Goal: Task Accomplishment & Management: Manage account settings

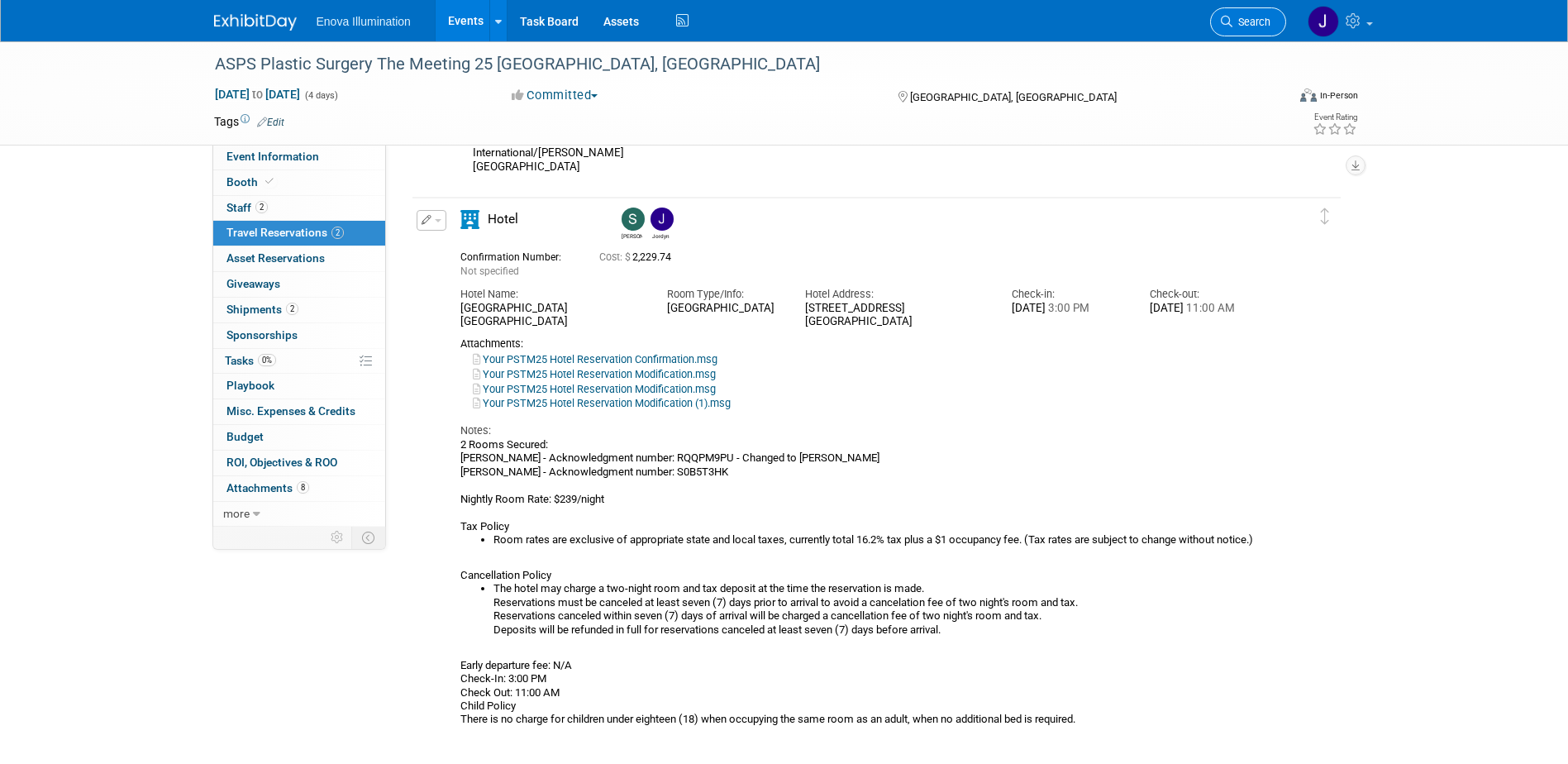
click at [1245, 23] on span "Search" at bounding box center [1251, 22] width 38 height 13
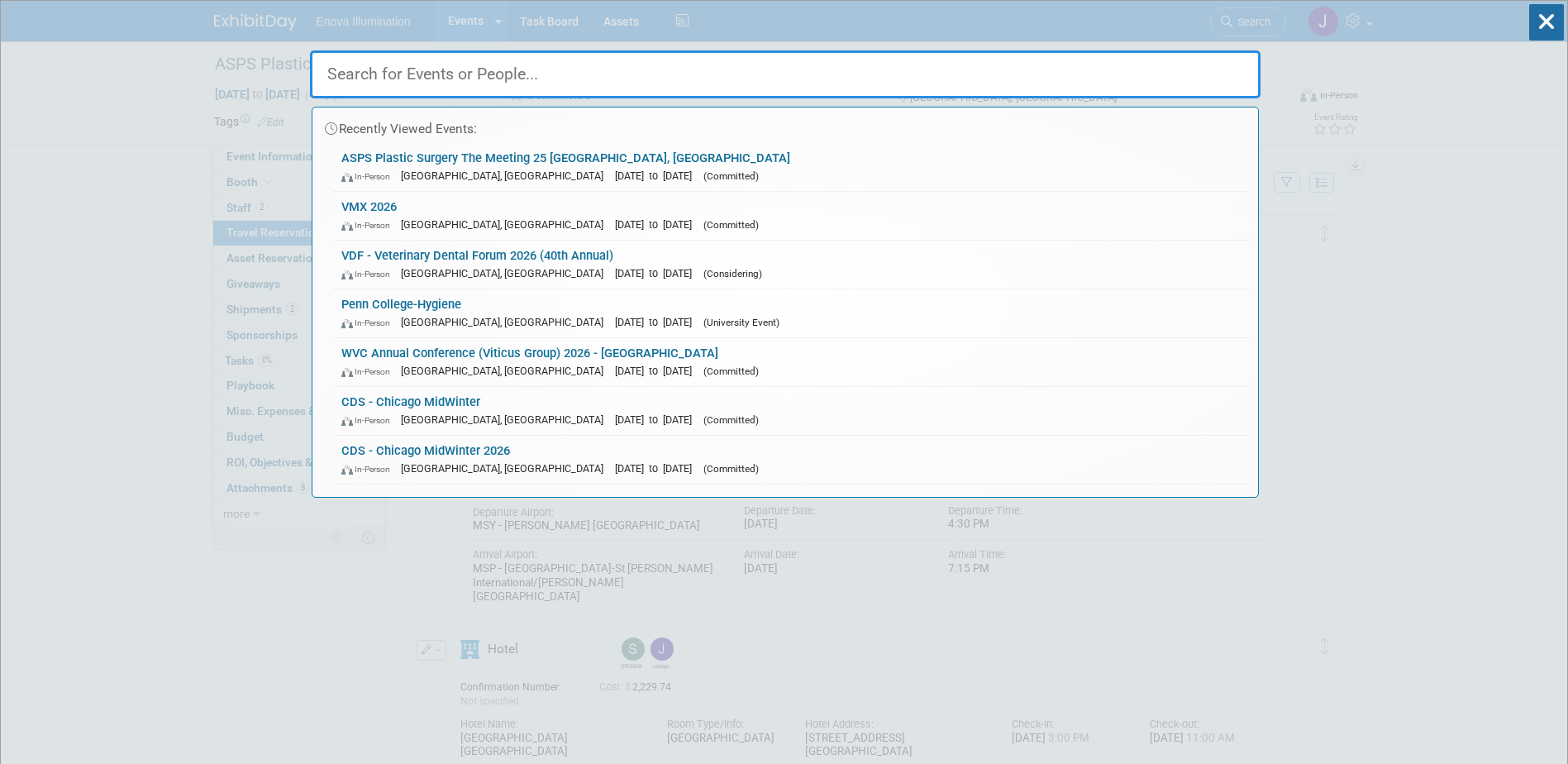
click at [1063, 81] on input "text" at bounding box center [785, 74] width 951 height 48
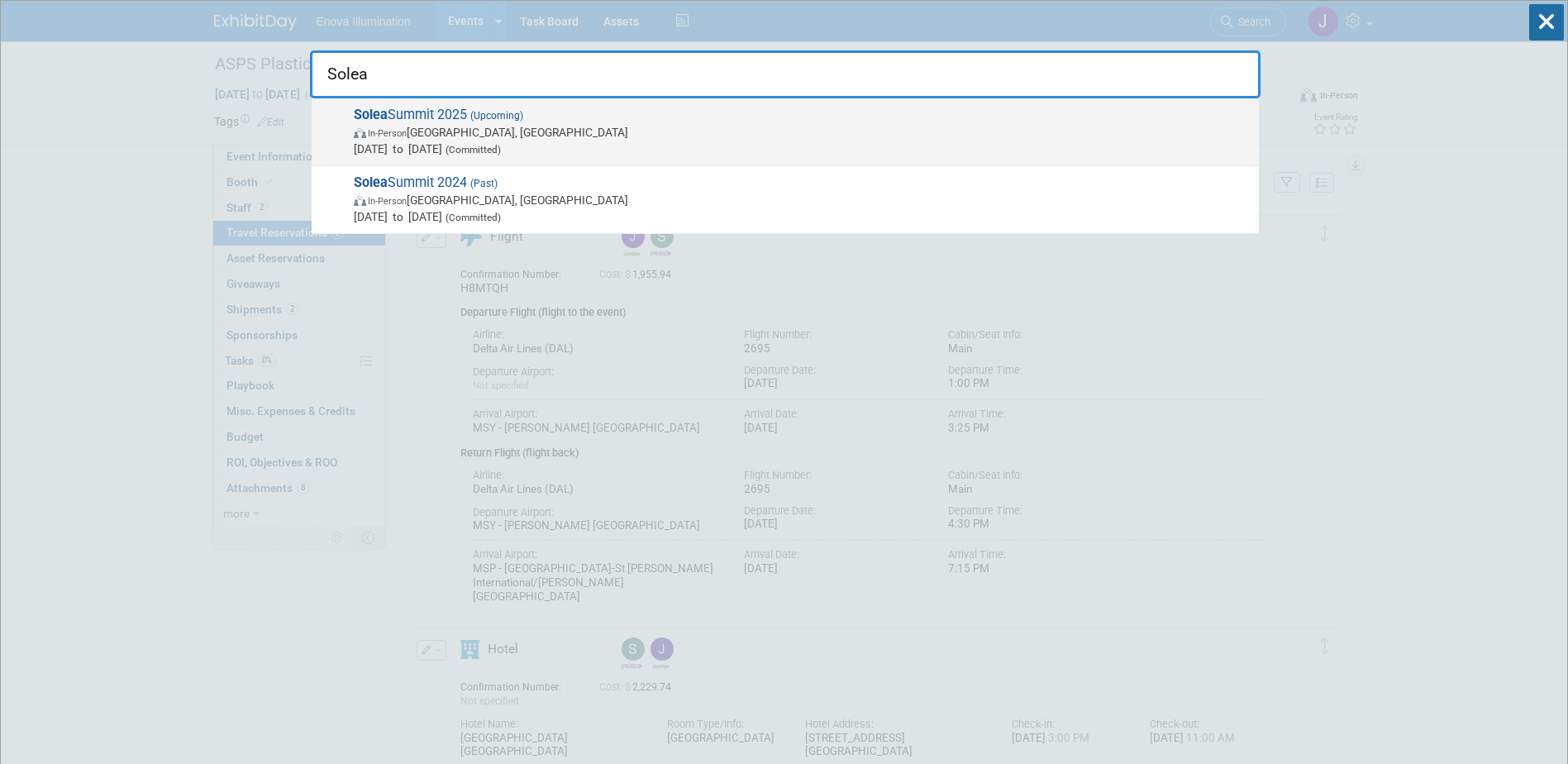
type input "Solea"
click at [363, 118] on strong "Solea" at bounding box center [371, 115] width 34 height 16
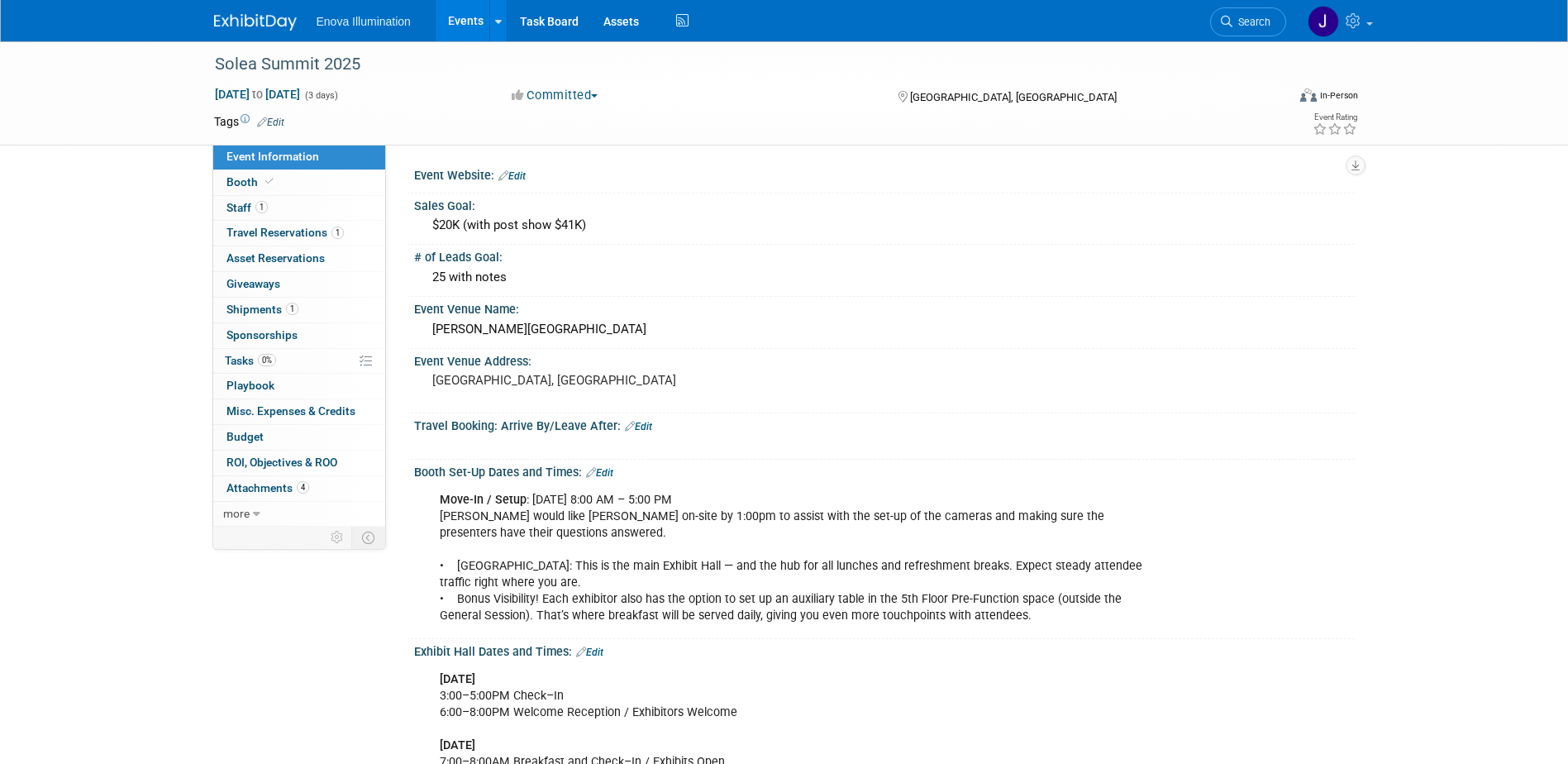
click at [280, 231] on span "Travel Reservations 1" at bounding box center [285, 232] width 118 height 13
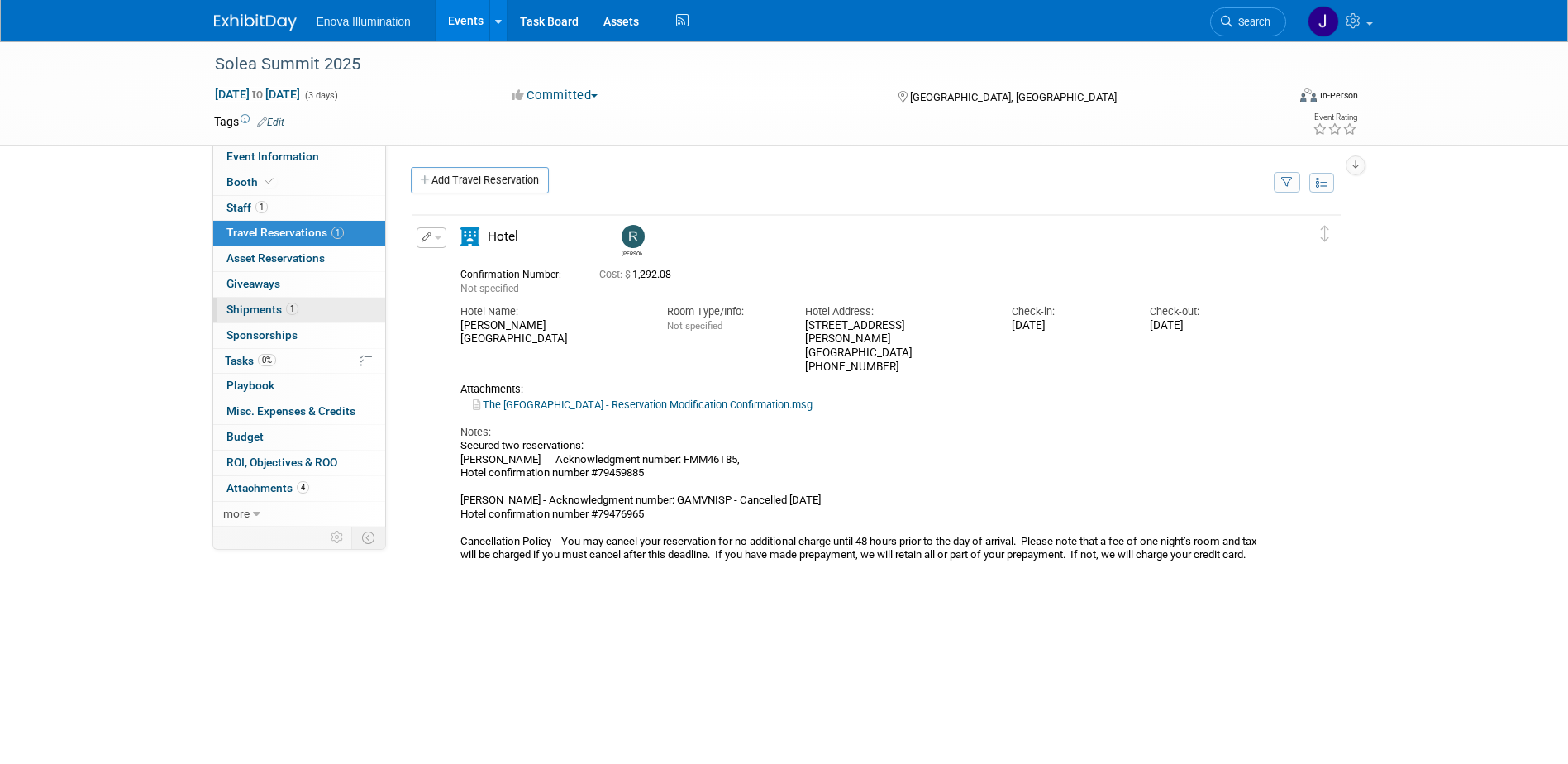
click at [272, 312] on span "Shipments 1" at bounding box center [262, 309] width 72 height 13
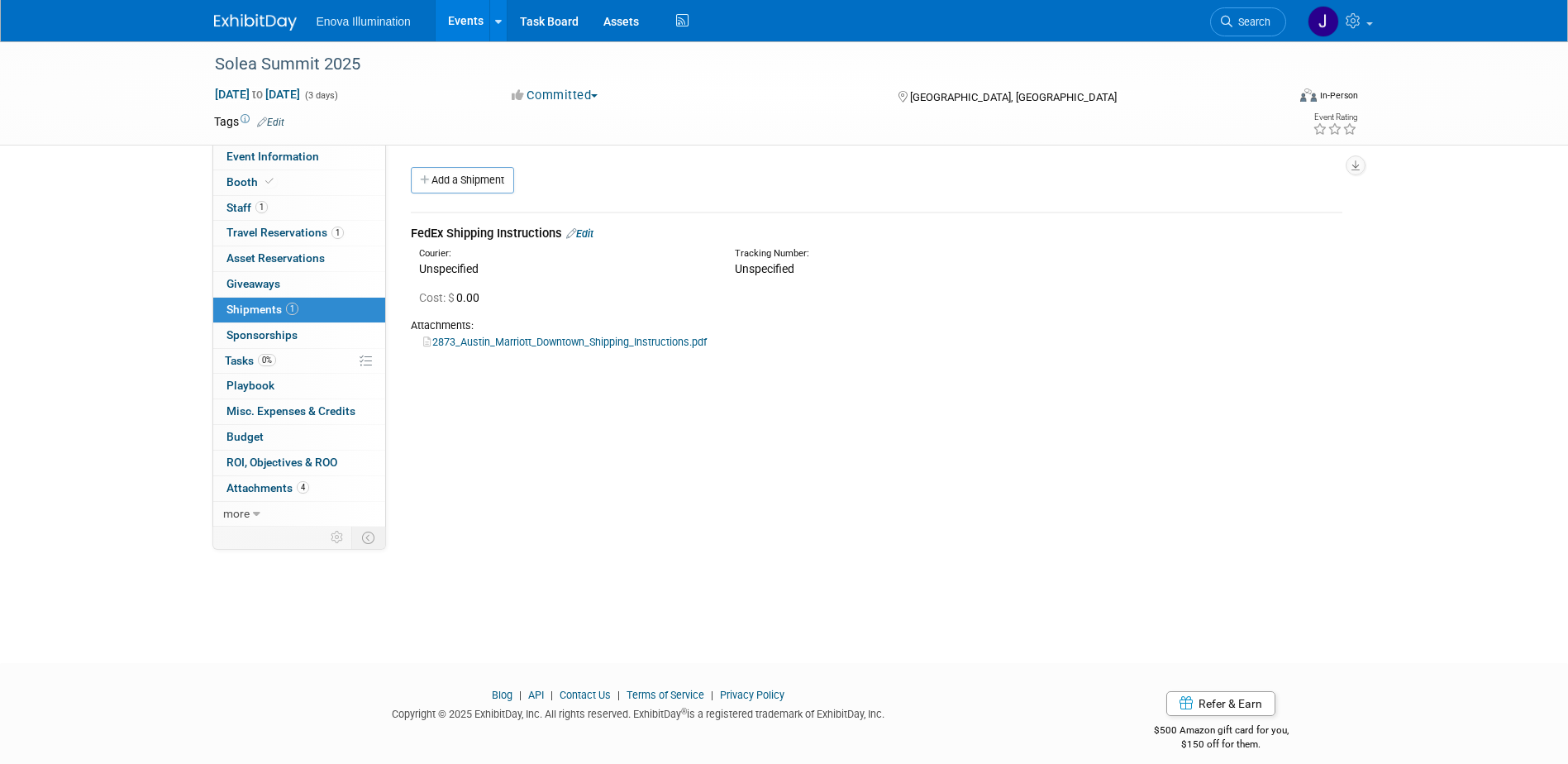
click at [493, 340] on link "2873_Austin_Marriott_Downtown_Shipping_Instructions.pdf" at bounding box center [565, 342] width 283 height 13
click at [300, 152] on span "Event Information" at bounding box center [272, 156] width 93 height 13
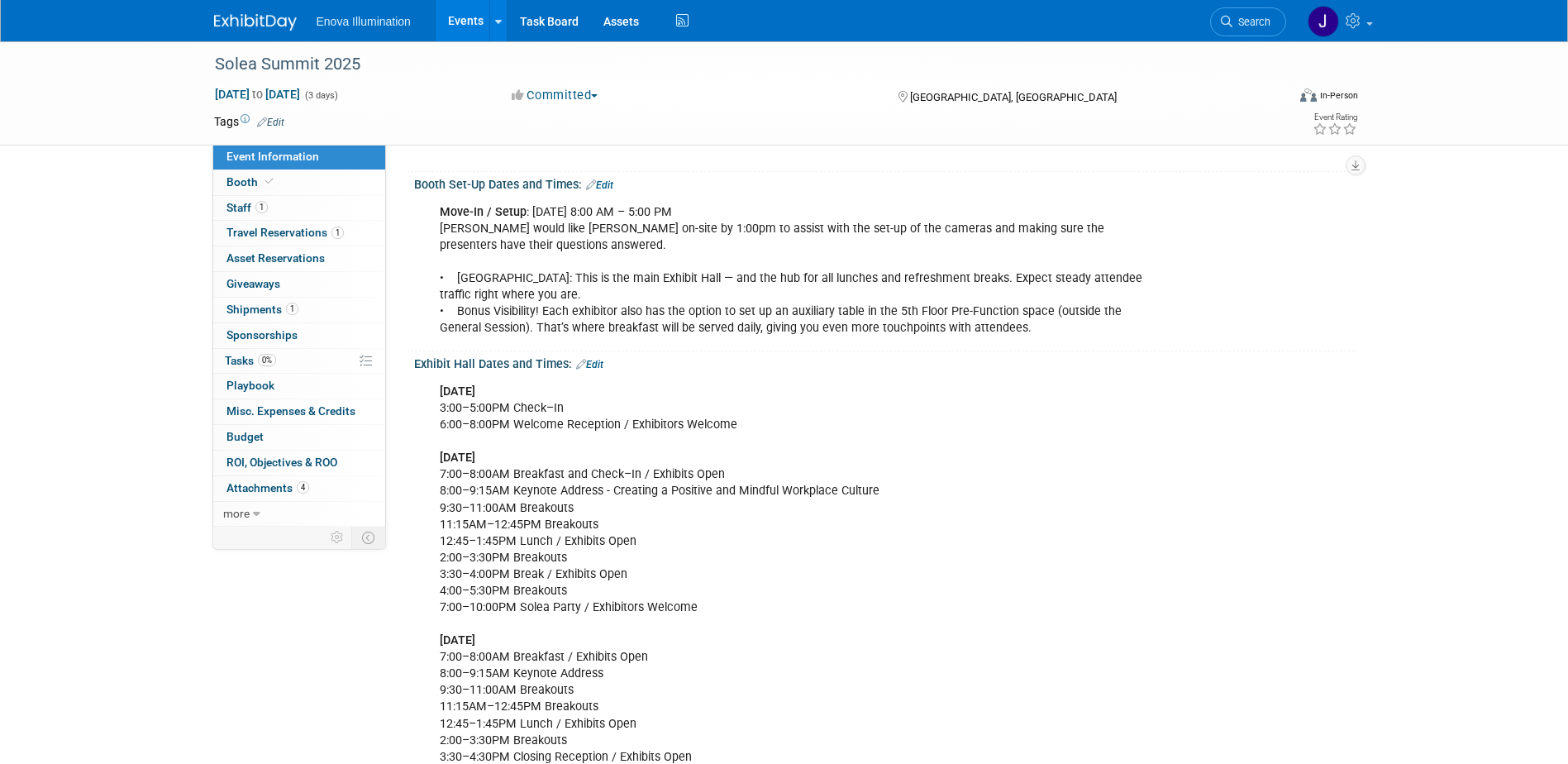
scroll to position [248, 0]
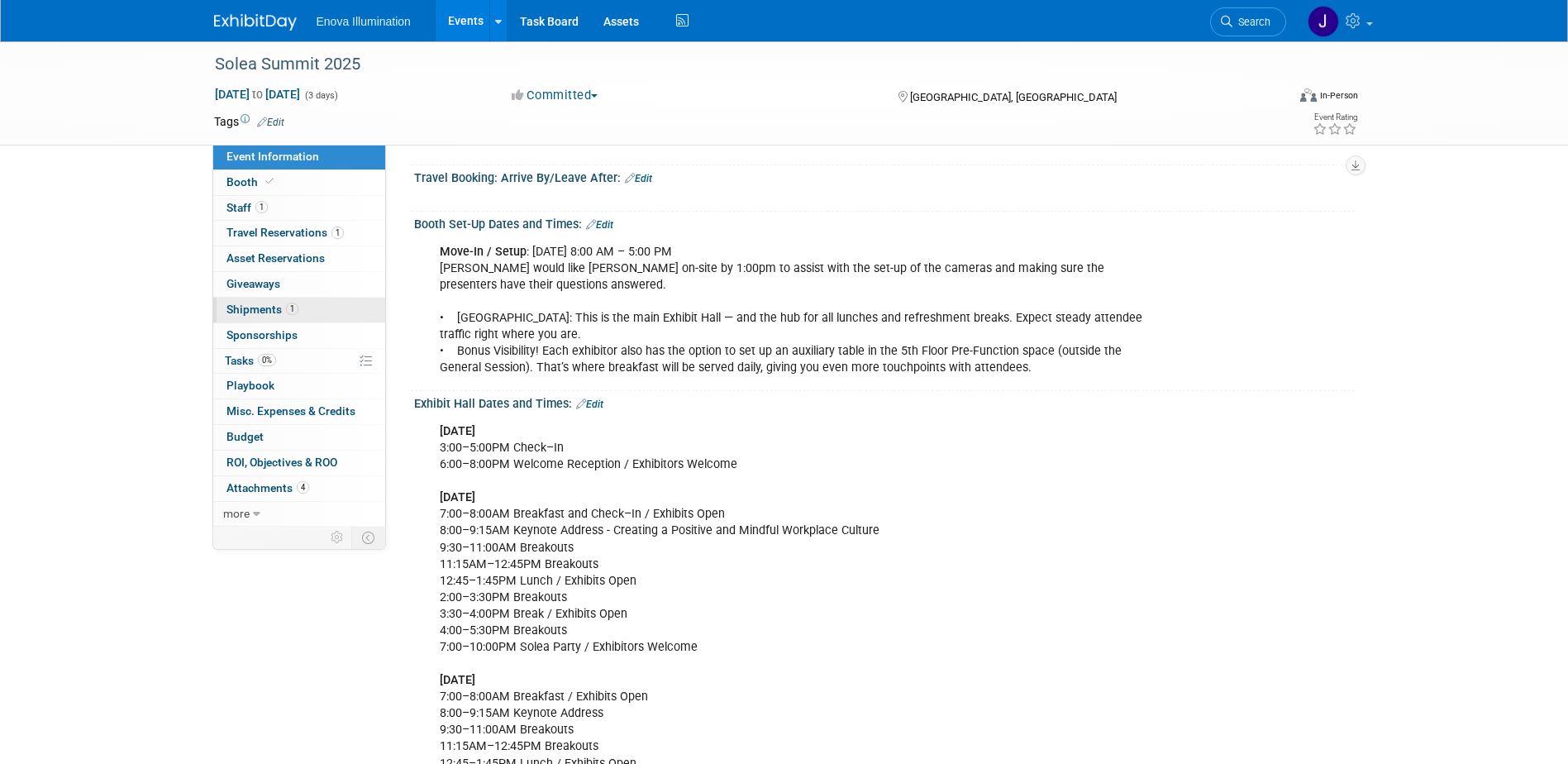
click at [274, 317] on link "1 Shipments 1" at bounding box center [299, 310] width 172 height 25
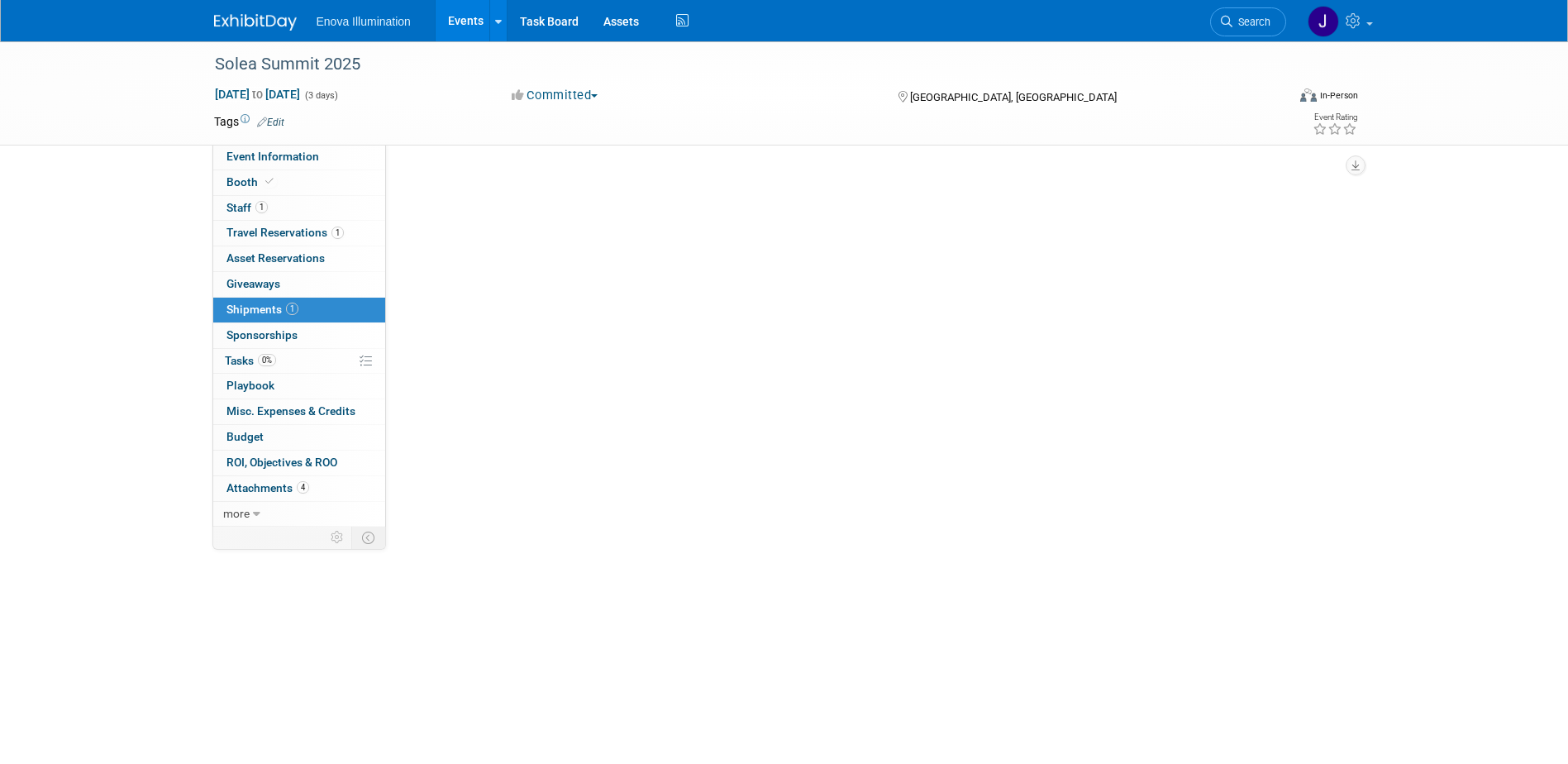
scroll to position [0, 0]
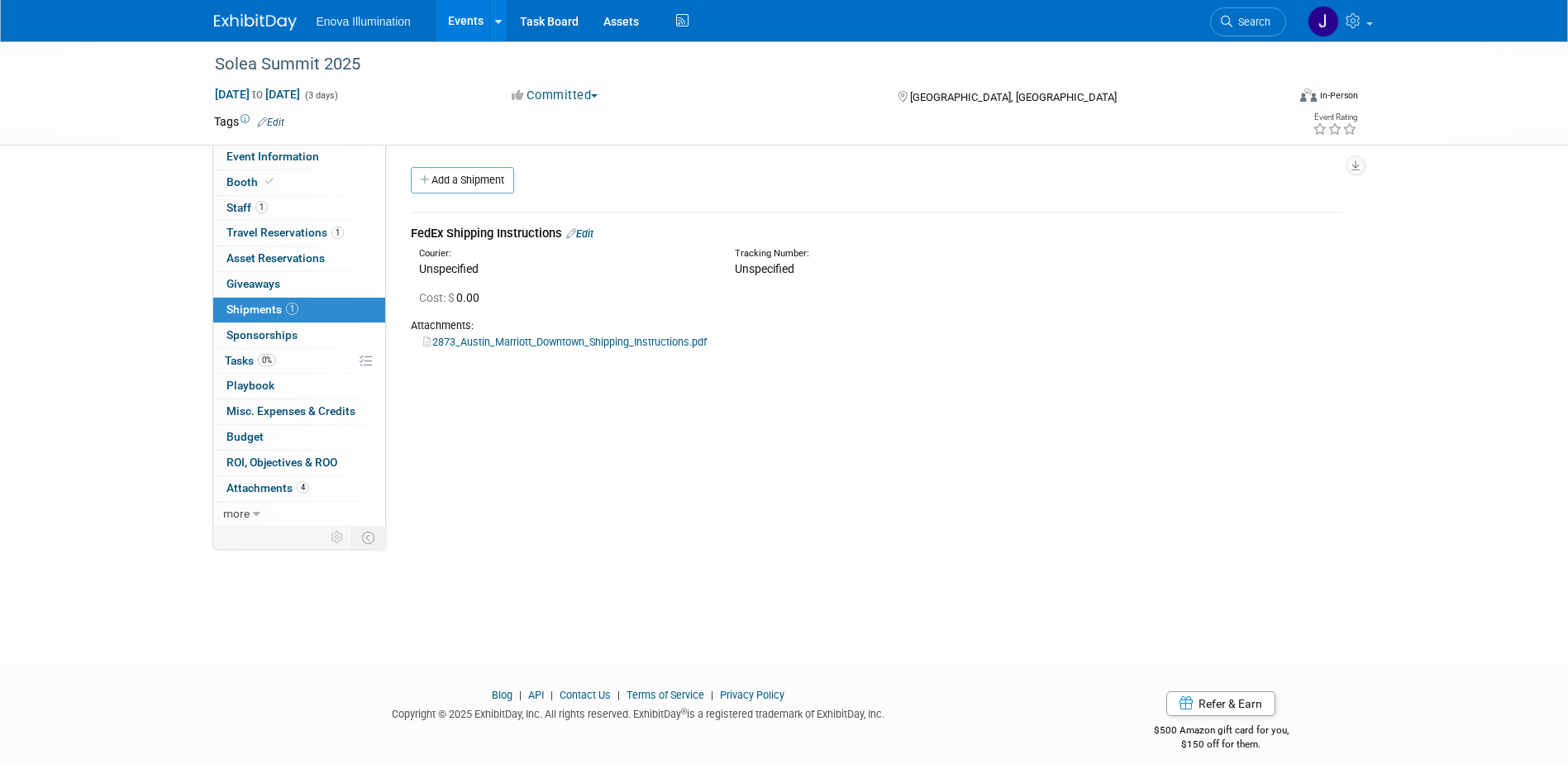
click at [462, 345] on link "2873_Austin_Marriott_Downtown_Shipping_Instructions.pdf" at bounding box center [565, 342] width 283 height 13
click at [335, 158] on link "Event Information" at bounding box center [299, 157] width 172 height 25
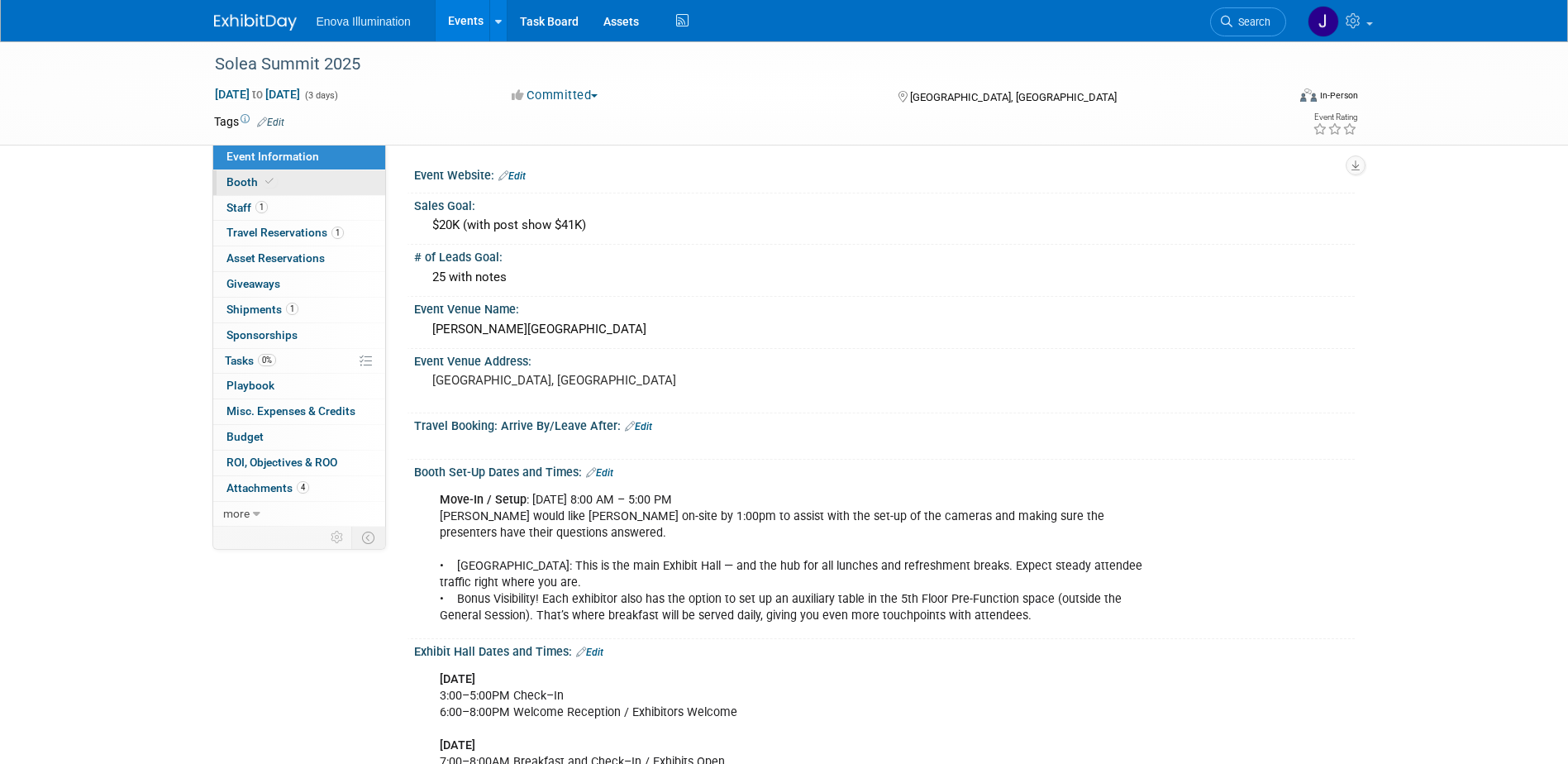
click at [301, 183] on link "Booth" at bounding box center [299, 183] width 172 height 25
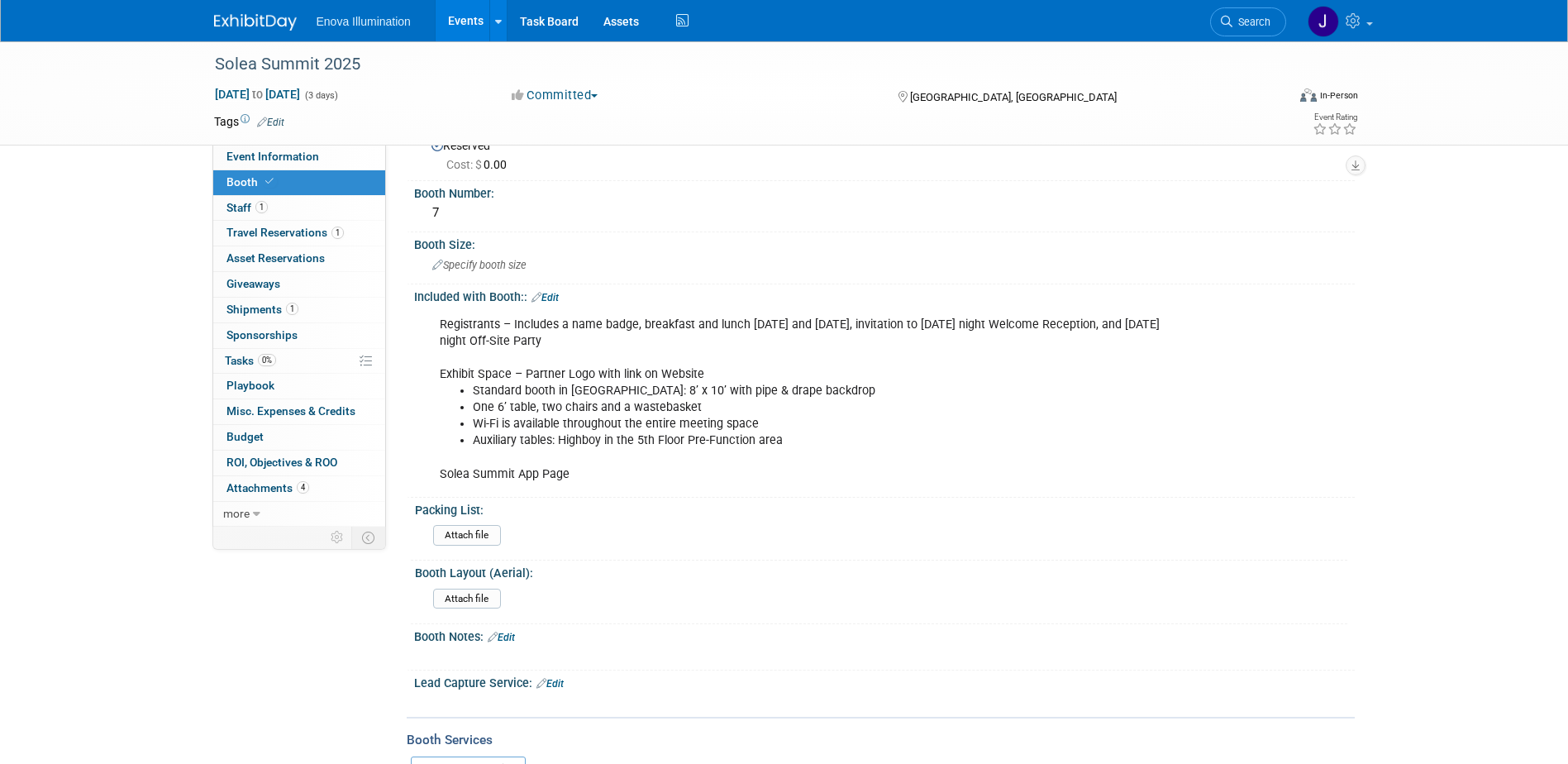
scroll to position [83, 0]
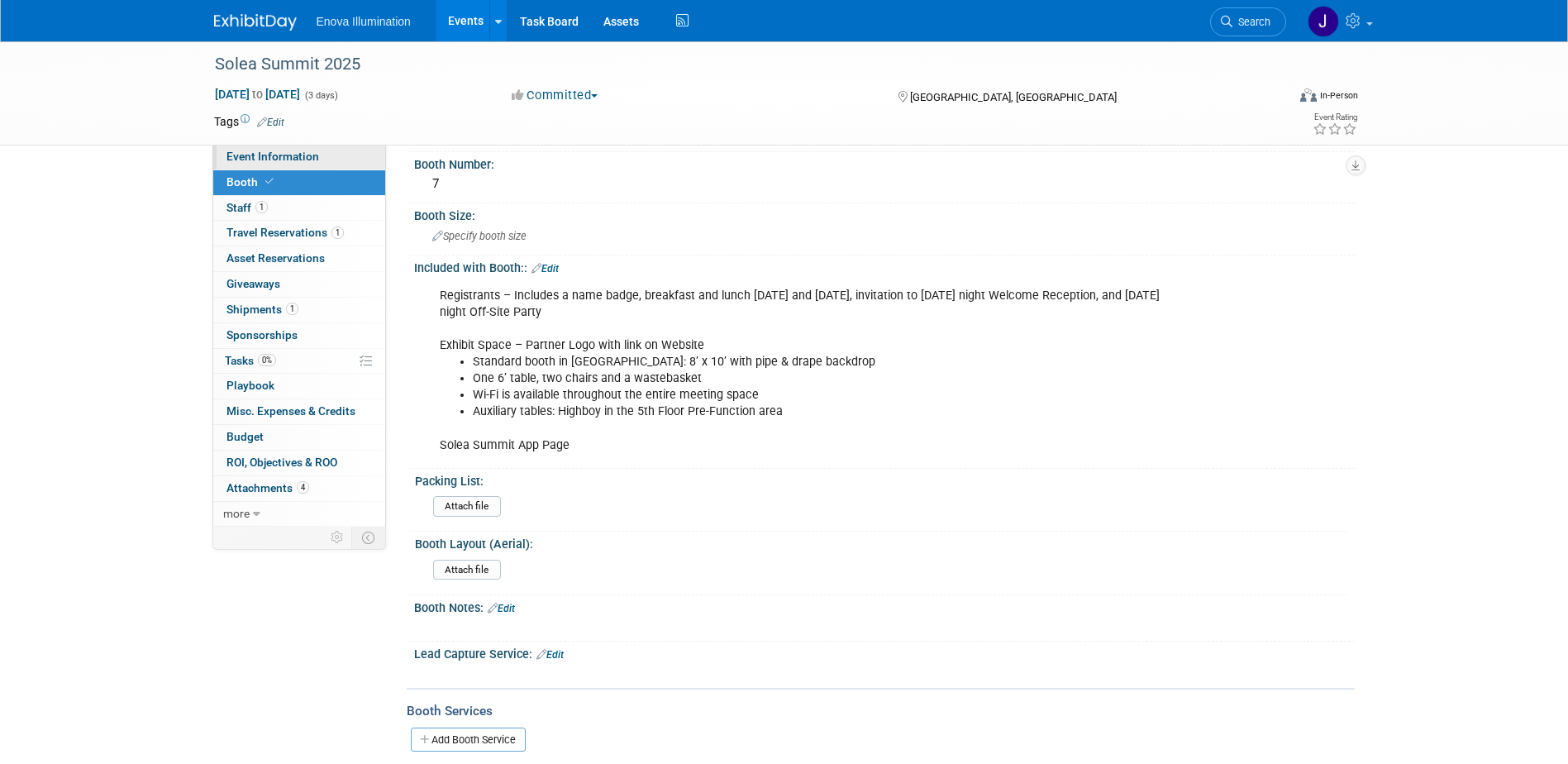
click at [295, 150] on span "Event Information" at bounding box center [272, 156] width 93 height 13
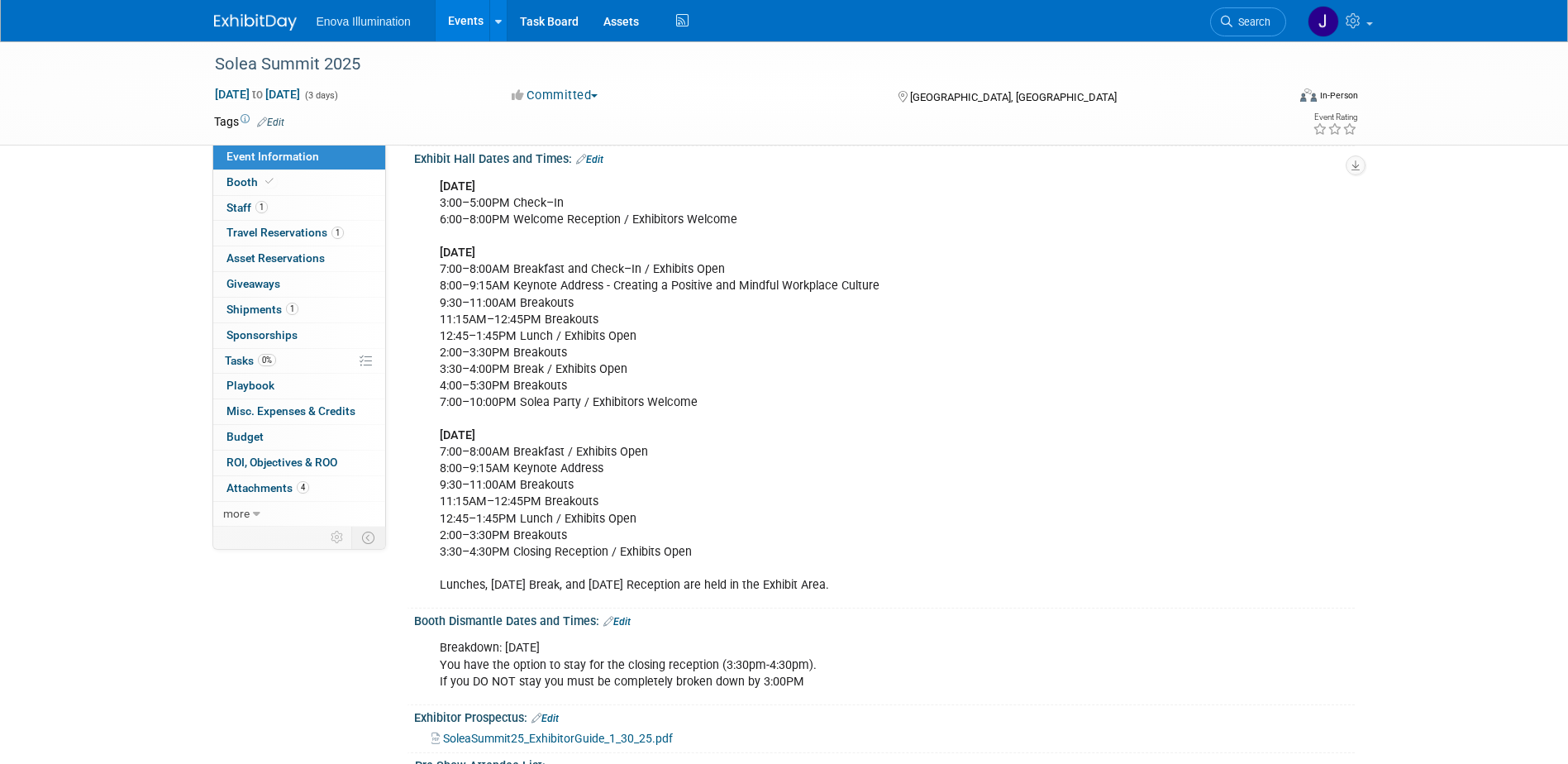
scroll to position [497, 0]
click at [293, 240] on link "1 Travel Reservations 1" at bounding box center [299, 233] width 172 height 25
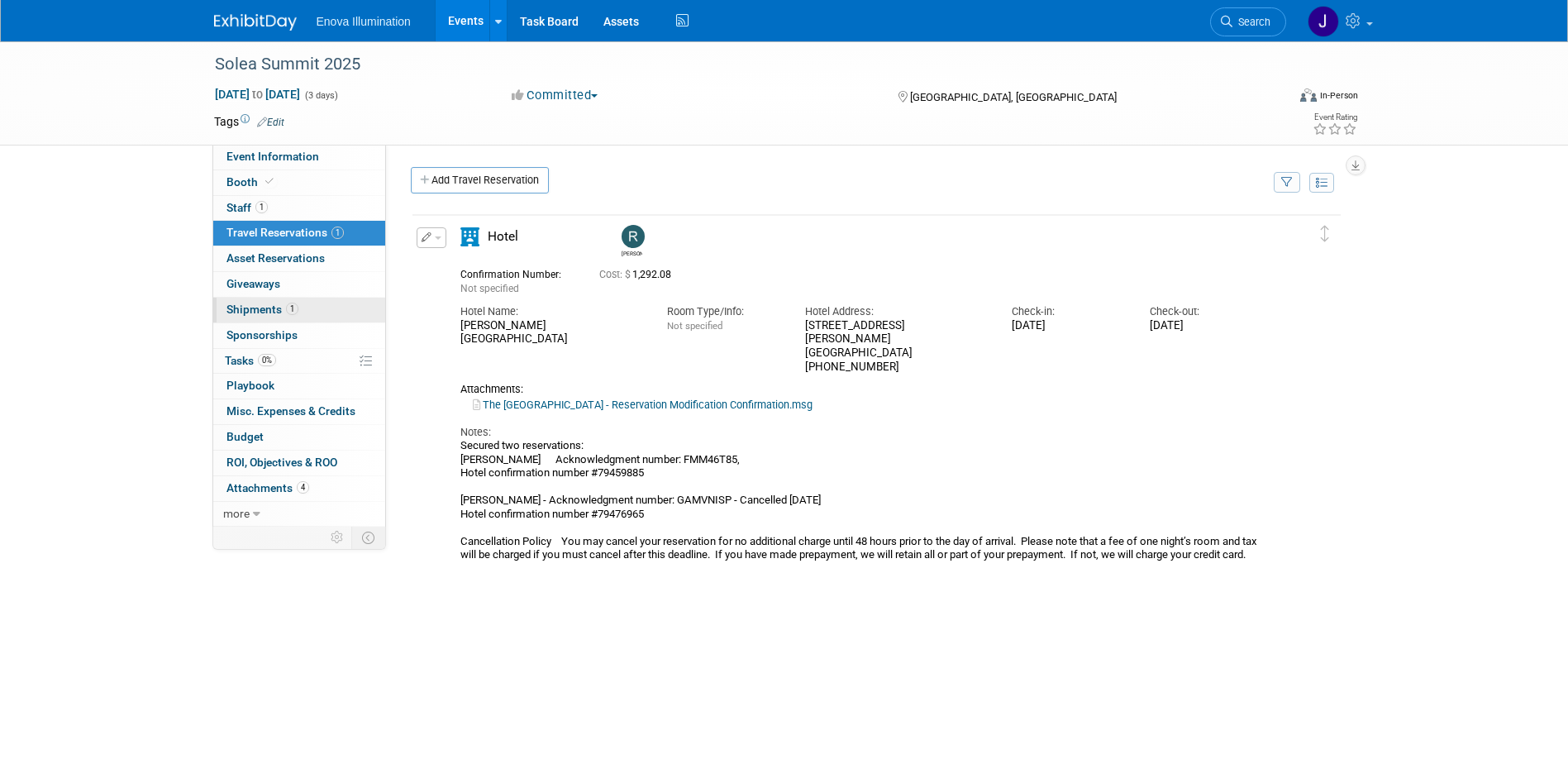
click at [265, 318] on link "1 Shipments 1" at bounding box center [299, 310] width 172 height 25
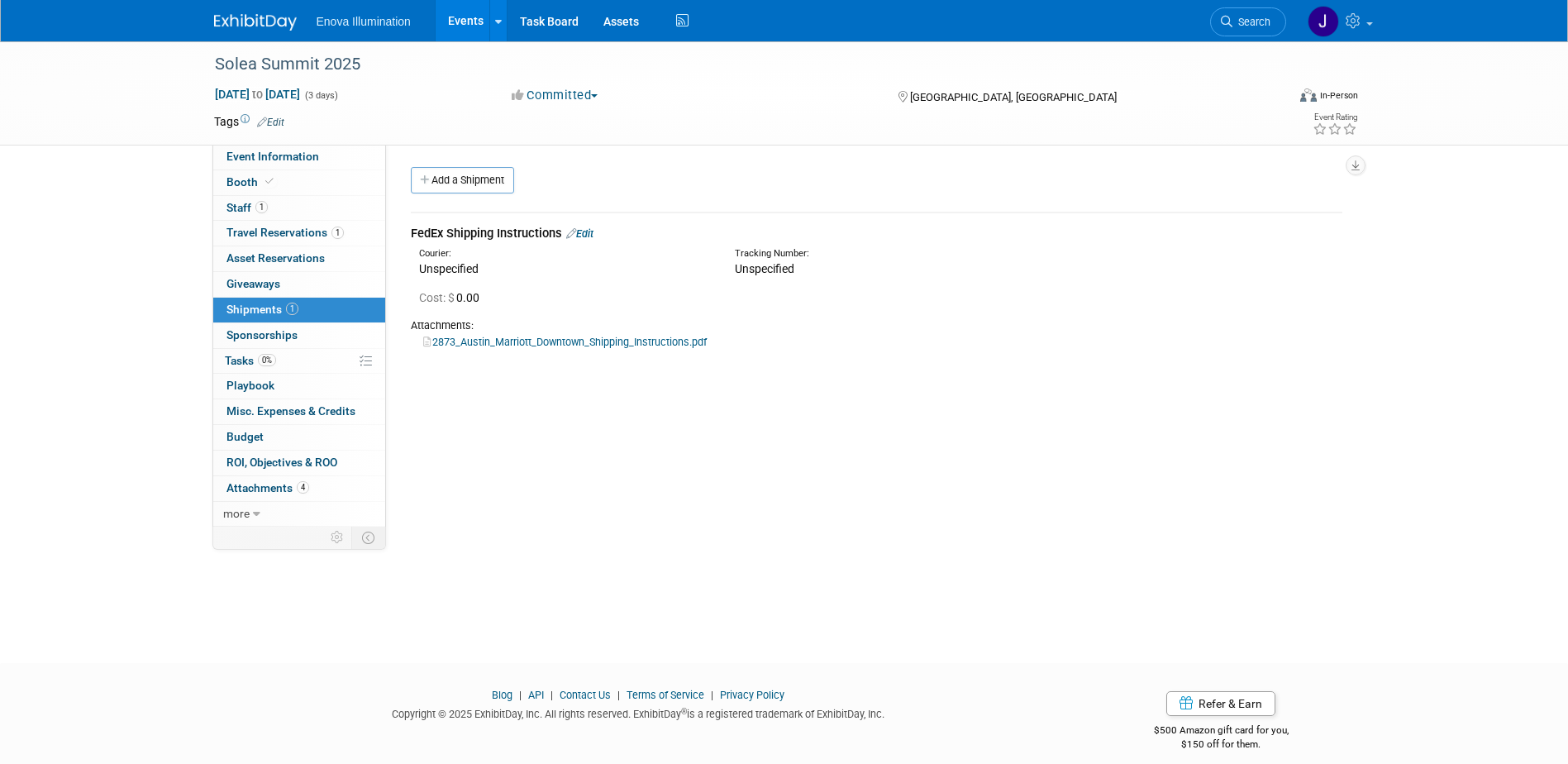
click at [501, 341] on link "2873_Austin_Marriott_Downtown_Shipping_Instructions.pdf" at bounding box center [565, 342] width 283 height 13
click at [280, 147] on link "Event Information" at bounding box center [299, 157] width 172 height 25
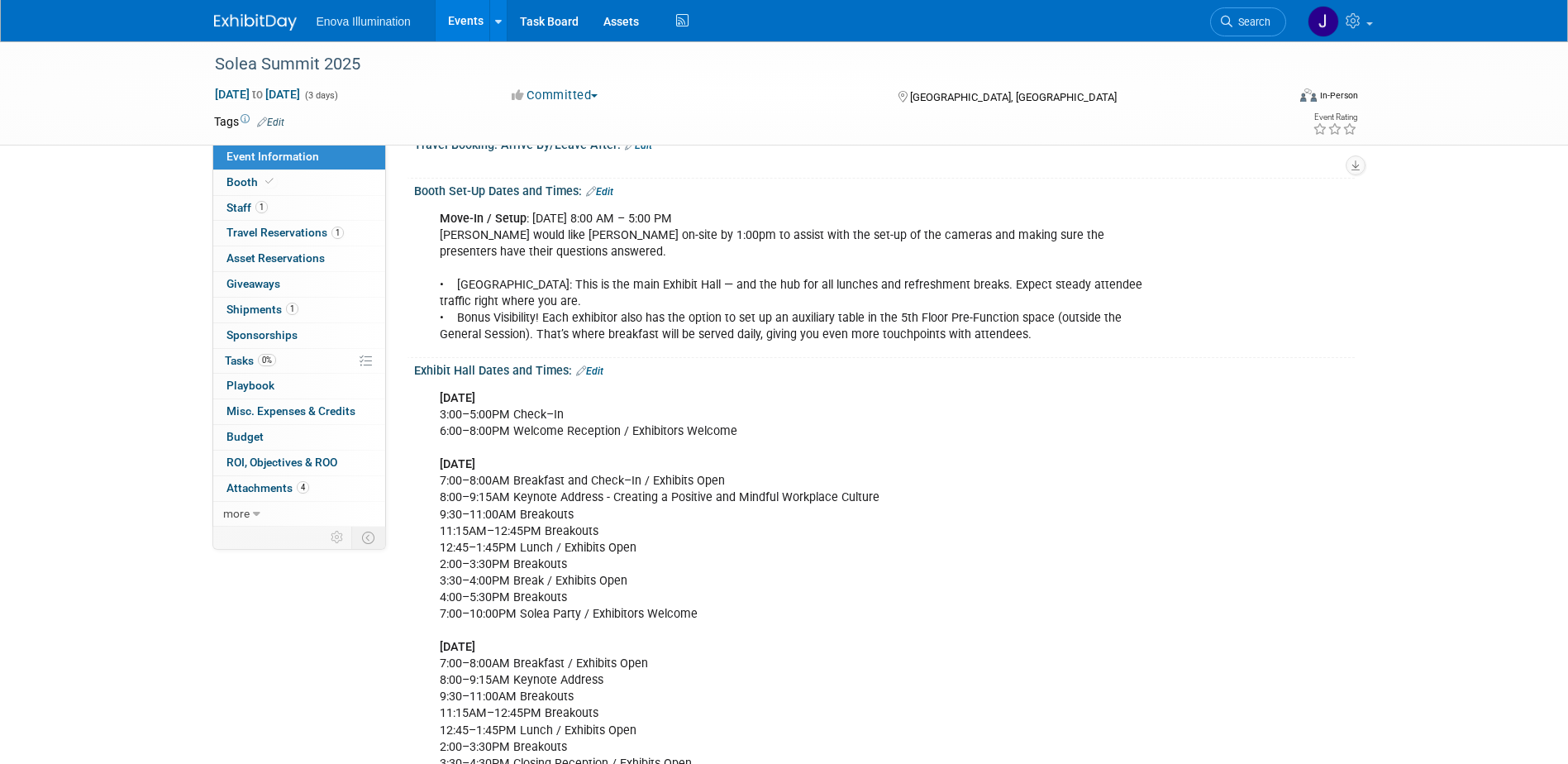
scroll to position [331, 0]
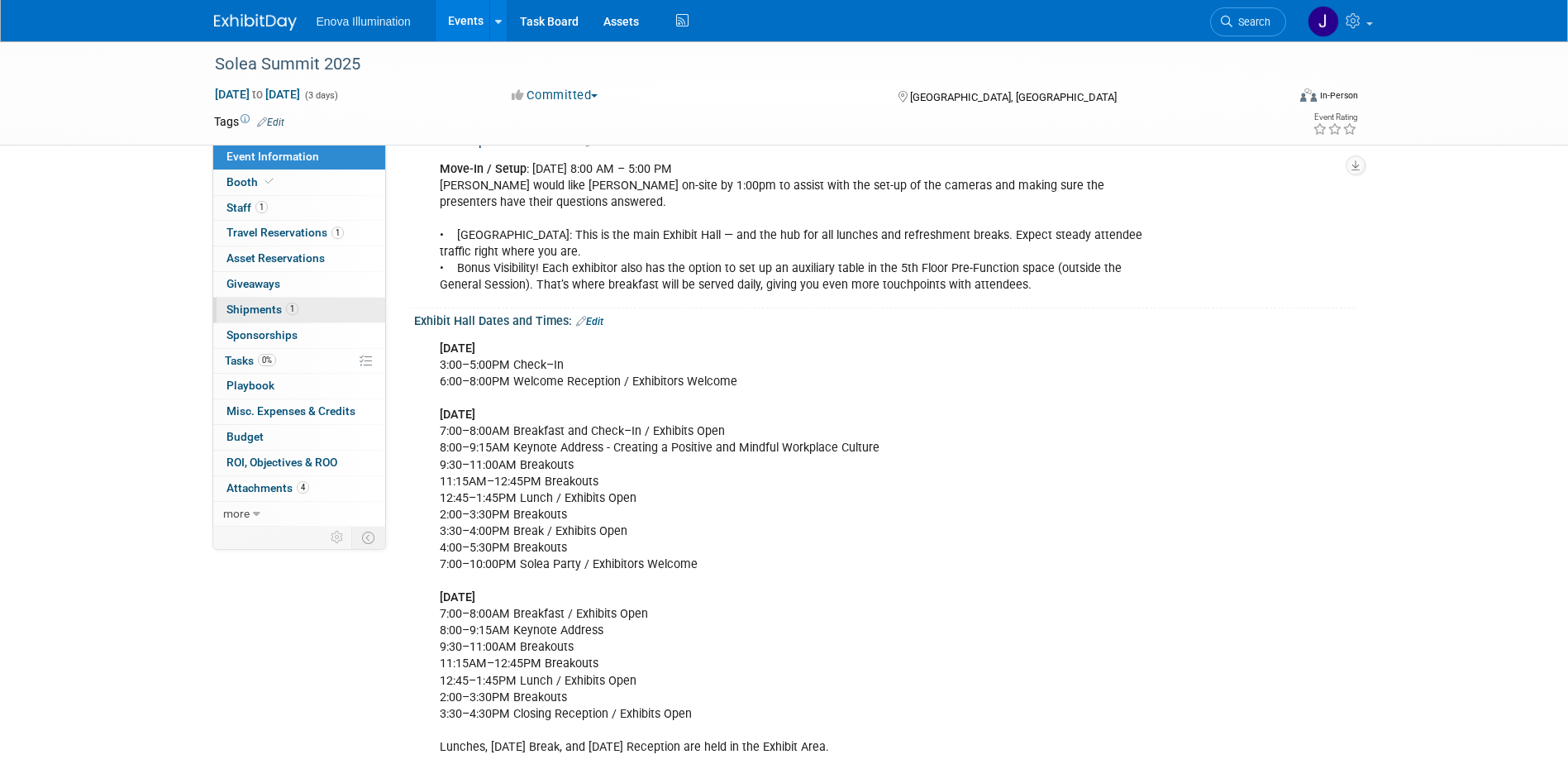
click at [275, 307] on span "Shipments 1" at bounding box center [262, 309] width 72 height 13
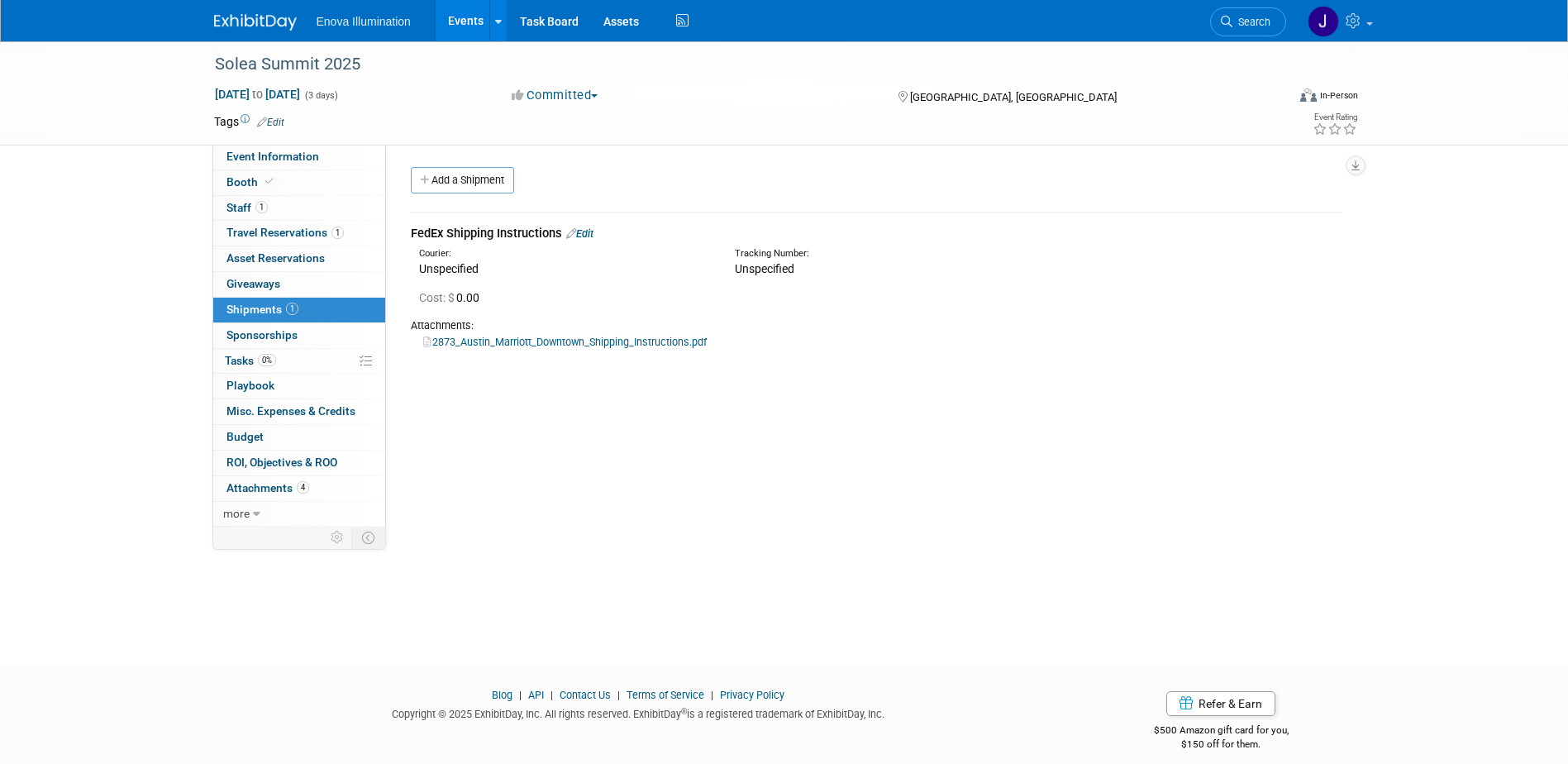
click at [477, 336] on link "2873_Austin_Marriott_Downtown_Shipping_Instructions.pdf" at bounding box center [565, 342] width 283 height 13
click at [1259, 22] on span "Search" at bounding box center [1251, 22] width 38 height 13
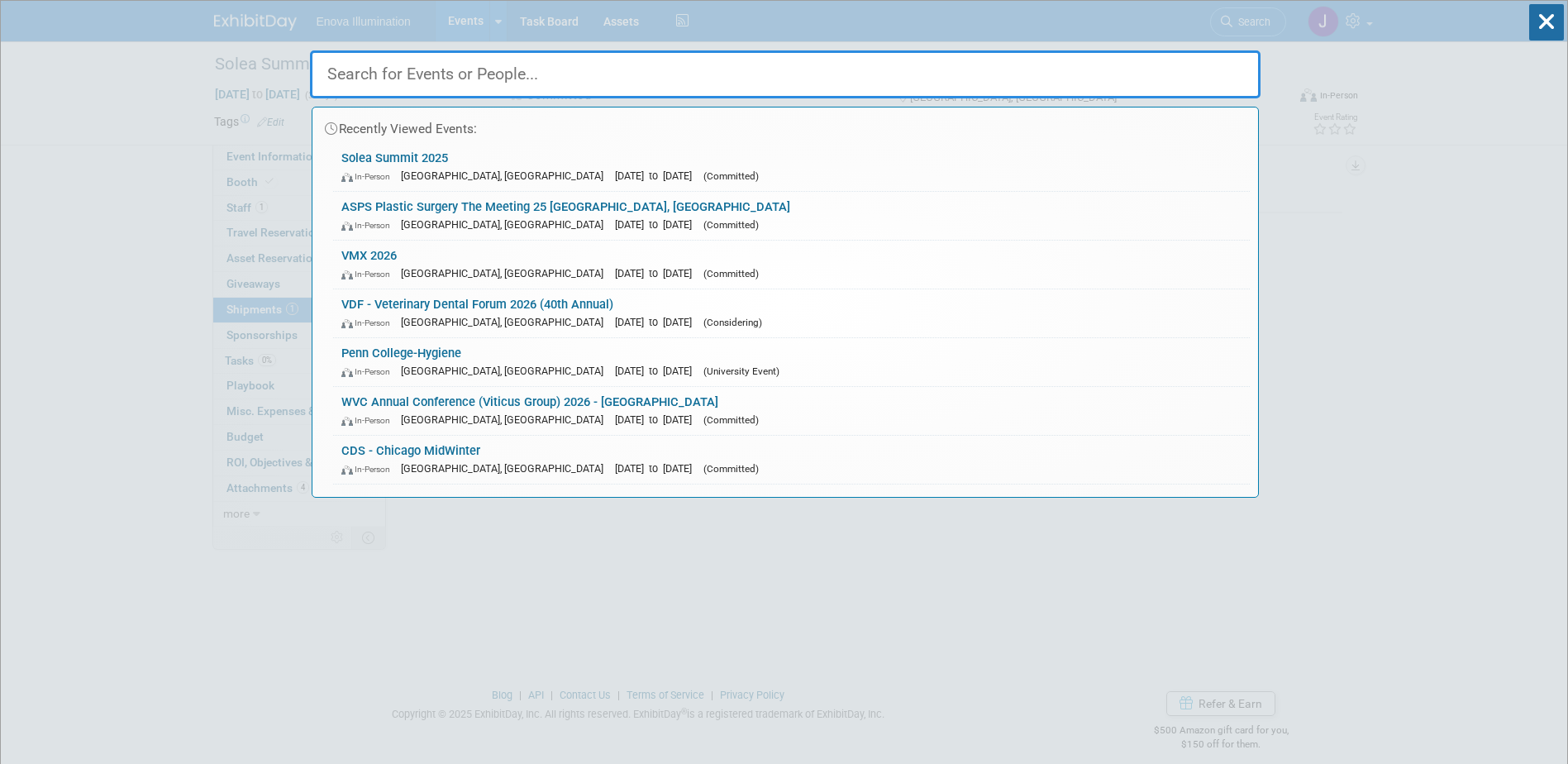
click at [1209, 64] on input "text" at bounding box center [785, 74] width 951 height 48
click at [400, 81] on input "text" at bounding box center [785, 74] width 951 height 48
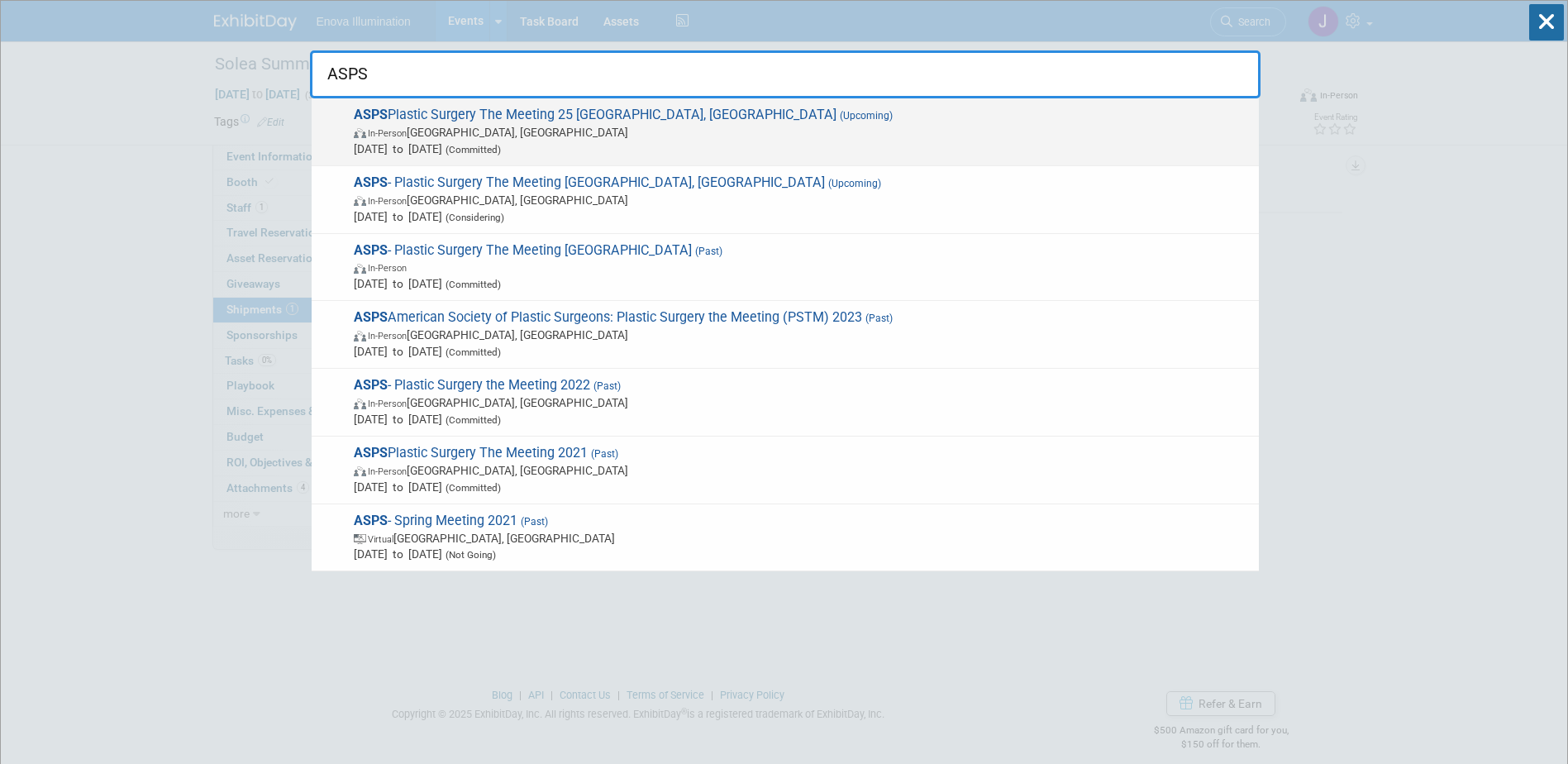
type input "ASPS"
click at [435, 124] on span "In-Person New Orleans, LA" at bounding box center [803, 132] width 897 height 17
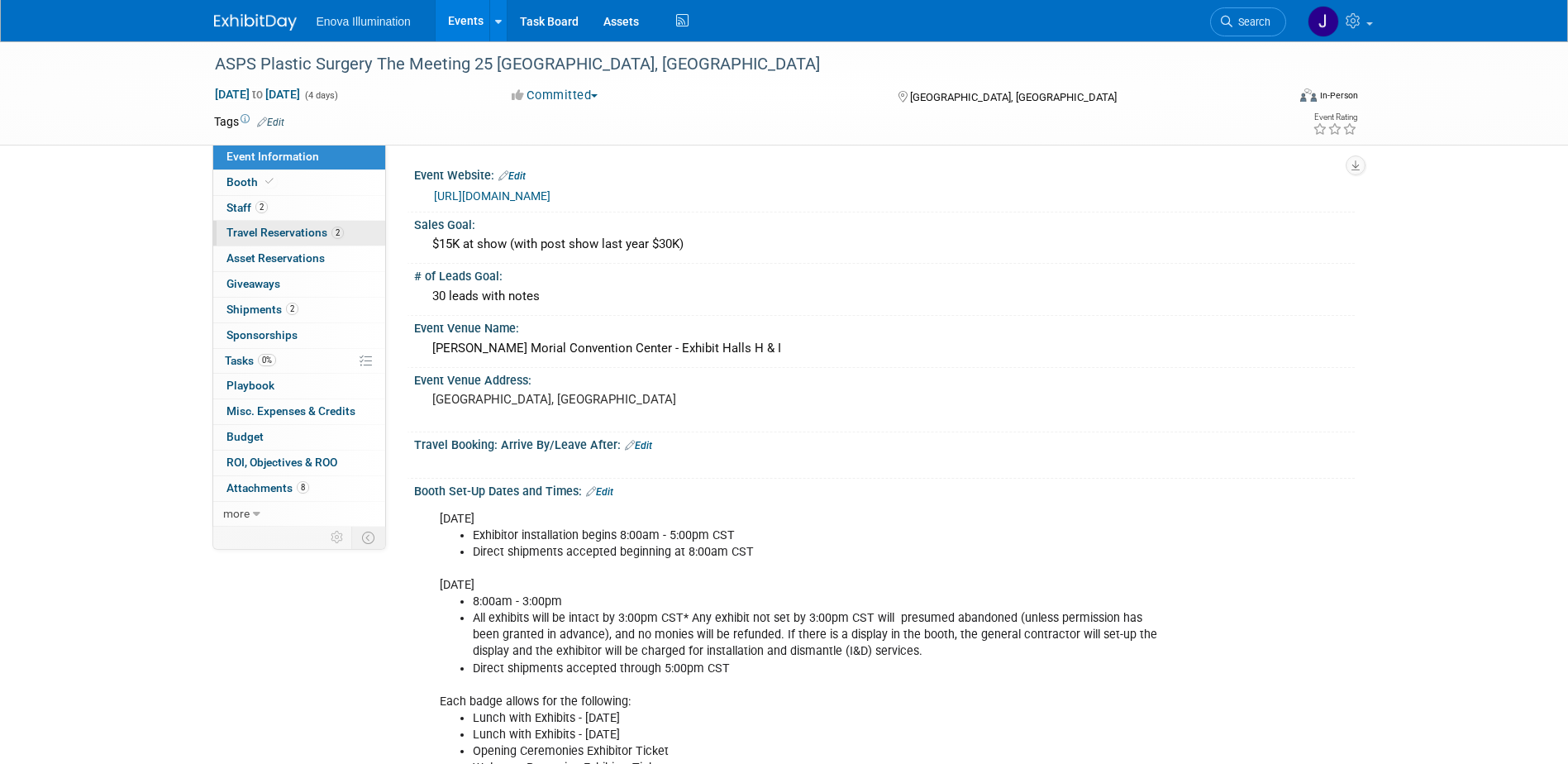
click at [274, 237] on span "Travel Reservations 2" at bounding box center [285, 232] width 118 height 13
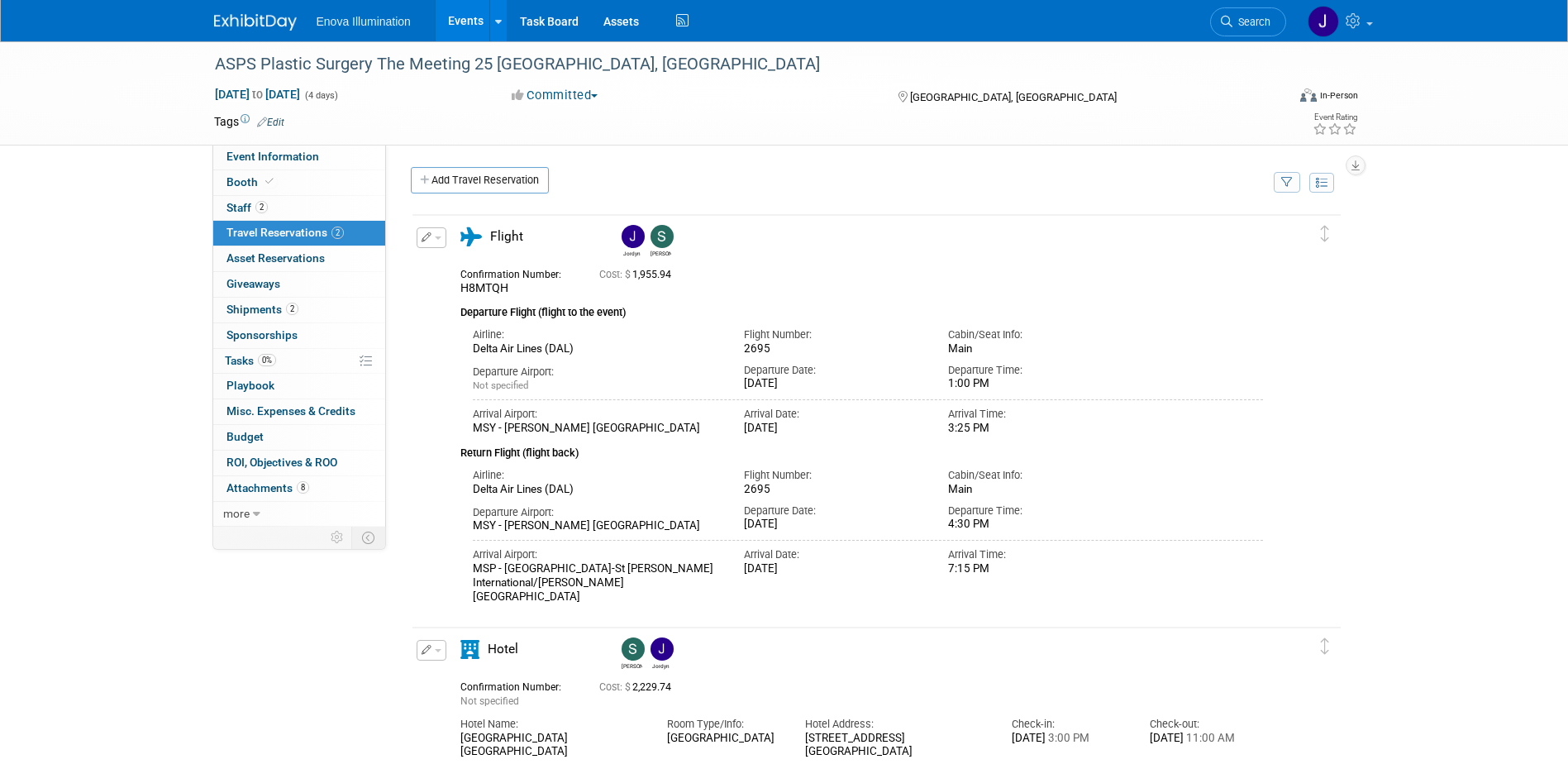
scroll to position [497, 0]
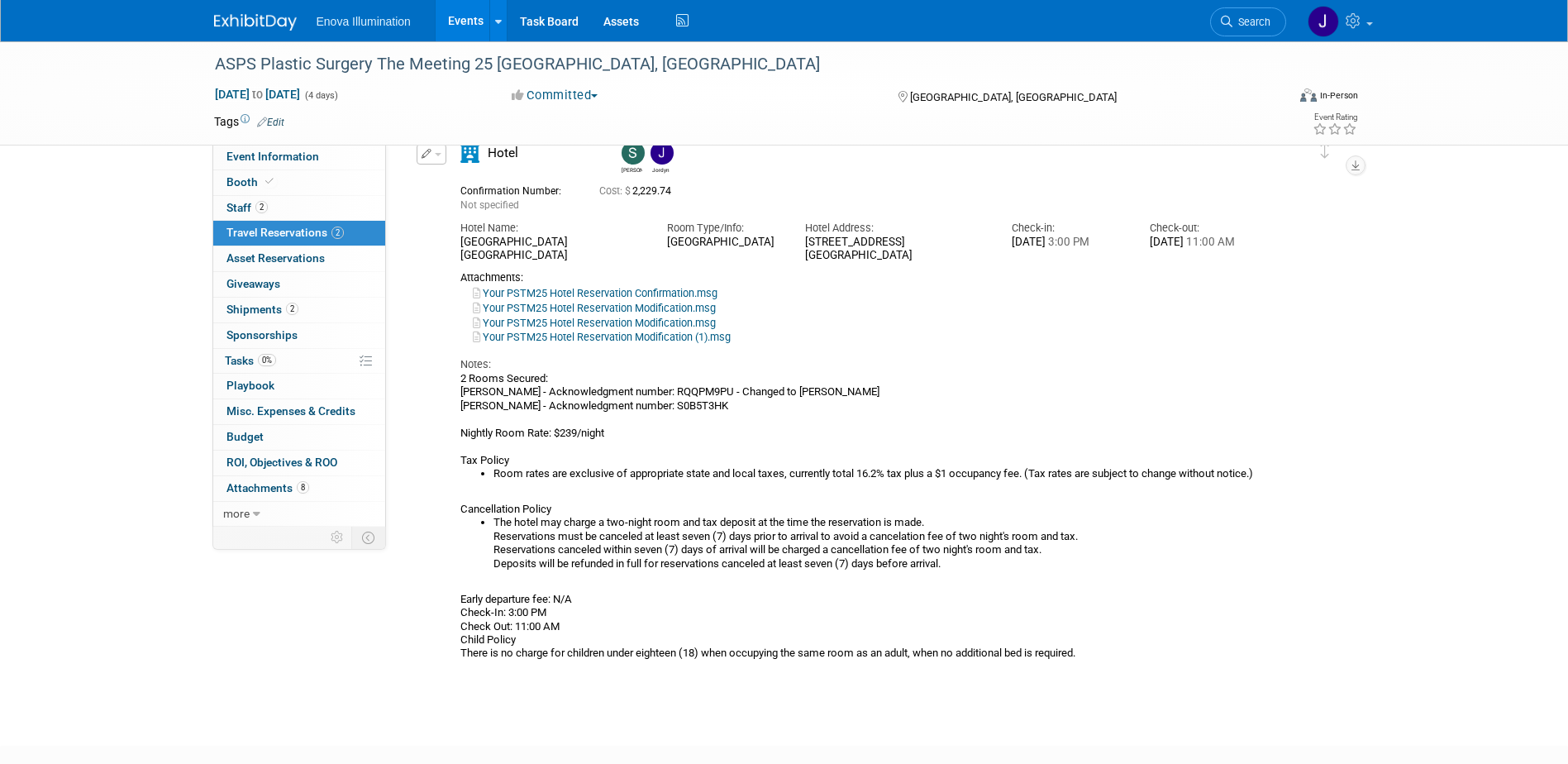
drag, startPoint x: 667, startPoint y: 267, endPoint x: 572, endPoint y: 259, distance: 95.3
click at [667, 267] on div "Confirmation Number: Not specified Cost: $ 2,229.74 Hotel Name: Room Type/Info:…" at bounding box center [862, 420] width 804 height 483
drag, startPoint x: 460, startPoint y: 241, endPoint x: 920, endPoint y: 258, distance: 460.3
click at [920, 258] on div "Hotel Name: Hampton Inn & Suites New Orleans Convention Center Room Type/Info: …" at bounding box center [862, 237] width 829 height 50
drag, startPoint x: 920, startPoint y: 258, endPoint x: 835, endPoint y: 252, distance: 85.2
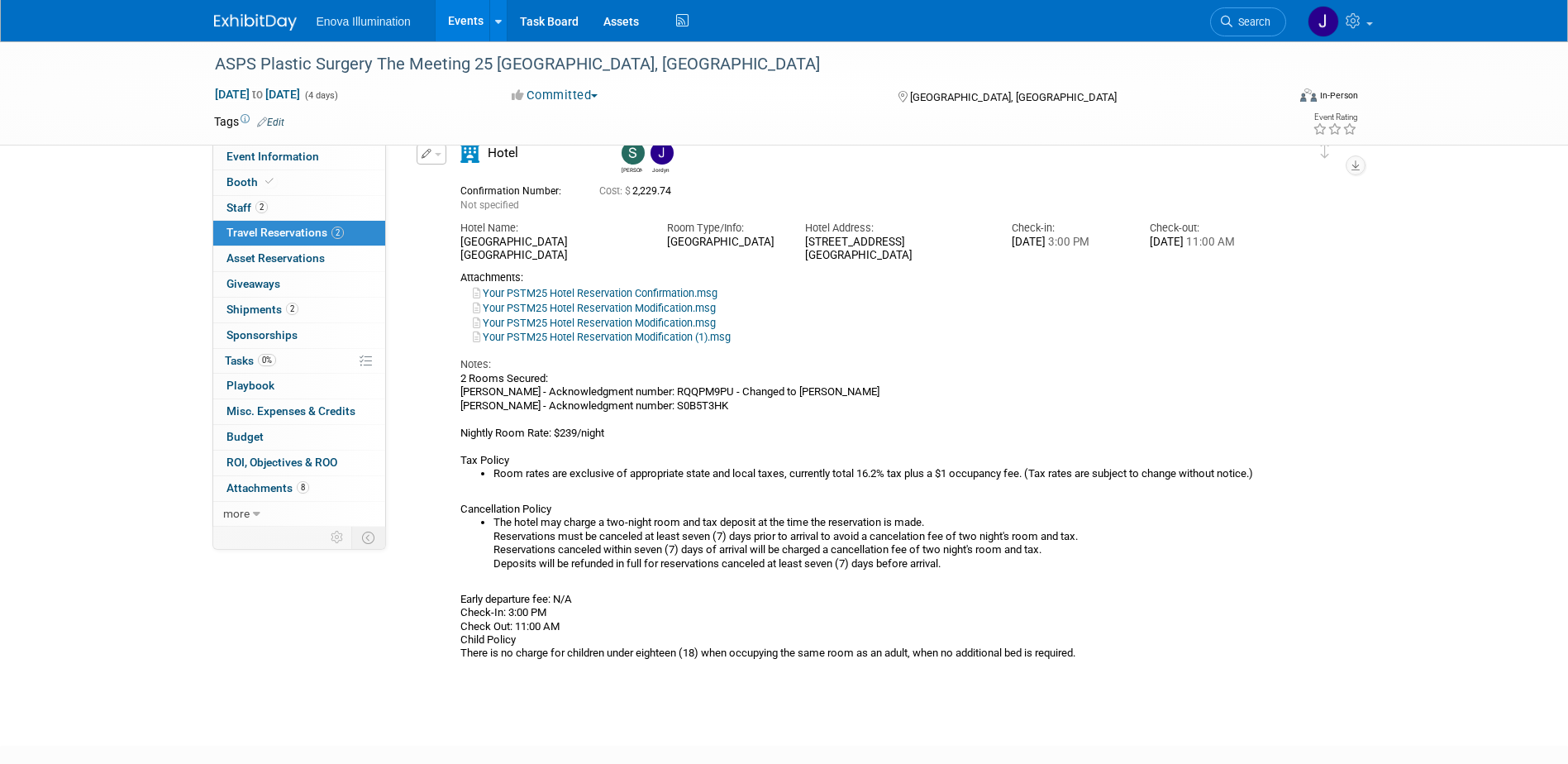
copy div "Hampton Inn & Suites New Orleans Convention Center Room Type/Info: King Bed Roo…"
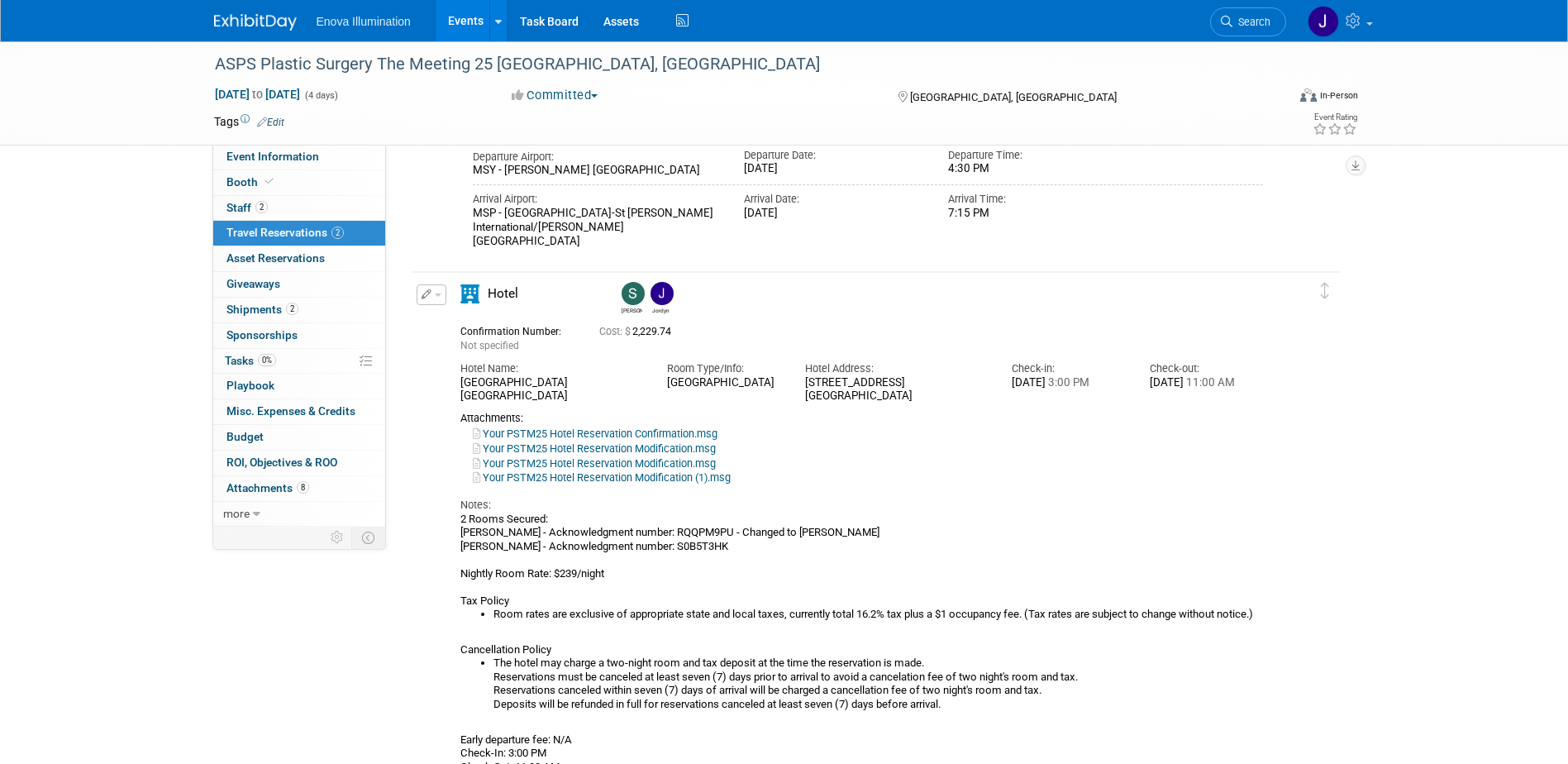
scroll to position [331, 0]
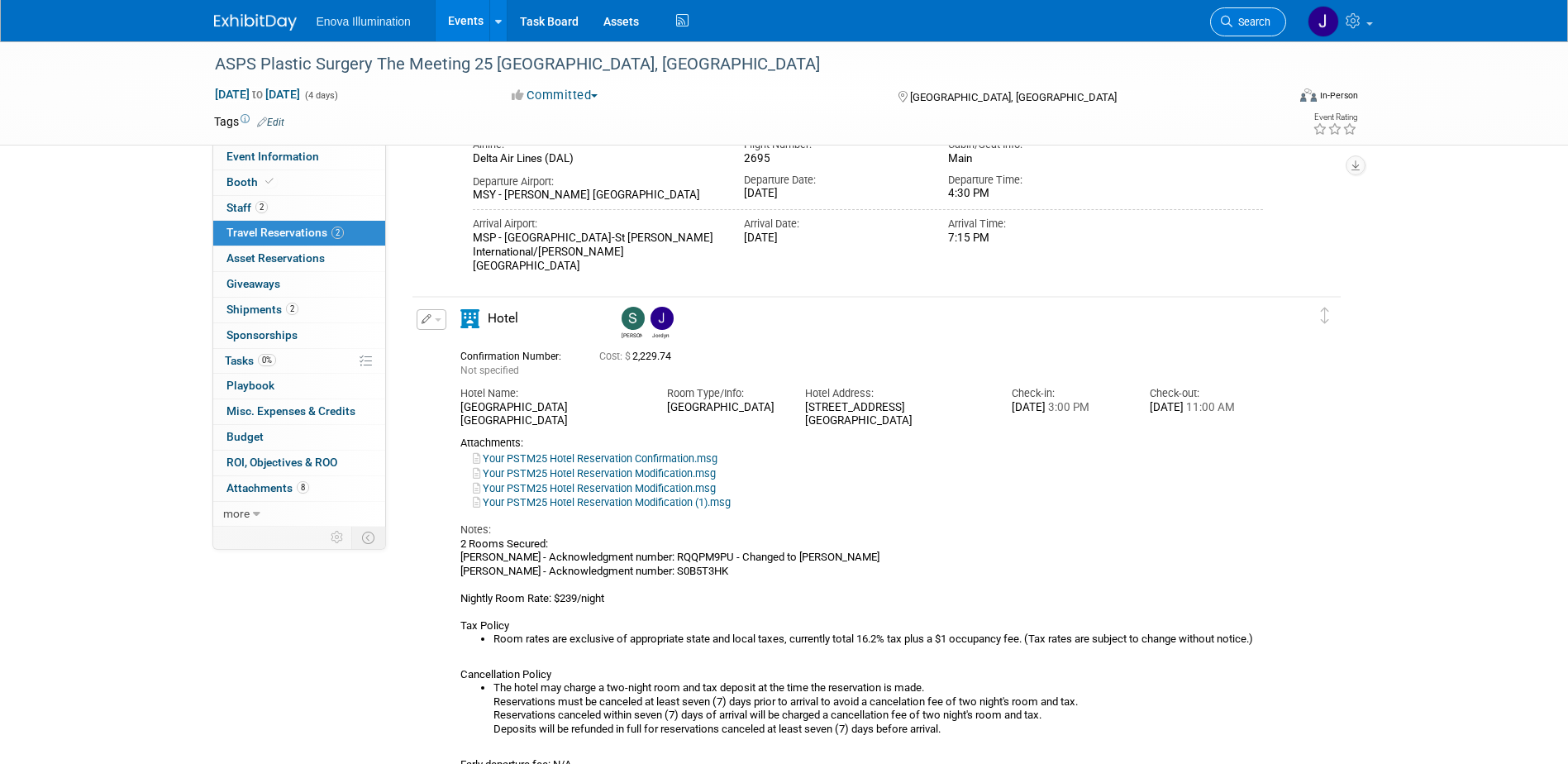
click at [1241, 22] on span "Search" at bounding box center [1251, 22] width 38 height 13
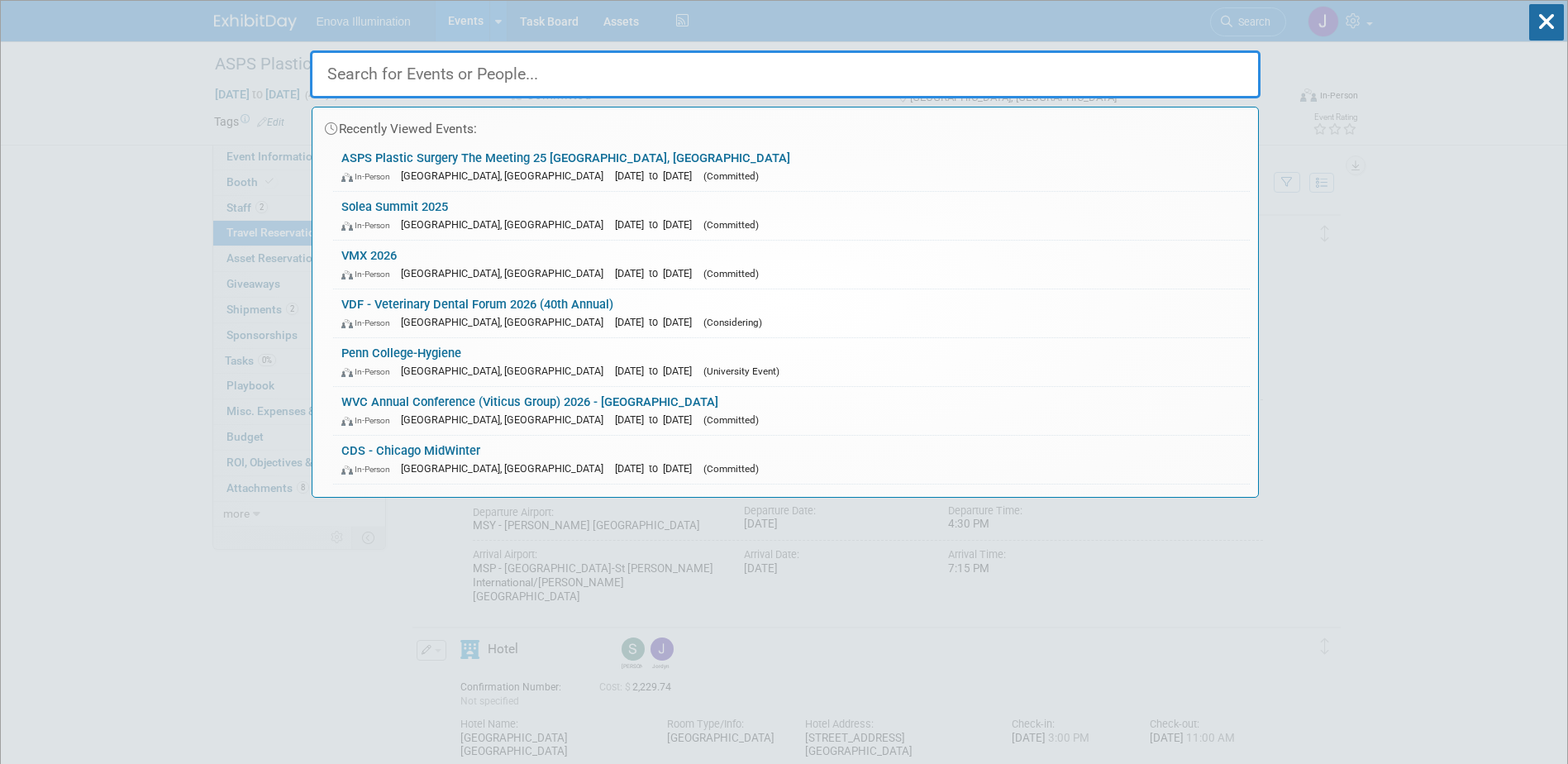
click at [546, 84] on input "text" at bounding box center [785, 74] width 951 height 48
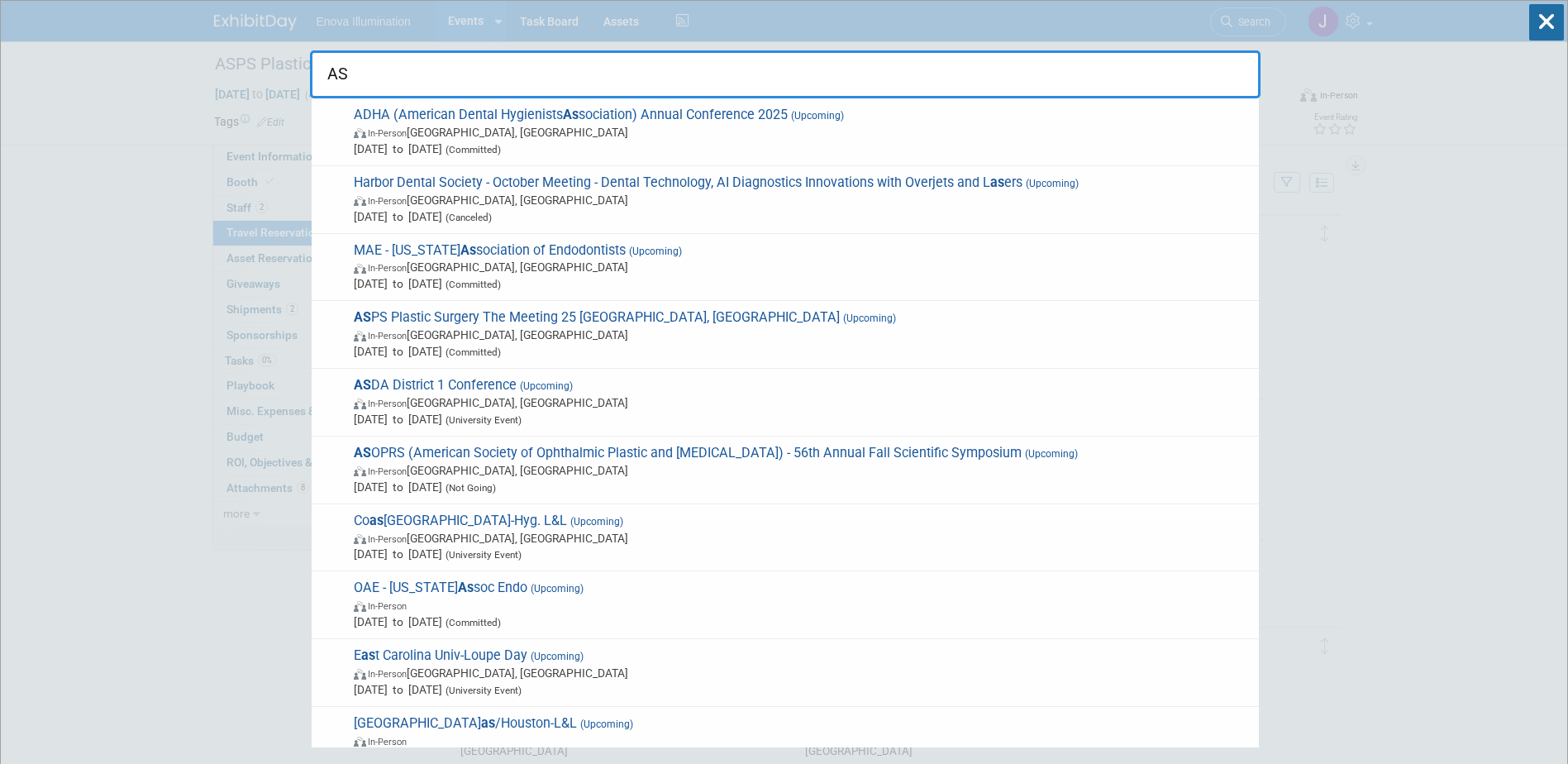
type input "A"
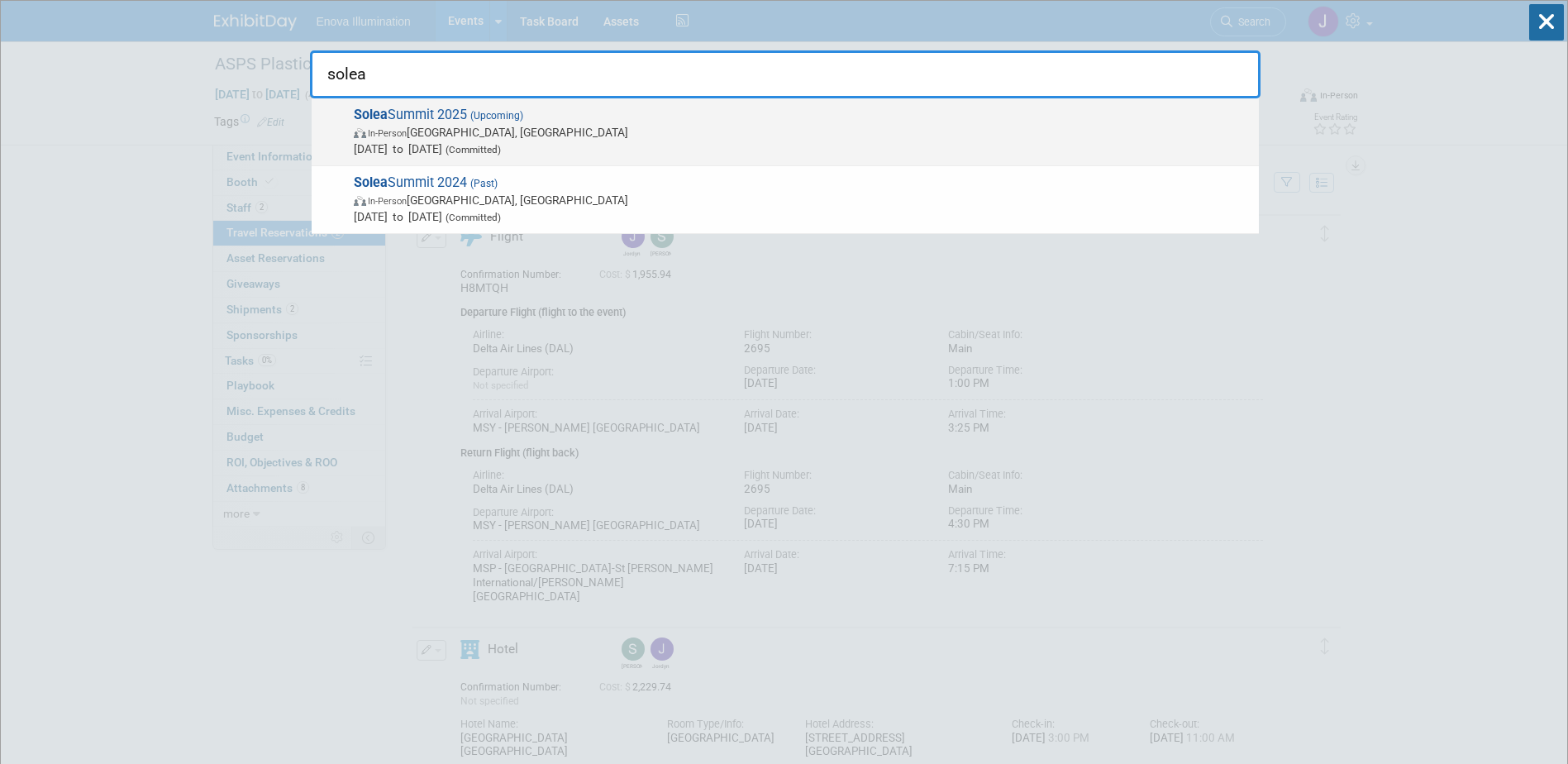
type input "solea"
click at [375, 115] on strong "Solea" at bounding box center [371, 115] width 34 height 16
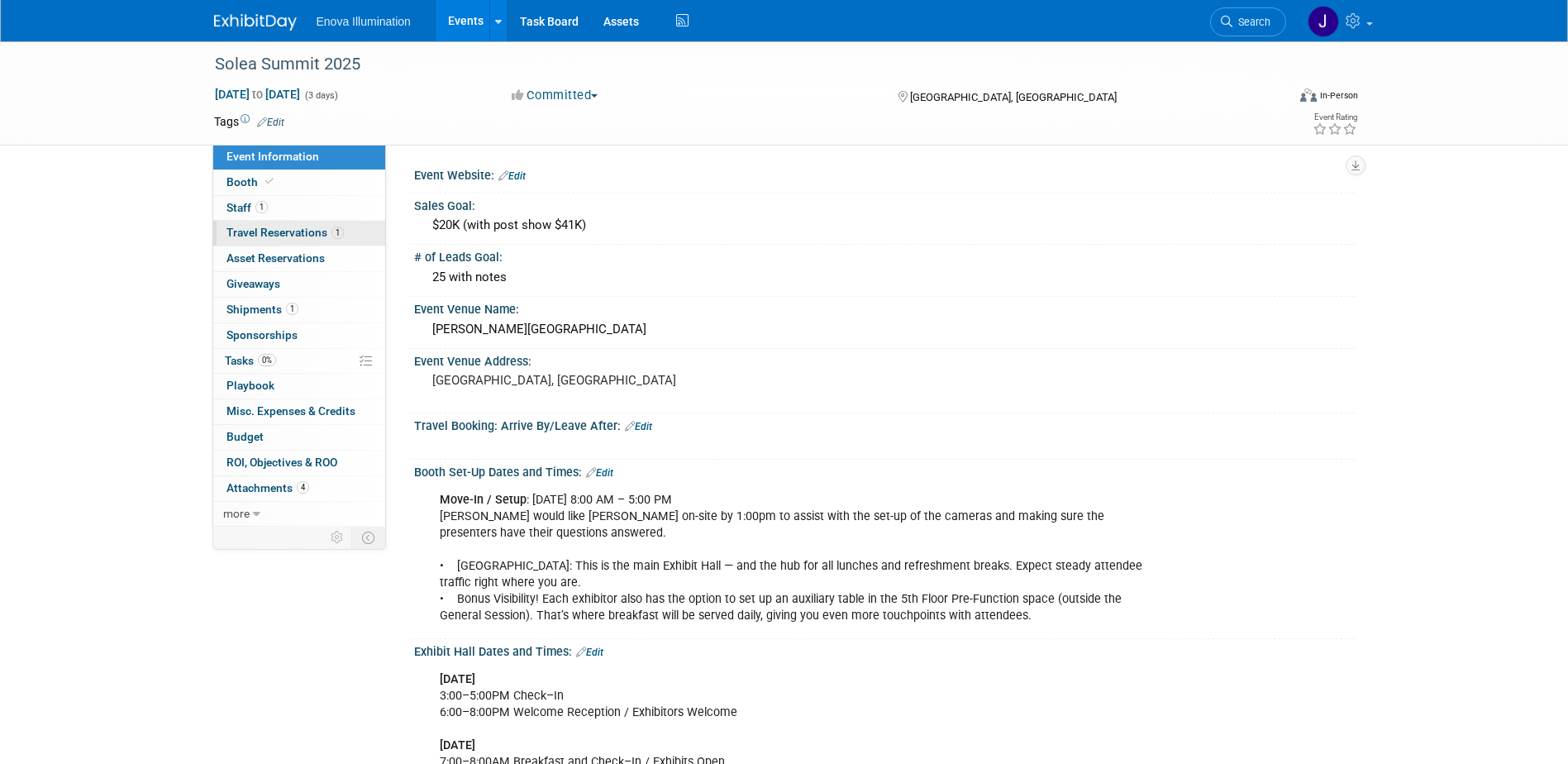
click at [293, 236] on span "Travel Reservations 1" at bounding box center [285, 232] width 118 height 13
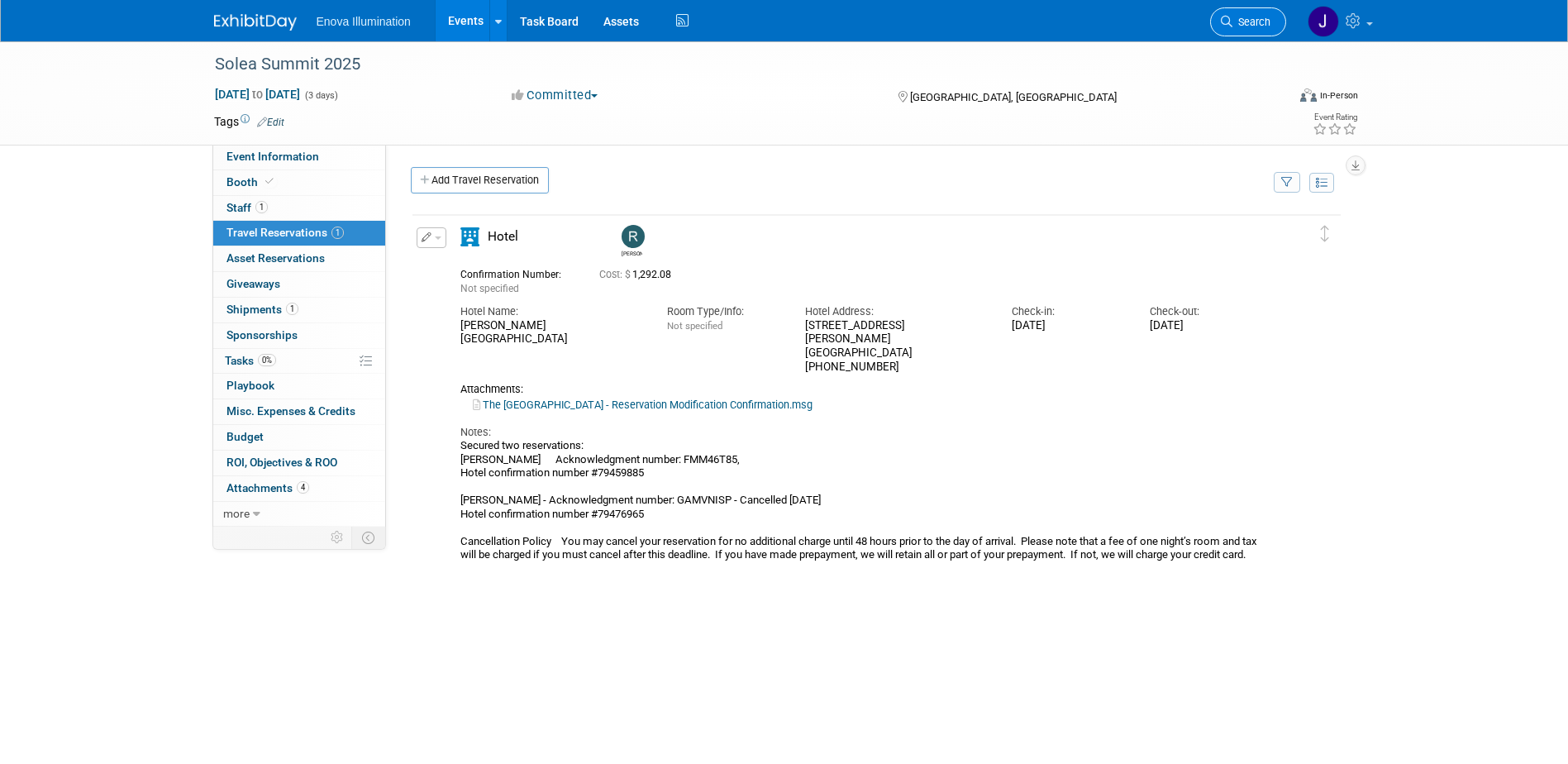
click at [1237, 18] on span "Search" at bounding box center [1251, 22] width 38 height 13
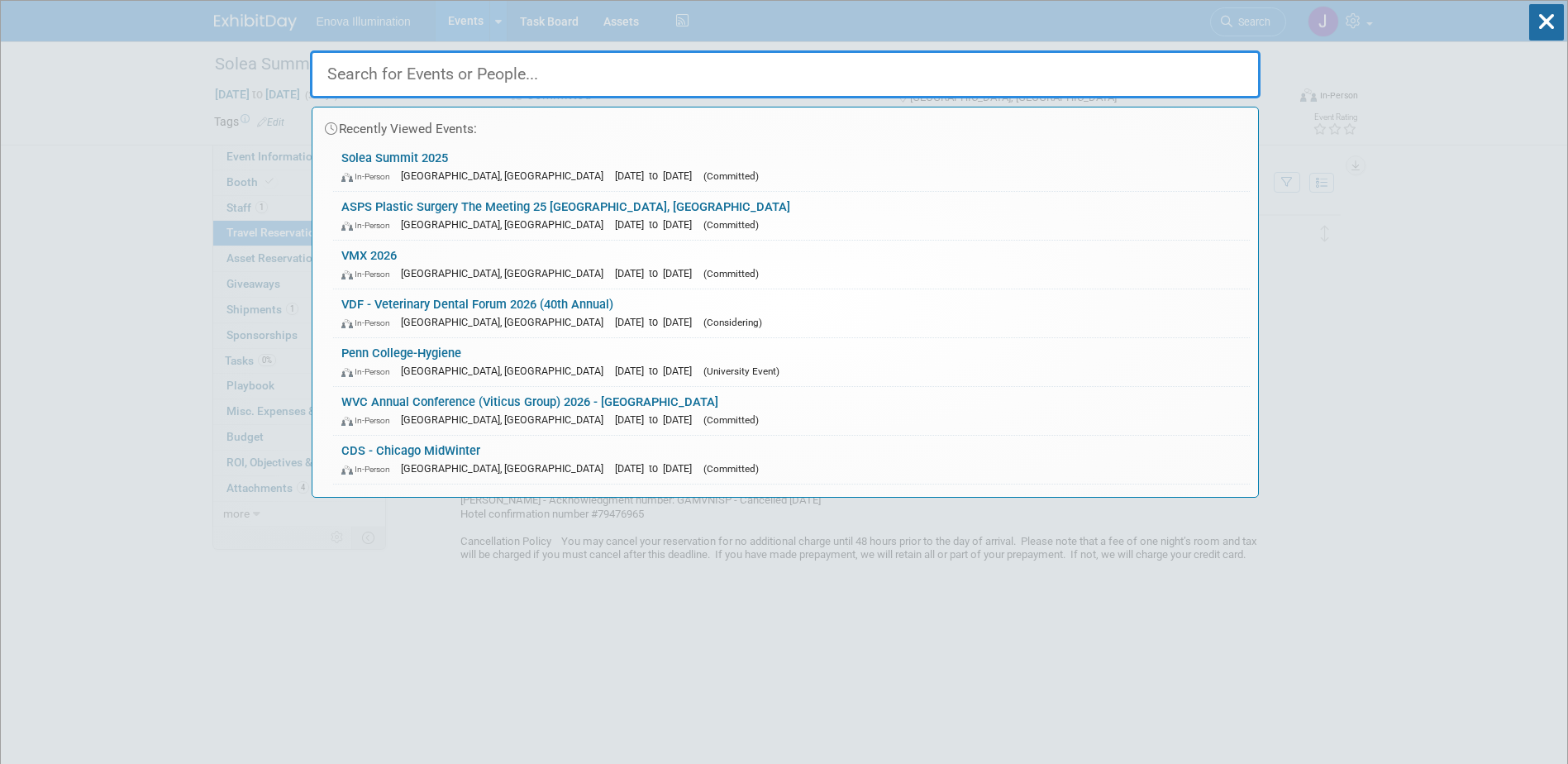
click at [1154, 64] on input "text" at bounding box center [785, 74] width 951 height 48
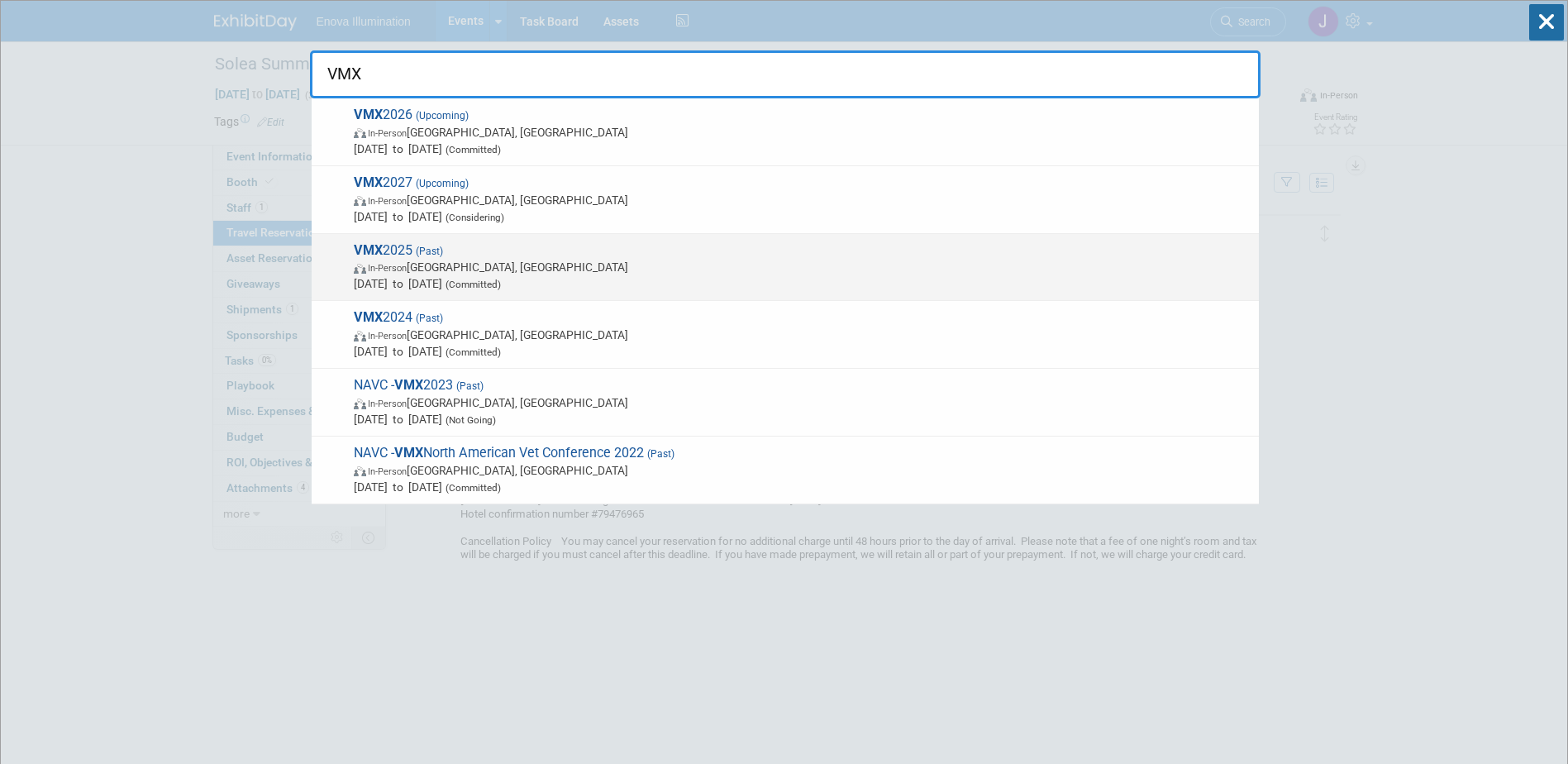
type input "VMX"
click at [356, 267] on img at bounding box center [361, 269] width 14 height 10
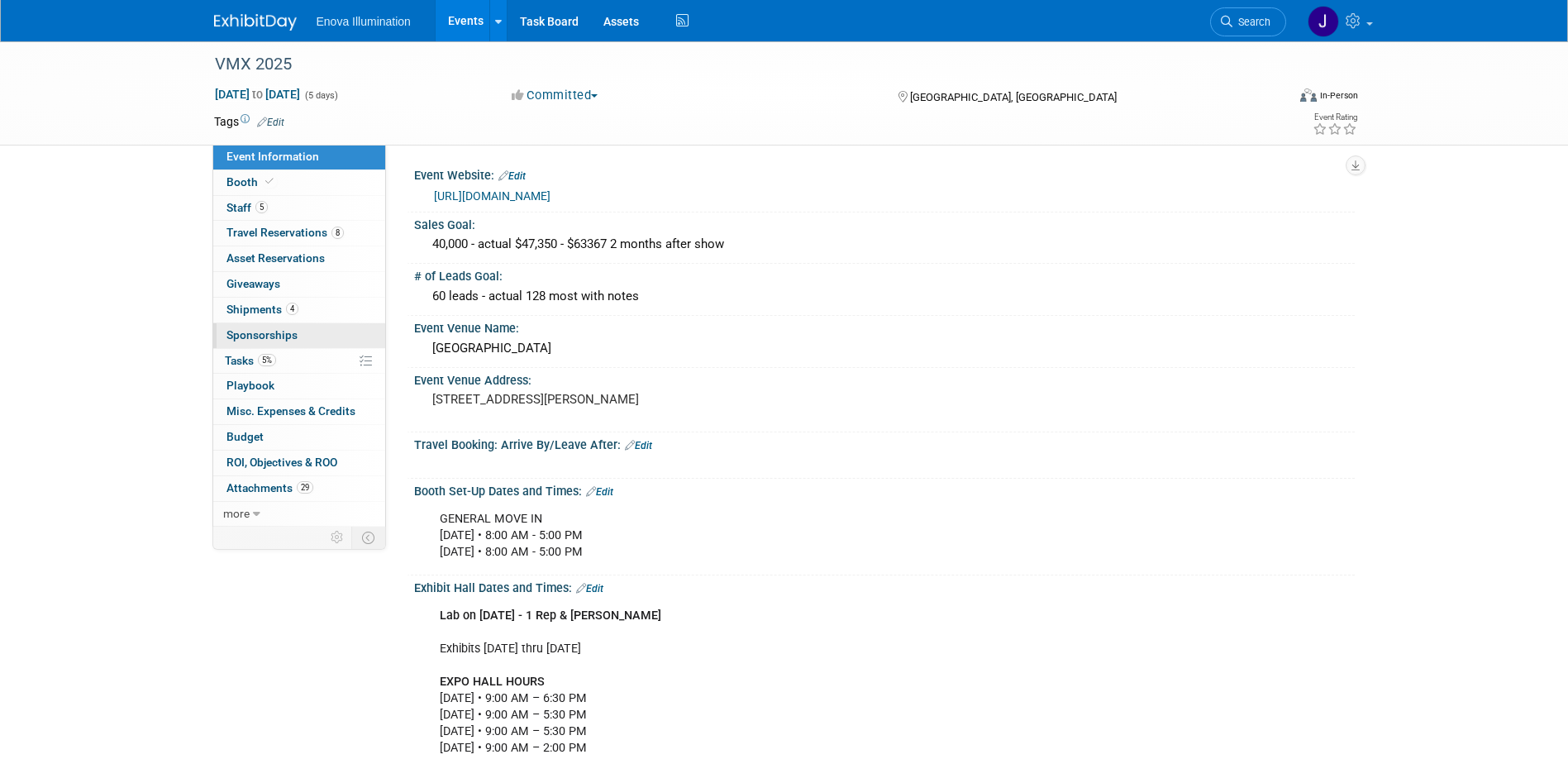
click at [266, 332] on span "Sponsorships 0" at bounding box center [261, 335] width 71 height 13
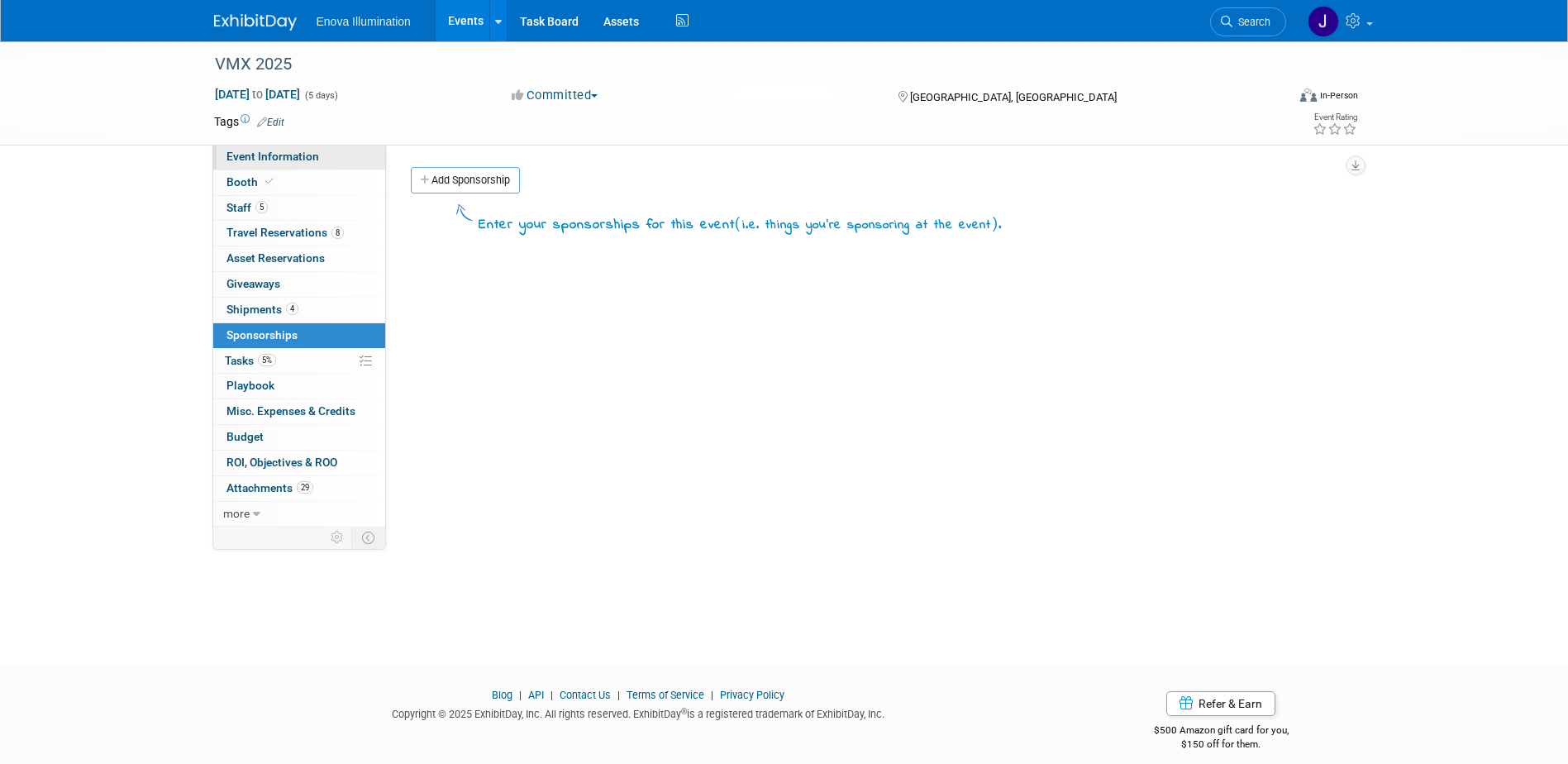
click at [251, 160] on span "Event Information" at bounding box center [272, 156] width 93 height 13
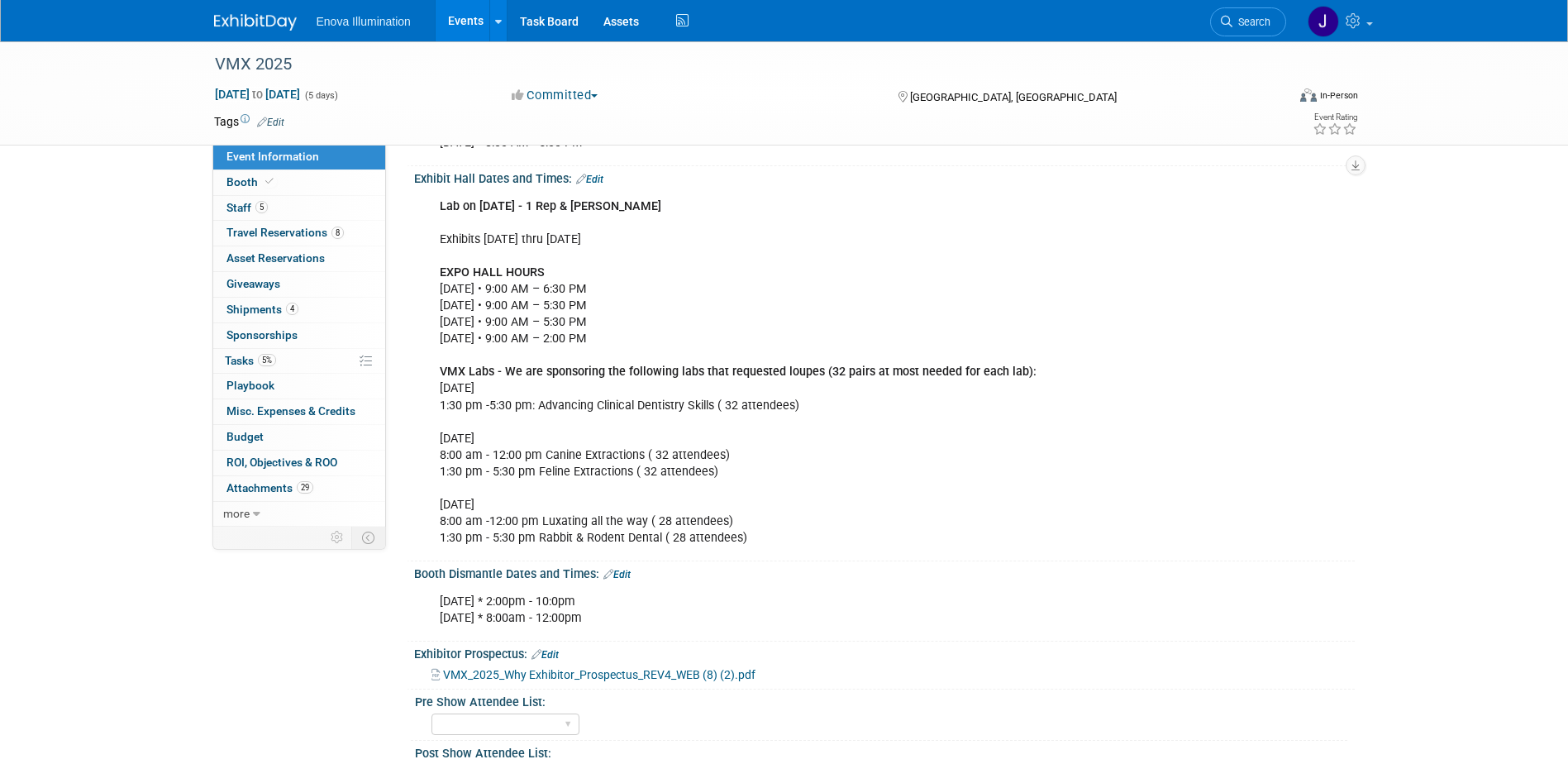
scroll to position [414, 0]
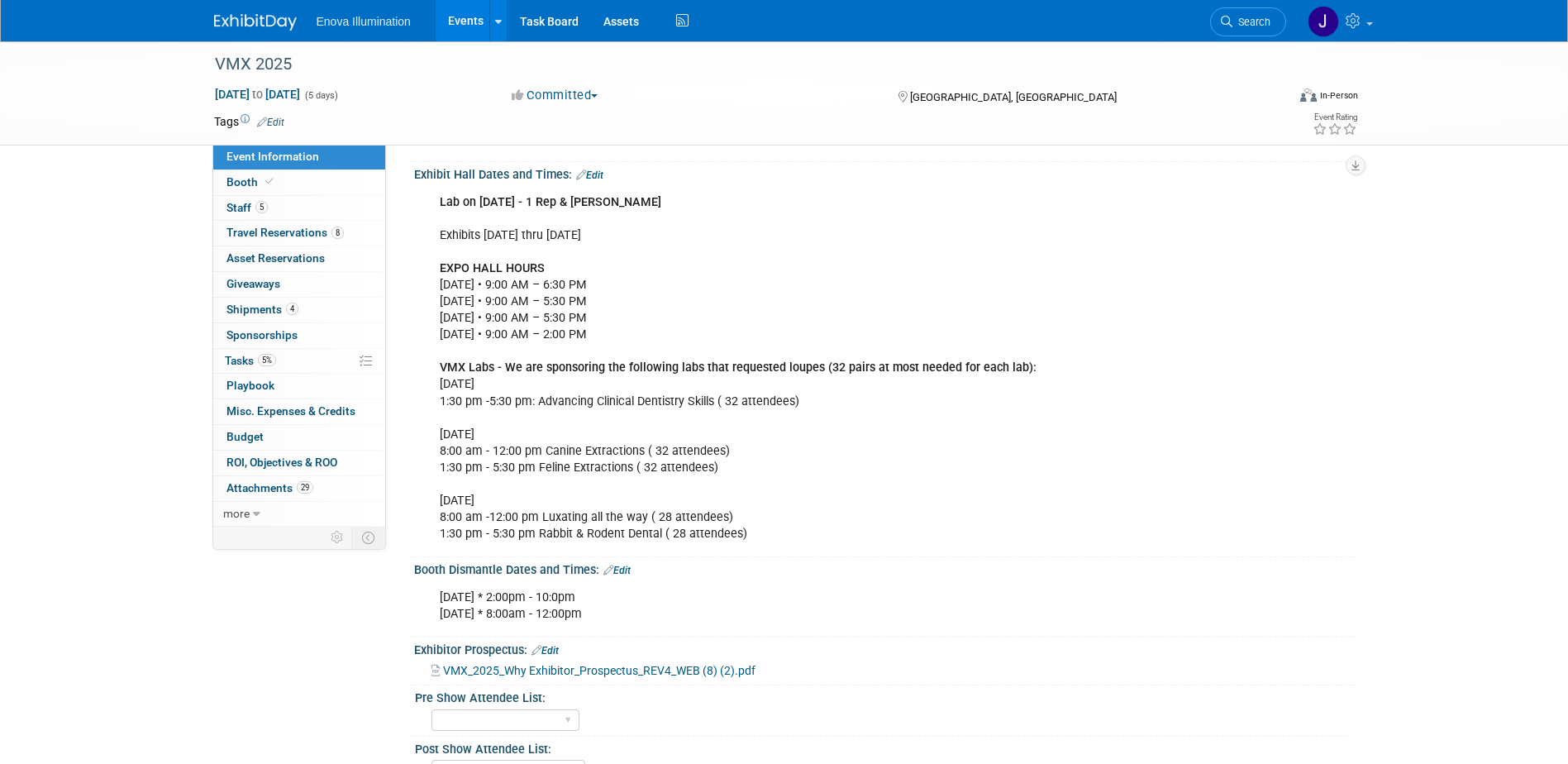
click at [238, 30] on img at bounding box center [255, 23] width 83 height 17
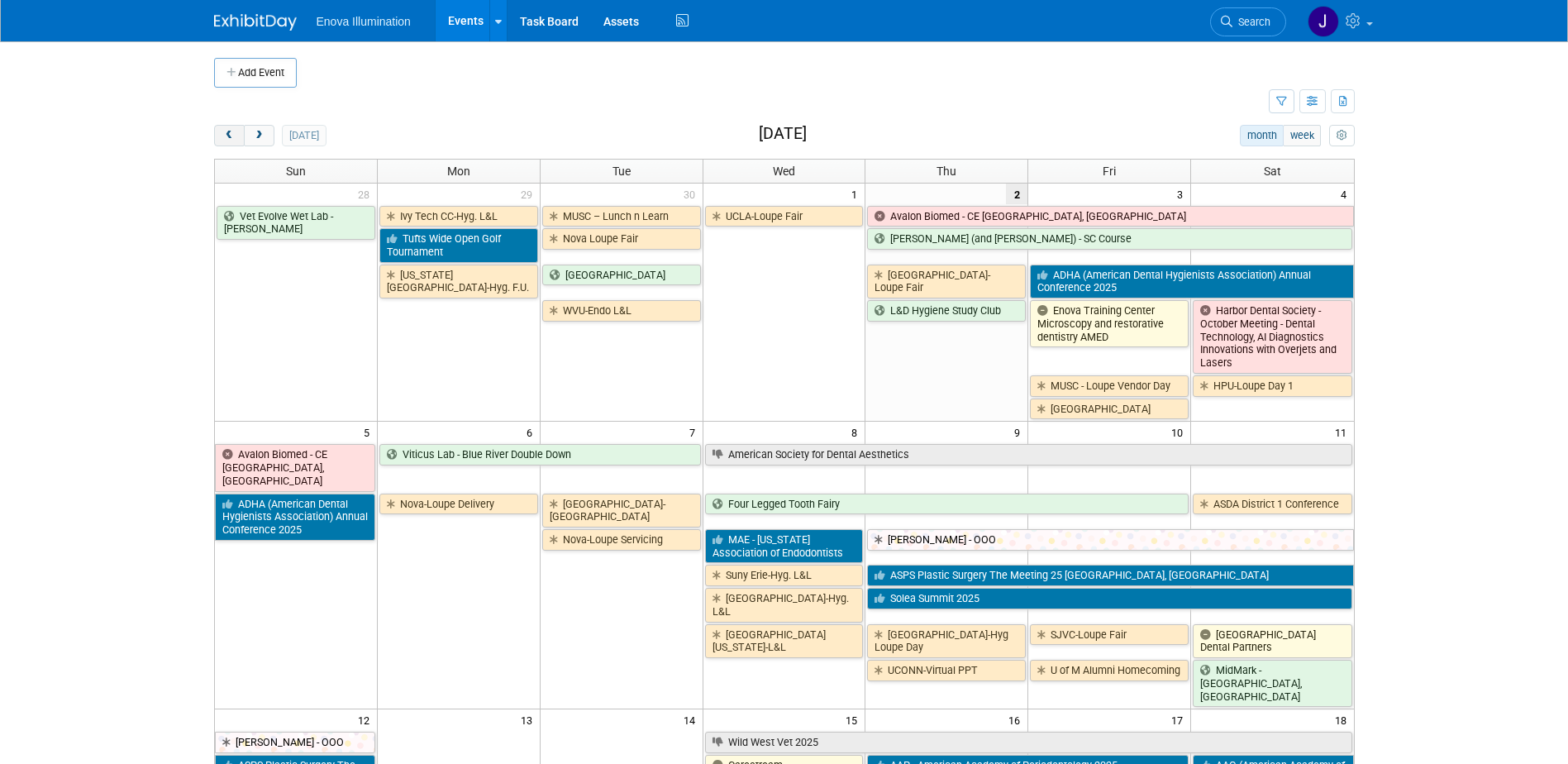
click at [236, 140] on button "prev" at bounding box center [229, 135] width 31 height 22
click at [234, 140] on span "prev" at bounding box center [229, 135] width 13 height 11
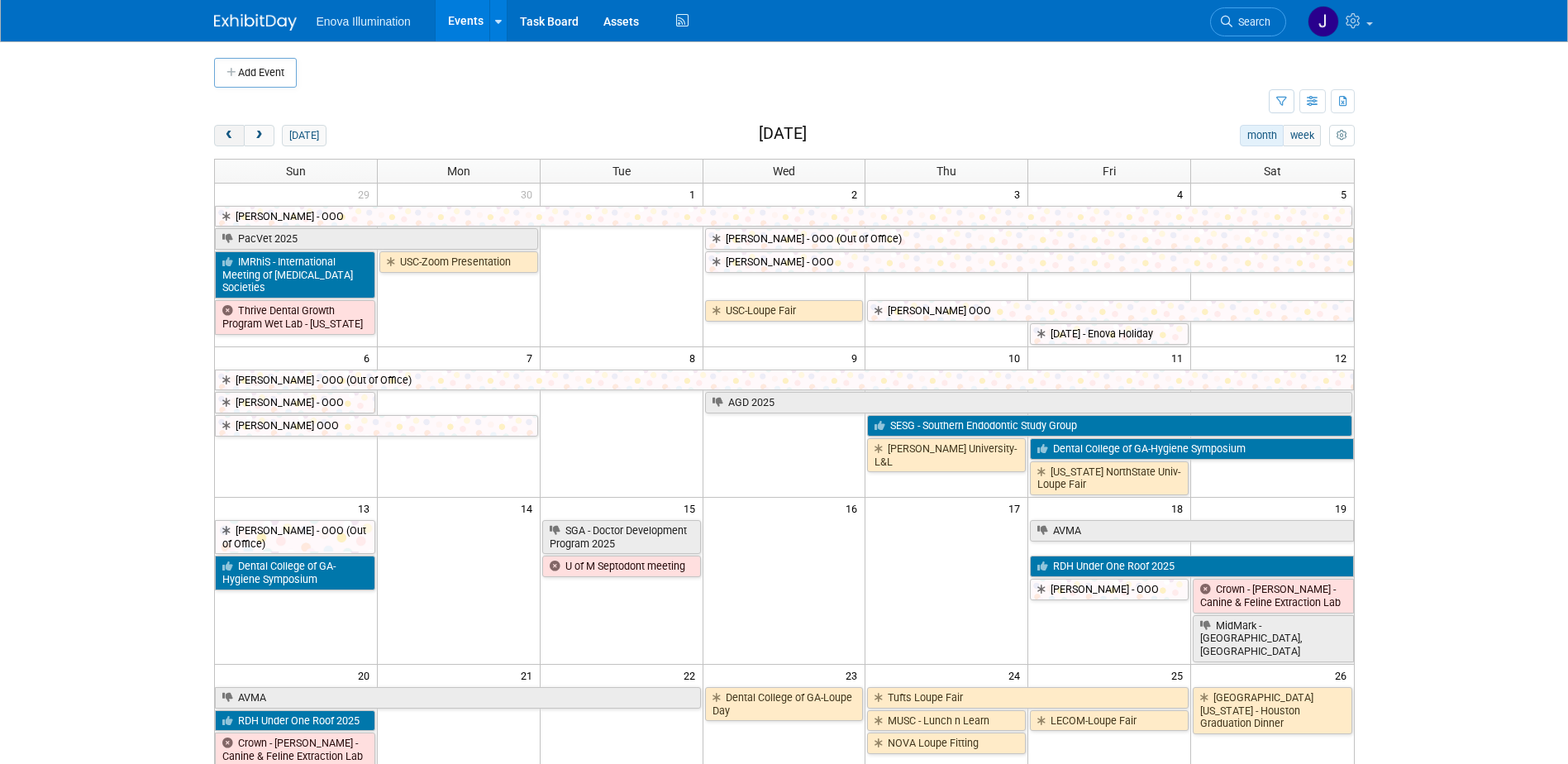
click at [234, 140] on span "prev" at bounding box center [229, 135] width 13 height 11
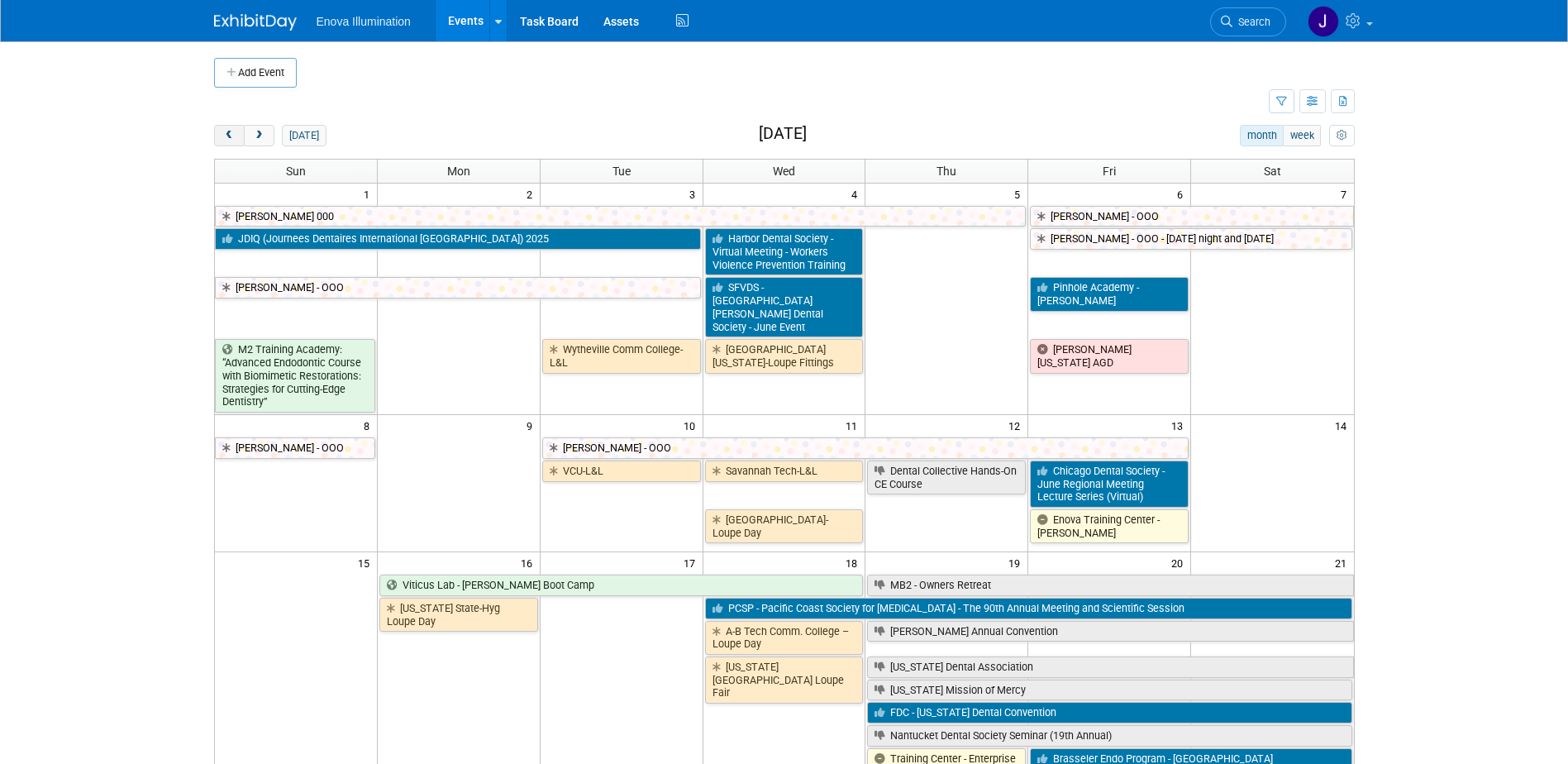
click at [234, 140] on span "prev" at bounding box center [229, 135] width 13 height 11
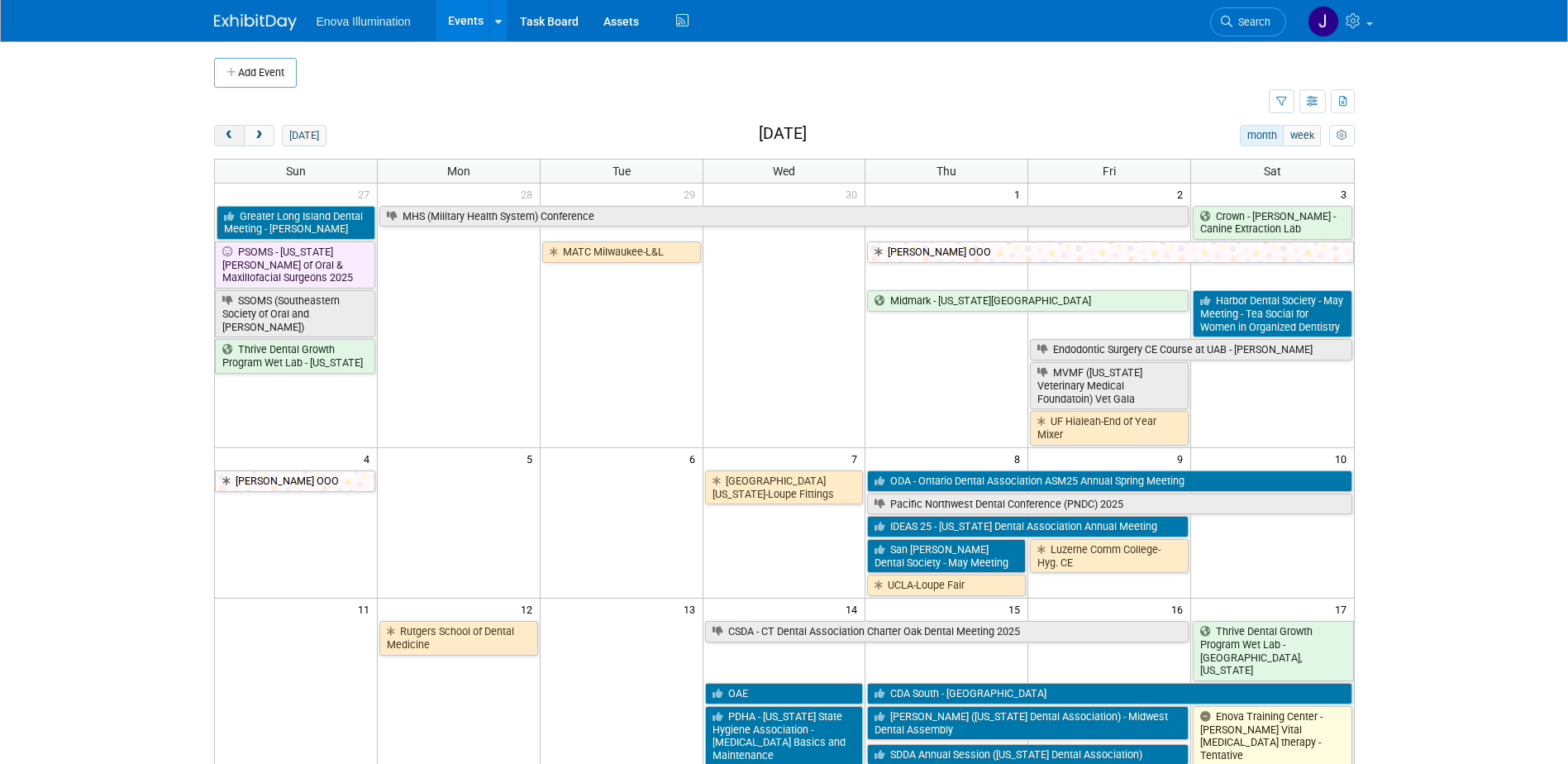
click at [234, 140] on span "prev" at bounding box center [229, 135] width 13 height 11
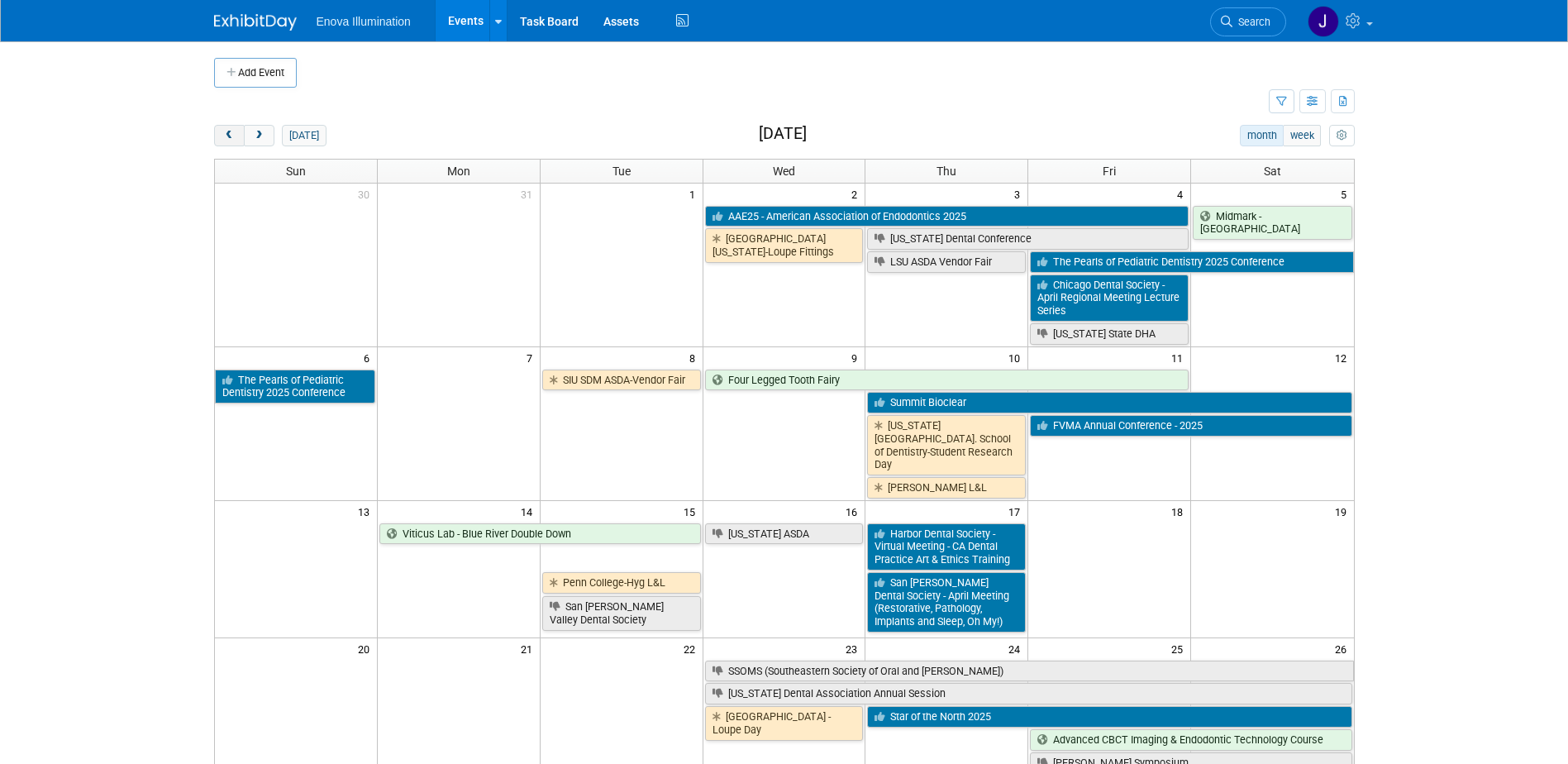
click at [234, 140] on span "prev" at bounding box center [229, 135] width 13 height 11
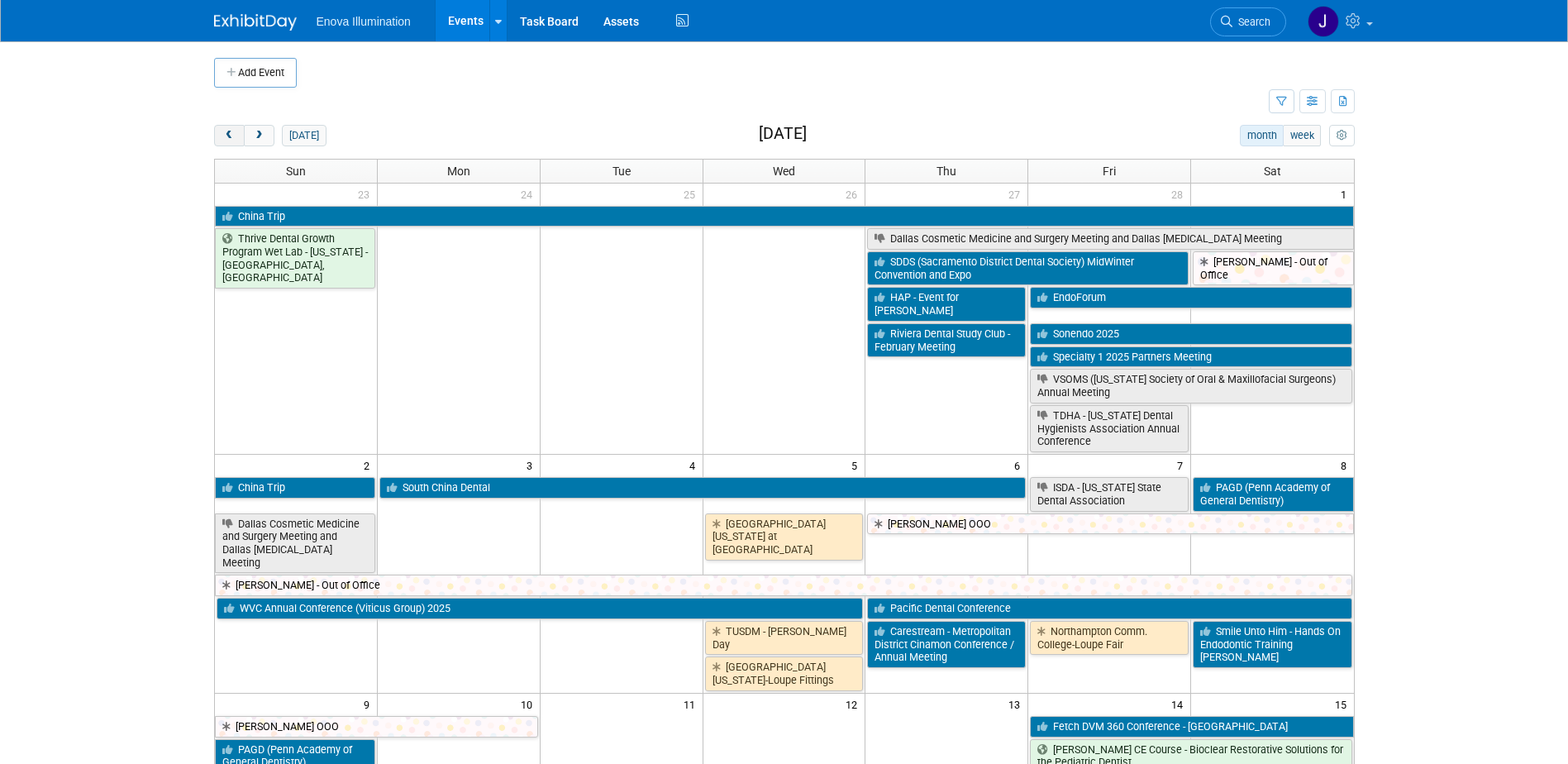
click at [234, 140] on span "prev" at bounding box center [229, 135] width 13 height 11
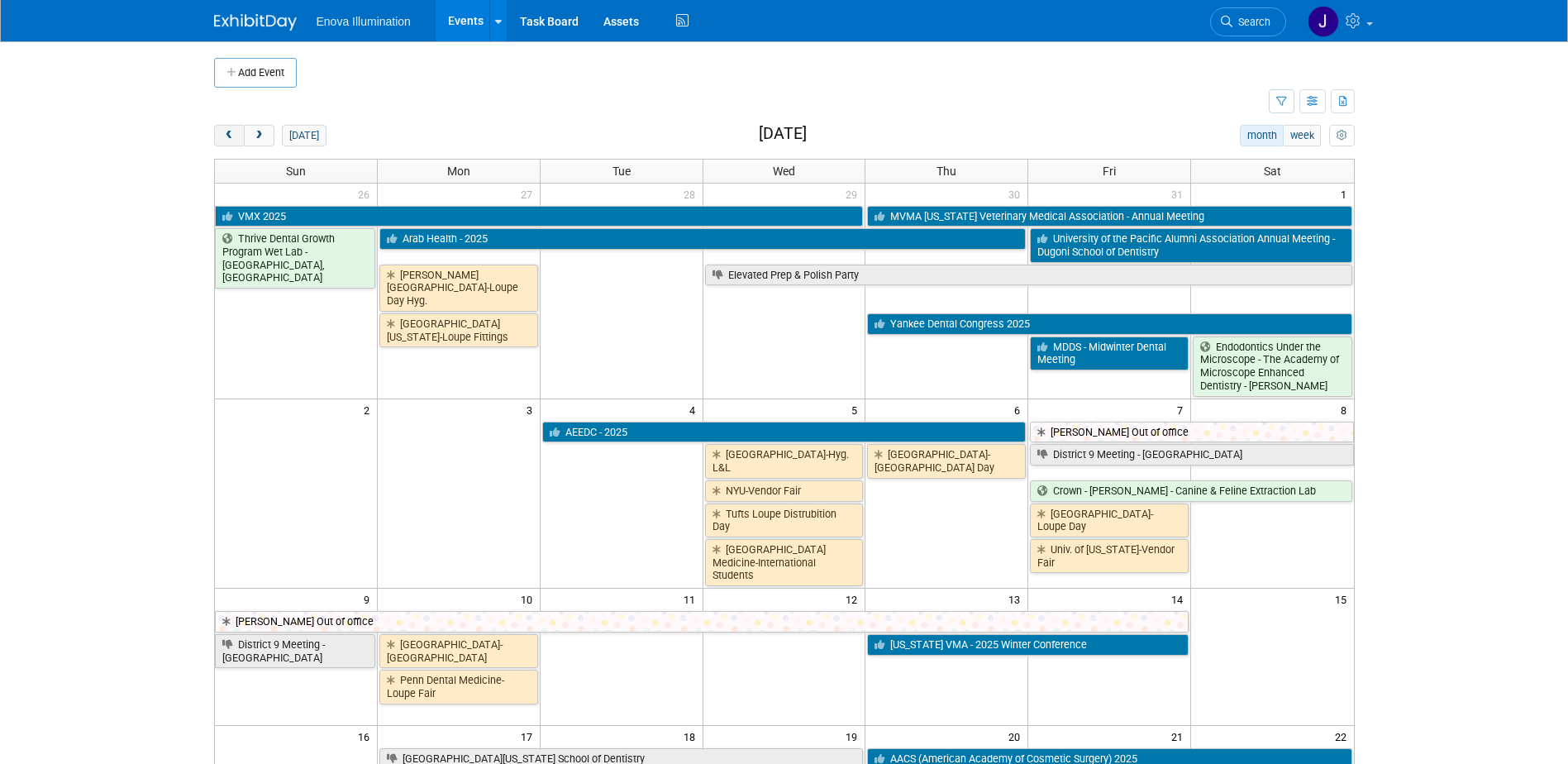
click at [234, 140] on span "prev" at bounding box center [229, 135] width 13 height 11
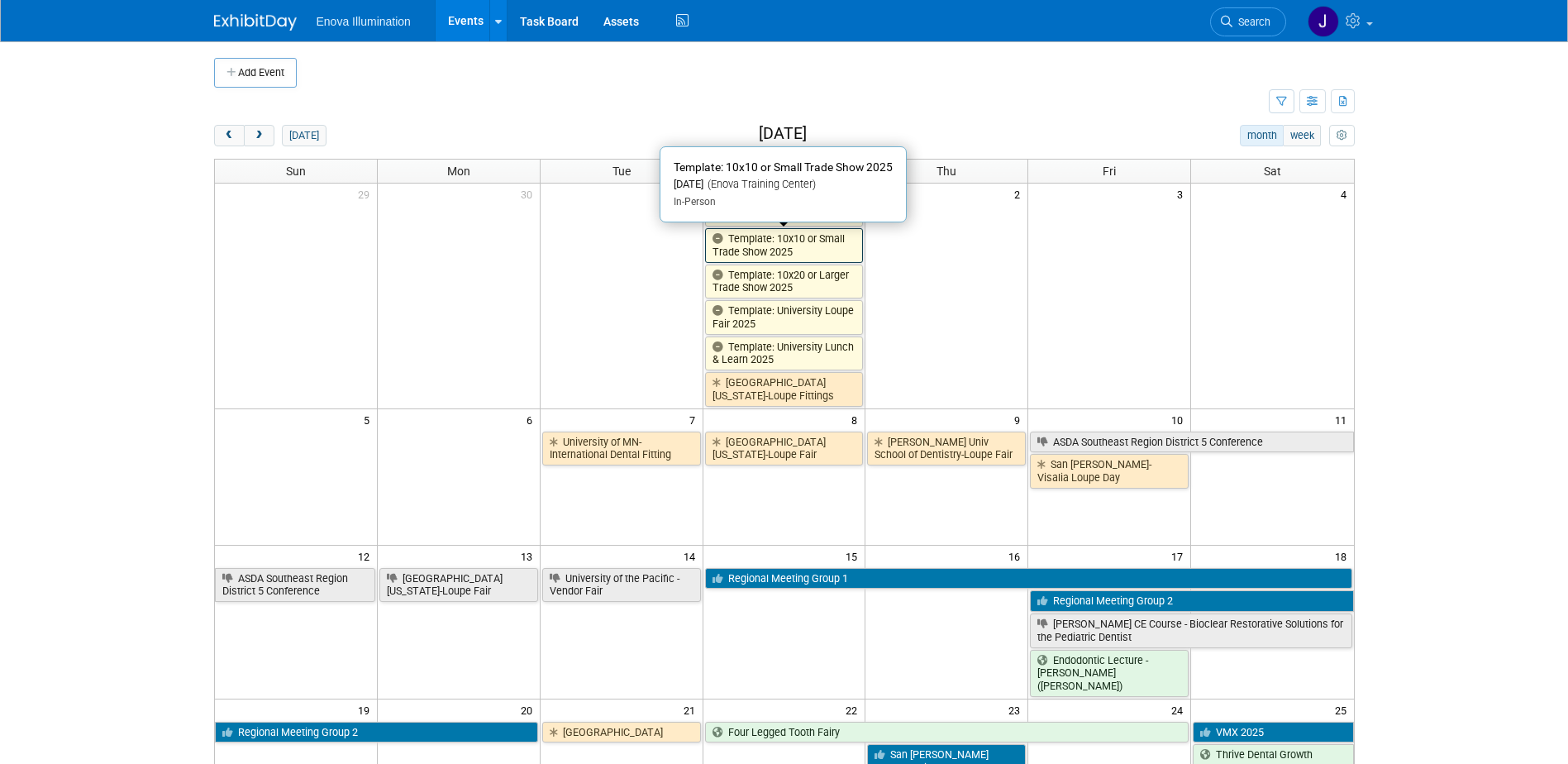
click at [748, 249] on link "Template: 10x10 or Small Trade Show 2025" at bounding box center [784, 245] width 159 height 34
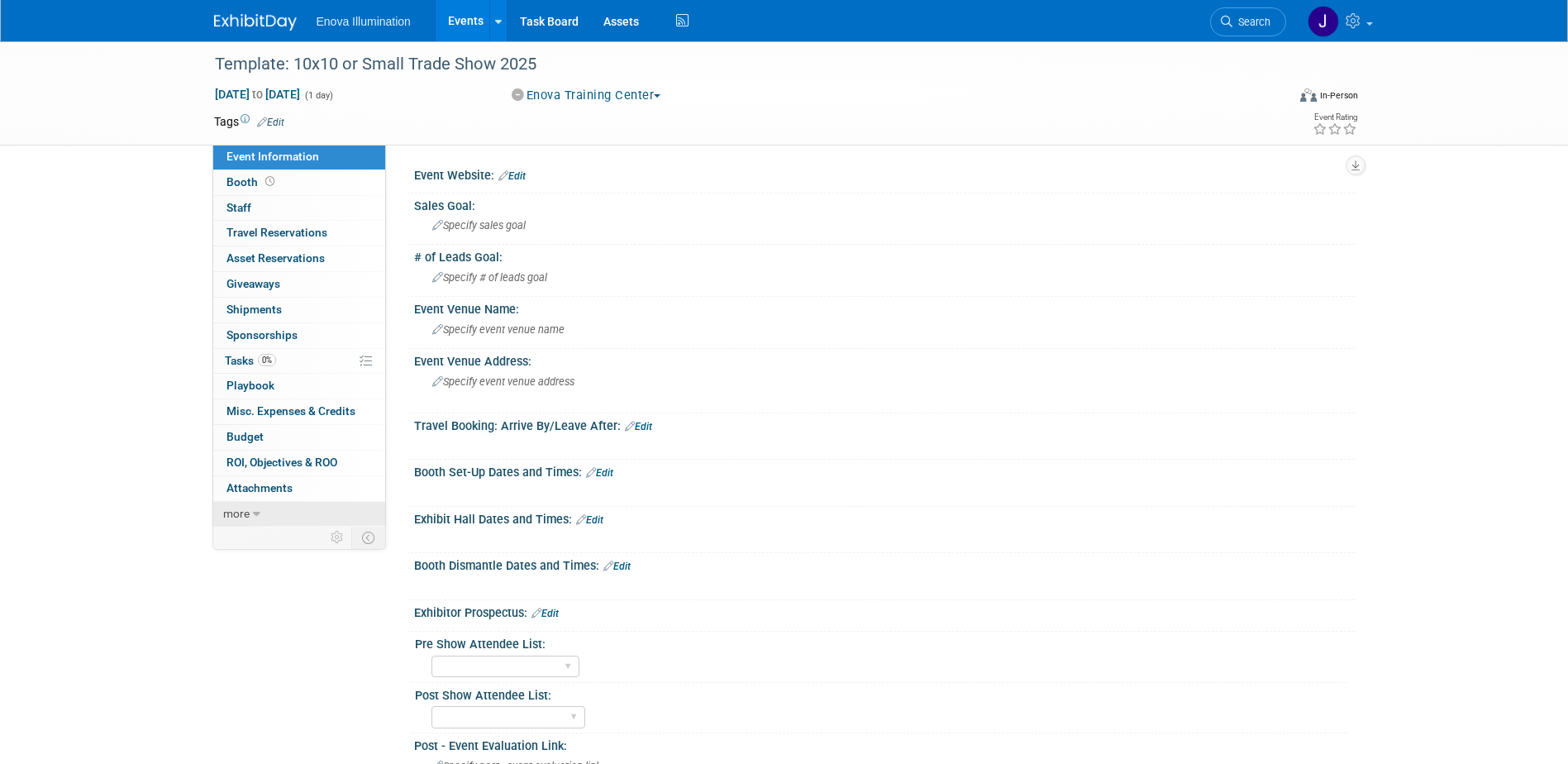
click at [349, 508] on link "more" at bounding box center [299, 515] width 172 height 25
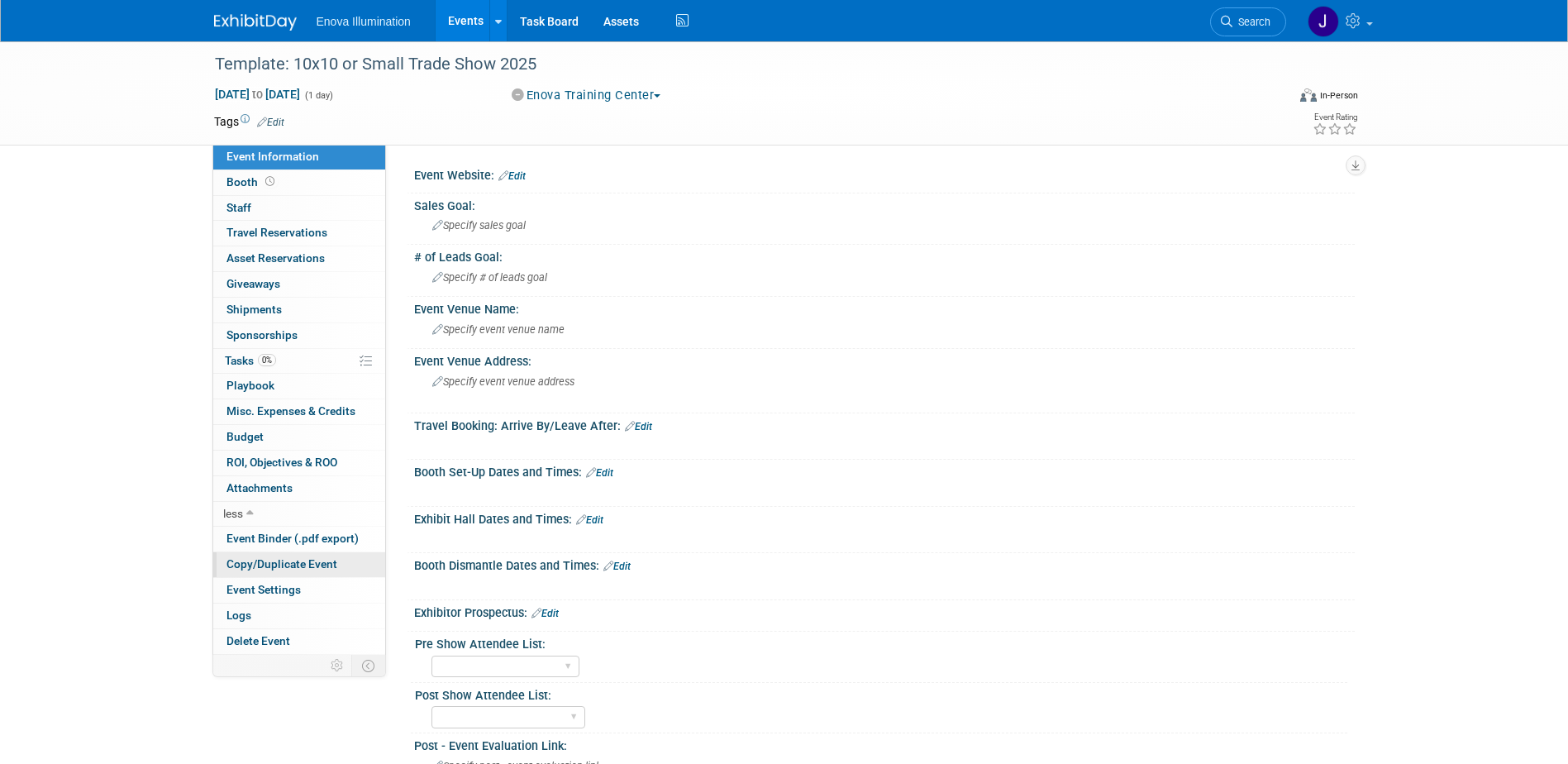
click at [330, 563] on span "Copy/Duplicate Event" at bounding box center [282, 564] width 111 height 13
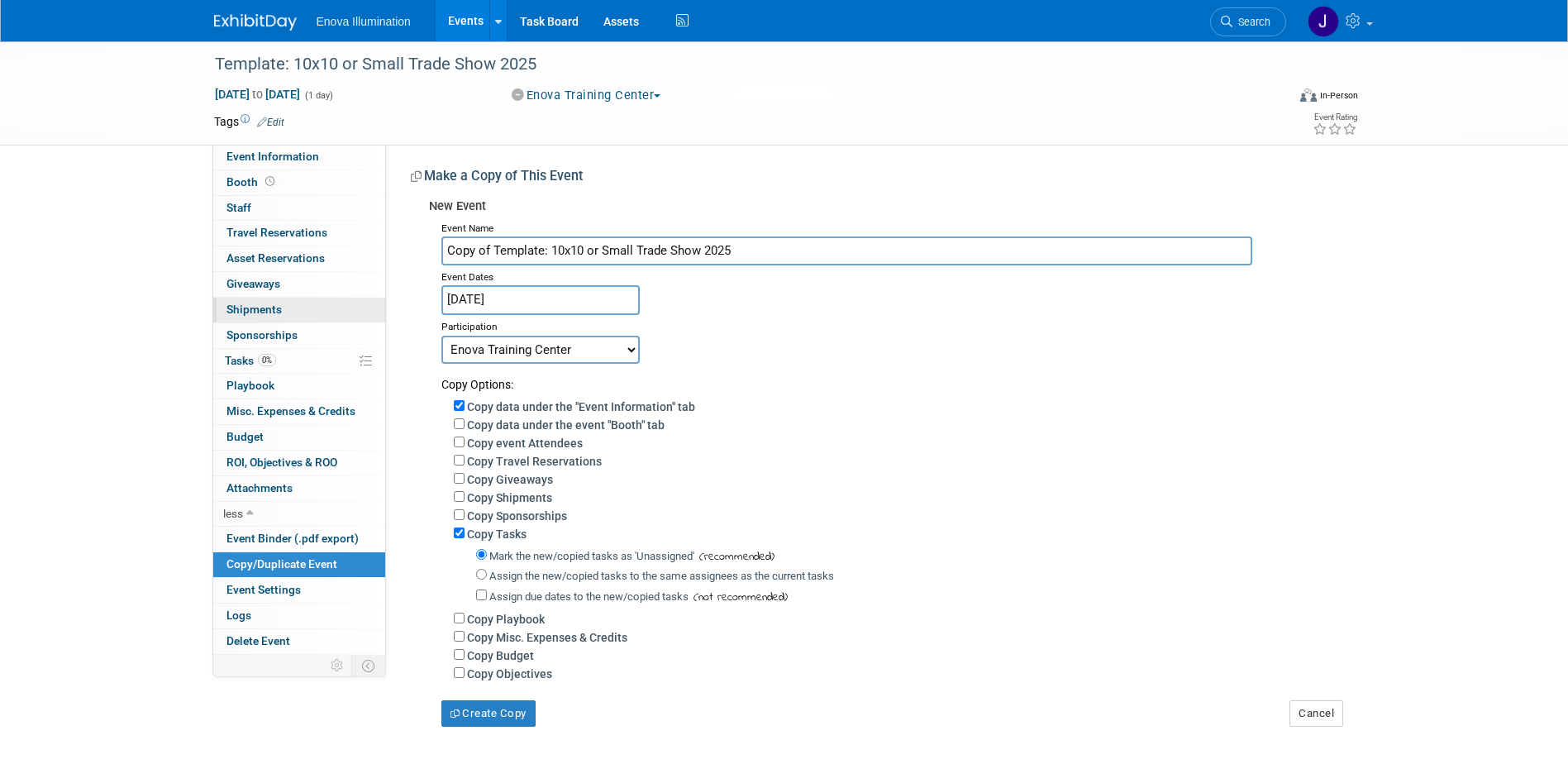
drag, startPoint x: 723, startPoint y: 251, endPoint x: 317, endPoint y: 304, distance: 409.4
click at [449, 281] on div "Event Name Copy of Template: 10x10 or Small Trade Show 2025 Event Dates [DATE] …" at bounding box center [885, 471] width 913 height 511
click at [752, 239] on input "Copy of Template: 10x10 or Small Trade Show 2025" at bounding box center [846, 251] width 811 height 29
paste input "Consortium of Operative Dentistry (CODE) Region VI annual meeting"
type input "Consortium of Operative Dentistry (CODE) Region VI annual meeting"
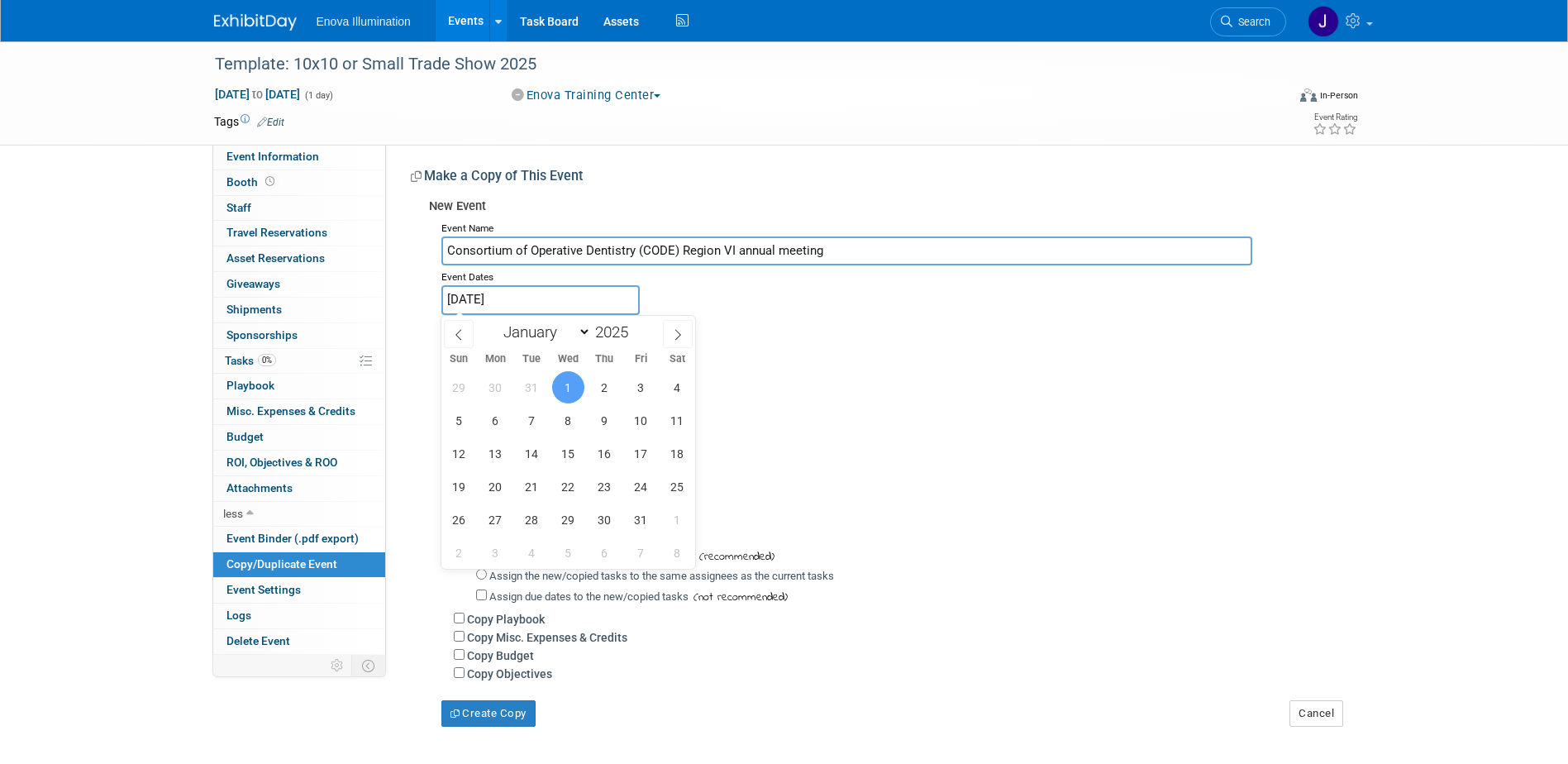
click at [596, 295] on input "[DATE]" at bounding box center [540, 299] width 198 height 29
click at [535, 334] on select "January February March April May June July August September October November De…" at bounding box center [544, 332] width 95 height 21
select select "9"
click at [496, 322] on select "January February March April May June July August September October November De…" at bounding box center [544, 332] width 95 height 21
click at [577, 425] on span "8" at bounding box center [568, 420] width 33 height 33
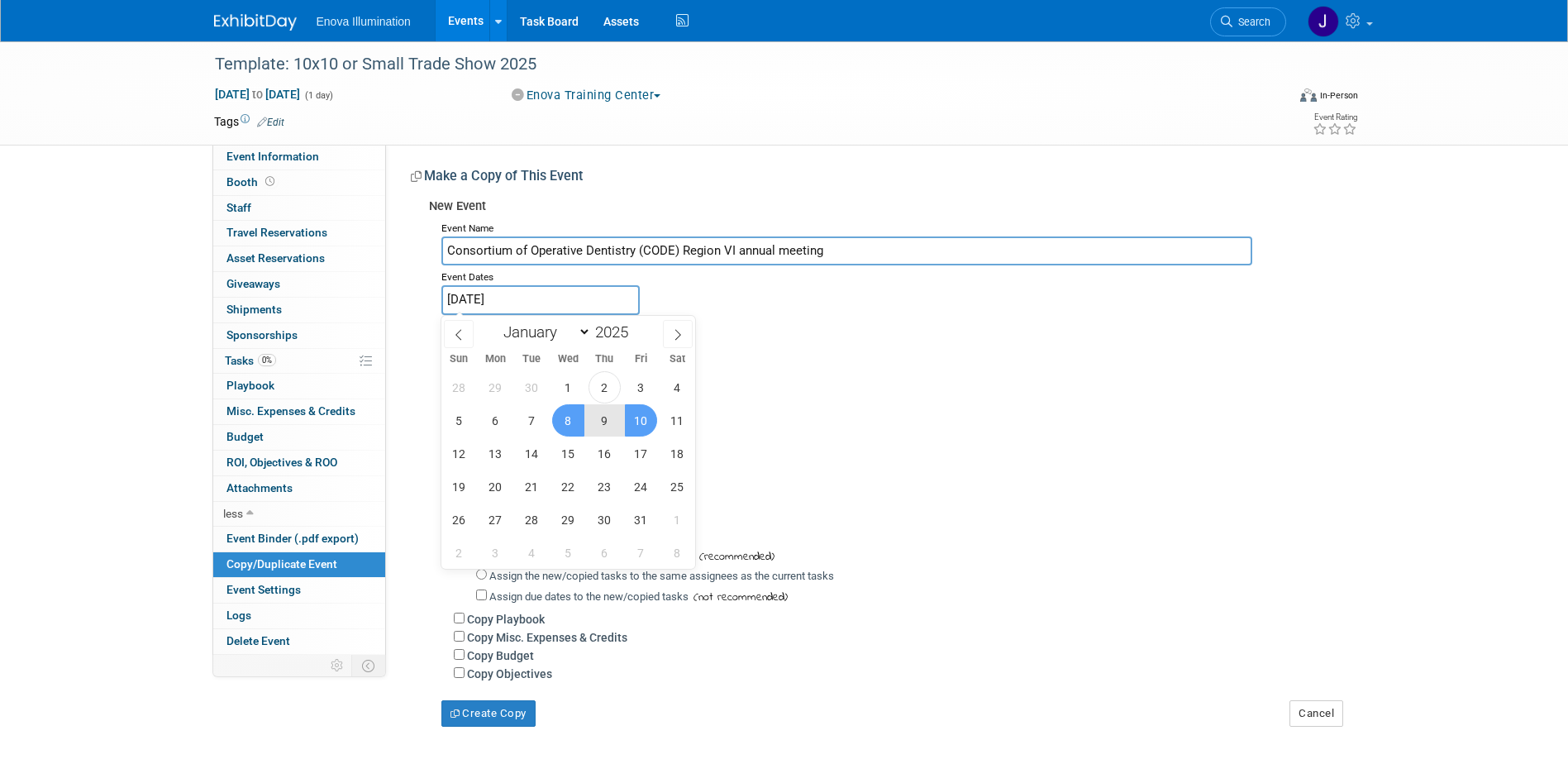
click at [642, 424] on span "10" at bounding box center [641, 420] width 33 height 33
type input "[DATE] to [DATE]"
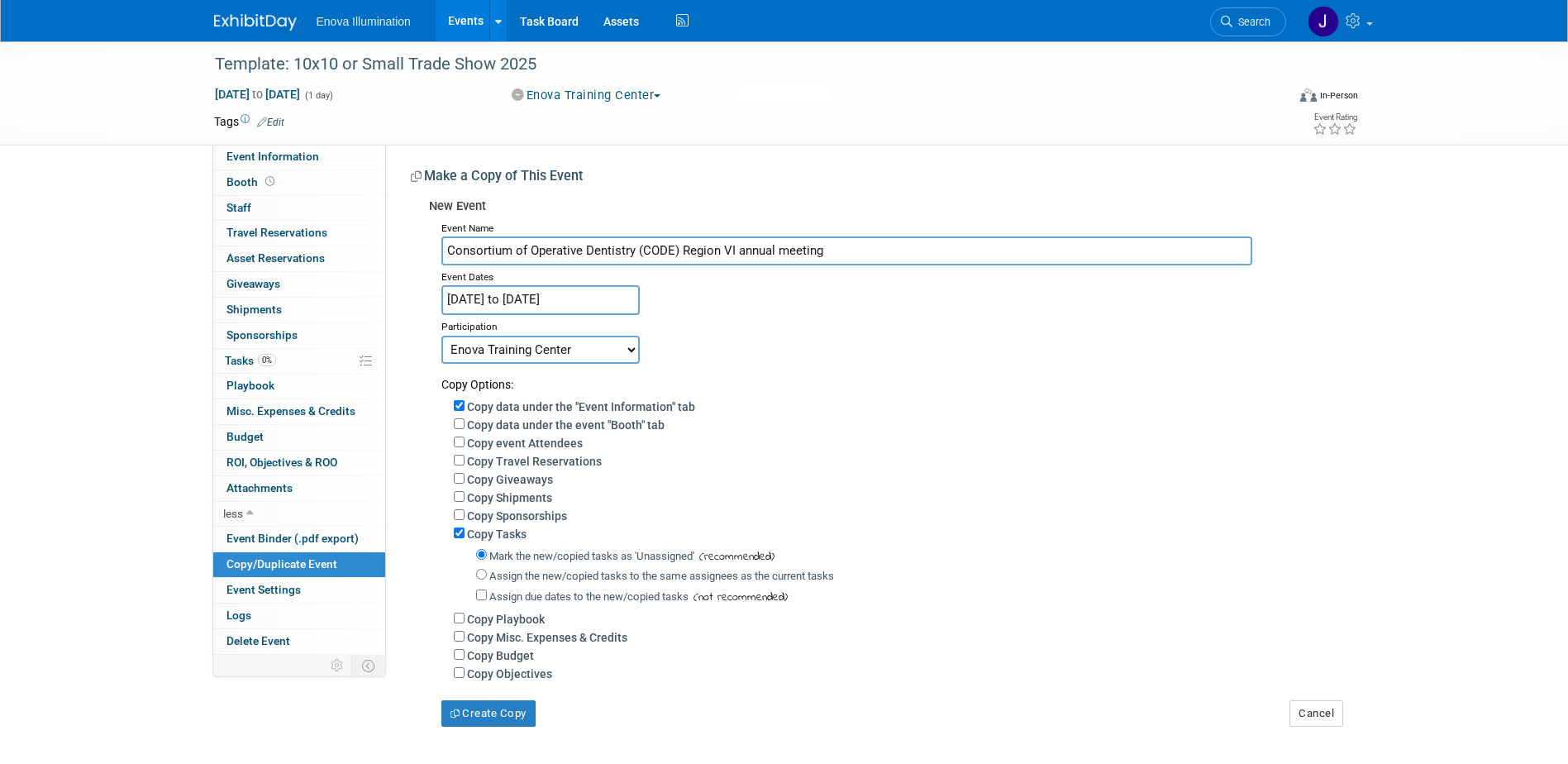
click at [534, 346] on select "Committed Considering Not Going Canceled Enova Training Center University Event…" at bounding box center [540, 350] width 198 height 28
select select "1"
click at [441, 336] on select "Committed Considering Not Going Canceled Enova Training Center University Event…" at bounding box center [540, 350] width 198 height 28
click at [481, 580] on input "Assign the new/copied tasks to the same assignees as the current tasks" at bounding box center [481, 574] width 11 height 11
radio input "true"
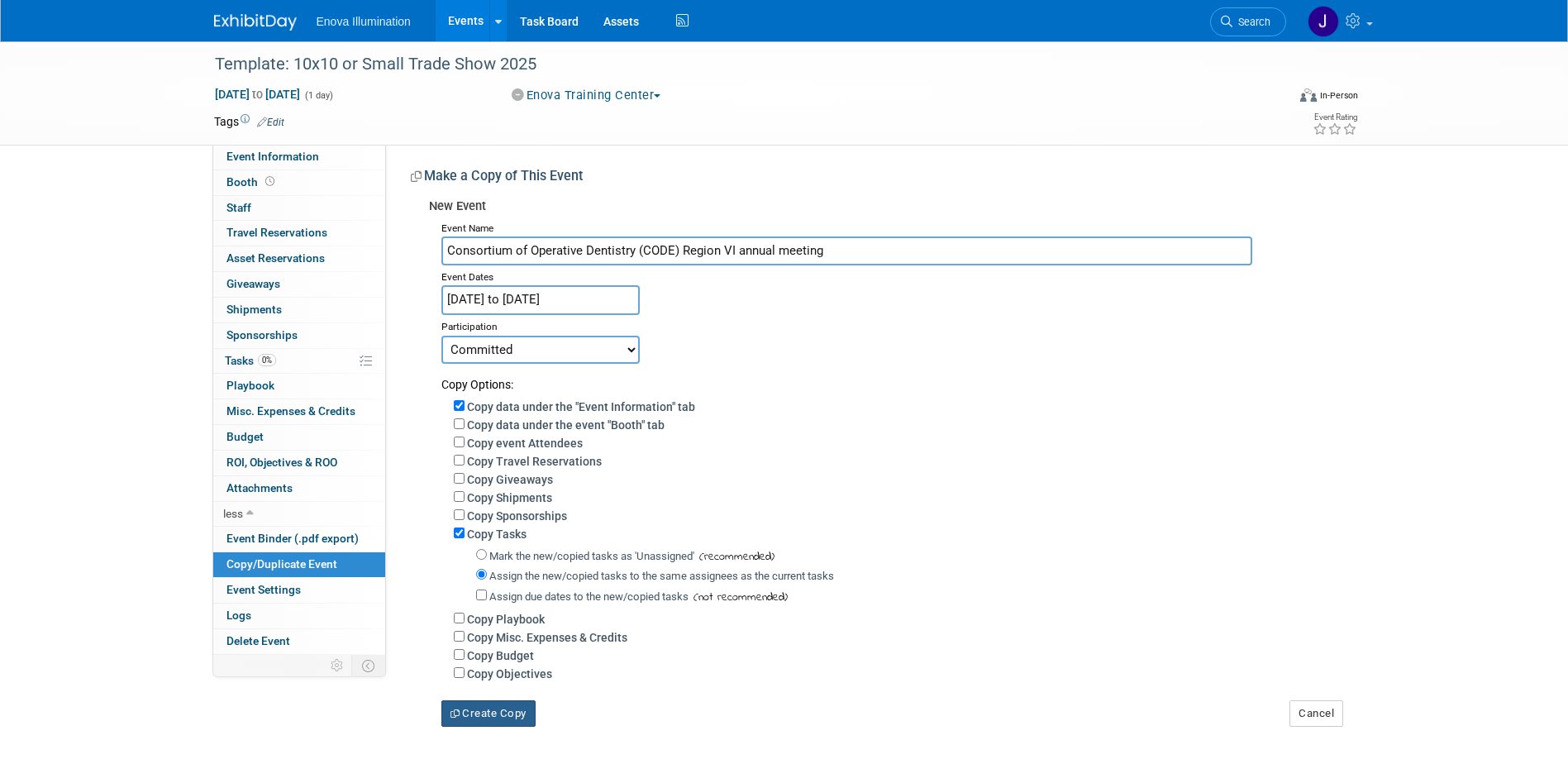
click at [500, 727] on button "Create Copy" at bounding box center [488, 714] width 94 height 27
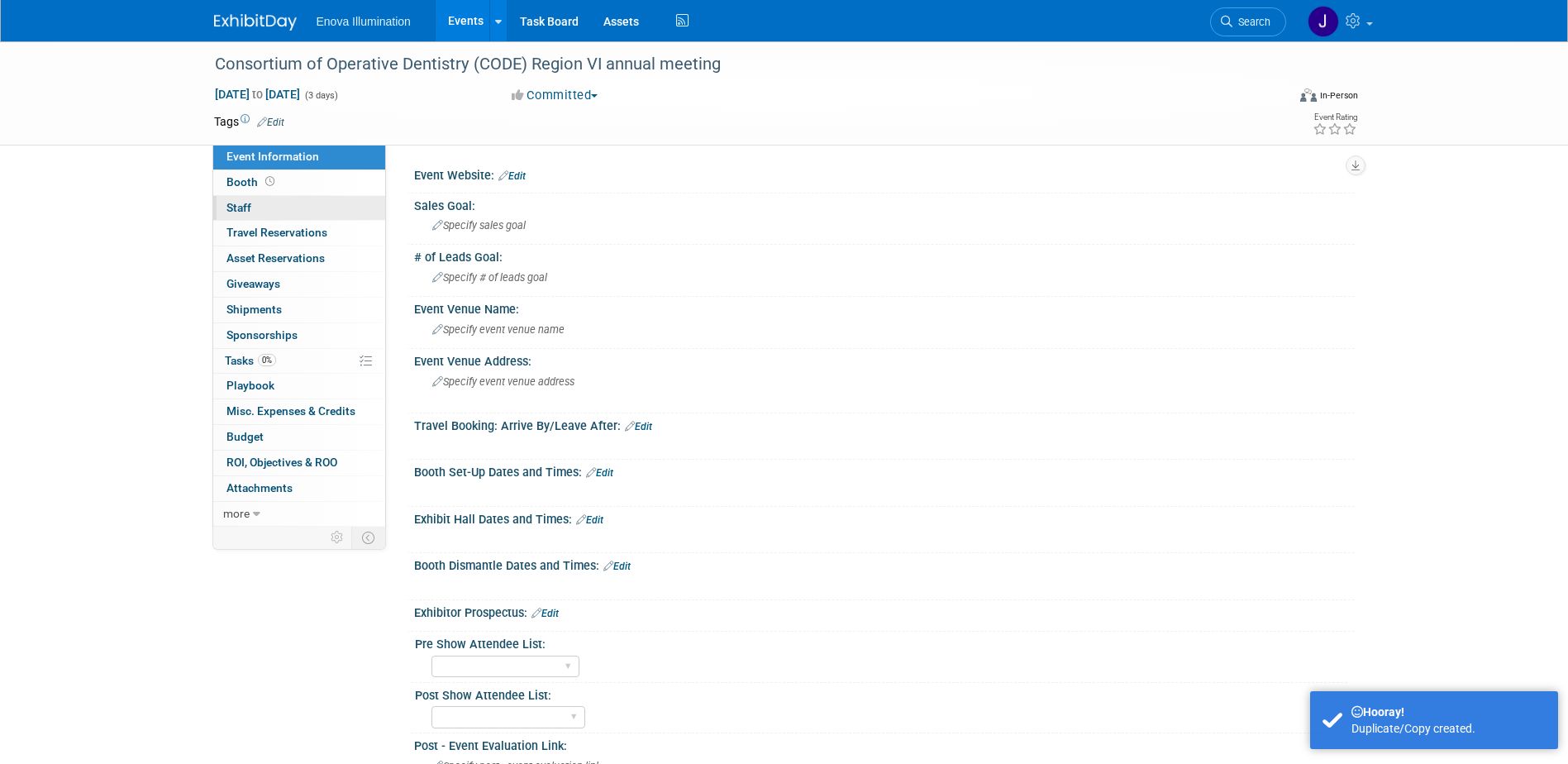
click at [299, 204] on link "0 Staff 0" at bounding box center [299, 209] width 172 height 25
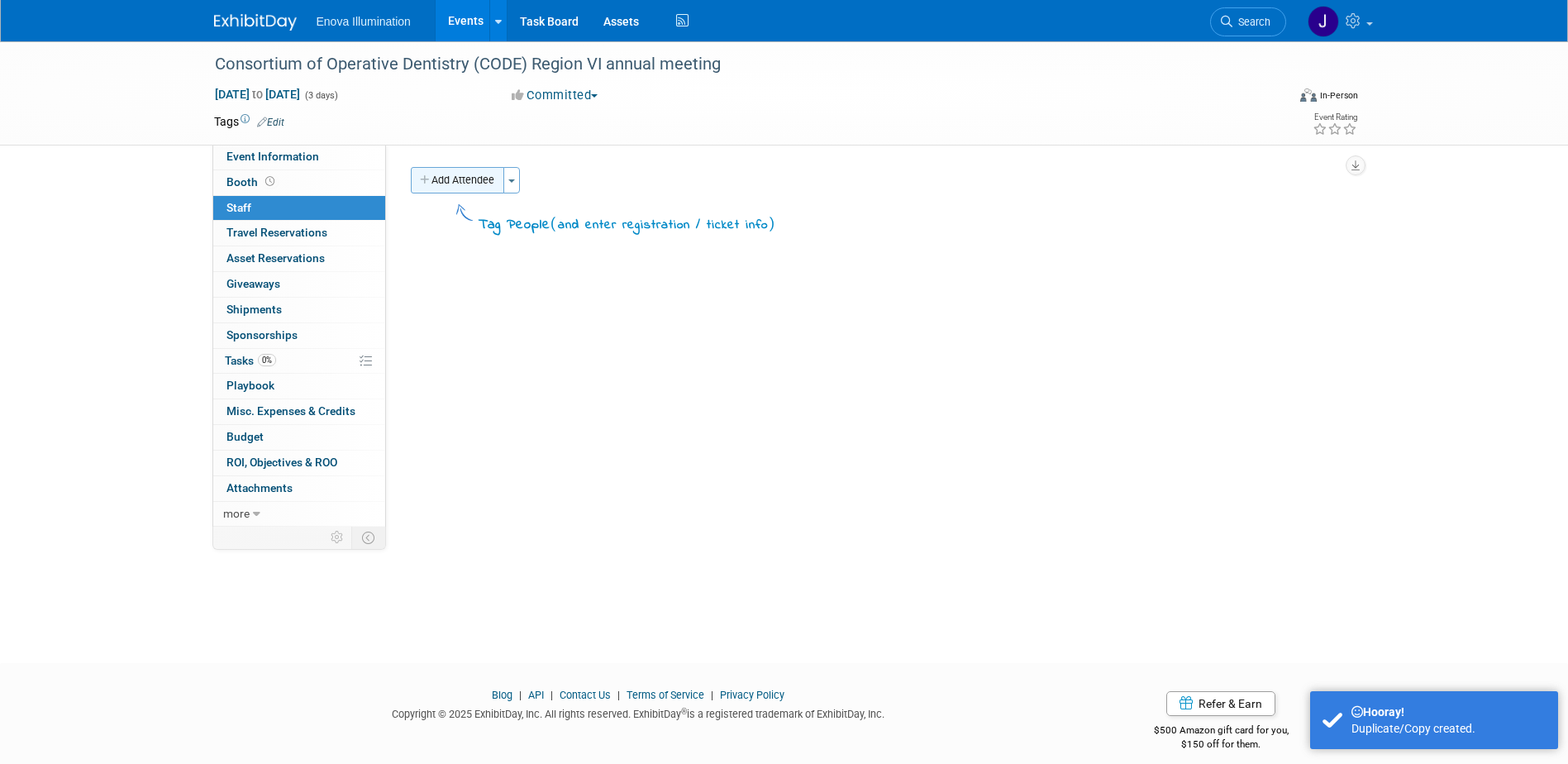
click at [489, 186] on button "Add Attendee" at bounding box center [458, 181] width 94 height 27
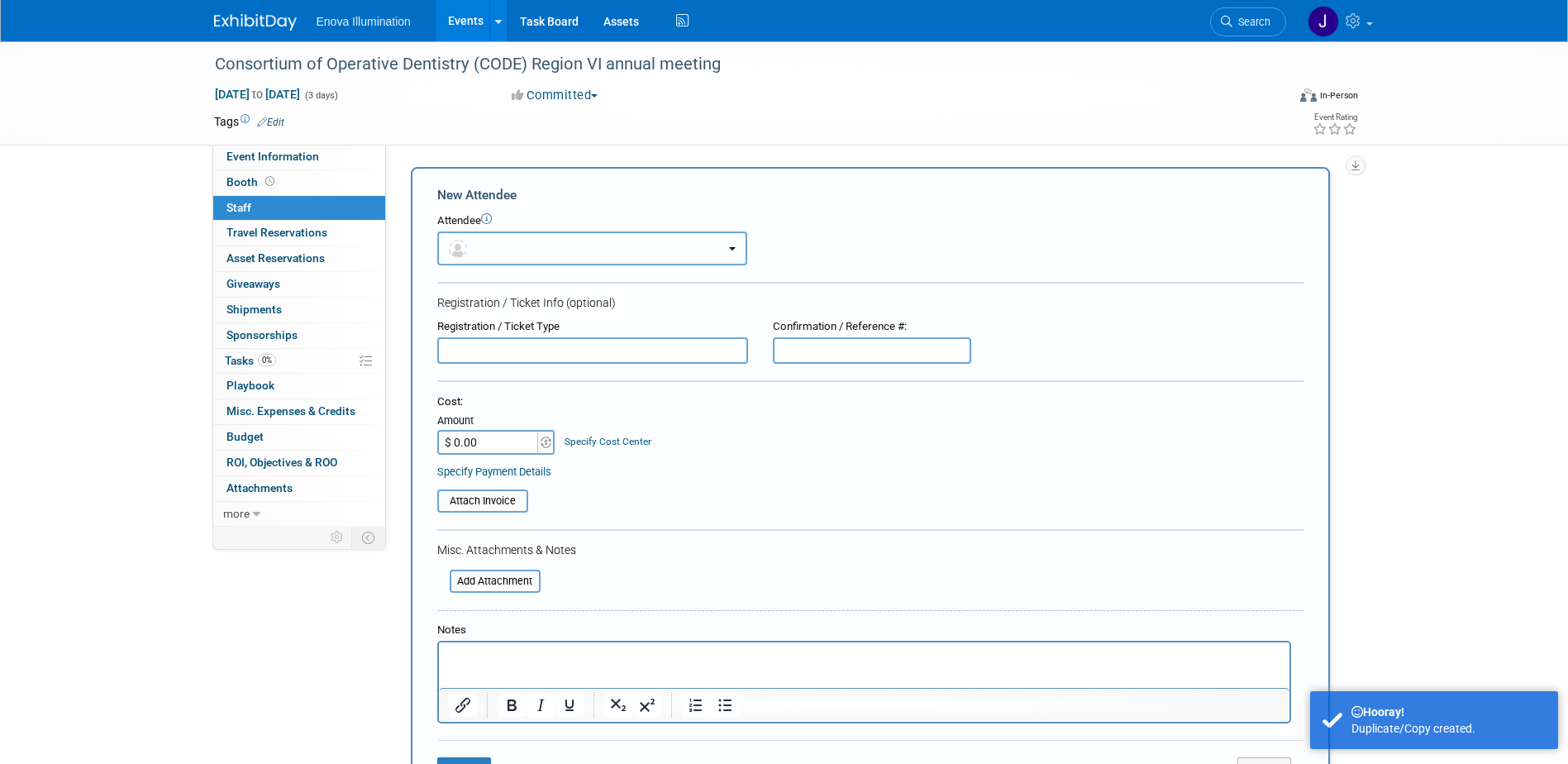
click at [498, 240] on button "button" at bounding box center [591, 248] width 310 height 34
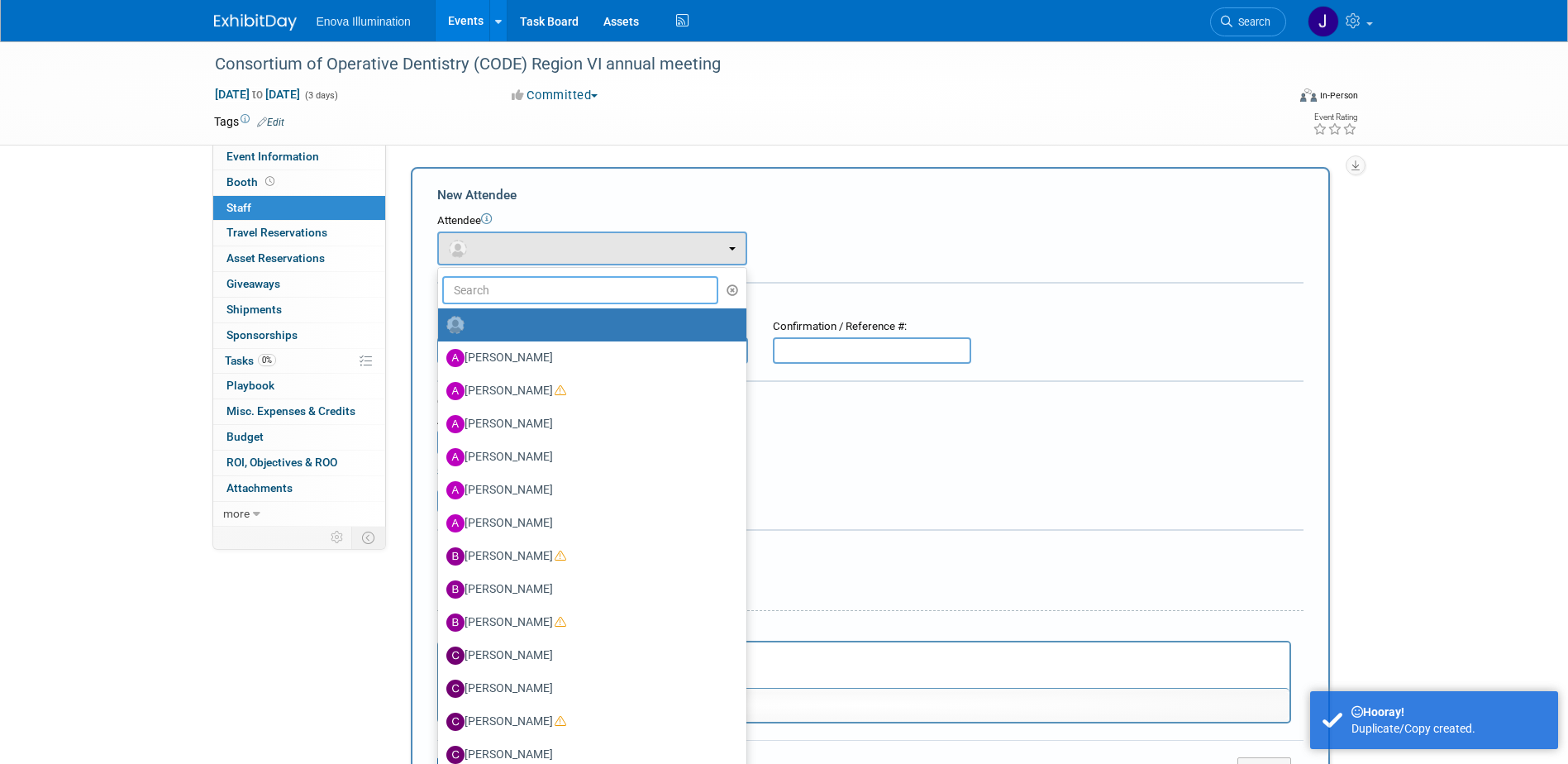
click at [497, 283] on input "text" at bounding box center [581, 291] width 277 height 28
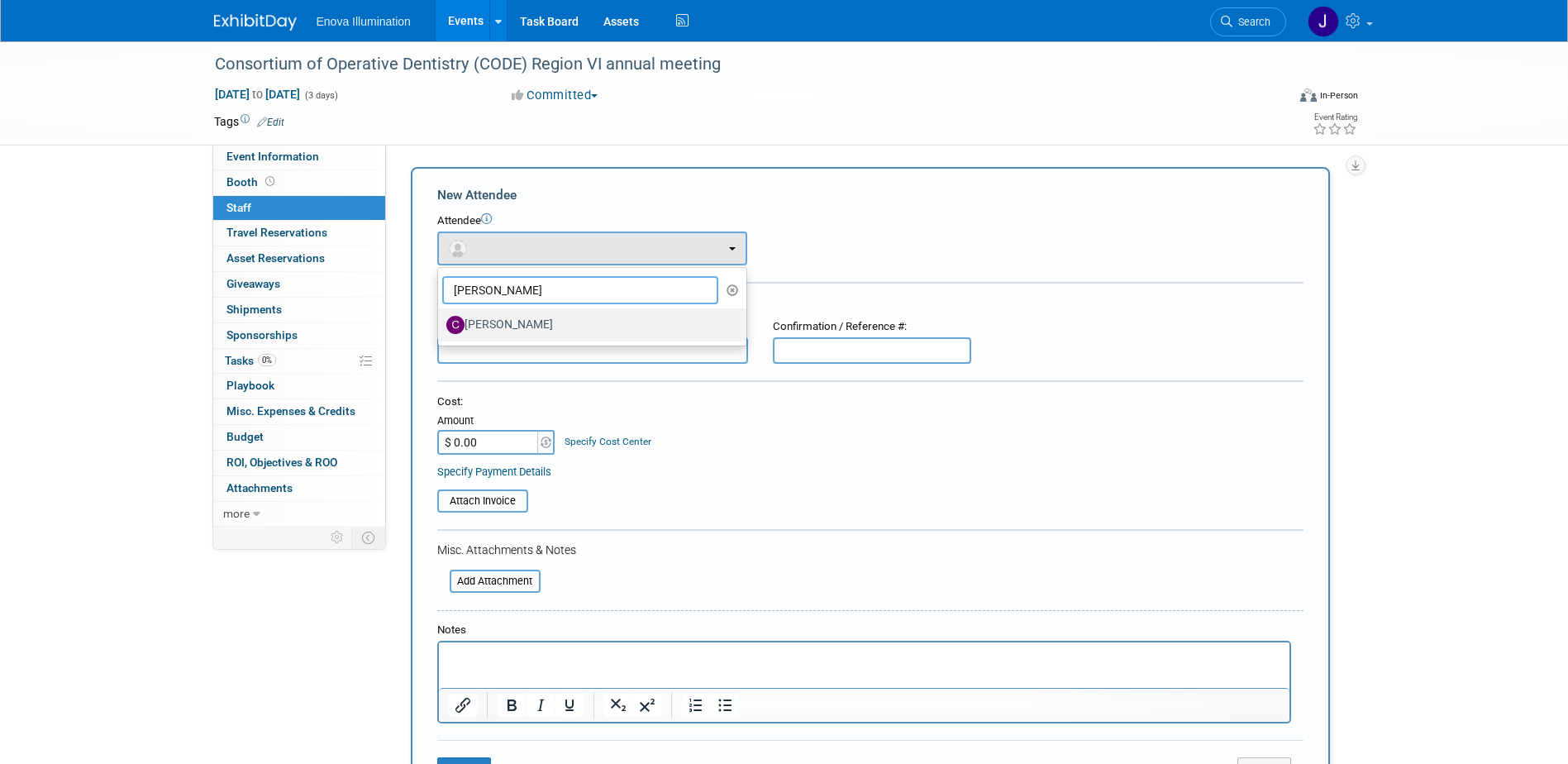
type input "[PERSON_NAME]"
click at [504, 323] on label "[PERSON_NAME]" at bounding box center [587, 325] width 283 height 27
click at [440, 323] on input "[PERSON_NAME]" at bounding box center [435, 323] width 11 height 11
select select "875cea12-3115-4a68-bacb-82929270209a"
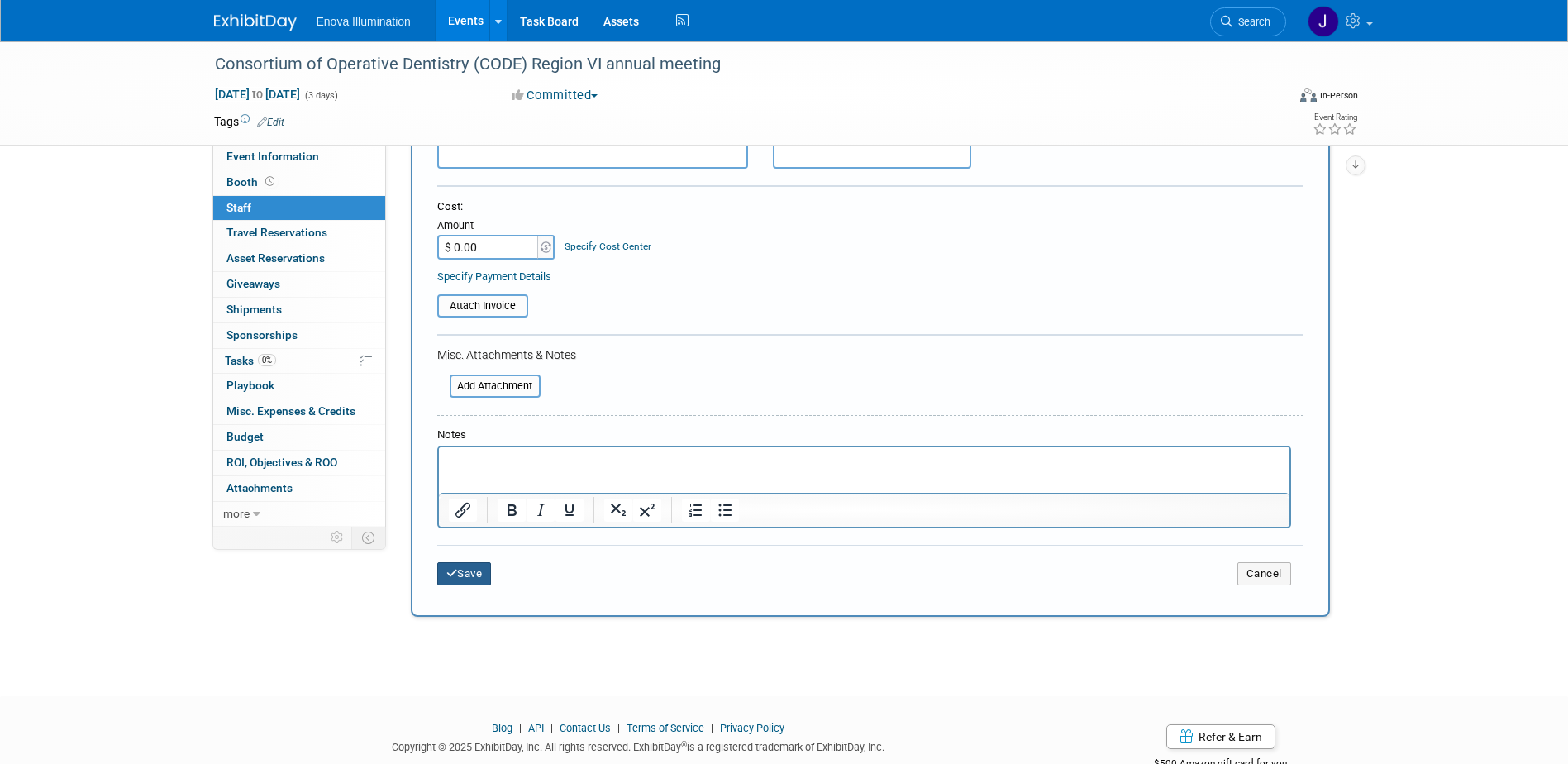
click at [471, 572] on button "Save" at bounding box center [464, 574] width 54 height 23
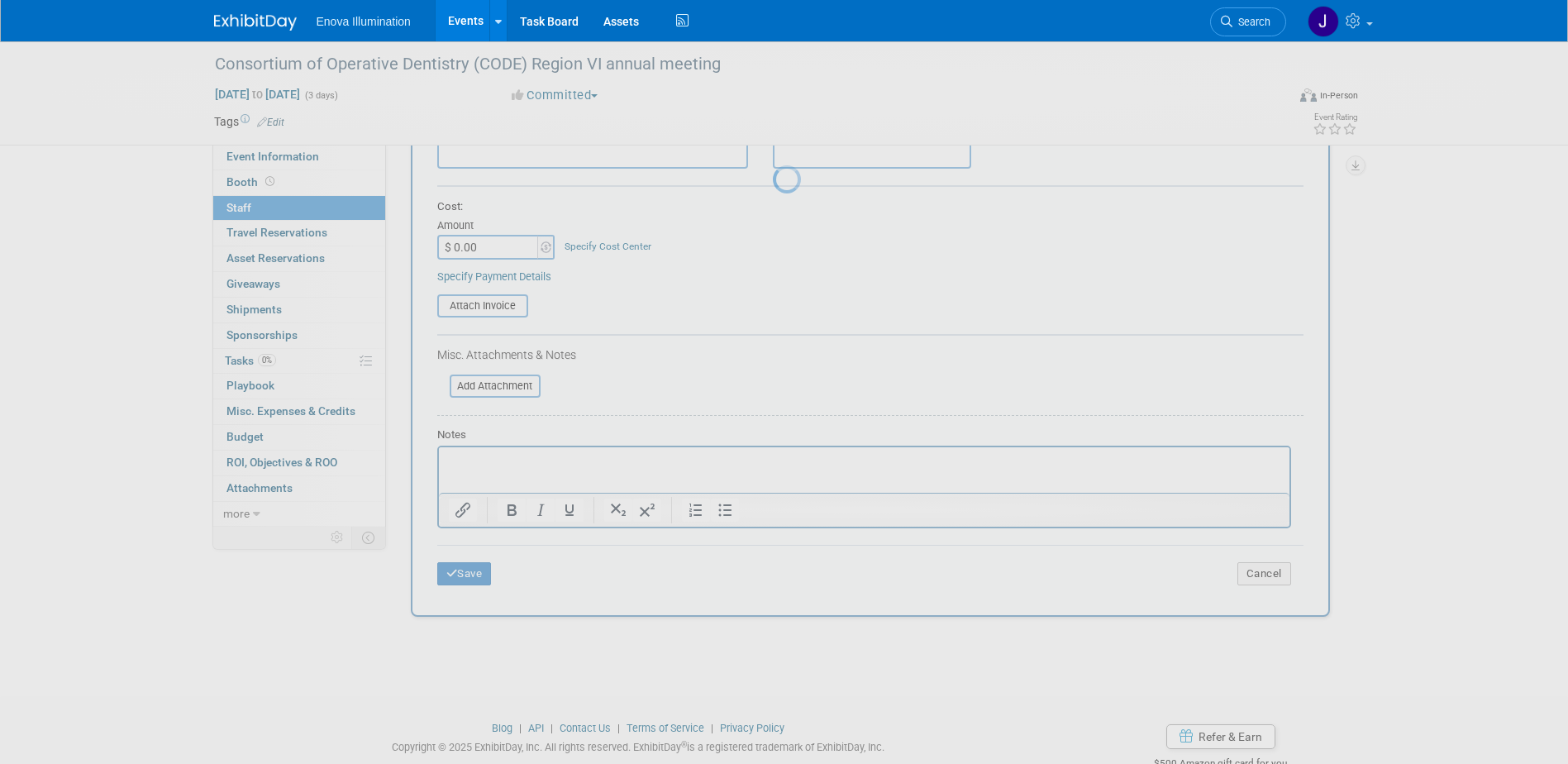
scroll to position [15, 0]
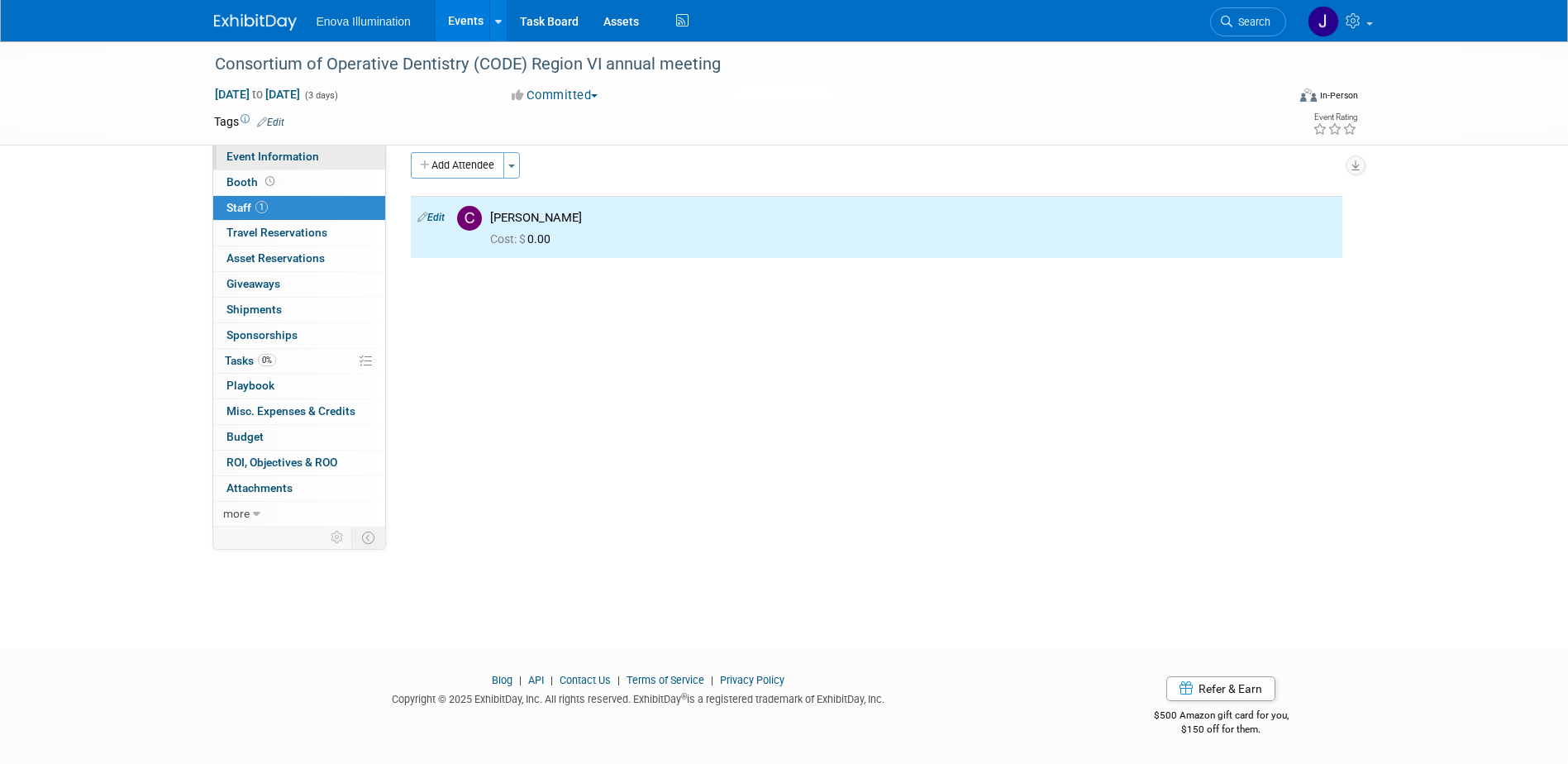
click at [283, 163] on link "Event Information" at bounding box center [299, 157] width 172 height 25
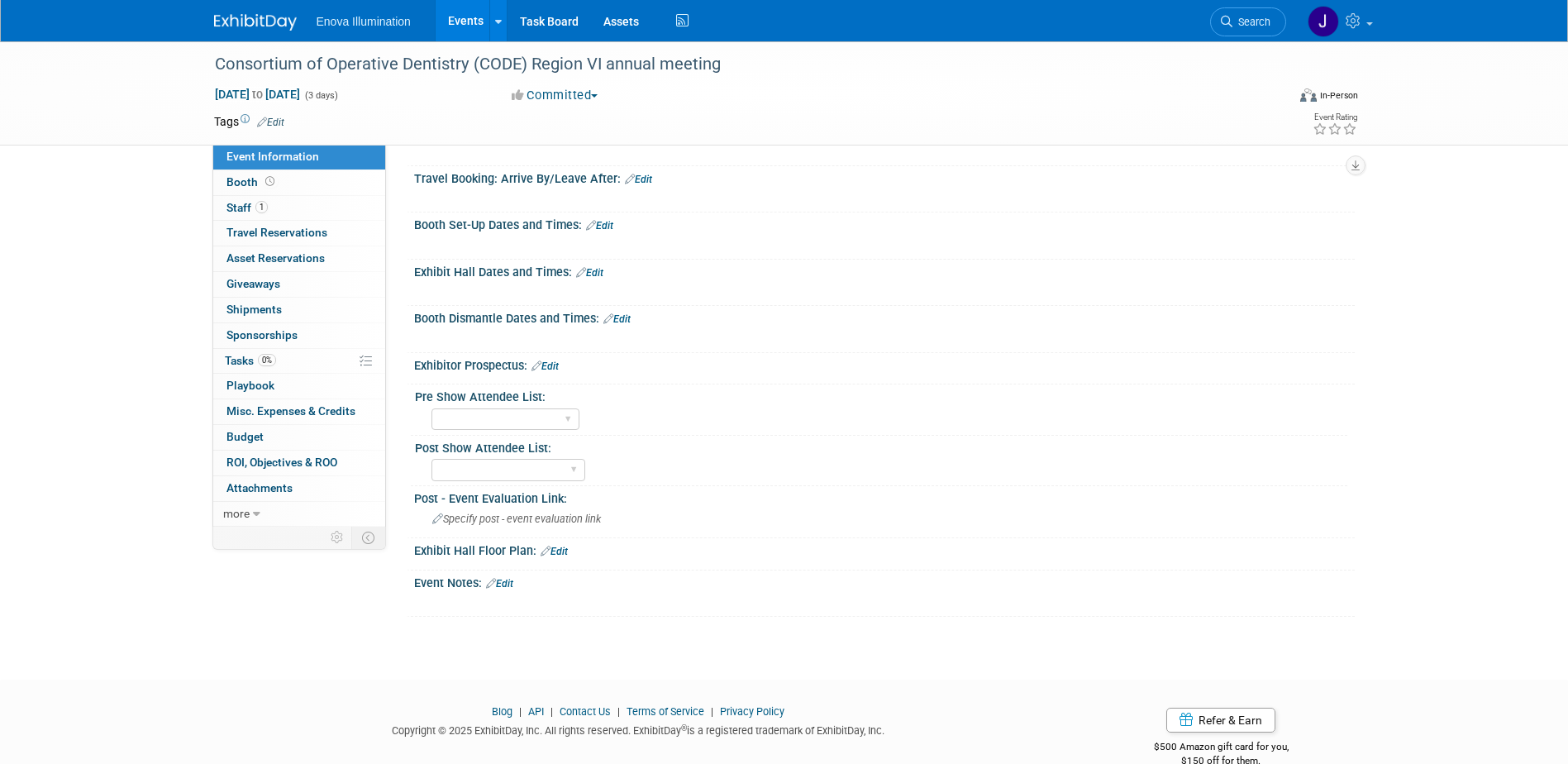
scroll to position [248, 0]
click at [512, 580] on link "Edit" at bounding box center [500, 583] width 28 height 12
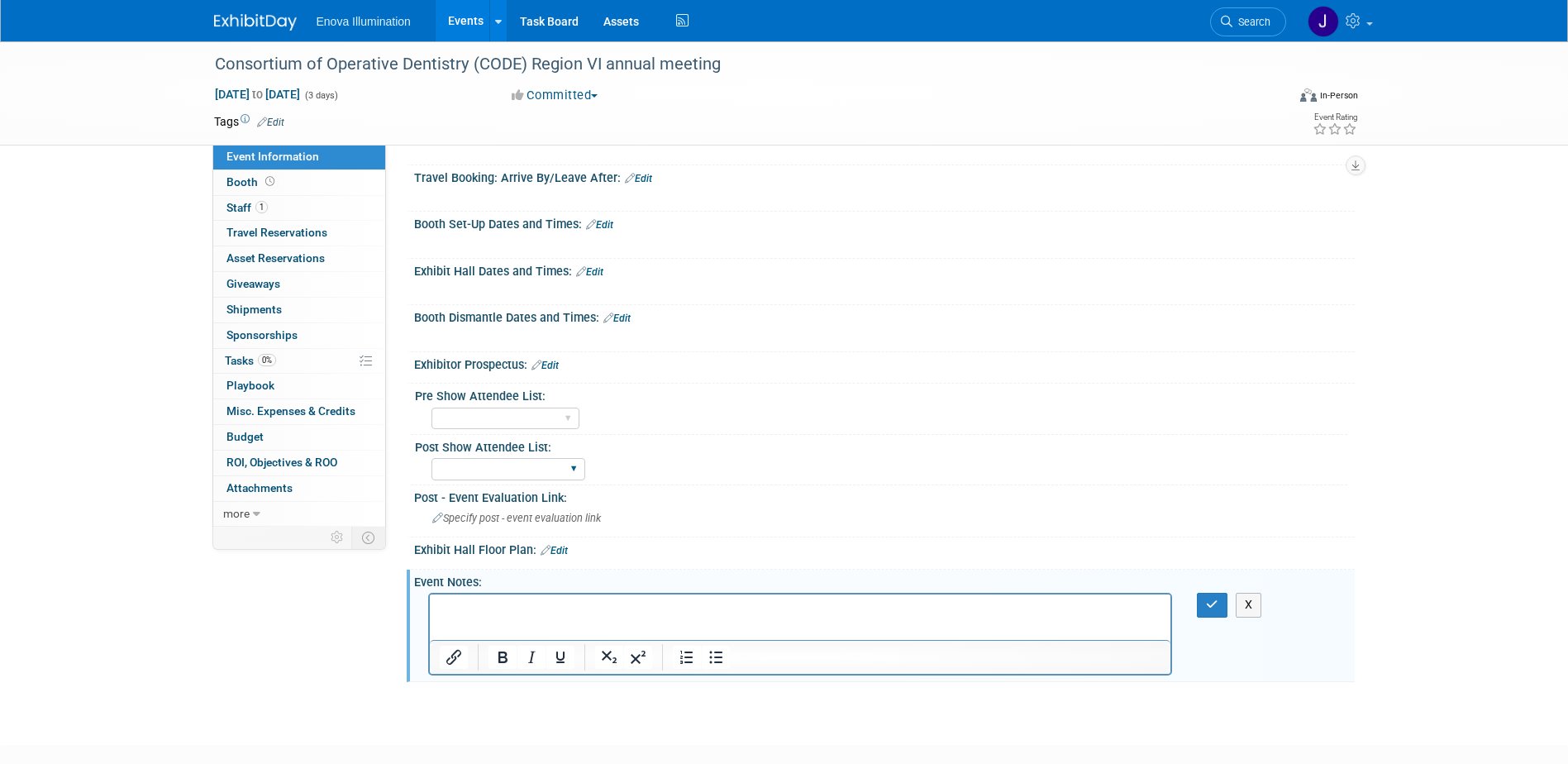
scroll to position [401, 0]
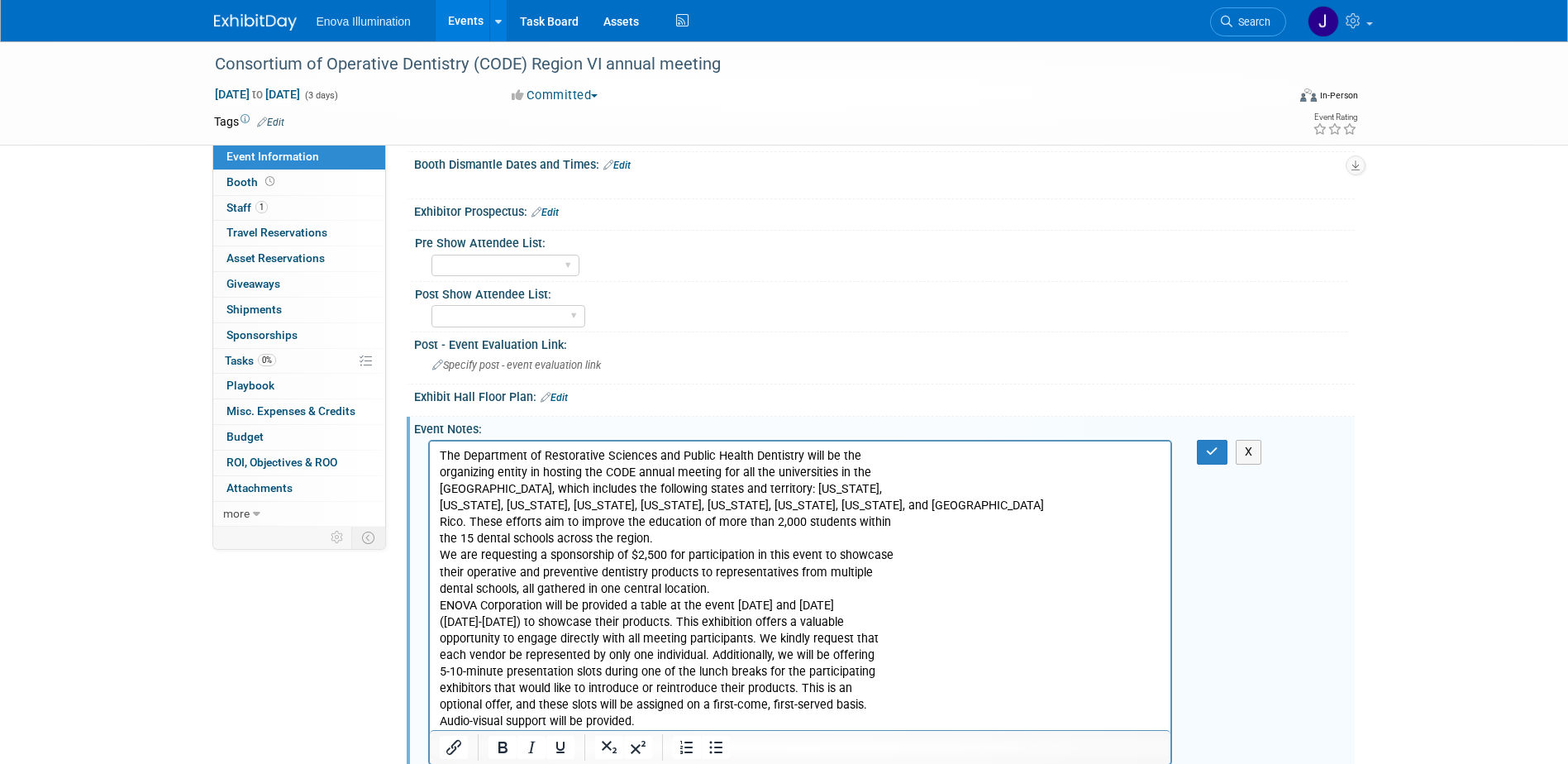
click at [909, 456] on p "The Department of Restorative Sciences and Public Health Dentistry will be the …" at bounding box center [799, 588] width 723 height 282
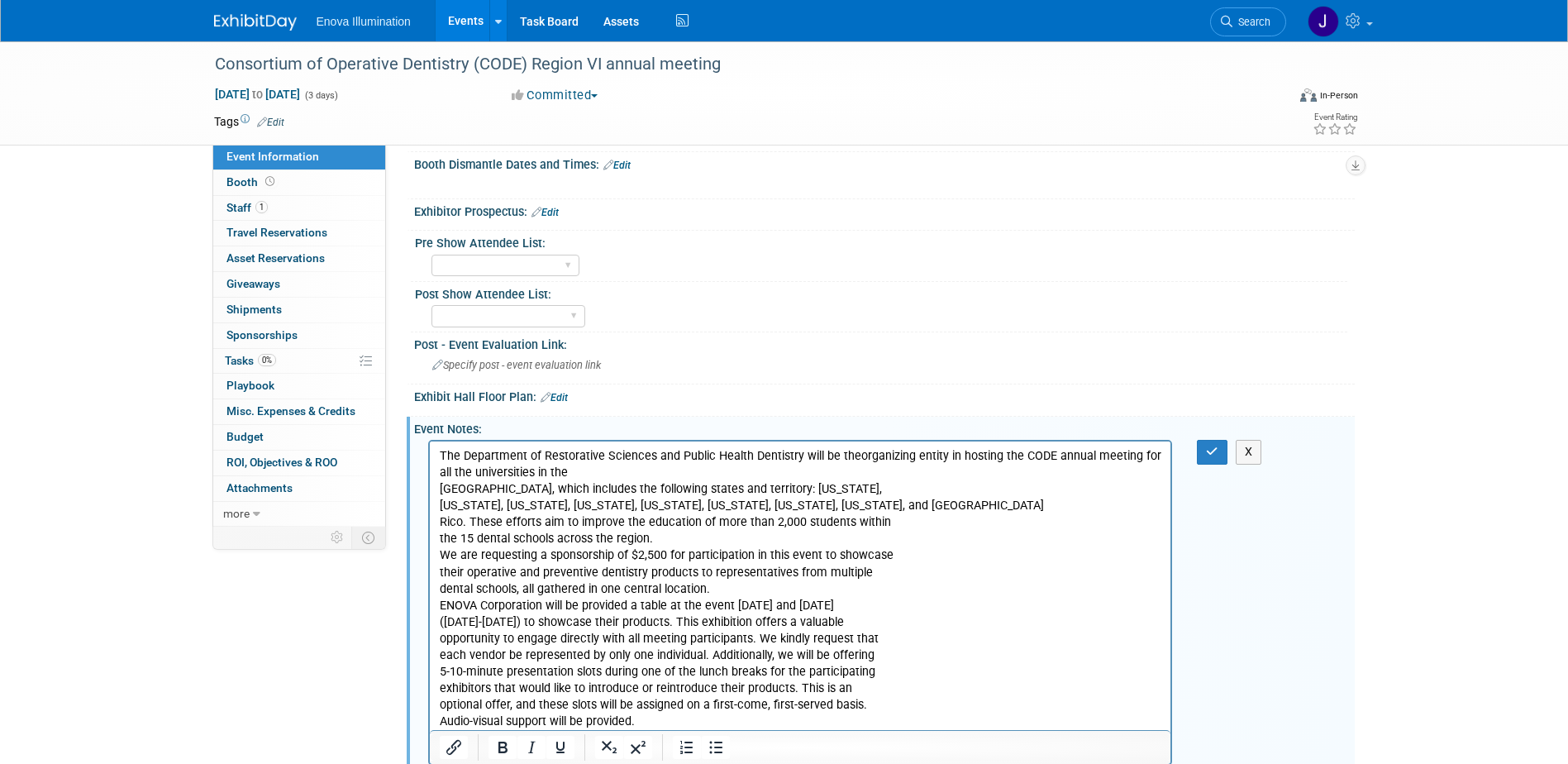
click at [594, 478] on p "The Department of Restorative Sciences and Public Health Dentistry will be the …" at bounding box center [799, 588] width 723 height 282
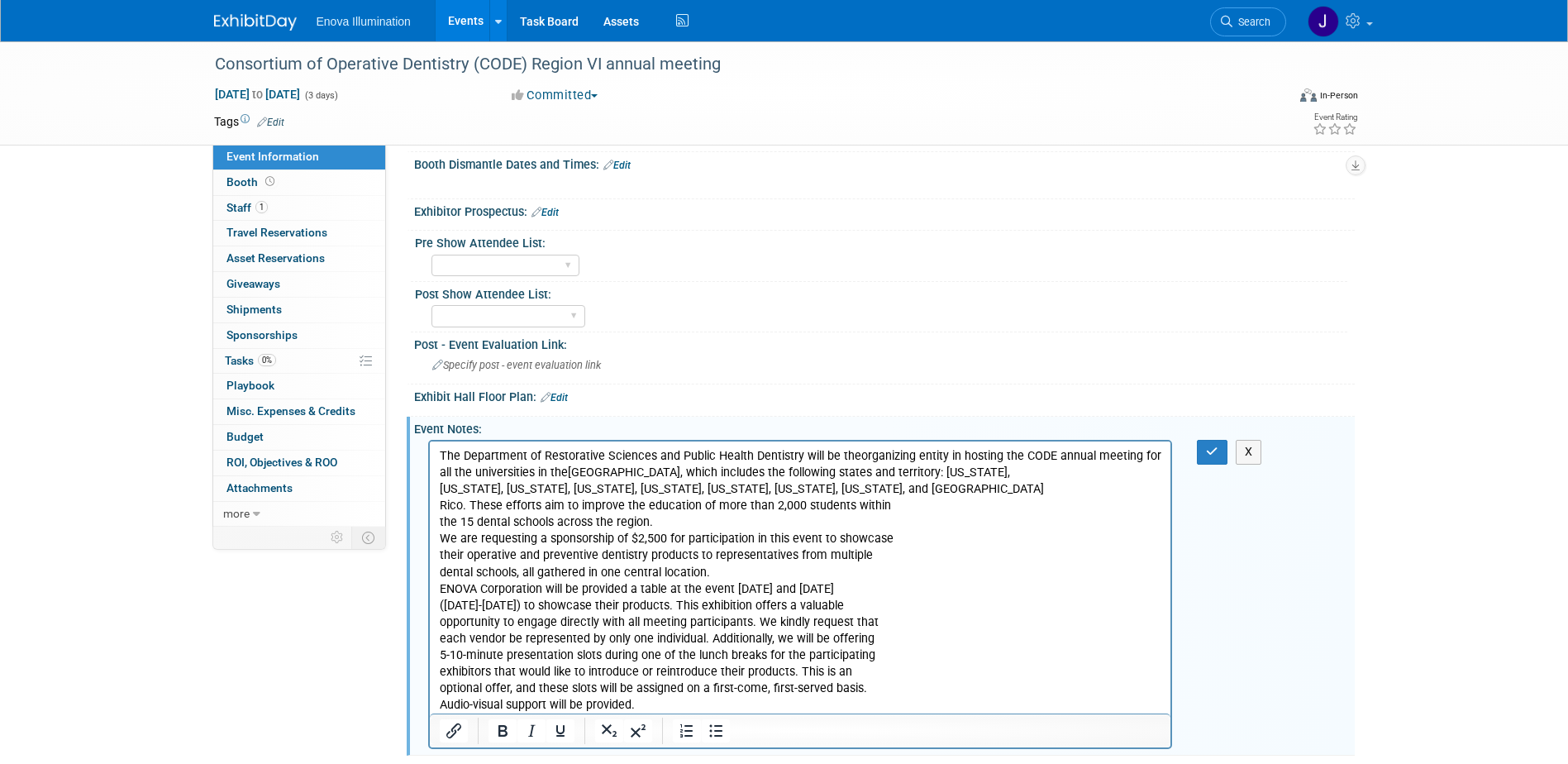
click at [1022, 474] on p "The Department of Restorative Sciences and Public Health Dentistry will be the …" at bounding box center [799, 581] width 723 height 266
click at [783, 494] on p "The Department of Restorative Sciences and Public Health Dentistry will be the …" at bounding box center [799, 581] width 723 height 266
click at [542, 502] on p "The Department of Restorative Sciences and Public Health Dentistry will be the …" at bounding box center [799, 581] width 723 height 266
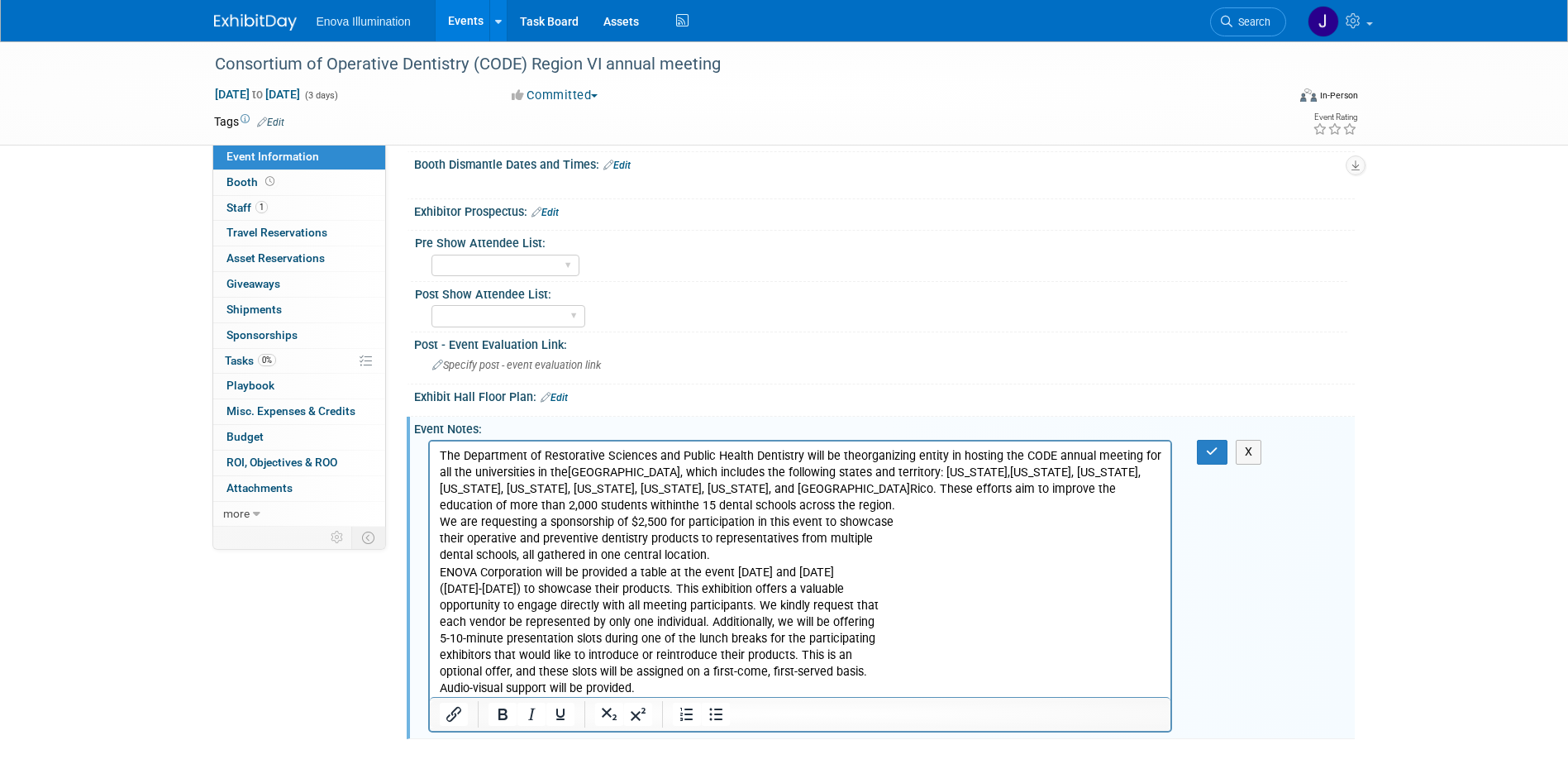
click at [741, 506] on p "The Department of Restorative Sciences and Public Health Dentistry will be the …" at bounding box center [799, 573] width 723 height 249
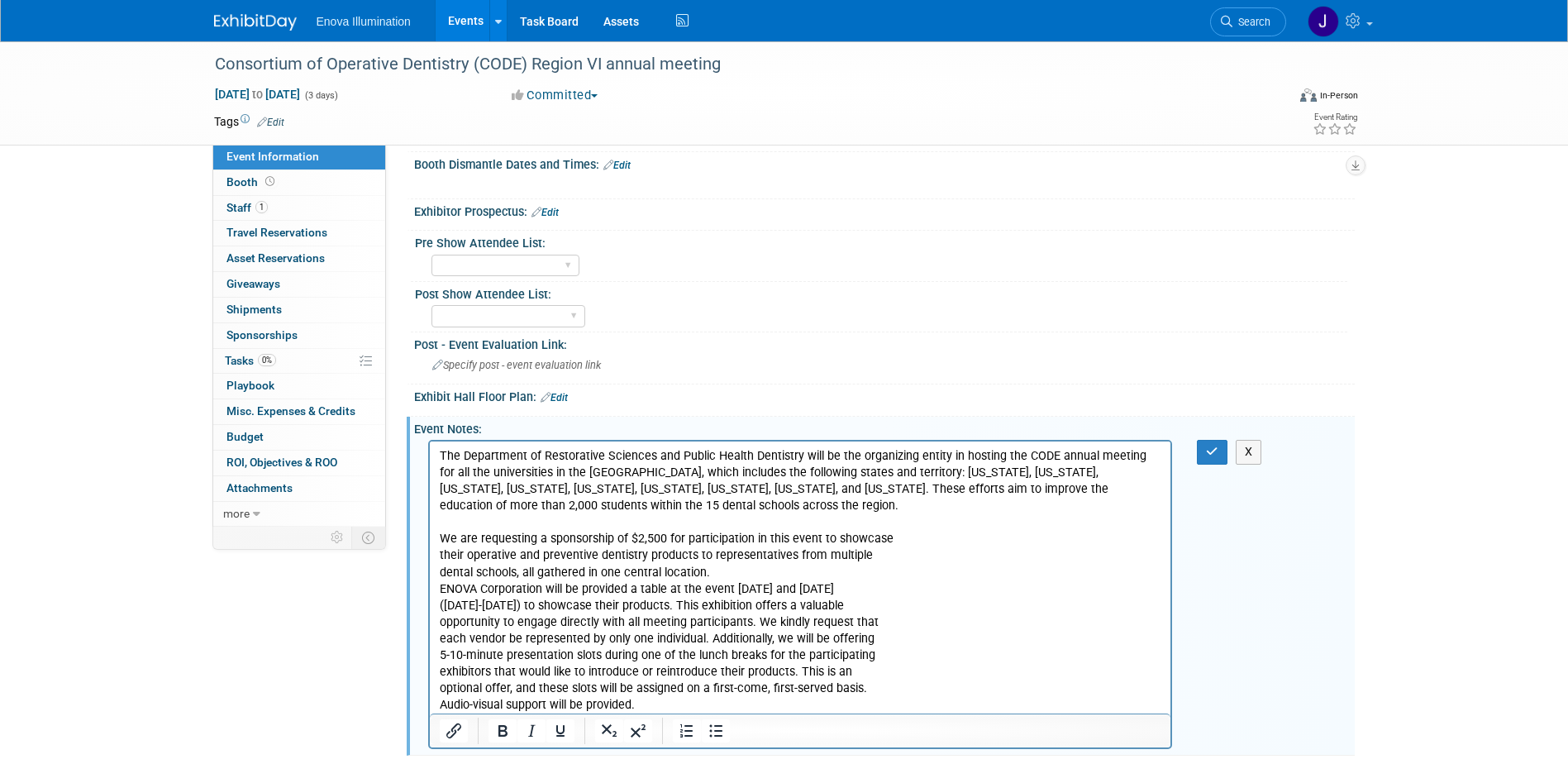
click at [917, 539] on p "We are requesting a sponsorship of $2,500 for participation in this event to sh…" at bounding box center [799, 614] width 723 height 199
click at [603, 553] on p "We are requesting a sponsorship of $2,500 for participation in this event to sh…" at bounding box center [799, 614] width 723 height 199
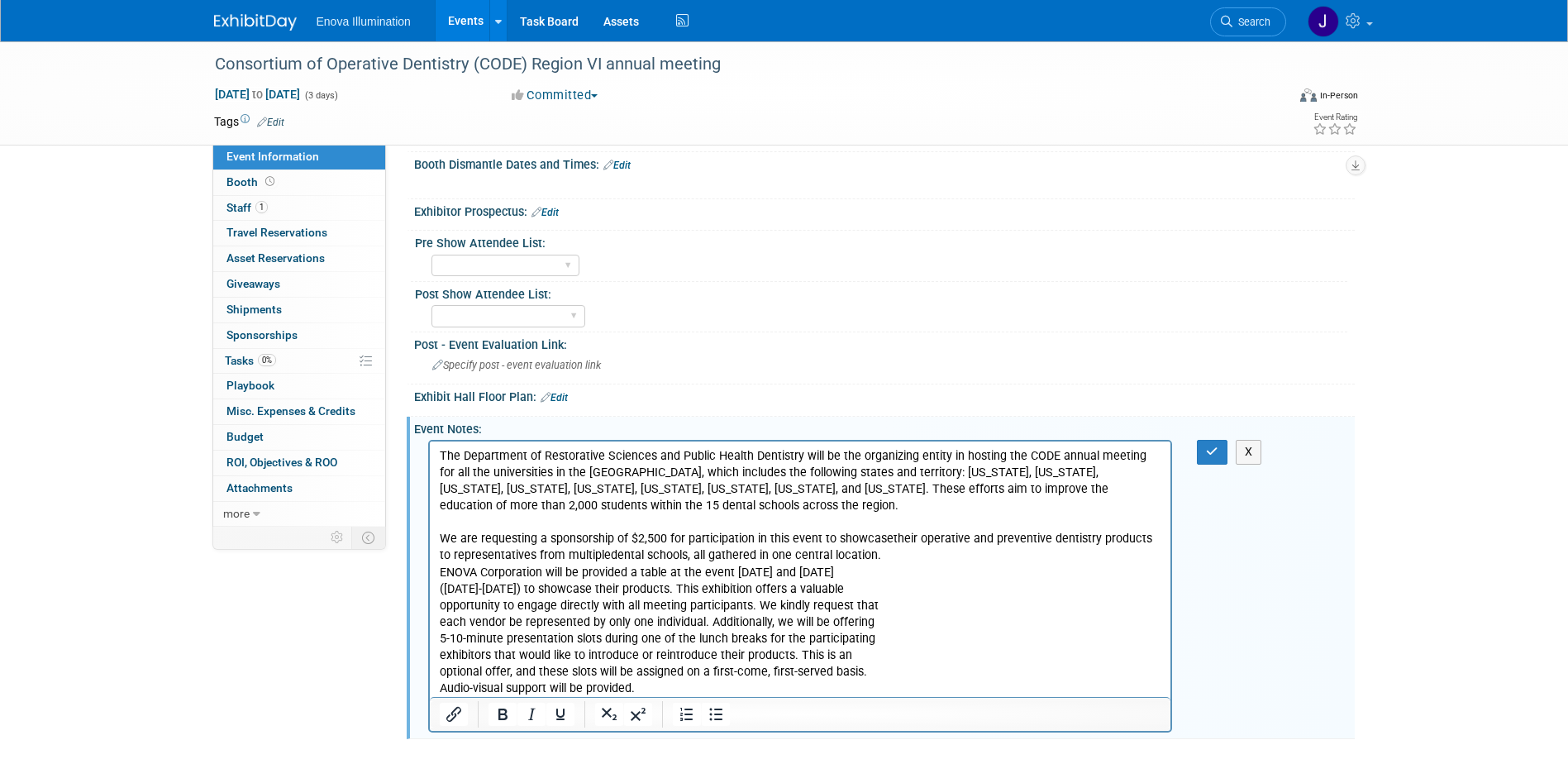
click at [897, 553] on p "We are requesting a sponsorship of $2,500 for participation in this event to sh…" at bounding box center [799, 606] width 723 height 183
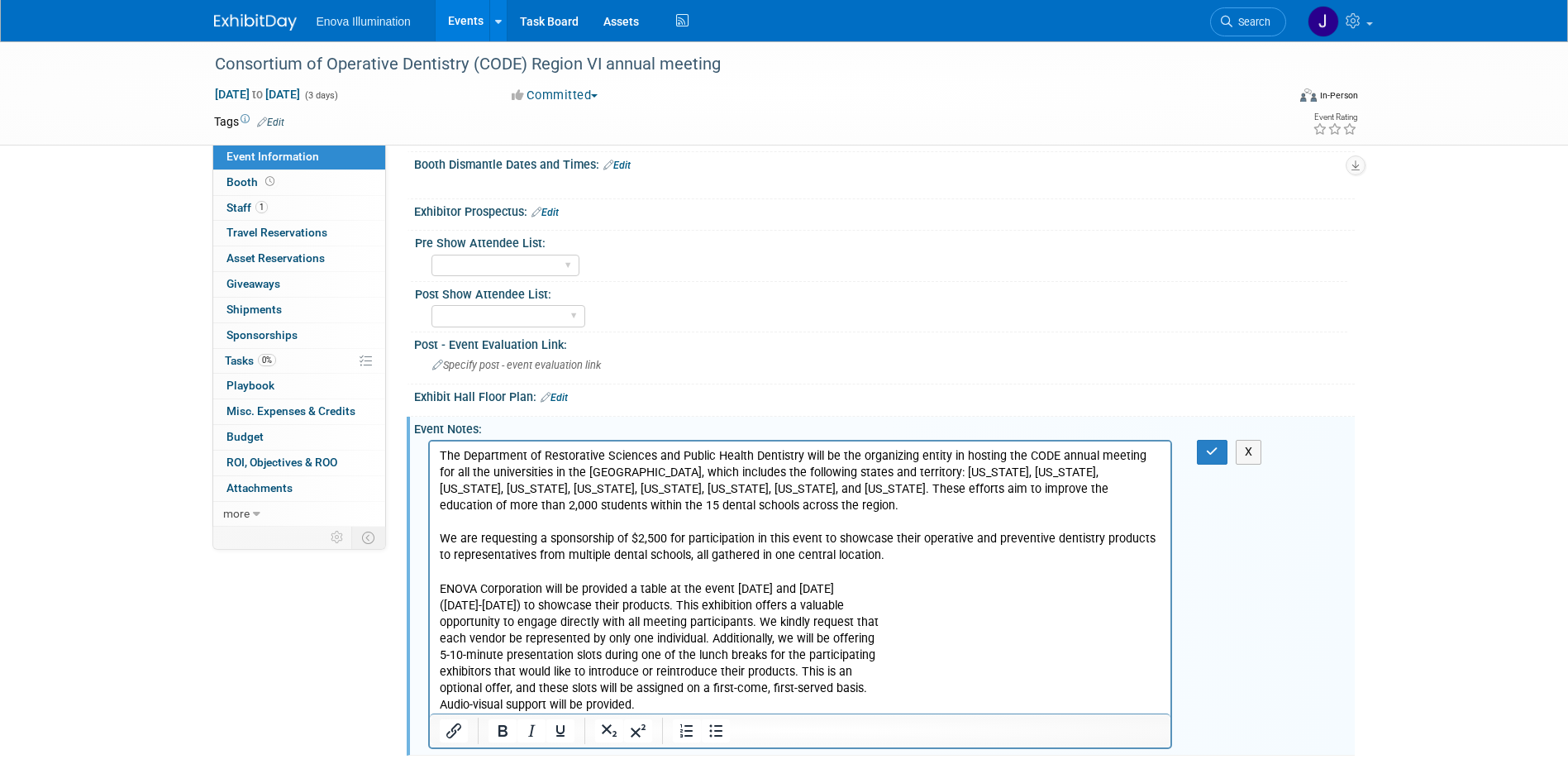
click at [882, 596] on p "ENOVA Corporation will be provided a table at the event on Thursday and Friday …" at bounding box center [799, 639] width 723 height 150
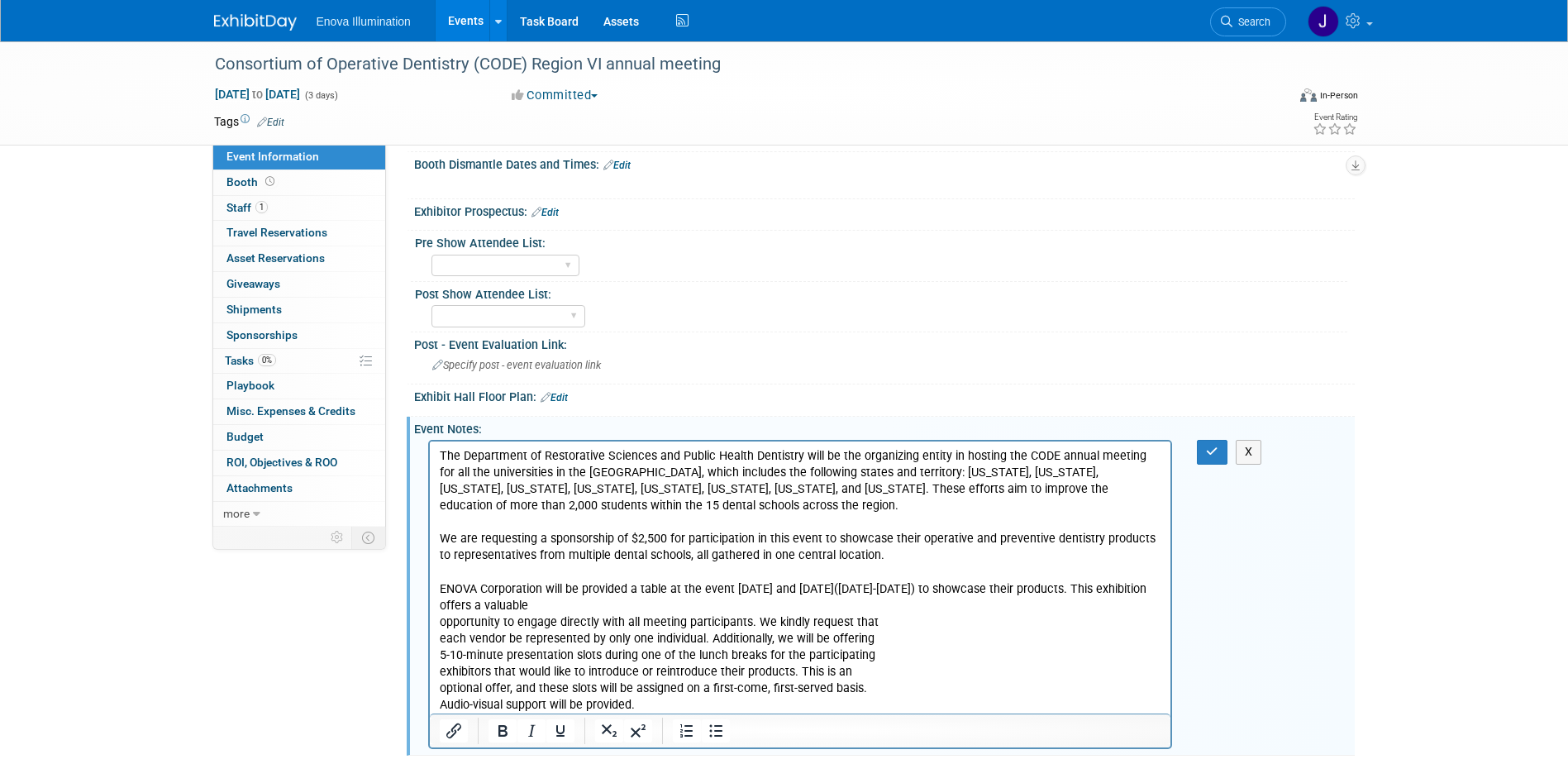
click at [641, 607] on p "ENOVA Corporation will be provided a table at the event on Thursday and Friday …" at bounding box center [799, 639] width 723 height 150
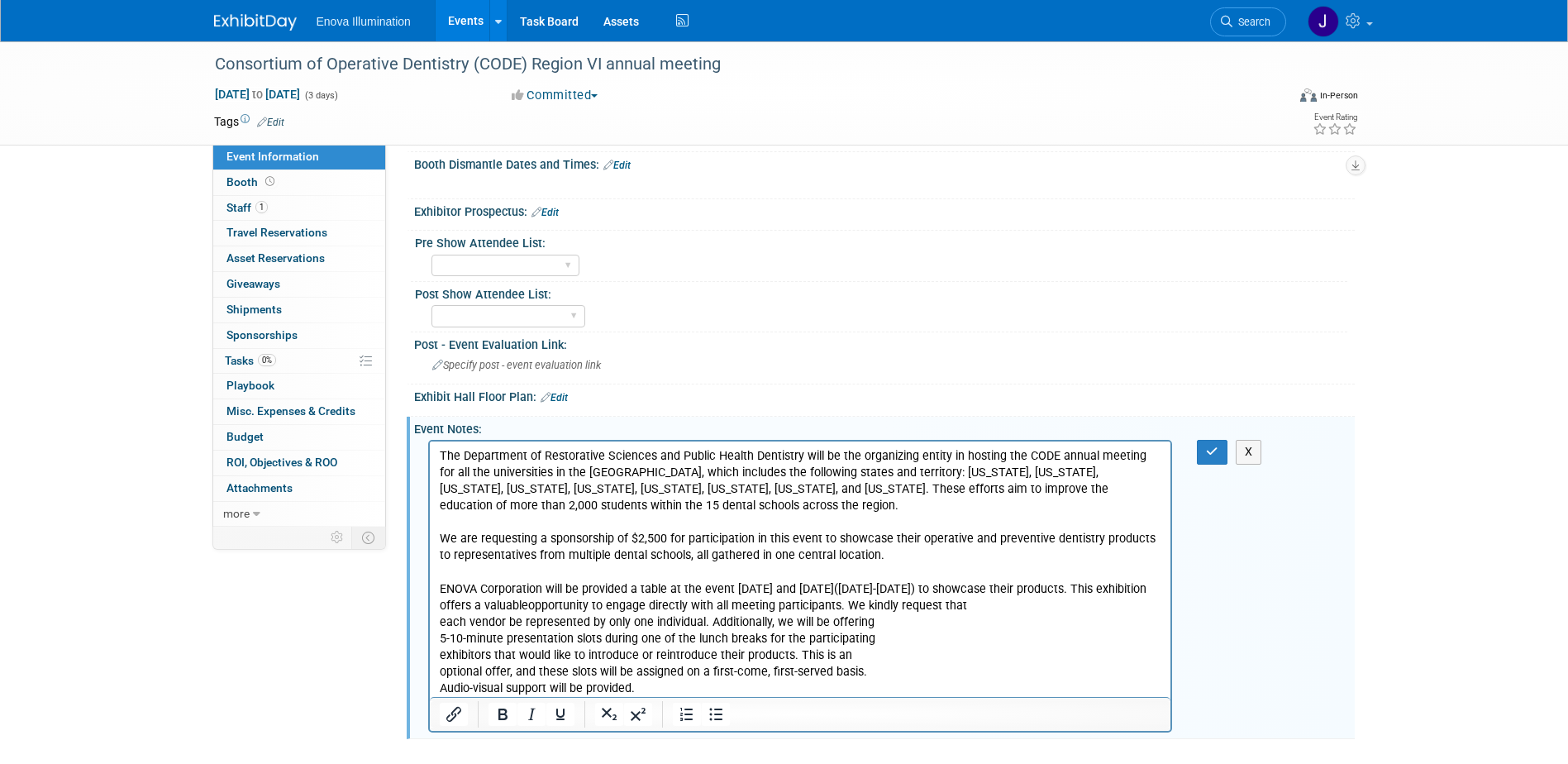
click at [1022, 602] on p "ENOVA Corporation will be provided a table at the event on Thursday and Friday …" at bounding box center [799, 631] width 723 height 133
click at [1111, 613] on p "ENOVA Corporation will be provided a table at the event on Thursday and Friday …" at bounding box center [799, 631] width 723 height 133
click at [847, 628] on p "ENOVA Corporation will be provided a table at the event on Thursday and Friday …" at bounding box center [799, 631] width 723 height 133
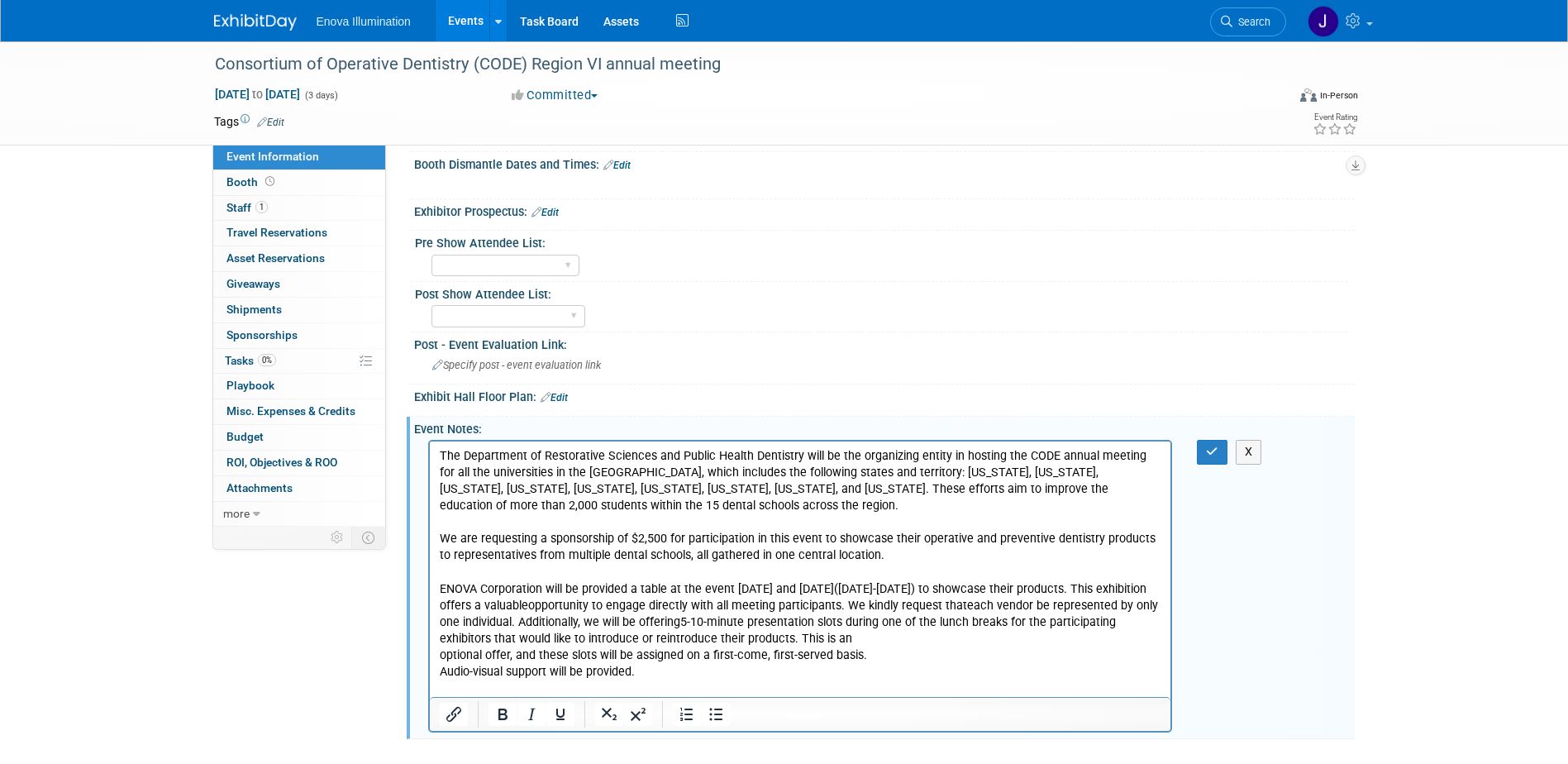
click at [515, 636] on p "ENOVA Corporation will be provided a table at the event on Thursday and Friday …" at bounding box center [799, 624] width 723 height 117
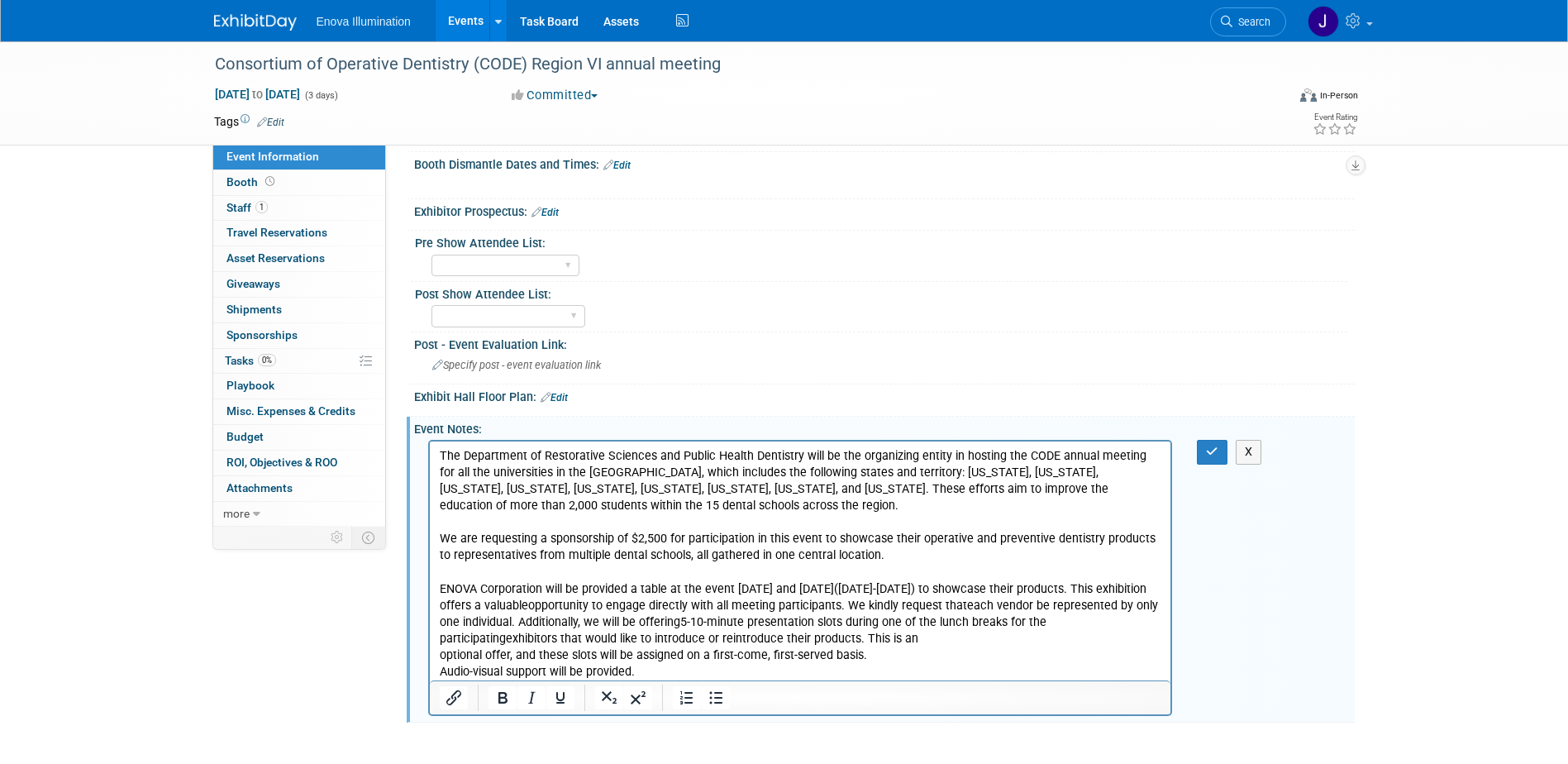
click at [948, 642] on p "ENOVA Corporation will be provided a table at the event on Thursday and Friday …" at bounding box center [799, 624] width 723 height 117
click at [659, 660] on p "ENOVA Corporation will be provided a table at the event on Thursday and Friday …" at bounding box center [799, 624] width 723 height 117
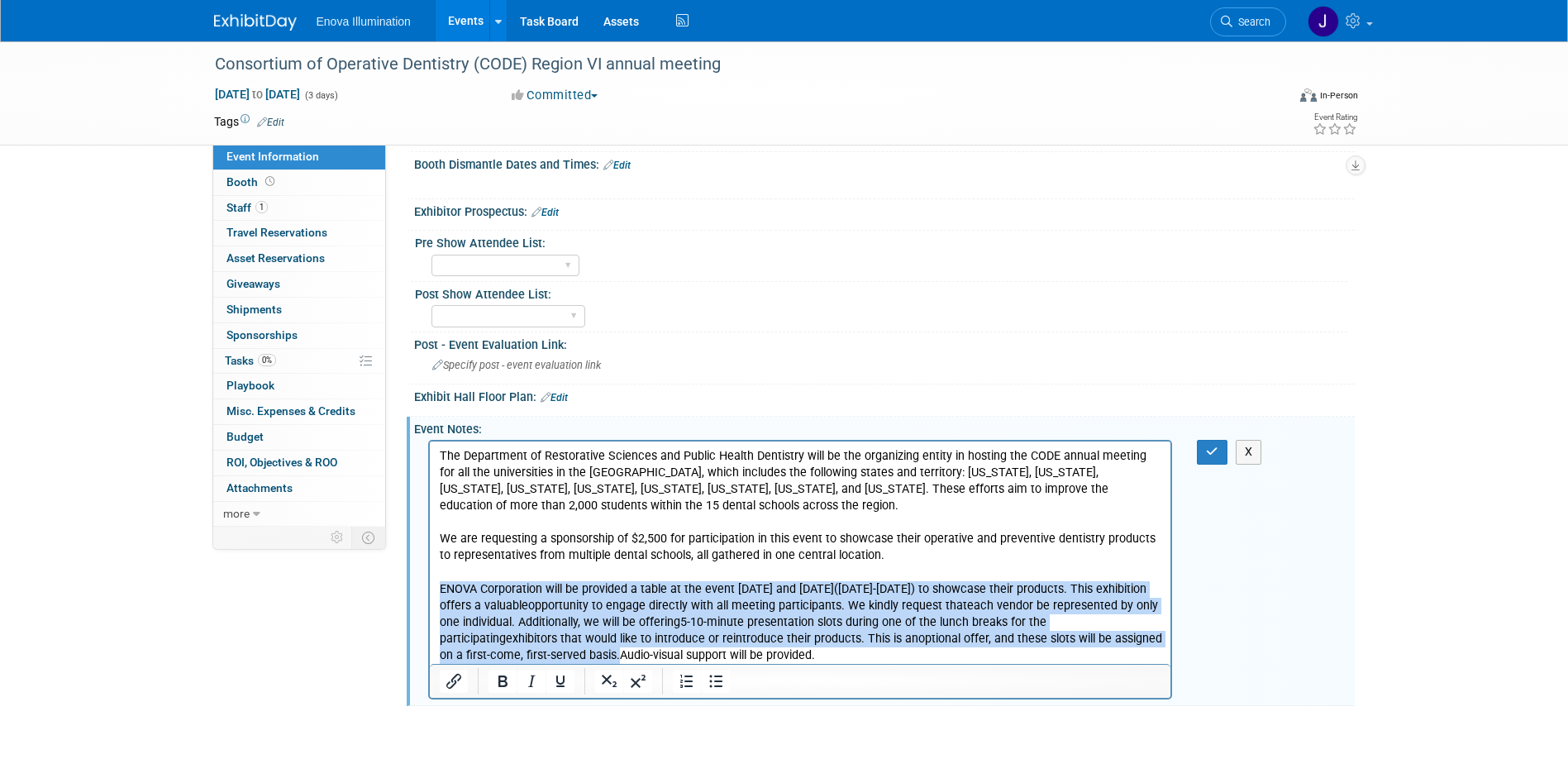
drag, startPoint x: 617, startPoint y: 655, endPoint x: 425, endPoint y: 594, distance: 201.5
click at [429, 594] on html "The Department of Restorative Sciences and Public Health Dentistry will be the …" at bounding box center [800, 553] width 742 height 222
copy p "ENOVA Corporation will be provided a table at the event on Thursday and Friday …"
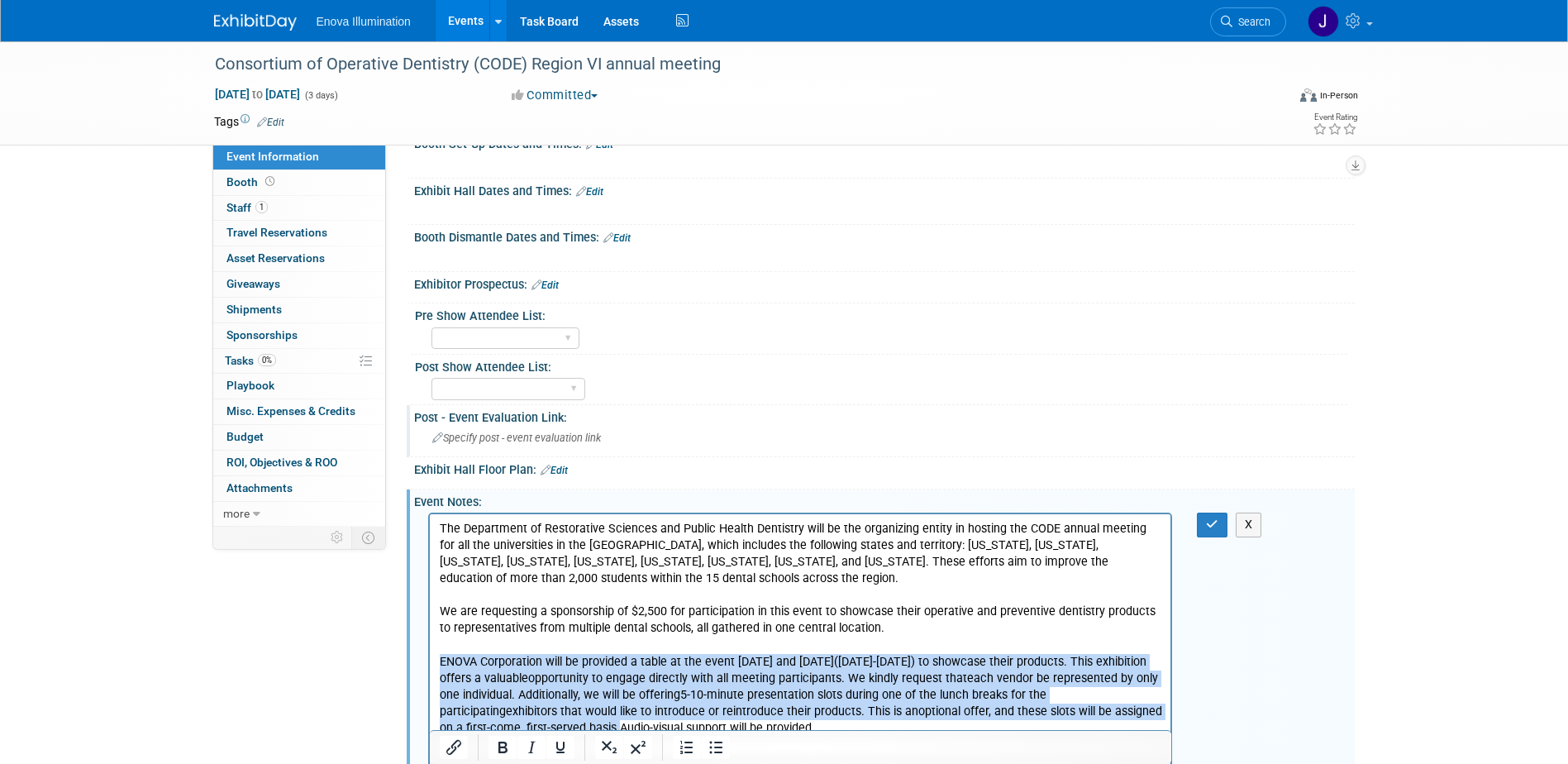
scroll to position [236, 0]
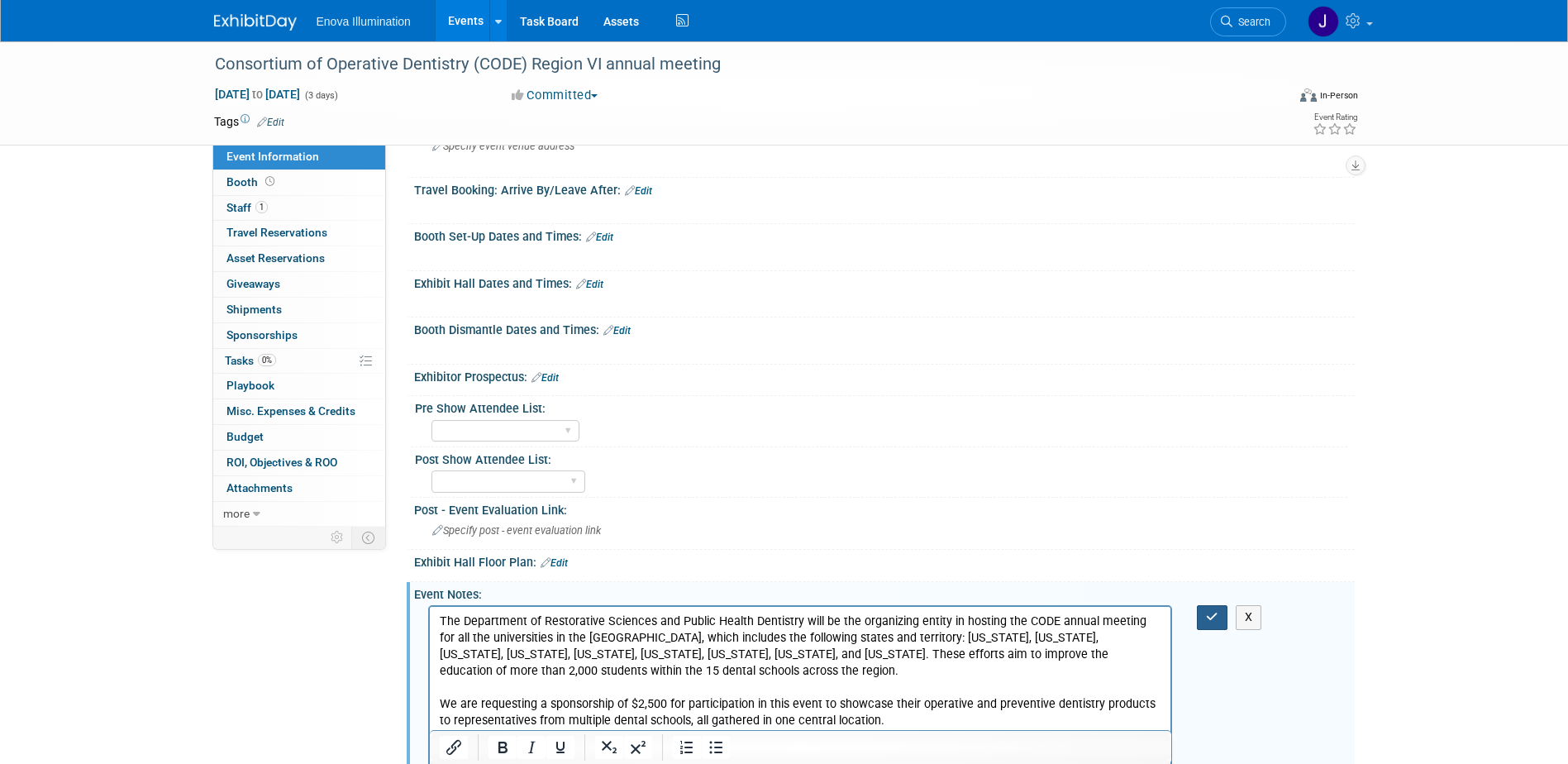
click at [1221, 614] on button "button" at bounding box center [1212, 617] width 31 height 24
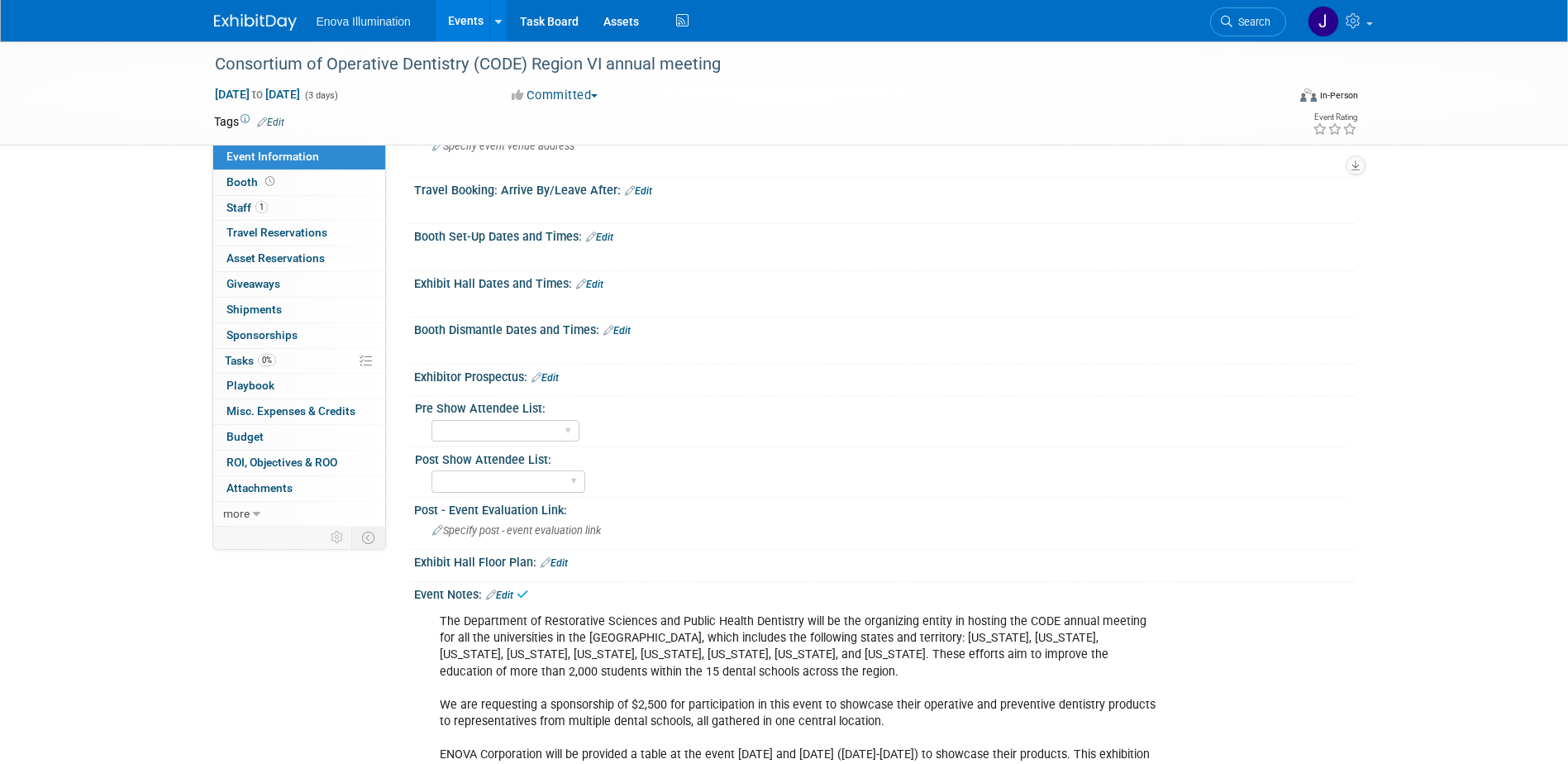
click at [600, 283] on link "Edit" at bounding box center [590, 284] width 28 height 12
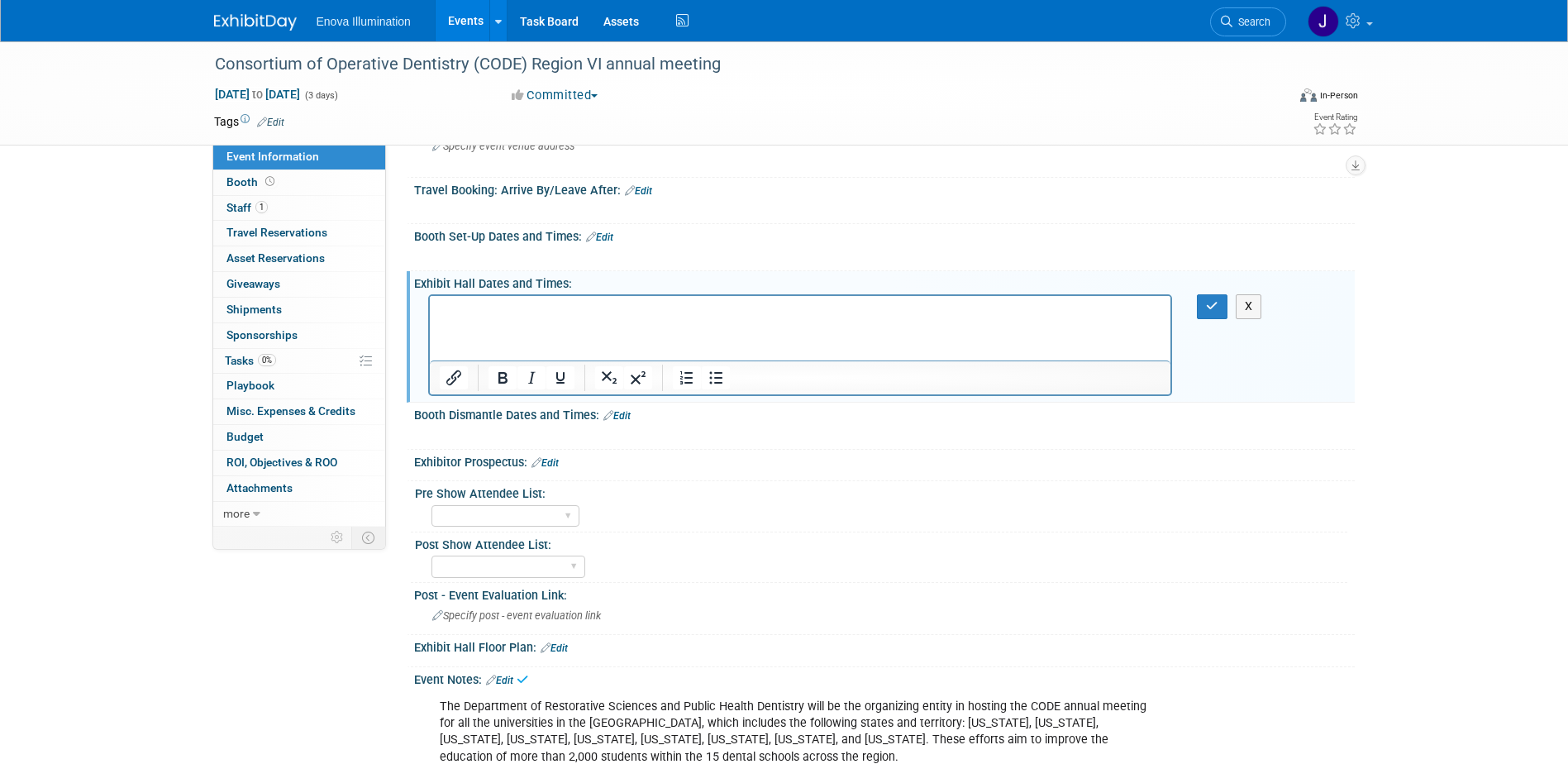
scroll to position [0, 0]
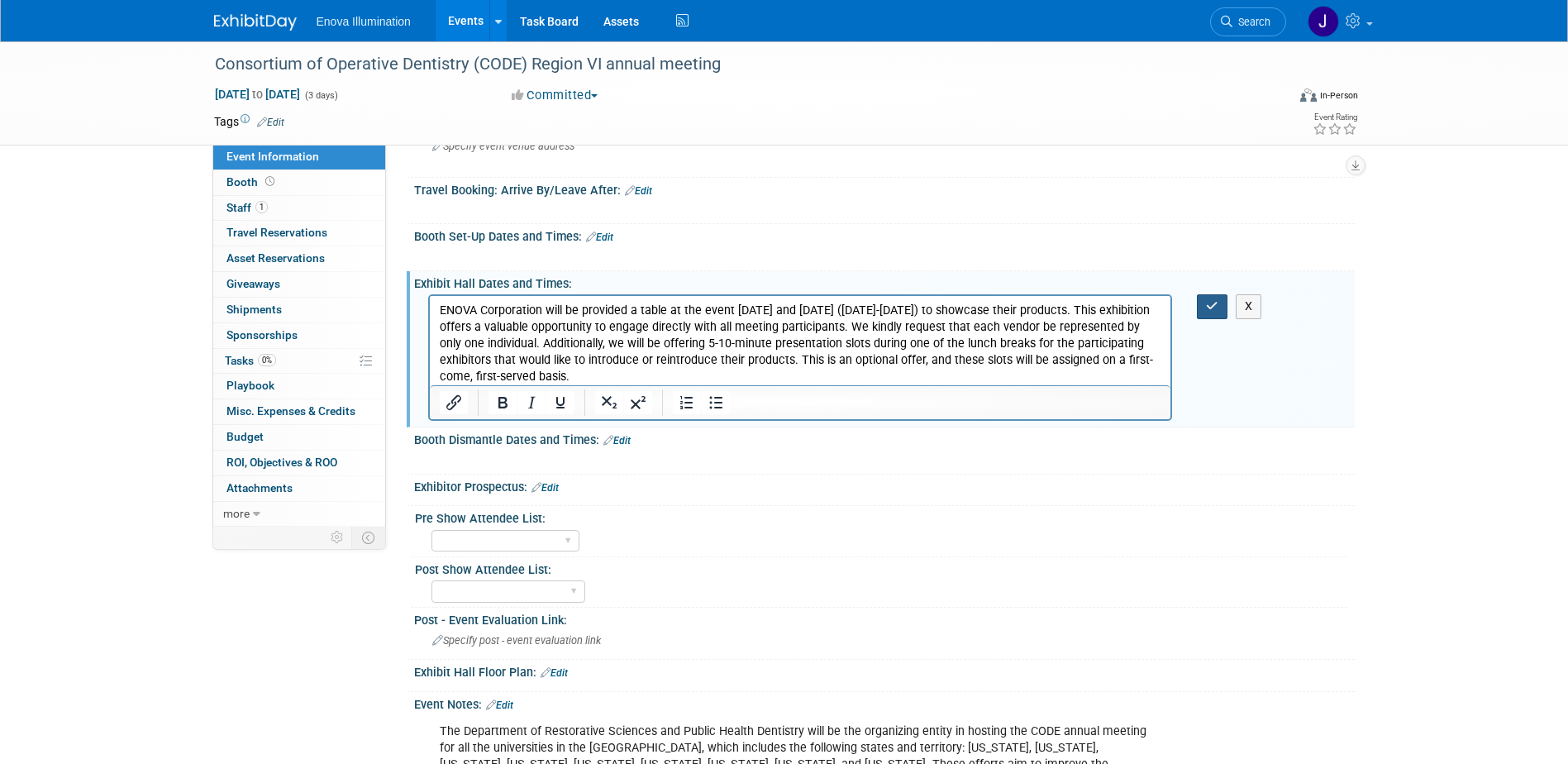
drag, startPoint x: 1205, startPoint y: 308, endPoint x: 734, endPoint y: 11, distance: 556.8
click at [1205, 308] on button "button" at bounding box center [1212, 306] width 31 height 24
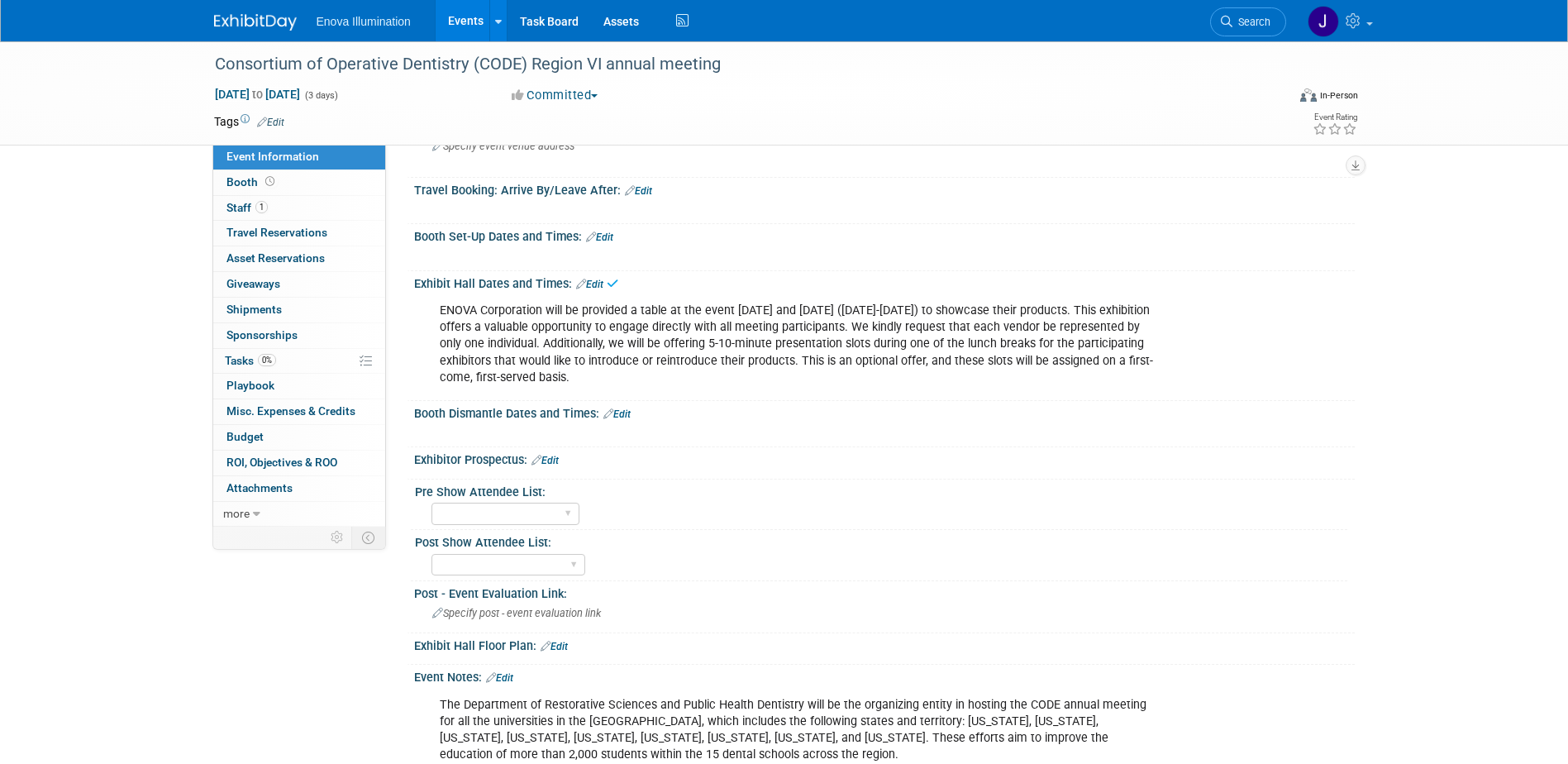
click at [911, 324] on div "ENOVA Corporation will be provided a table at the event on Thursday and Friday …" at bounding box center [801, 344] width 745 height 99
click at [322, 181] on link "Booth" at bounding box center [299, 183] width 172 height 25
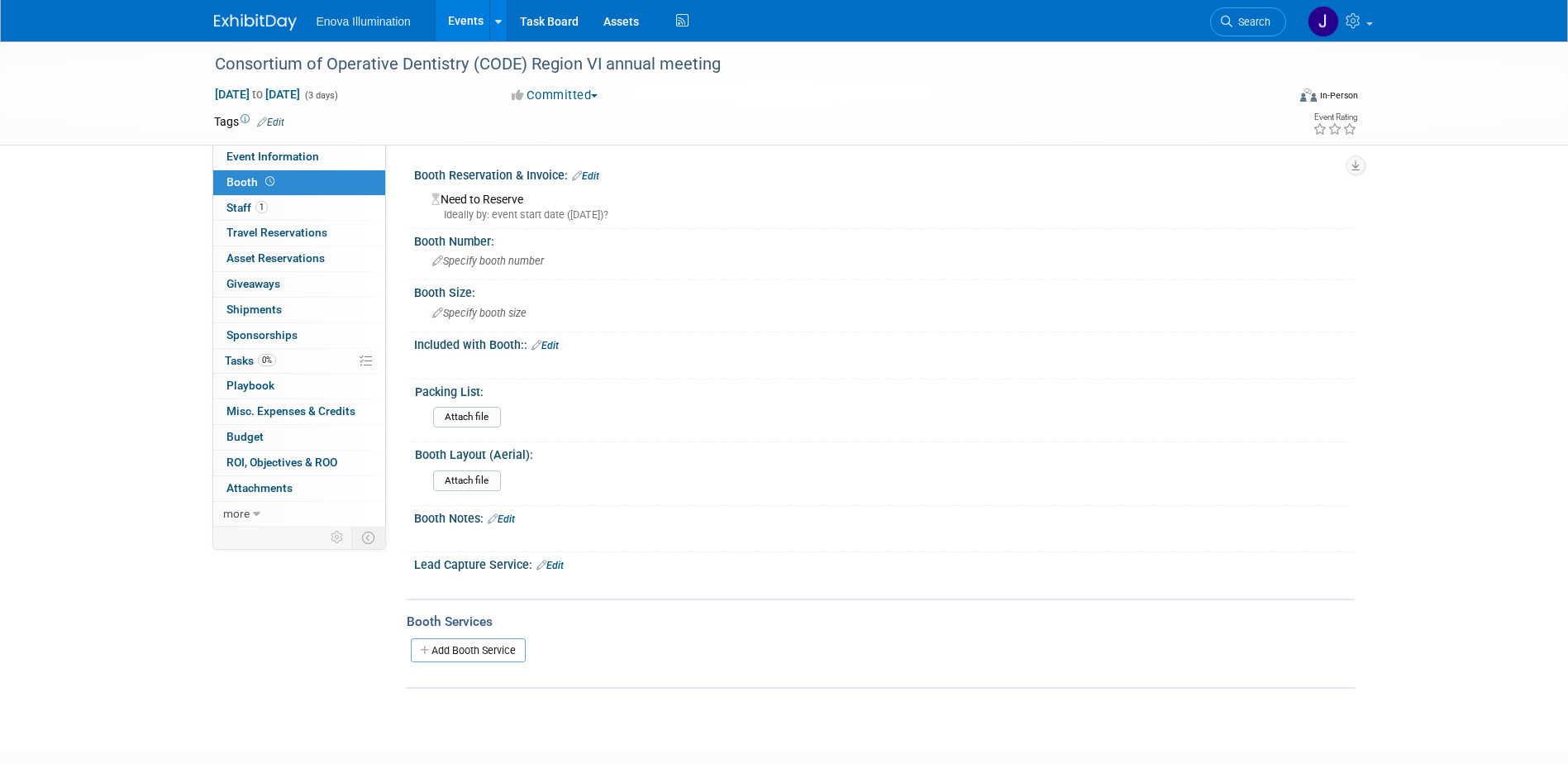
click at [593, 176] on link "Edit" at bounding box center [586, 176] width 28 height 12
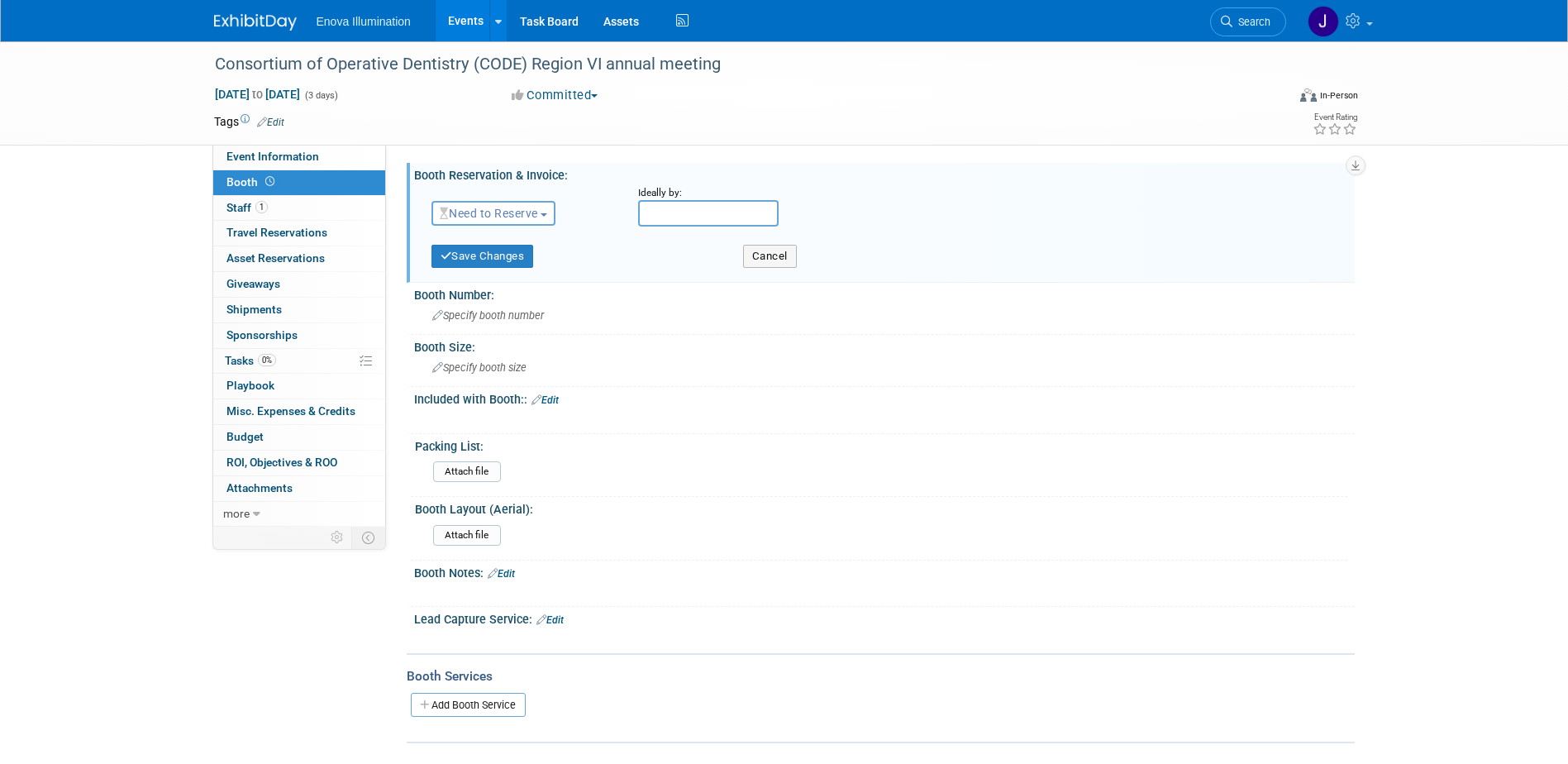
click at [532, 211] on span "Need to Reserve" at bounding box center [489, 213] width 99 height 13
click at [518, 261] on link "Reserved" at bounding box center [521, 265] width 177 height 23
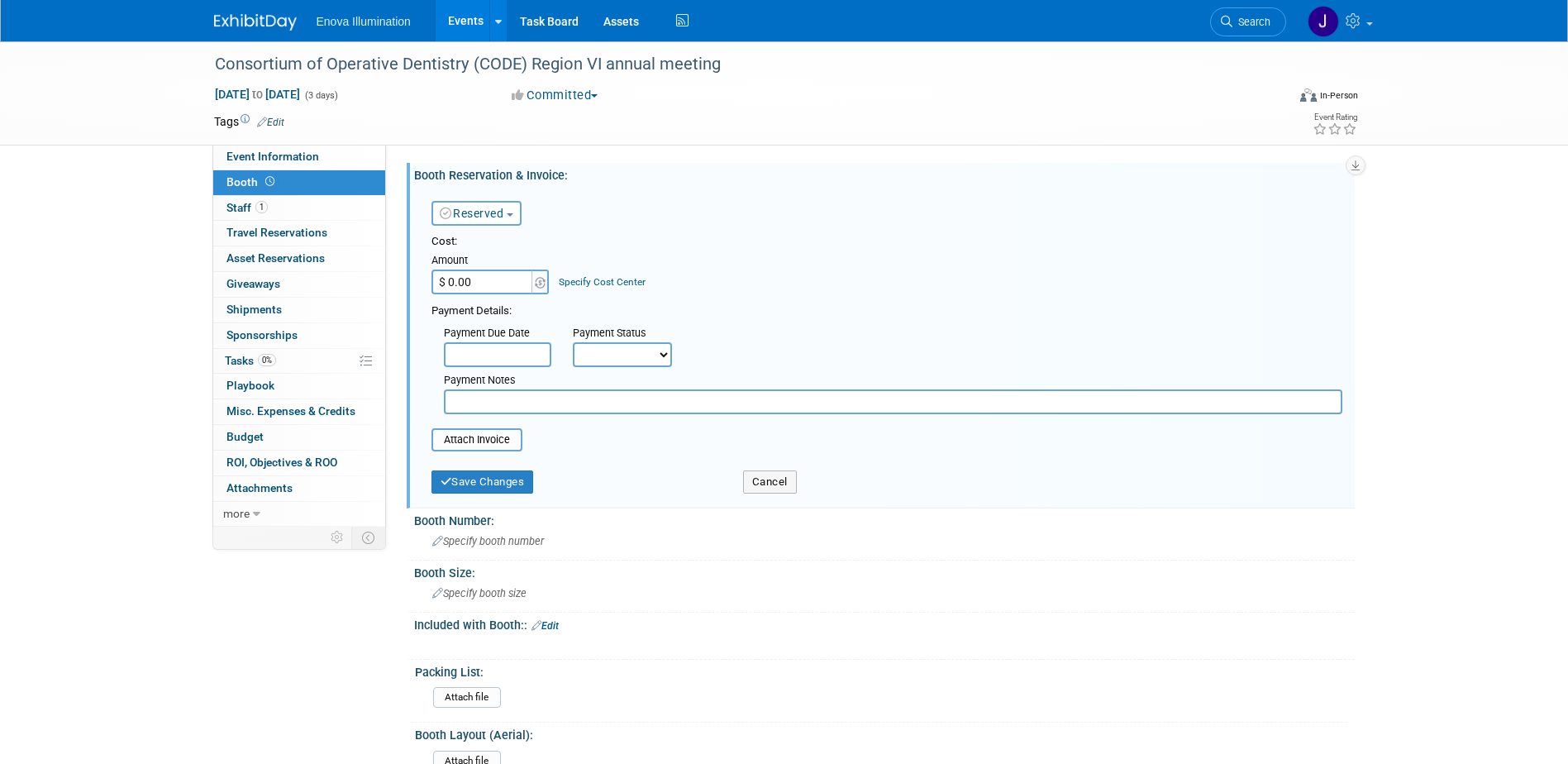
click at [492, 269] on div "Amount" at bounding box center [491, 262] width 119 height 17
click at [497, 292] on input "$ 0.00" at bounding box center [484, 283] width 104 height 25
type input "$ 2,500.00"
click at [489, 477] on button "Save Changes" at bounding box center [483, 482] width 103 height 23
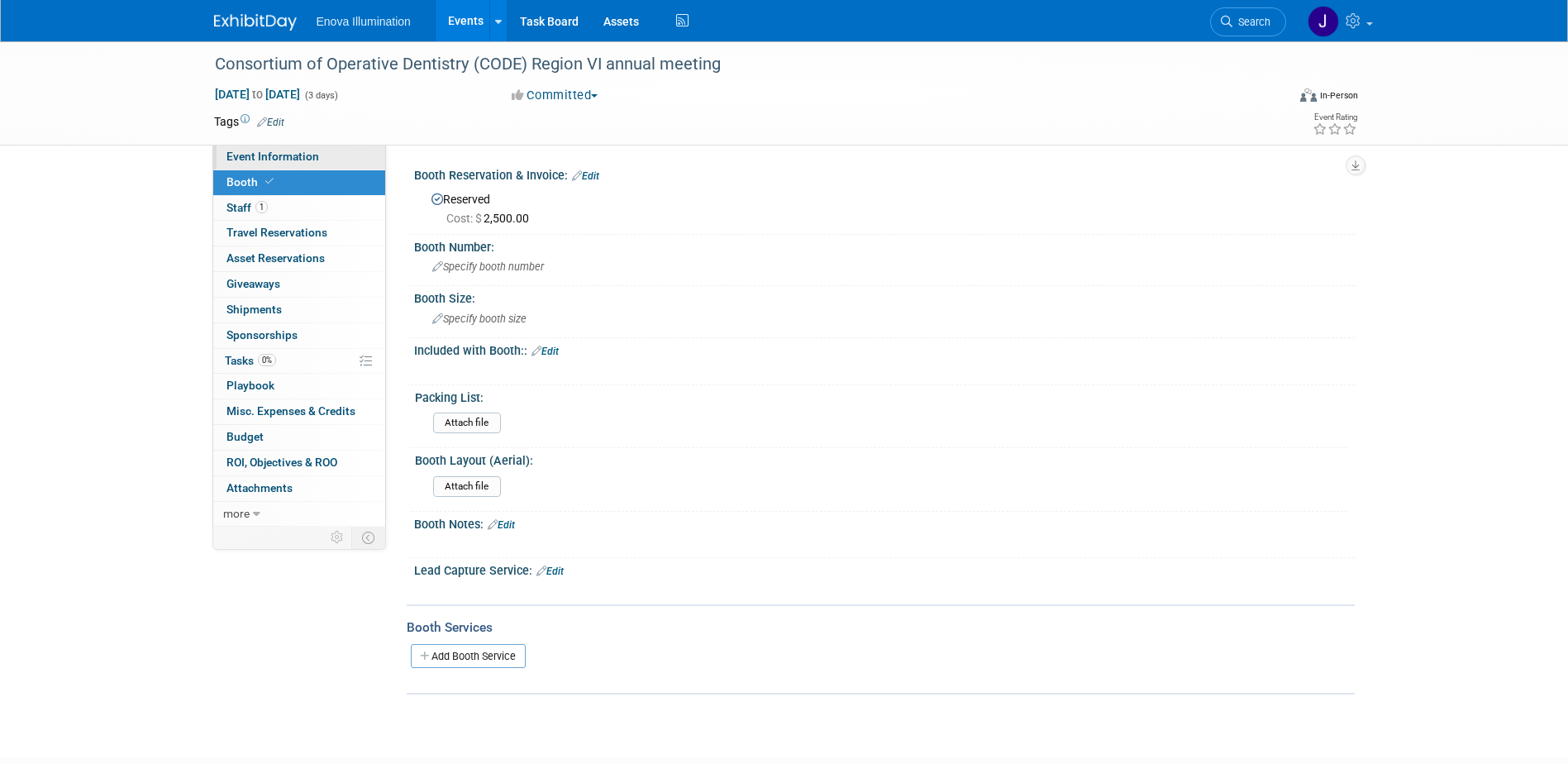
click at [332, 156] on link "Event Information" at bounding box center [299, 157] width 172 height 25
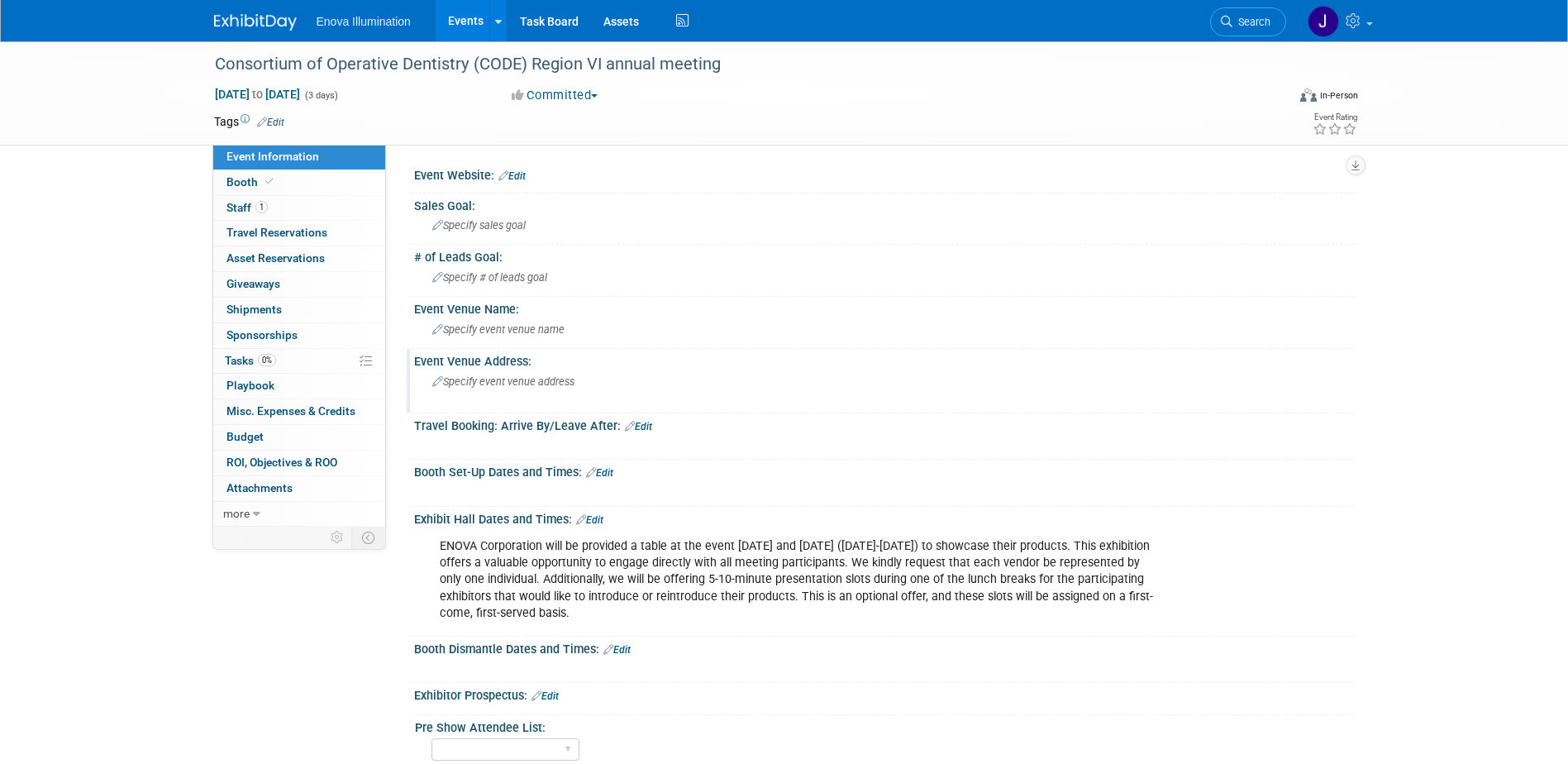
click at [469, 379] on span "Specify event venue address" at bounding box center [504, 381] width 142 height 13
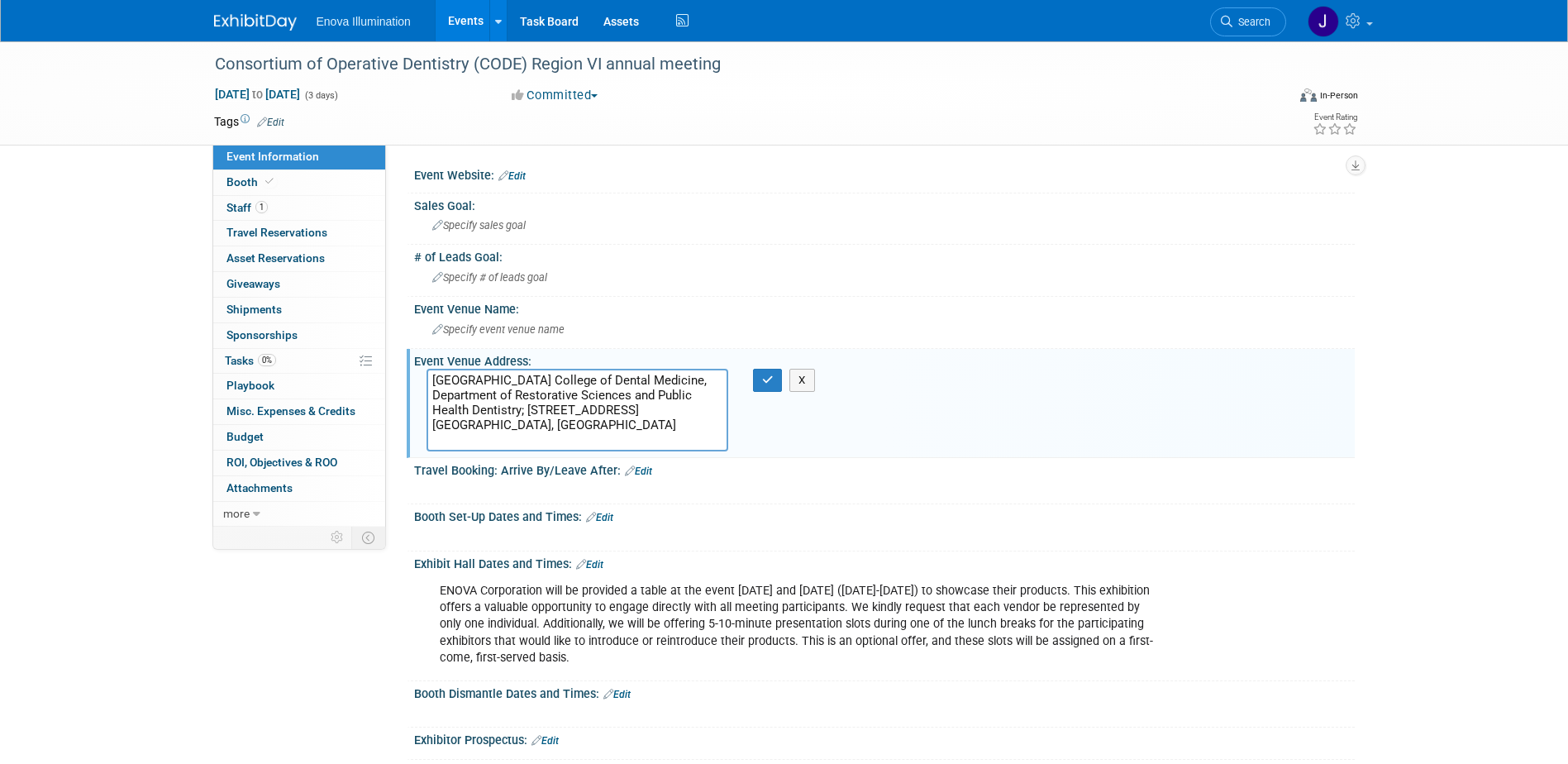
drag, startPoint x: 522, startPoint y: 425, endPoint x: 435, endPoint y: 381, distance: 97.5
click at [435, 381] on textarea "Nova Southeastern University College of Dental Medicine, Department of Restorat…" at bounding box center [577, 410] width 302 height 83
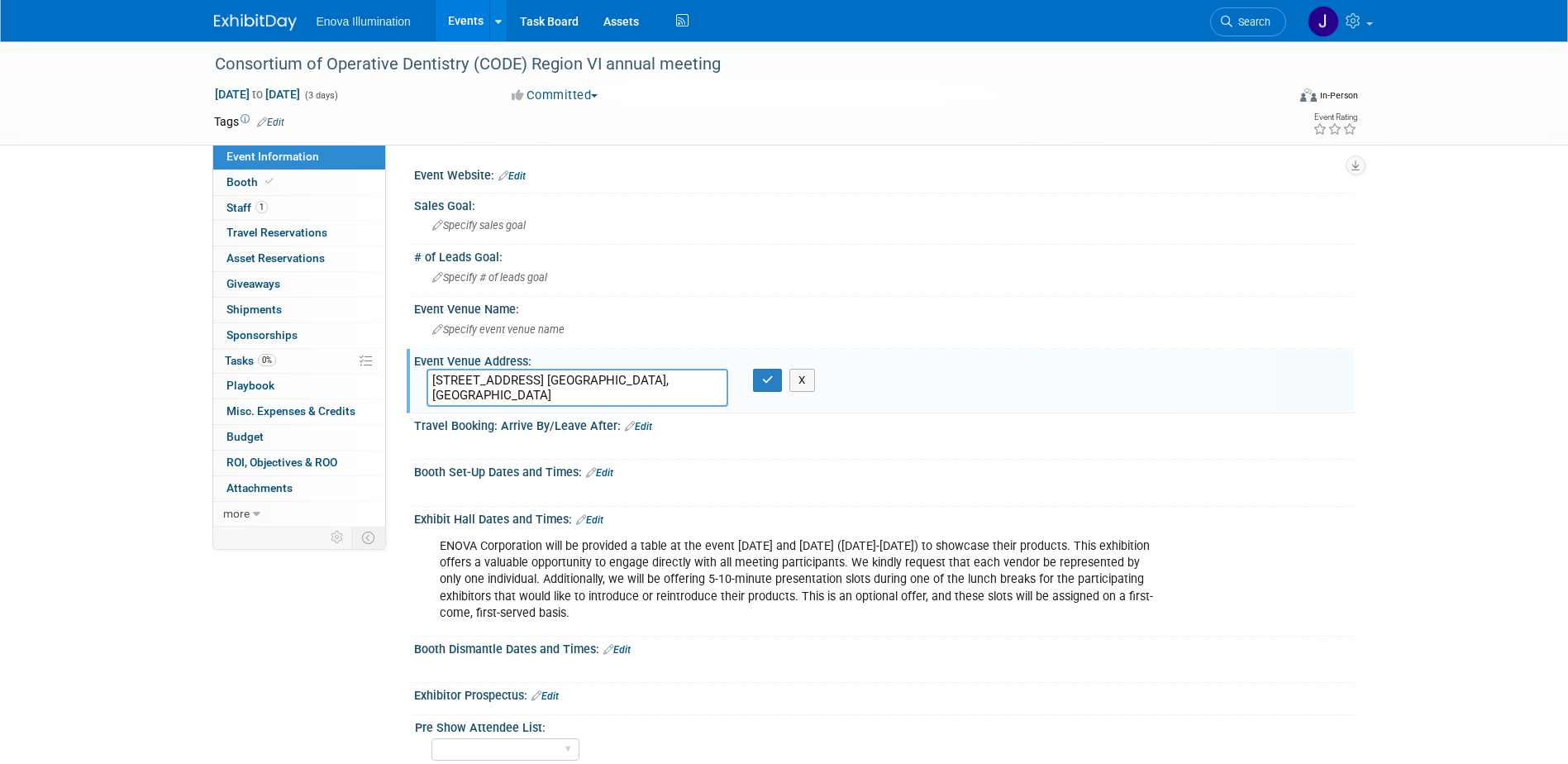
click at [505, 396] on textarea "3200 S. University Dr., Ft. Lauderdale, FL" at bounding box center [577, 388] width 302 height 38
click at [507, 375] on textarea "3200 S. University Dr., Ft. Lauderdale, FL" at bounding box center [577, 388] width 302 height 38
click at [548, 379] on textarea "3200 S. University Dr., Ft. Lauderdale, FL" at bounding box center [577, 388] width 302 height 38
type textarea "3200 S. University Dr. Ft. Lauderdale, FL"
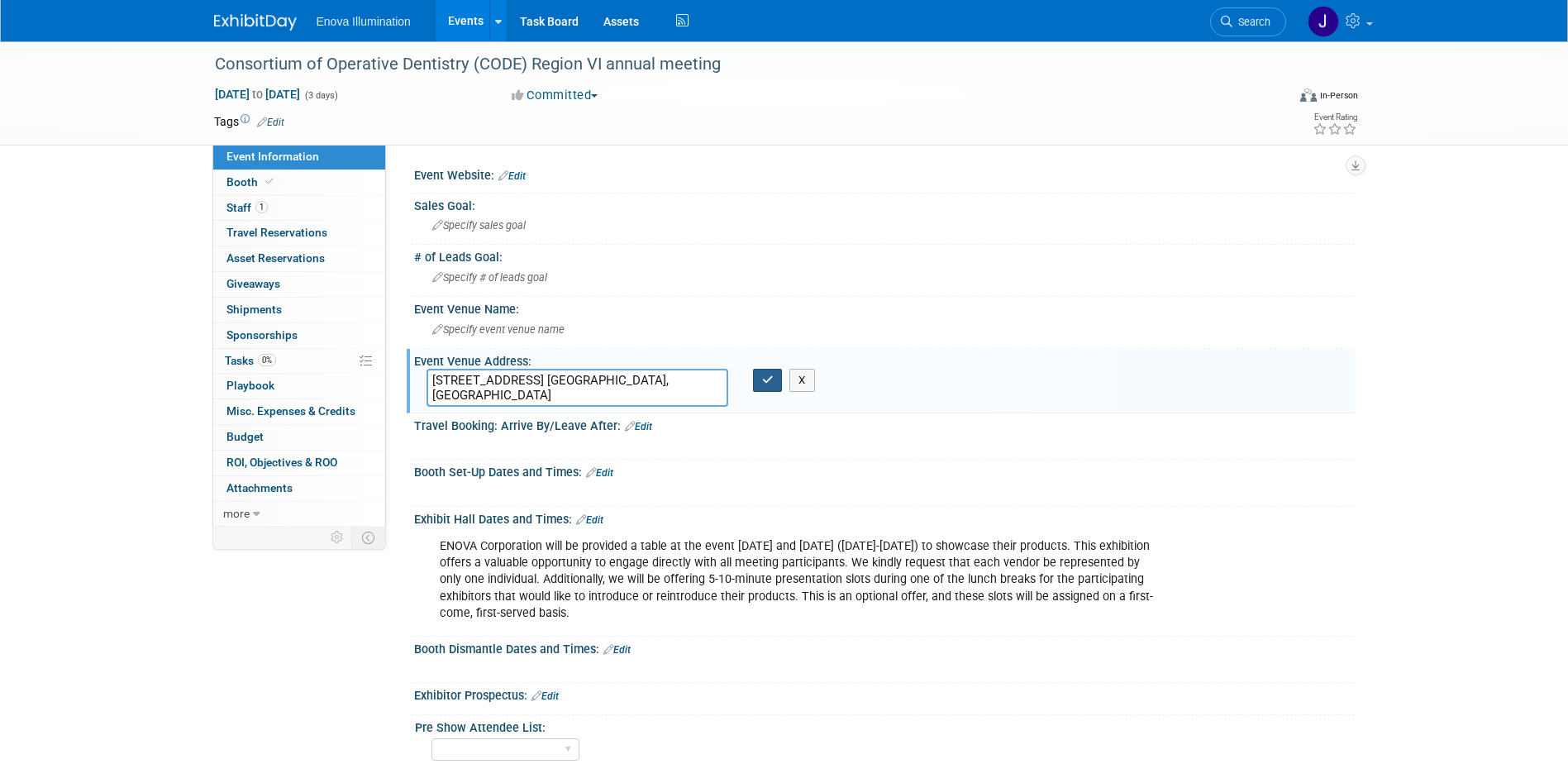
click at [772, 384] on icon "button" at bounding box center [768, 379] width 12 height 11
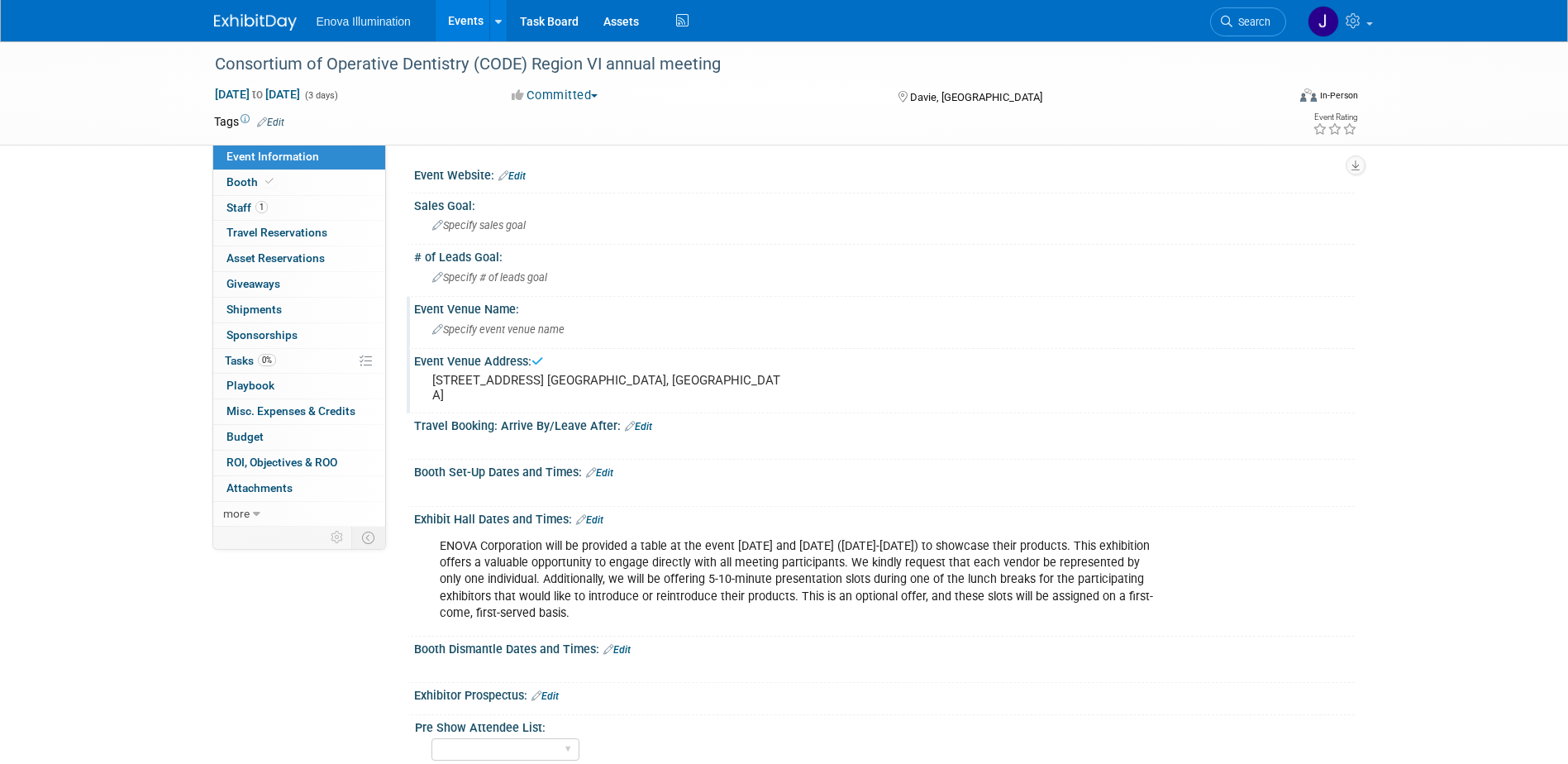
click at [457, 331] on span "Specify event venue name" at bounding box center [499, 329] width 132 height 13
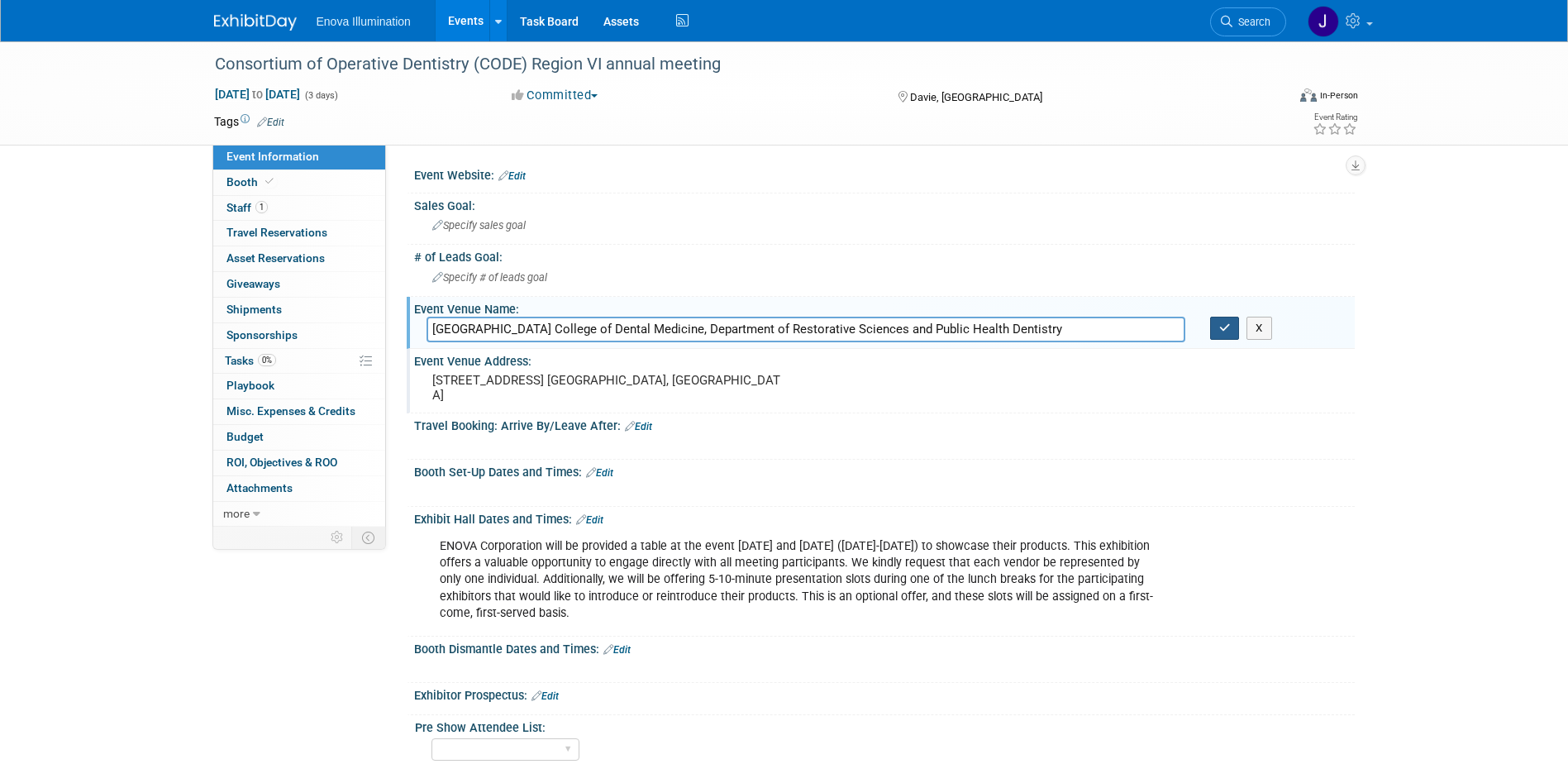
type input "Nova Southeastern University College of Dental Medicine, Department of Restorat…"
click at [1229, 330] on icon "button" at bounding box center [1225, 328] width 12 height 11
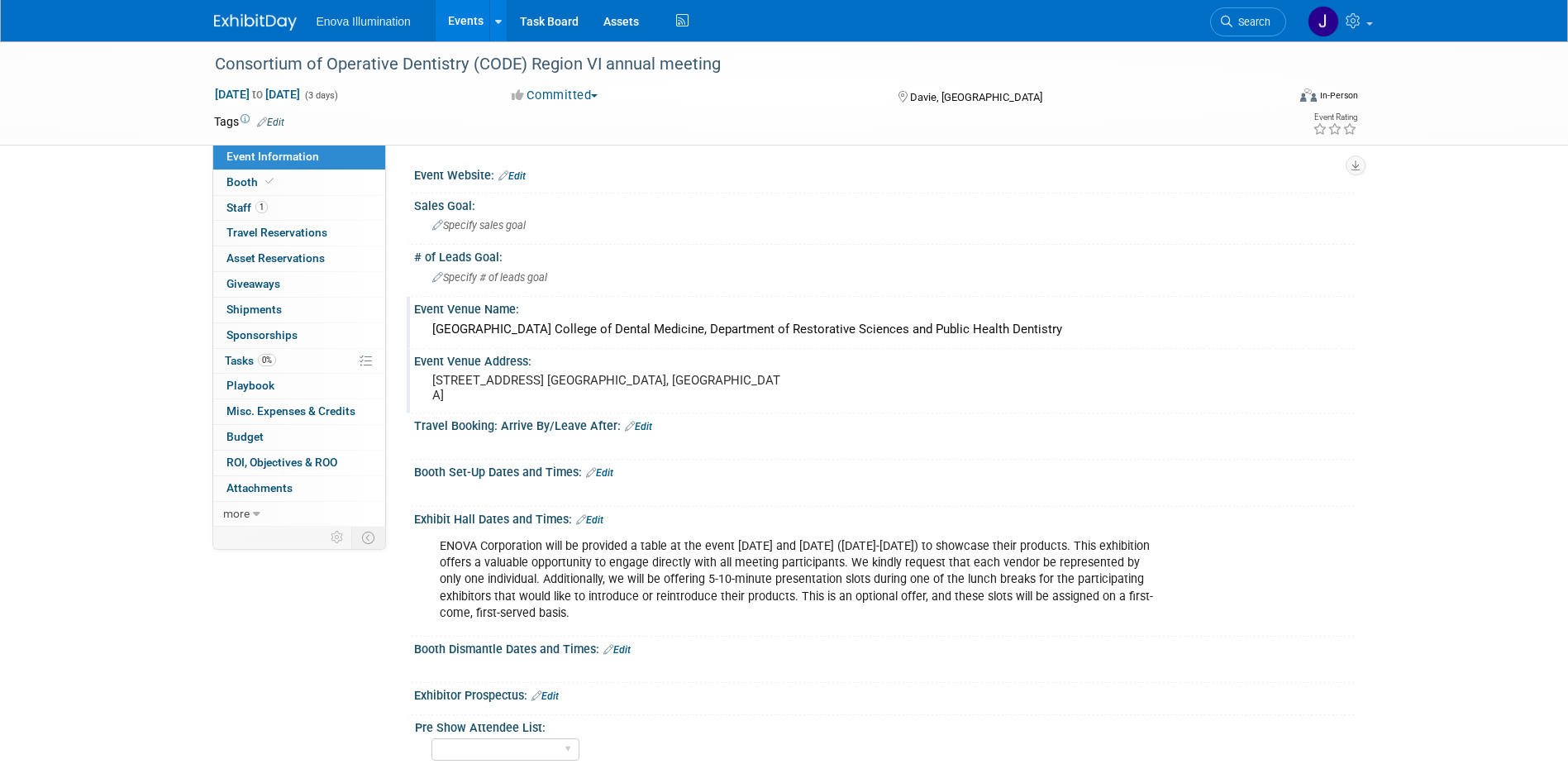
click at [580, 336] on div "Nova Southeastern University College of Dental Medicine, Department of Restorat…" at bounding box center [885, 329] width 916 height 26
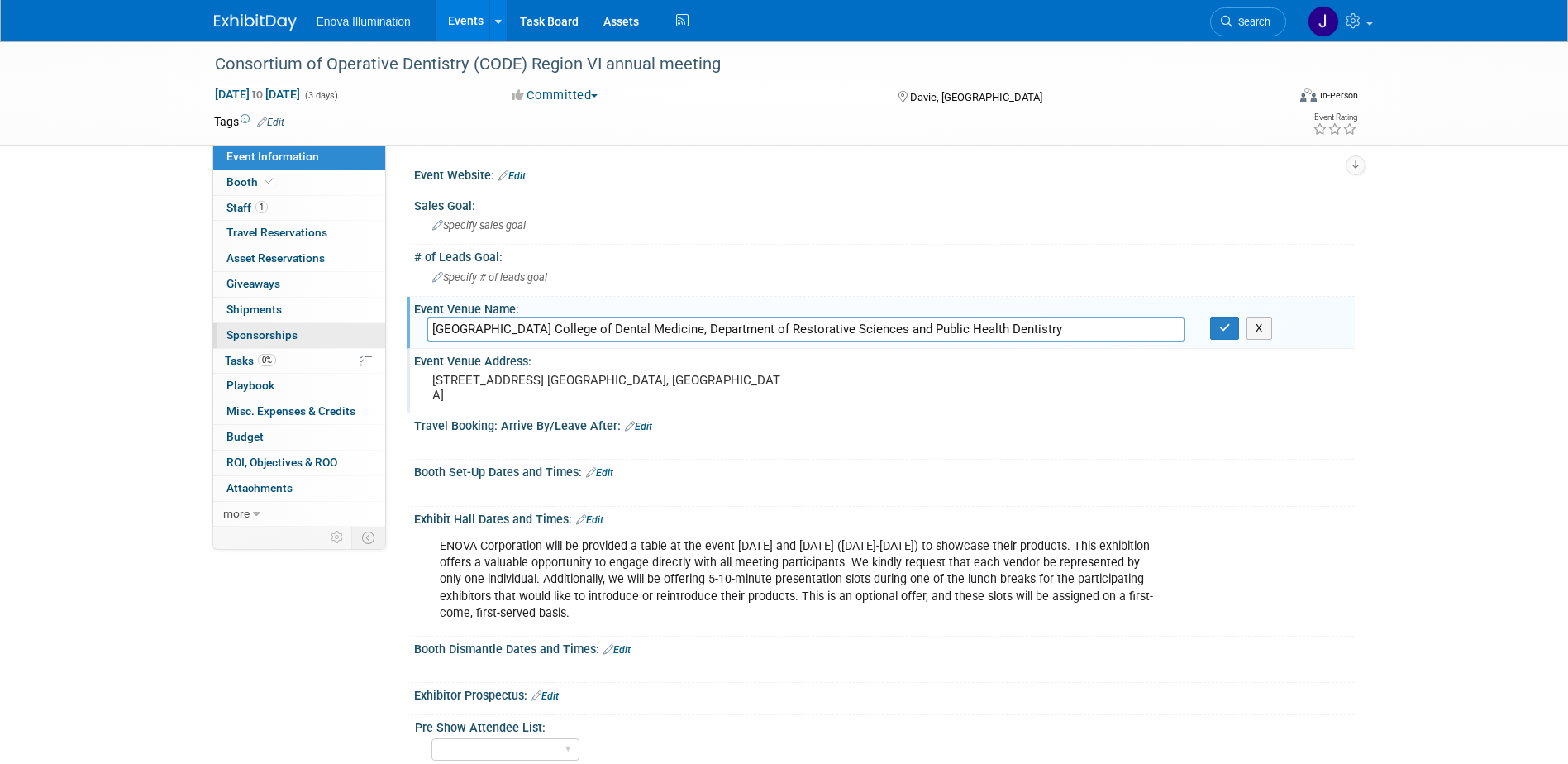
drag, startPoint x: 1148, startPoint y: 329, endPoint x: 304, endPoint y: 344, distance: 844.1
click at [304, 341] on div "Event Information Event Info Booth Booth 1 Staff 1 Staff 0 Travel Reservations …" at bounding box center [784, 602] width 1165 height 1123
type input "NSU Center for Innovation/Levan Center (Alvin Sherman Library-5th Floor)"
click at [1232, 328] on button "button" at bounding box center [1225, 329] width 30 height 23
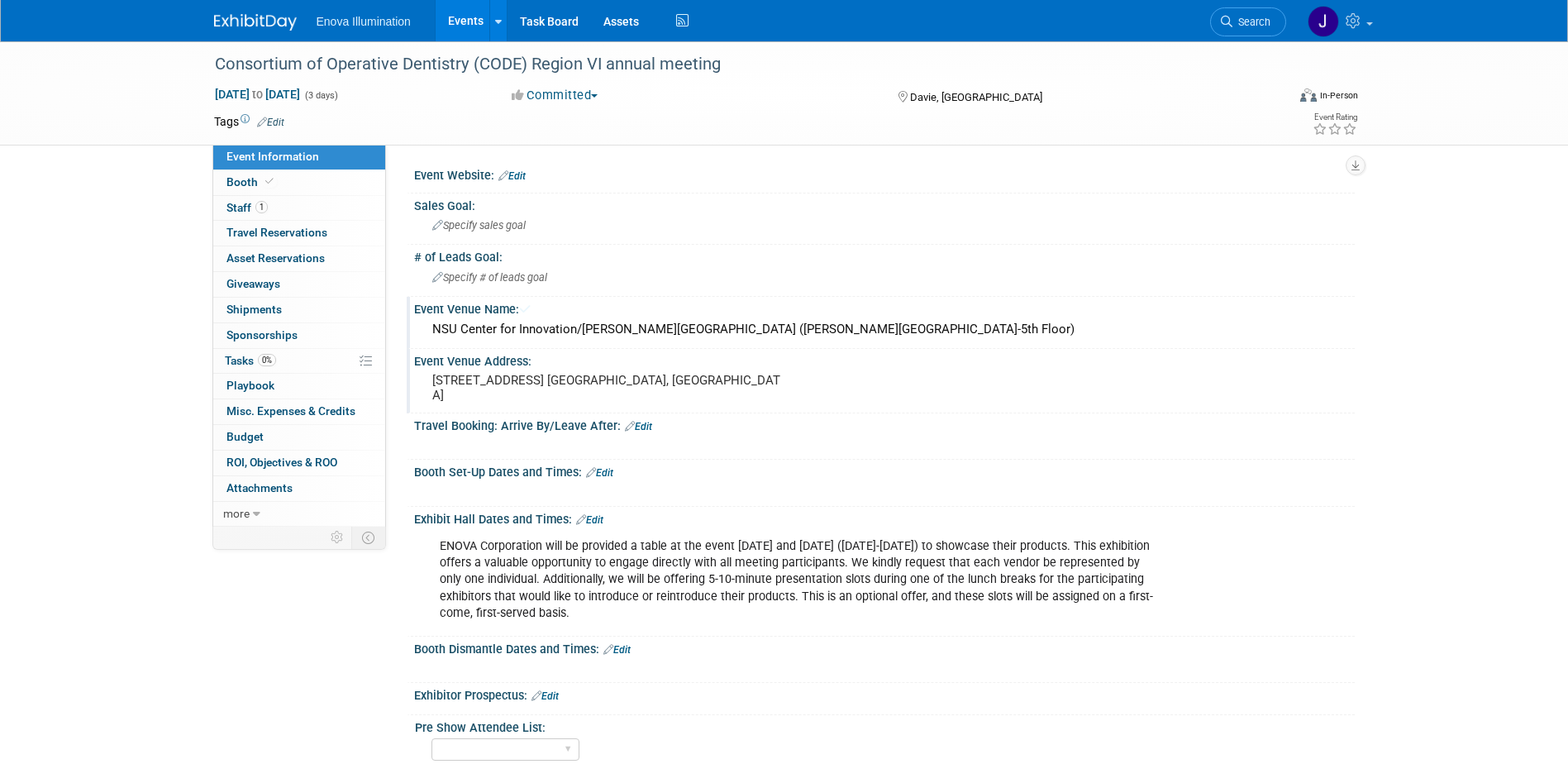
click at [551, 395] on pre "3200 S. University Dr. Ft. Lauderdale, FL" at bounding box center [611, 388] width 356 height 30
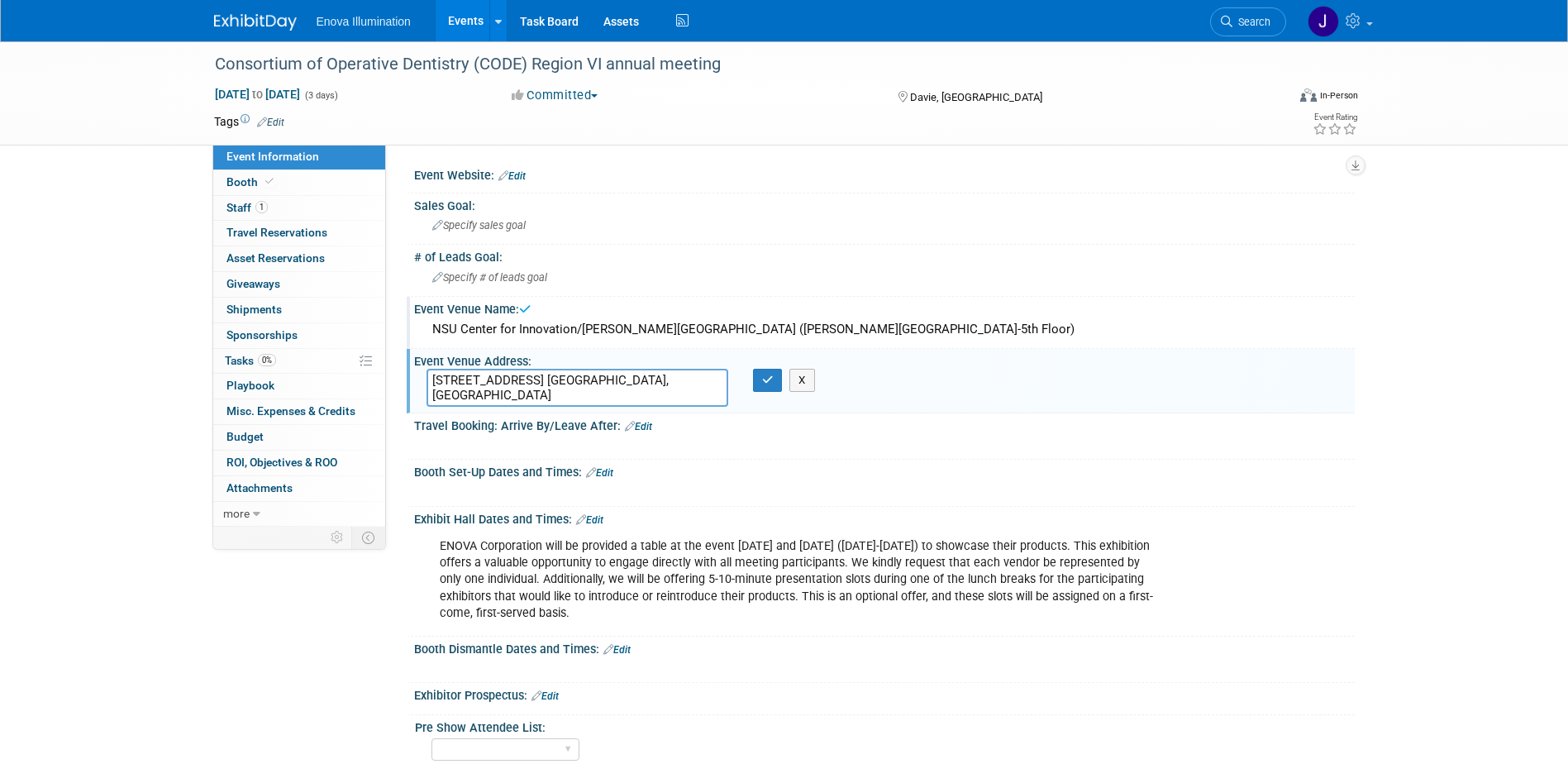
drag, startPoint x: 537, startPoint y: 395, endPoint x: 422, endPoint y: 374, distance: 116.9
click at [422, 374] on div "3200 S. University Dr. Ft. Lauderdale, FL" at bounding box center [577, 388] width 327 height 38
click at [541, 384] on textarea at bounding box center [577, 388] width 302 height 38
paste textarea "rman Library-5th Floor); 3100 Ray Ferrero Jr. Blvd., Ft. Lauderdale, FL 33314"
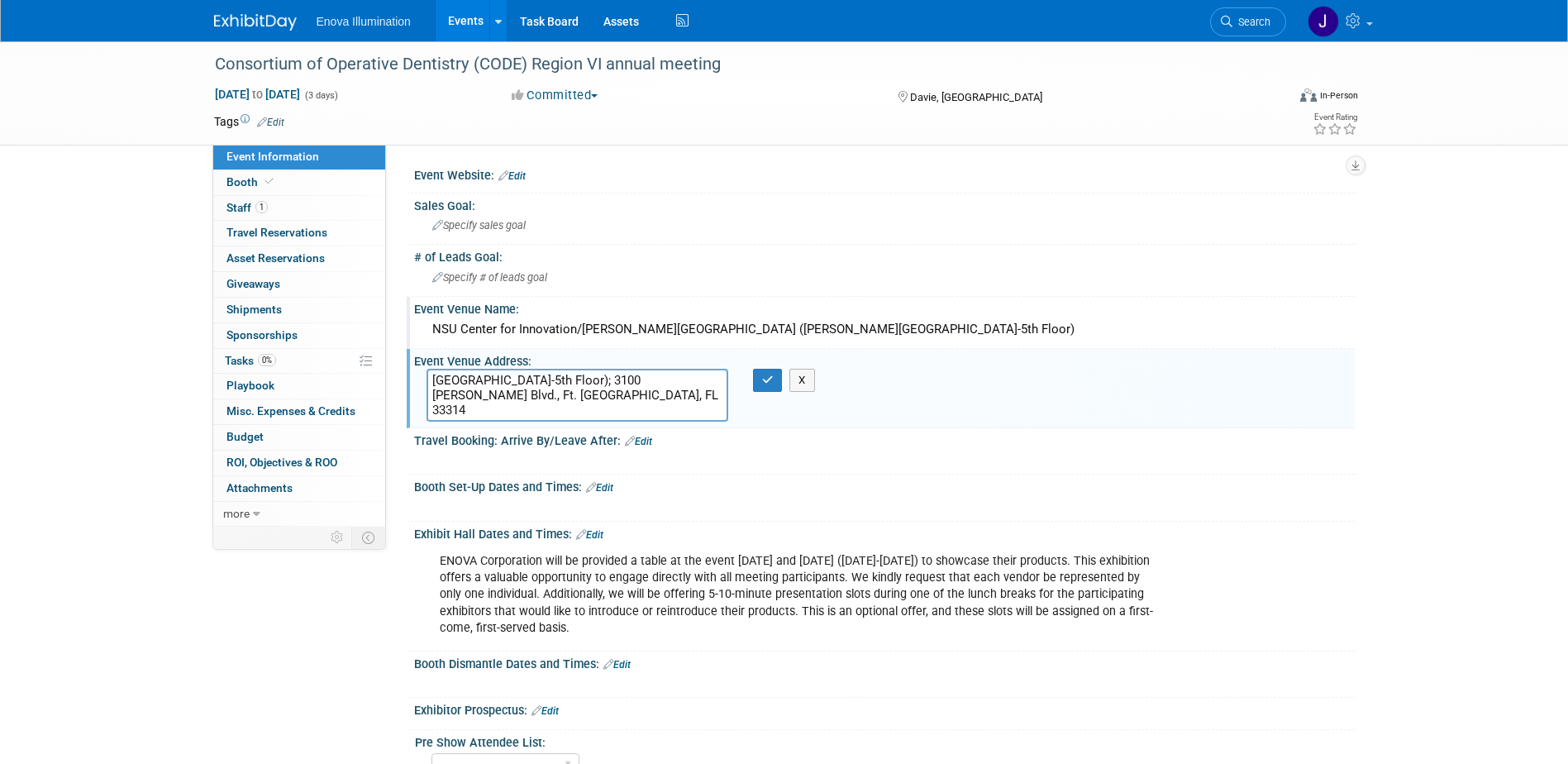
drag, startPoint x: 561, startPoint y: 381, endPoint x: 429, endPoint y: 383, distance: 132.0
click at [429, 383] on textarea "rman Library-5th Floor); 3100 Ray Ferrero Jr. Blvd., Ft. Lauderdale, FL 33314" at bounding box center [577, 395] width 302 height 53
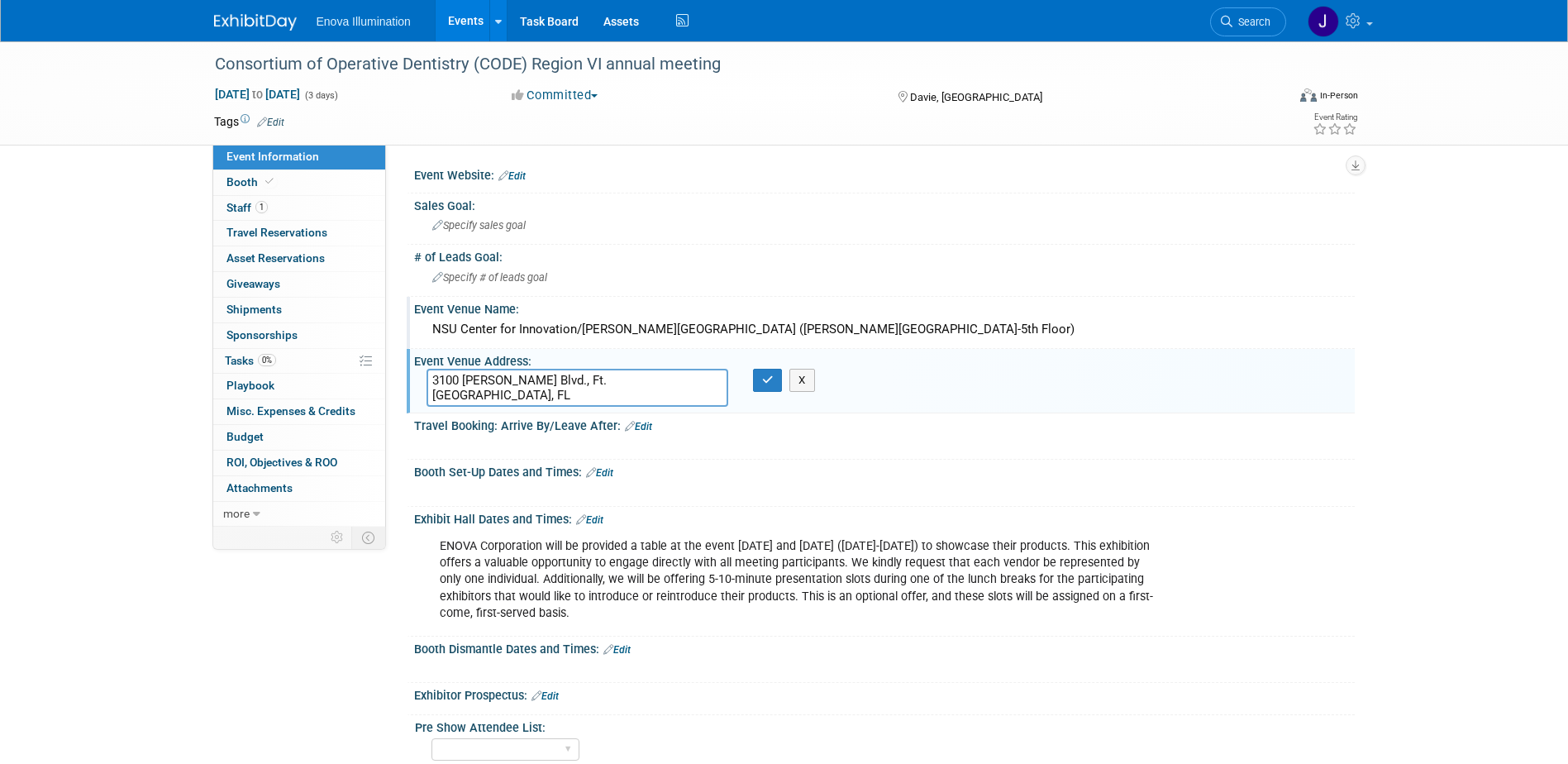
click at [572, 380] on textarea "3100 Ray Ferrero Jr. Blvd., Ft. Lauderdale, FL 33314" at bounding box center [577, 388] width 302 height 38
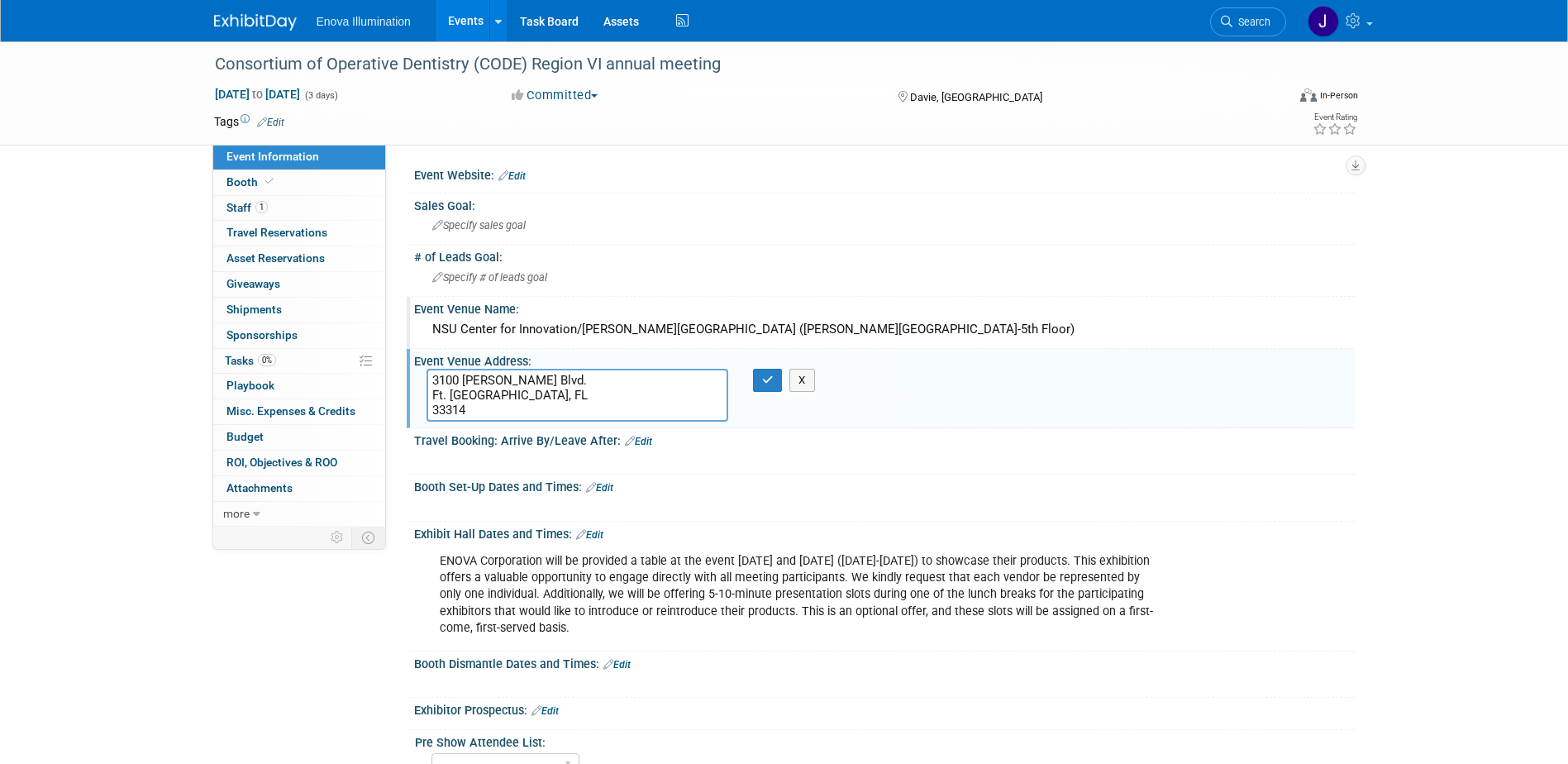
click at [572, 398] on textarea "3100 Ray Ferrero Jr. Blvd. Ft. Lauderdale, FL 33314" at bounding box center [577, 395] width 302 height 53
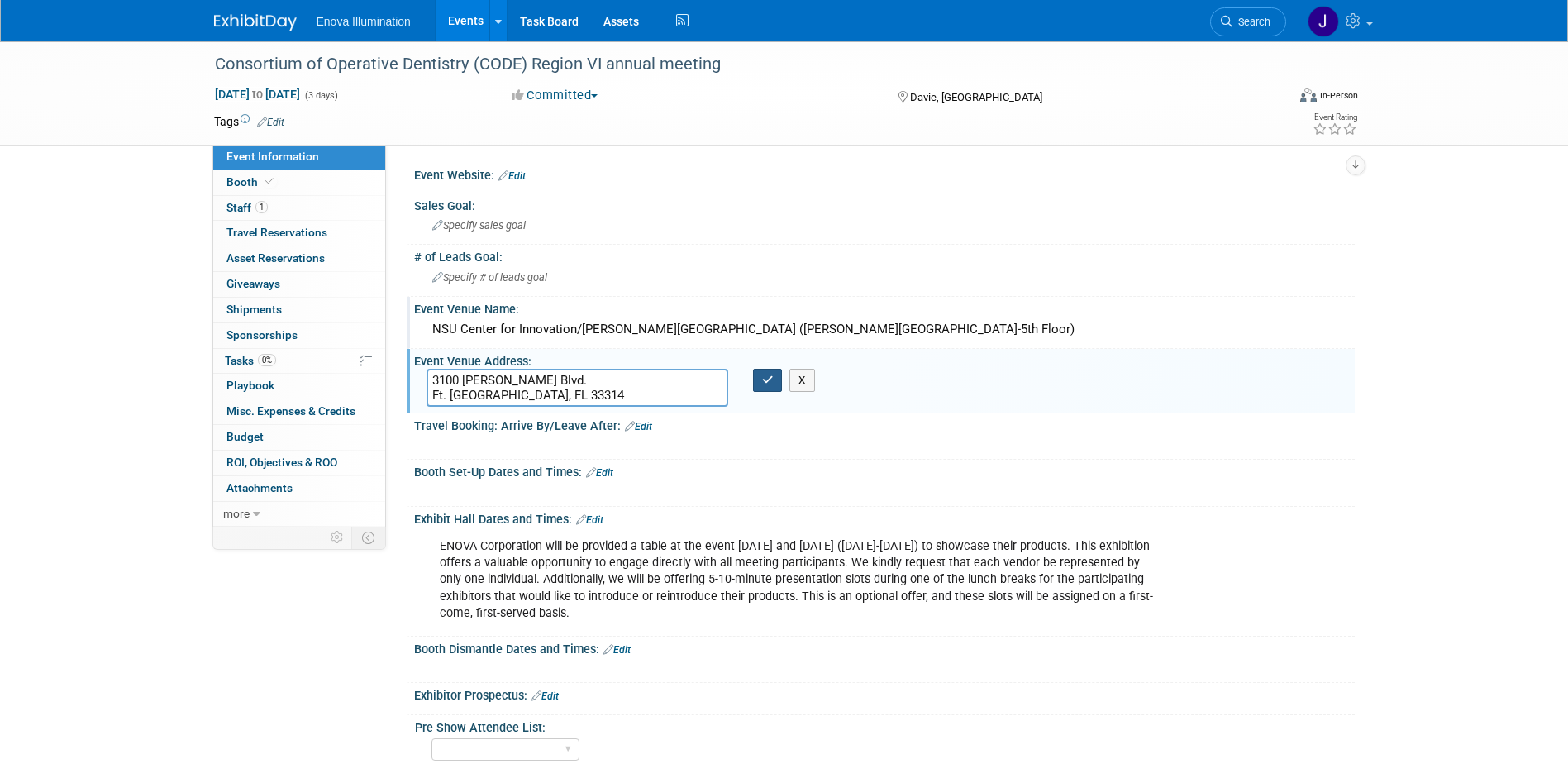
type textarea "3100 Ray Ferrero Jr. Blvd. Ft. Lauderdale, FL 33314"
click at [768, 383] on icon "button" at bounding box center [768, 379] width 12 height 11
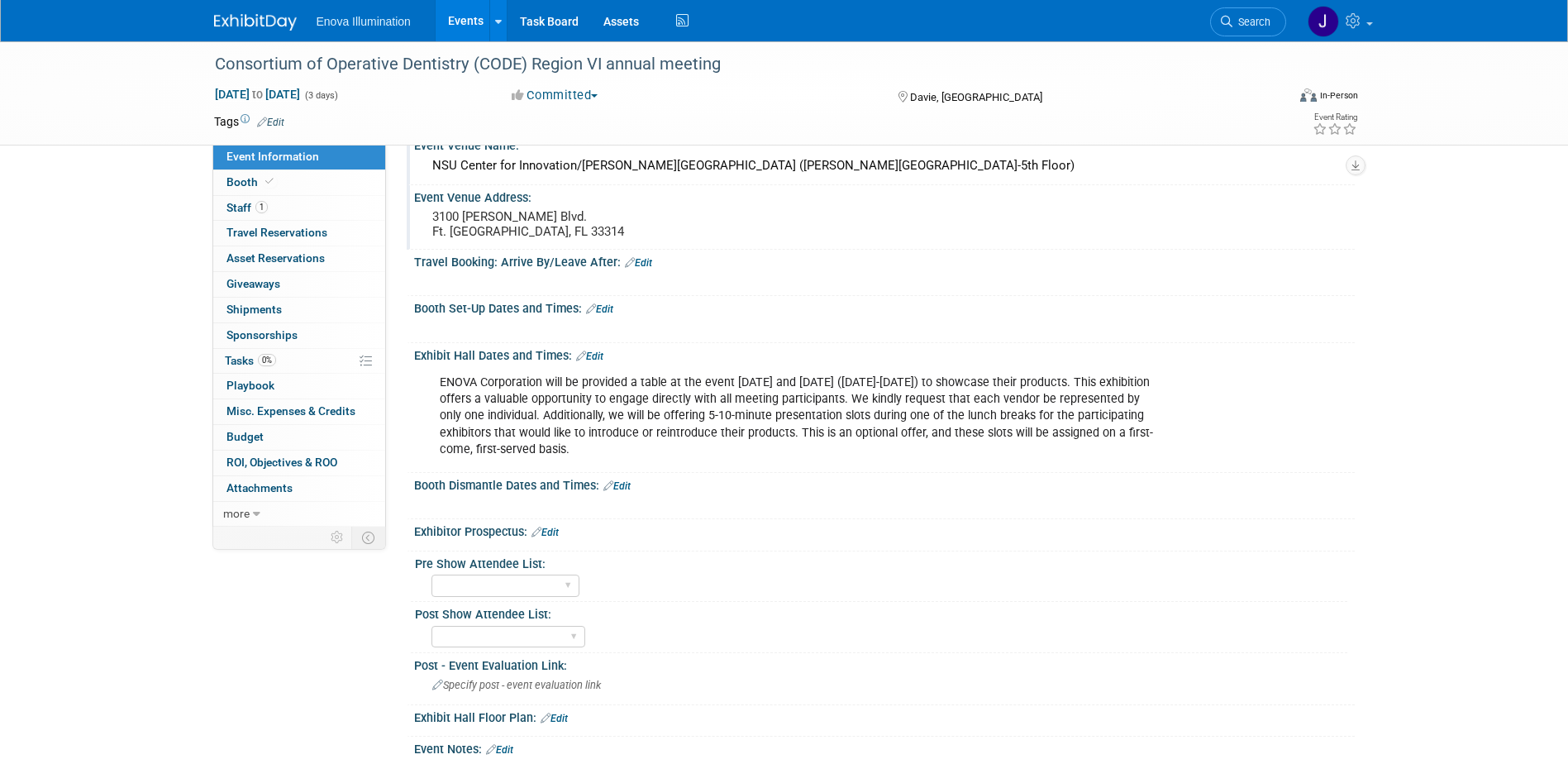
scroll to position [166, 0]
drag, startPoint x: 556, startPoint y: 534, endPoint x: 534, endPoint y: 531, distance: 22.2
click at [556, 534] on link "Edit" at bounding box center [545, 531] width 28 height 12
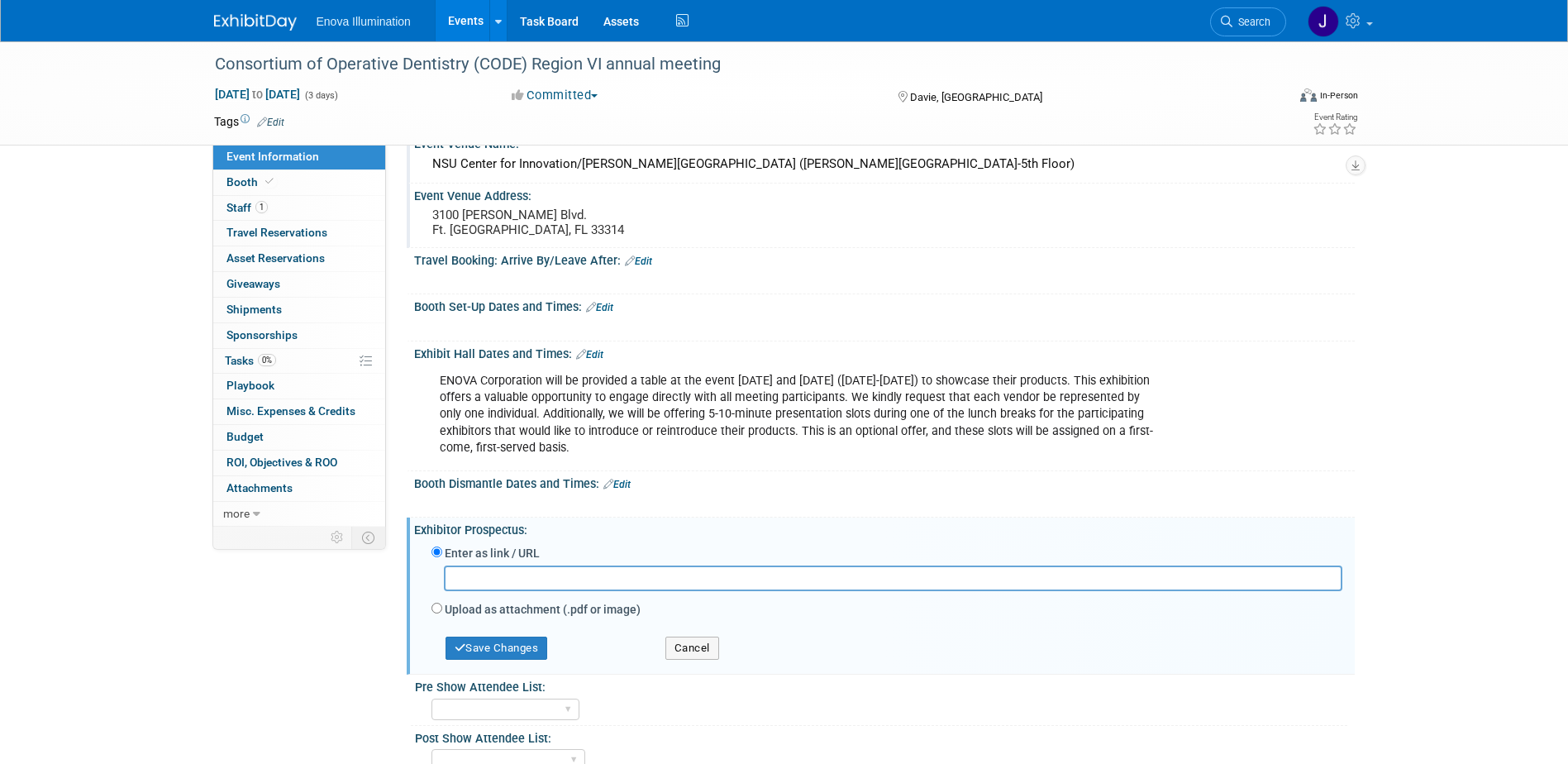
click at [442, 608] on div "Upload as attachment (.pdf or image)" at bounding box center [887, 610] width 911 height 23
click at [435, 608] on input "Upload as attachment (.pdf or image)" at bounding box center [437, 608] width 11 height 11
radio input "true"
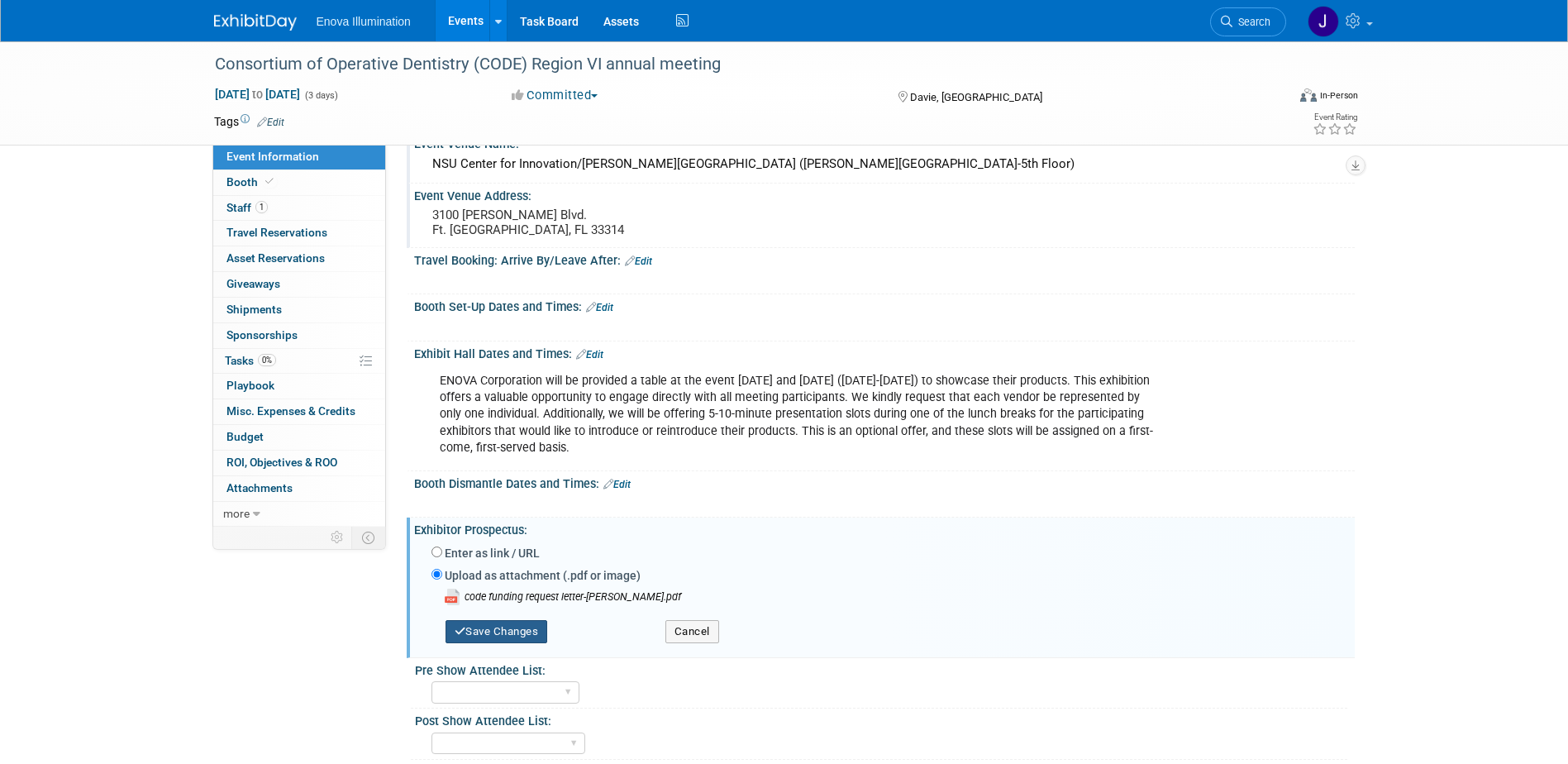
click at [483, 636] on button "Save Changes" at bounding box center [496, 632] width 103 height 23
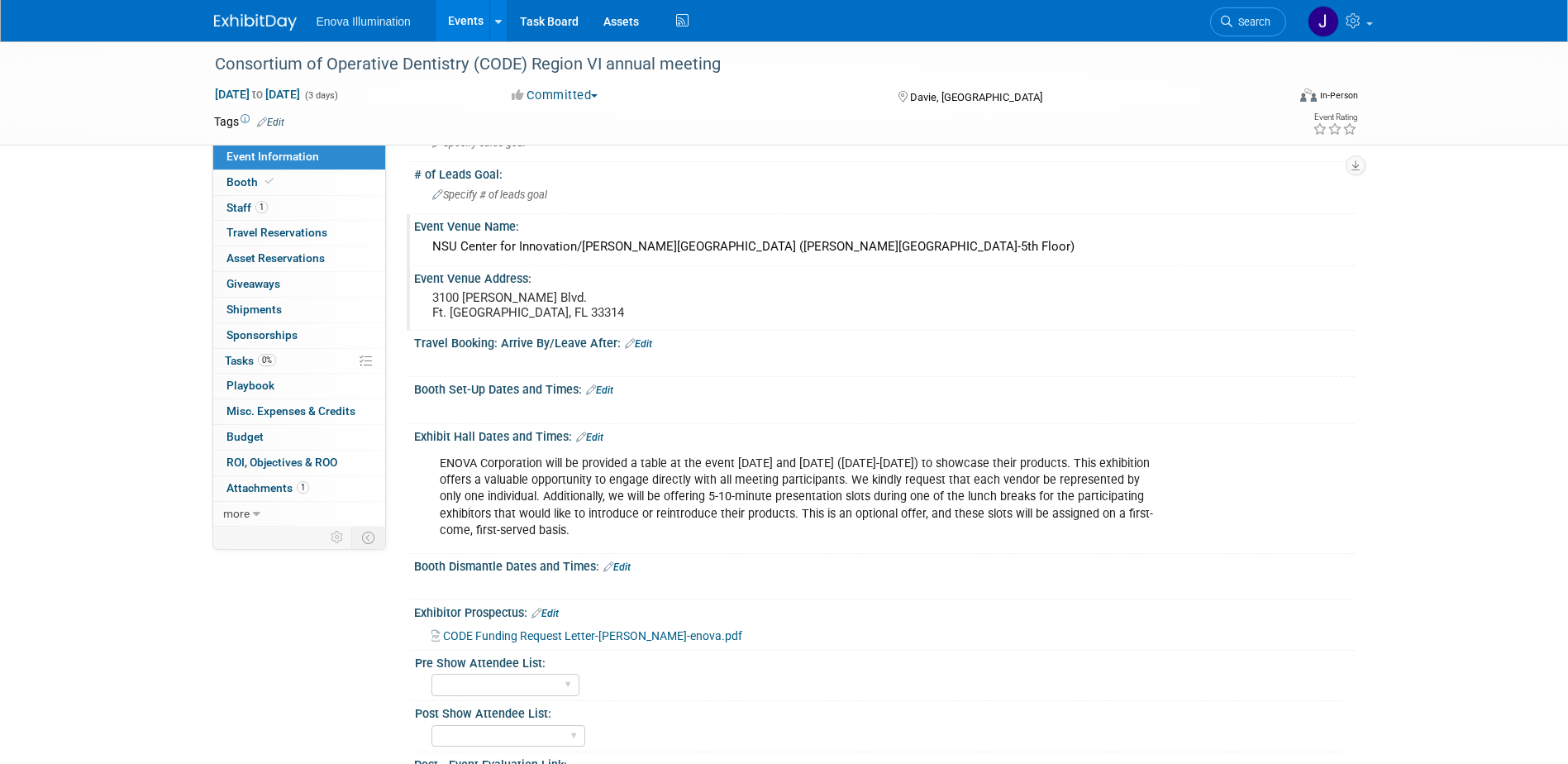
scroll to position [0, 0]
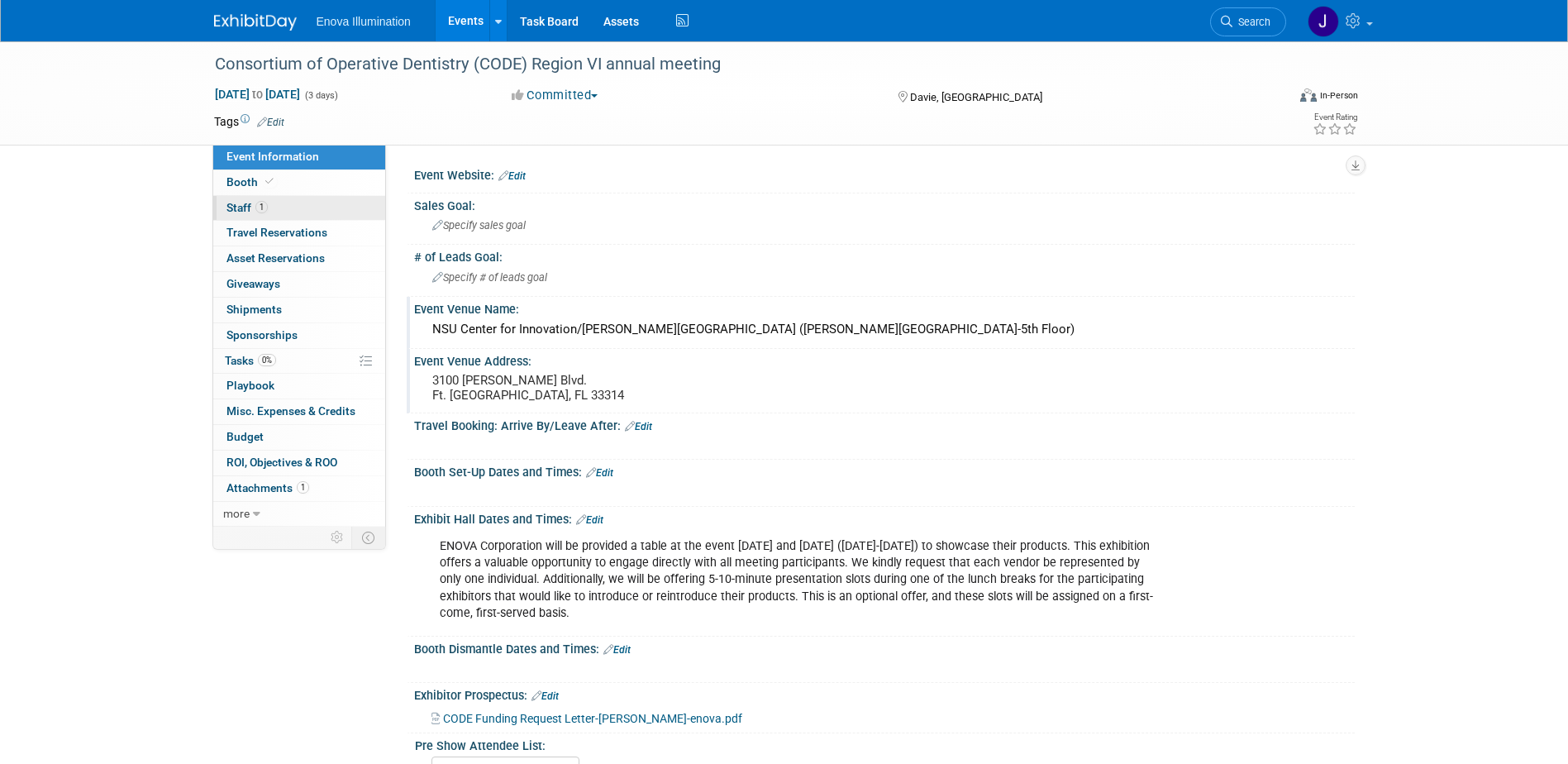
click at [293, 211] on link "1 Staff 1" at bounding box center [299, 209] width 172 height 25
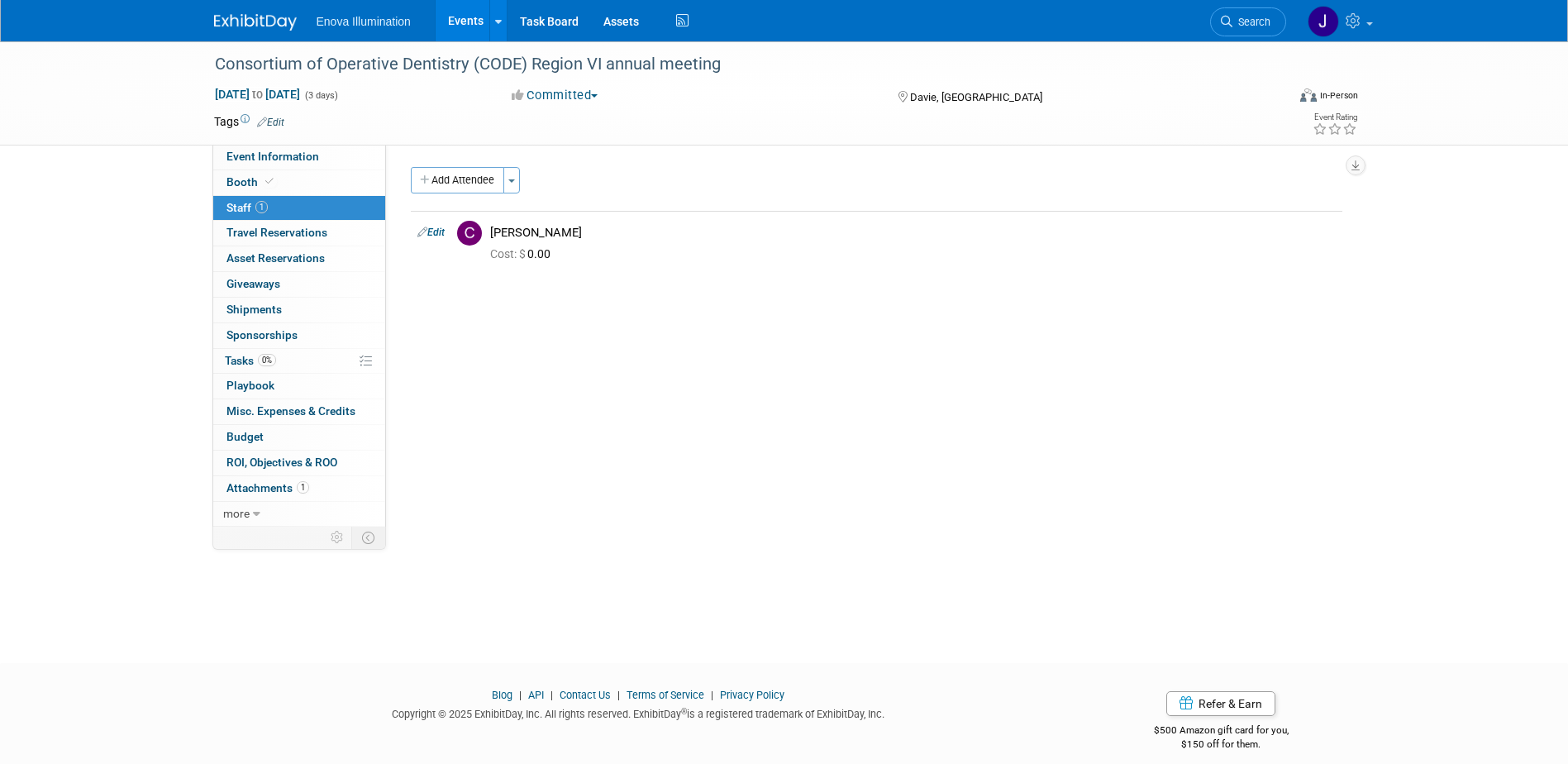
click at [270, 21] on img at bounding box center [255, 23] width 83 height 17
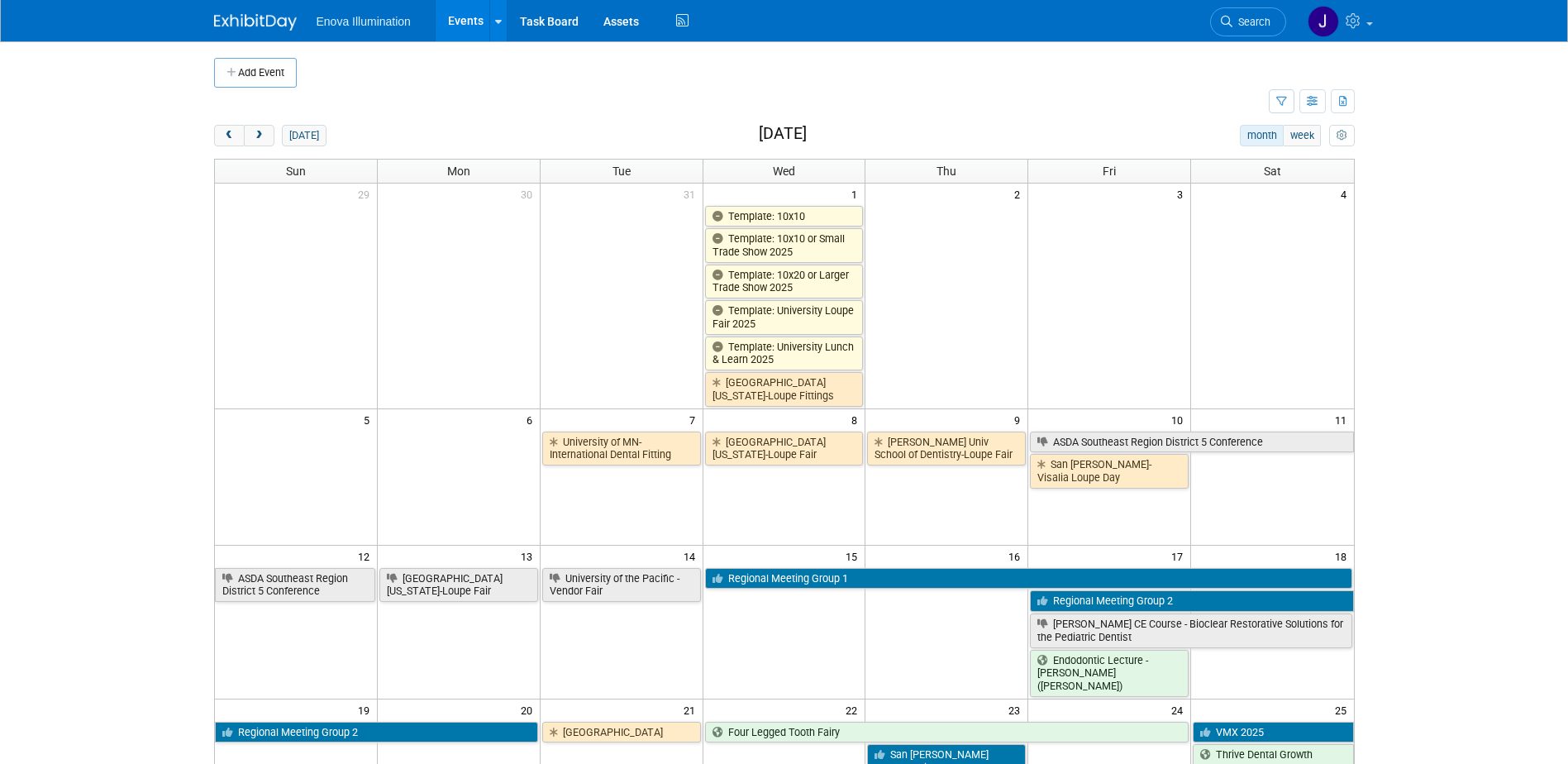
drag, startPoint x: 1261, startPoint y: 13, endPoint x: 1232, endPoint y: 33, distance: 35.2
click at [1261, 13] on link "Search" at bounding box center [1248, 22] width 76 height 29
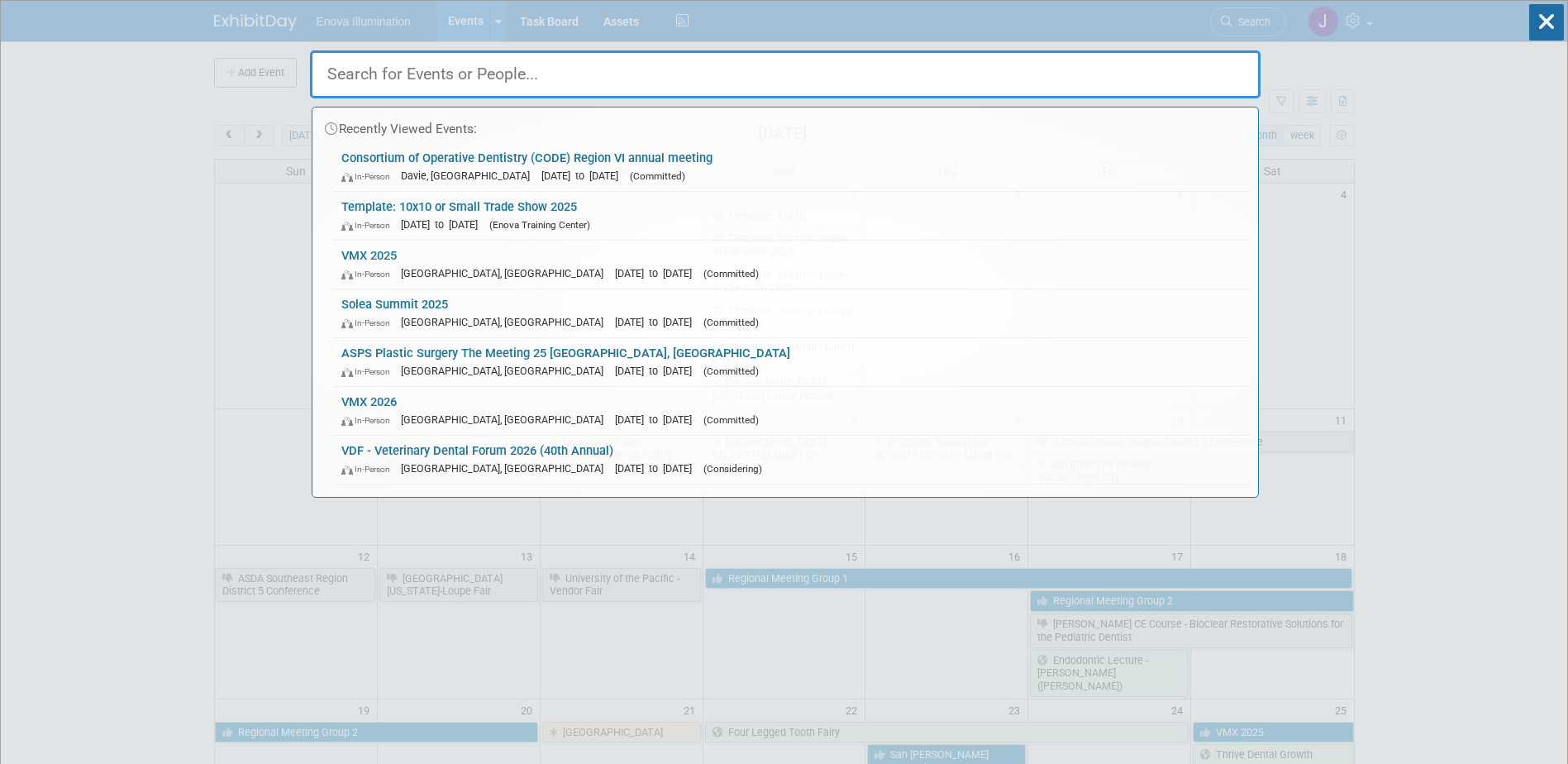
click at [1122, 82] on input "text" at bounding box center [785, 74] width 951 height 48
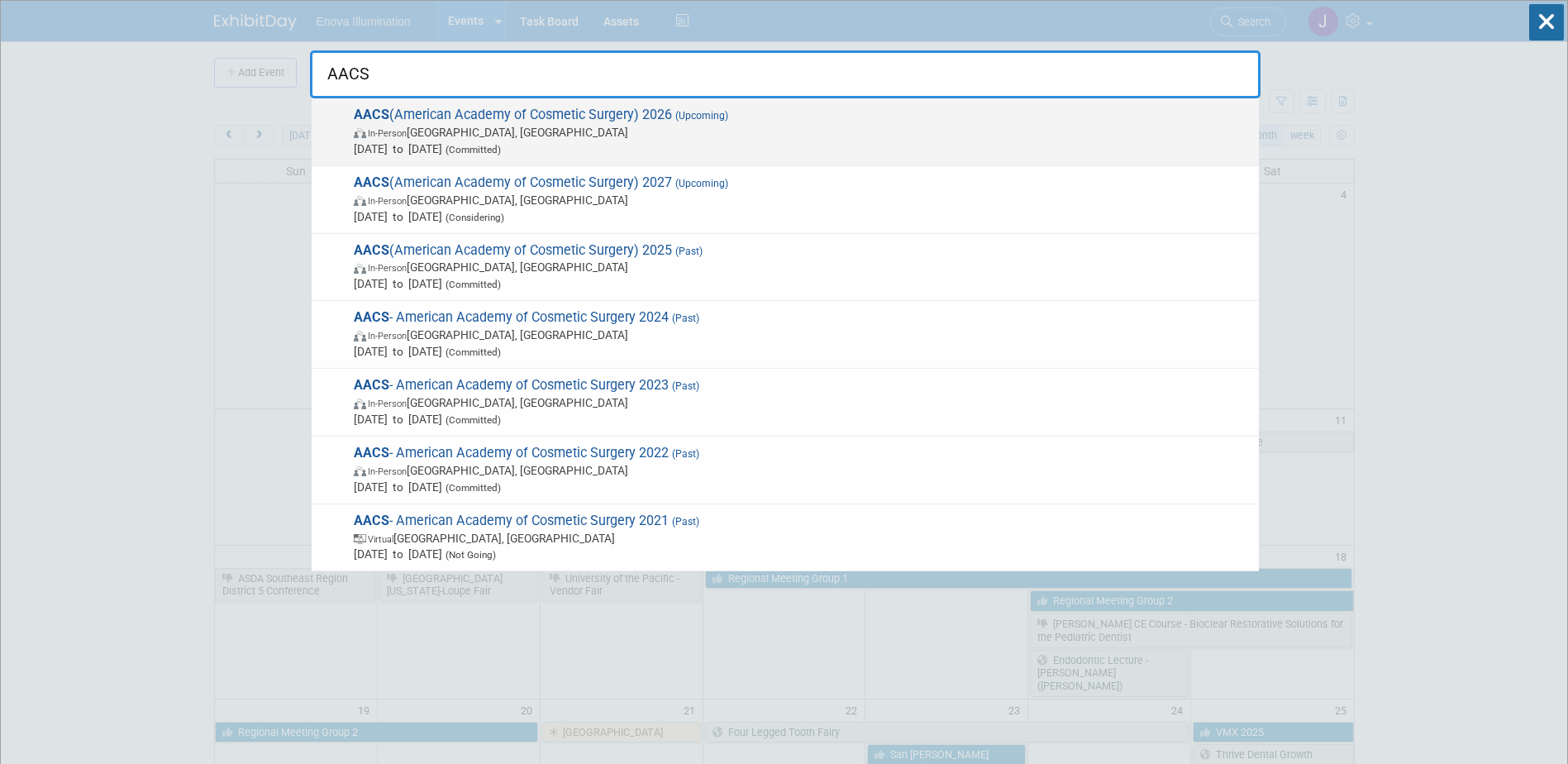
type input "AACS"
click at [565, 131] on span "In-Person [GEOGRAPHIC_DATA], [GEOGRAPHIC_DATA]" at bounding box center [803, 132] width 897 height 17
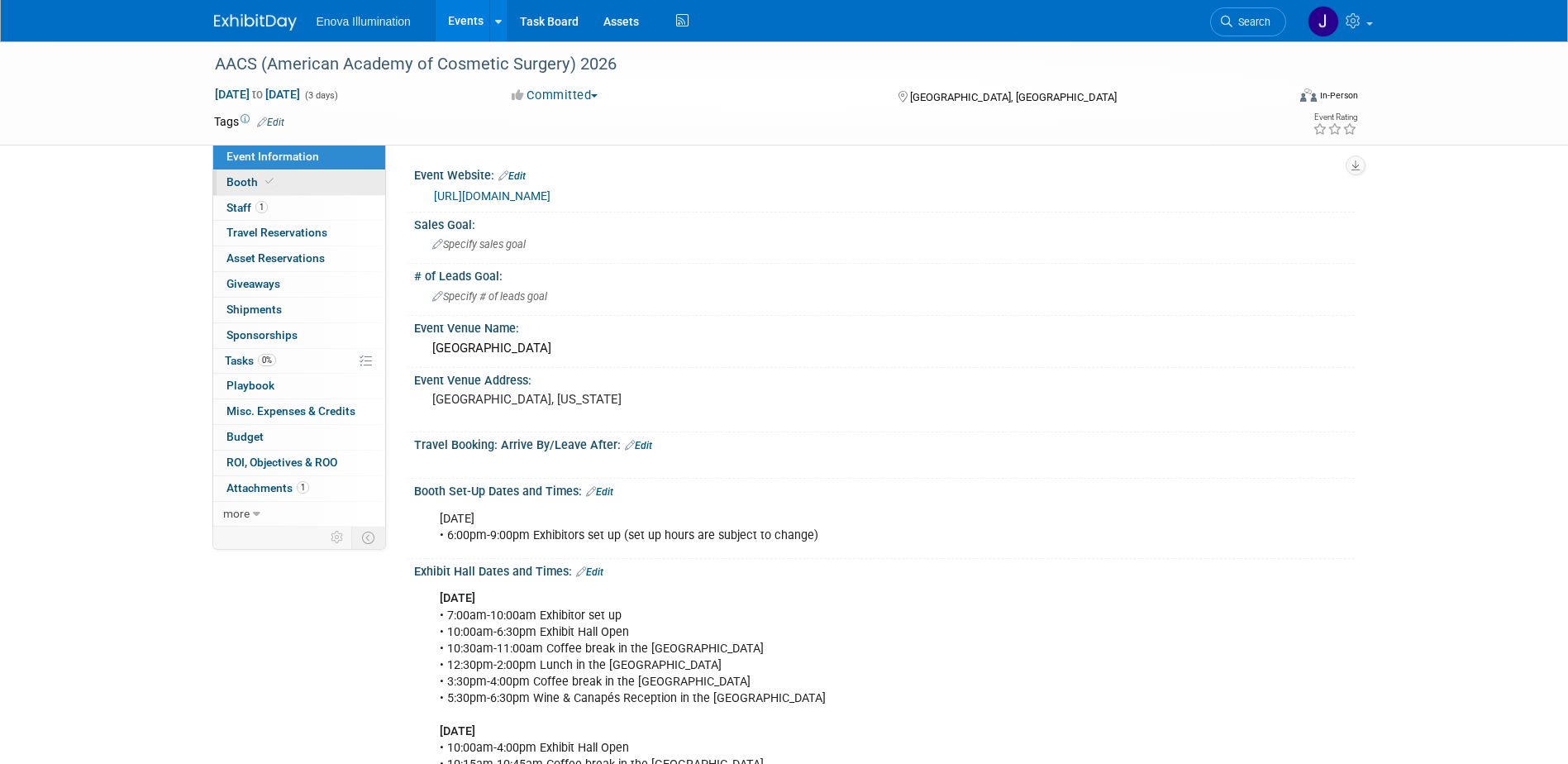
click at [339, 189] on link "Booth" at bounding box center [299, 183] width 172 height 25
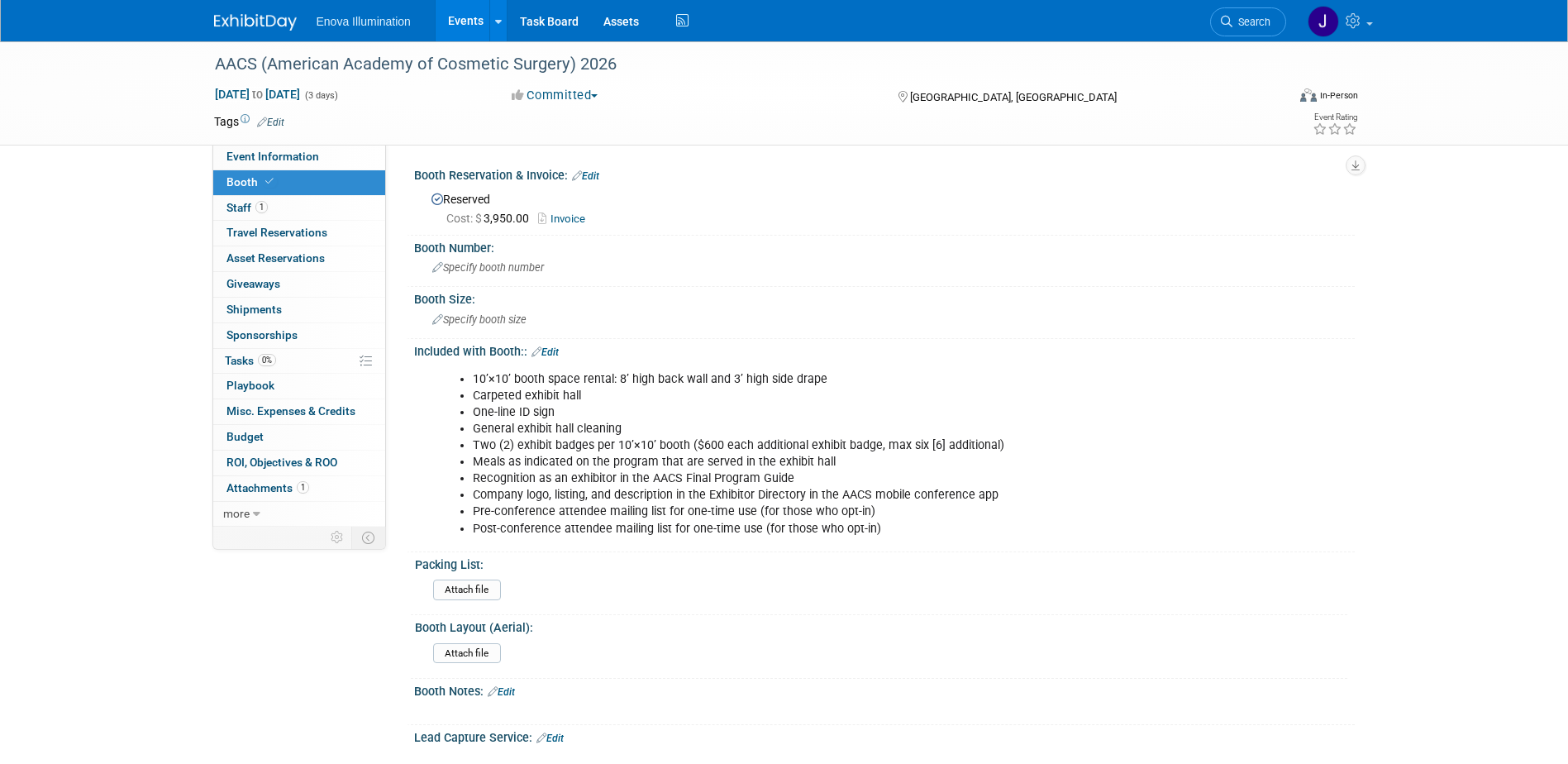
click at [574, 220] on link "Invoice" at bounding box center [566, 218] width 55 height 13
click at [1261, 38] on li "Search" at bounding box center [1248, 20] width 76 height 40
drag, startPoint x: 1257, startPoint y: 33, endPoint x: 1036, endPoint y: 79, distance: 225.7
click at [1256, 33] on link "Search" at bounding box center [1248, 22] width 76 height 29
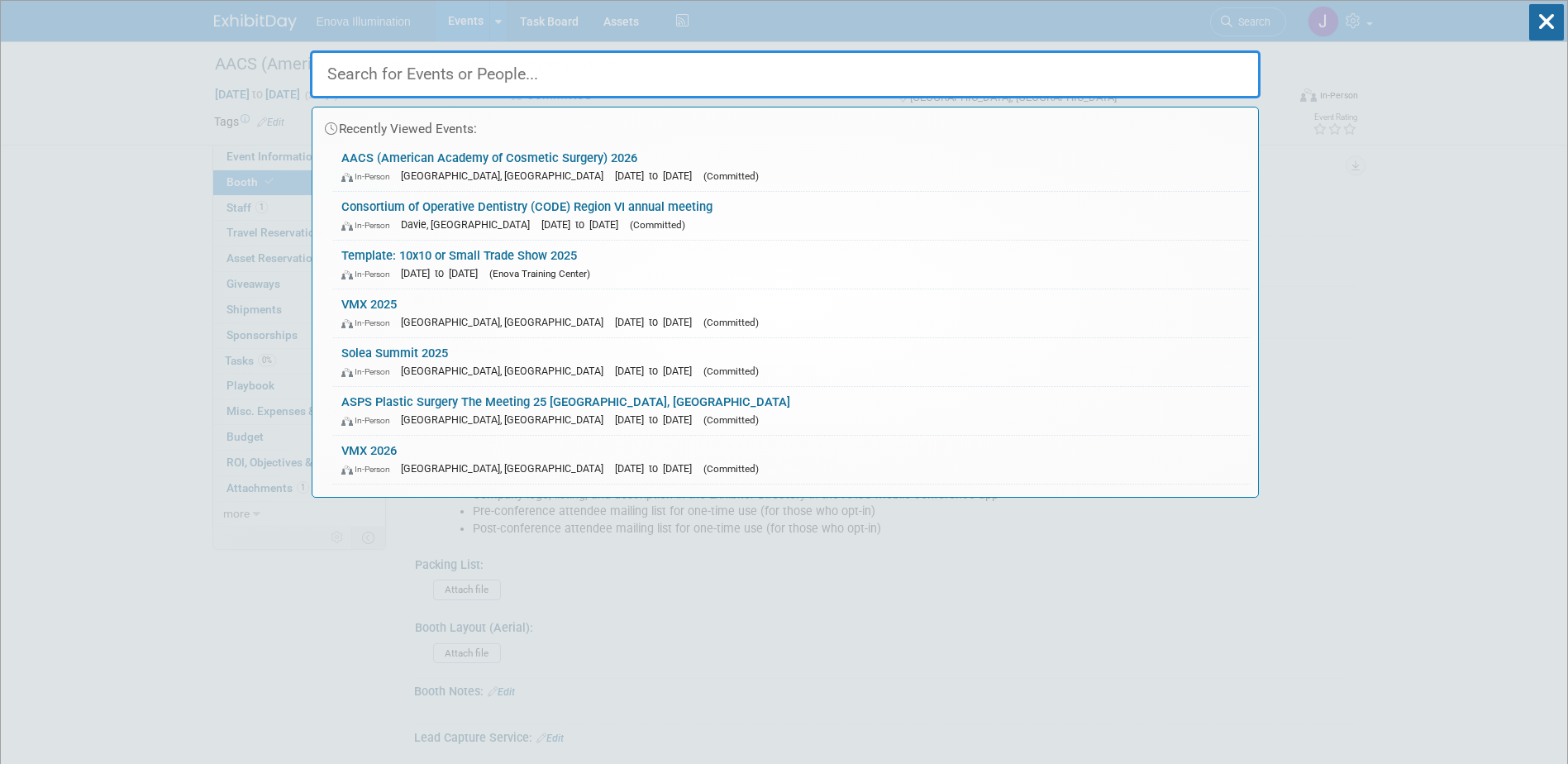
click at [1031, 80] on input "text" at bounding box center [785, 74] width 951 height 48
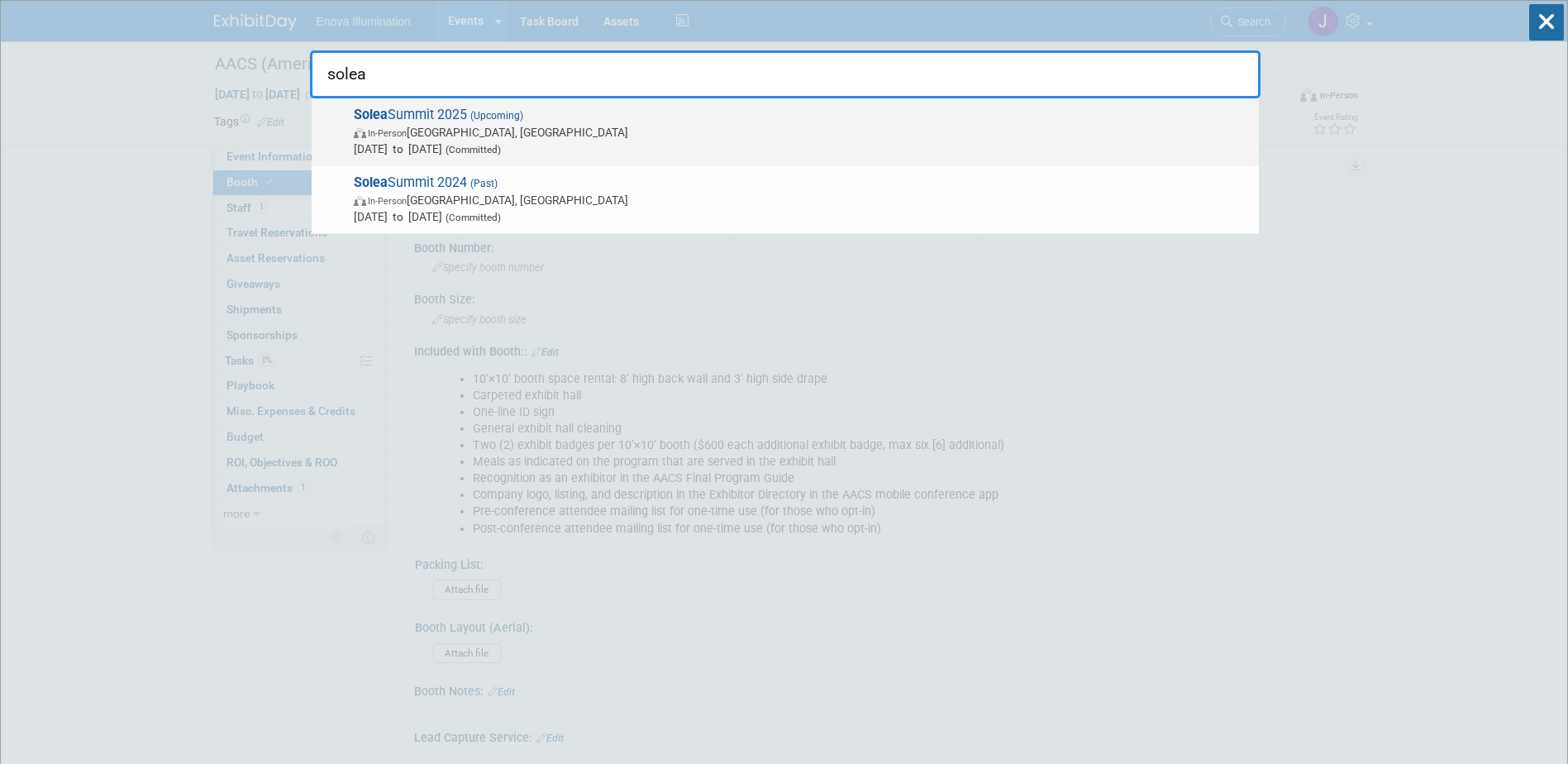
type input "solea"
click at [483, 115] on span "(Upcoming)" at bounding box center [495, 116] width 56 height 12
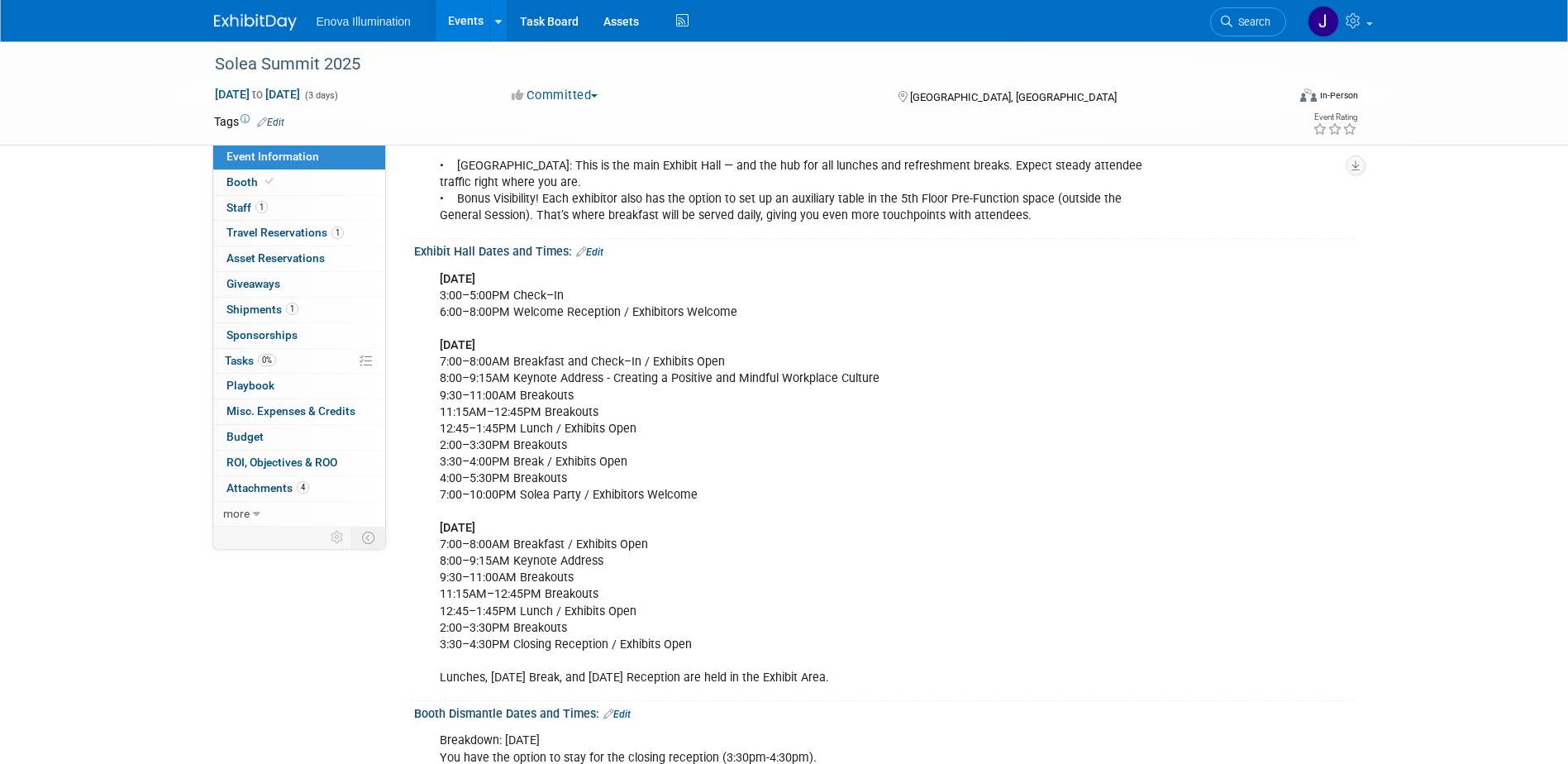
scroll to position [497, 0]
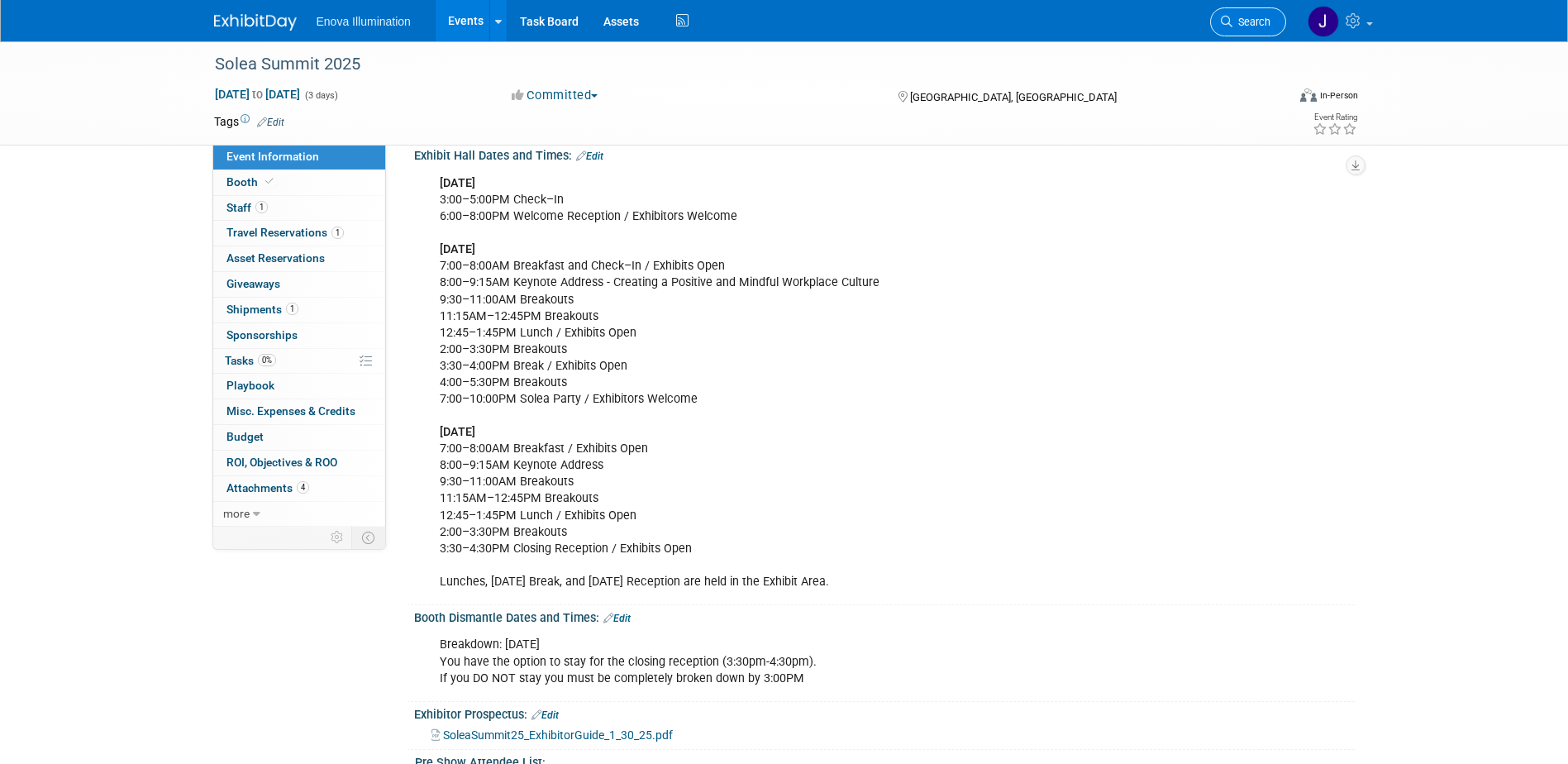
click at [1246, 23] on span "Search" at bounding box center [1251, 22] width 38 height 13
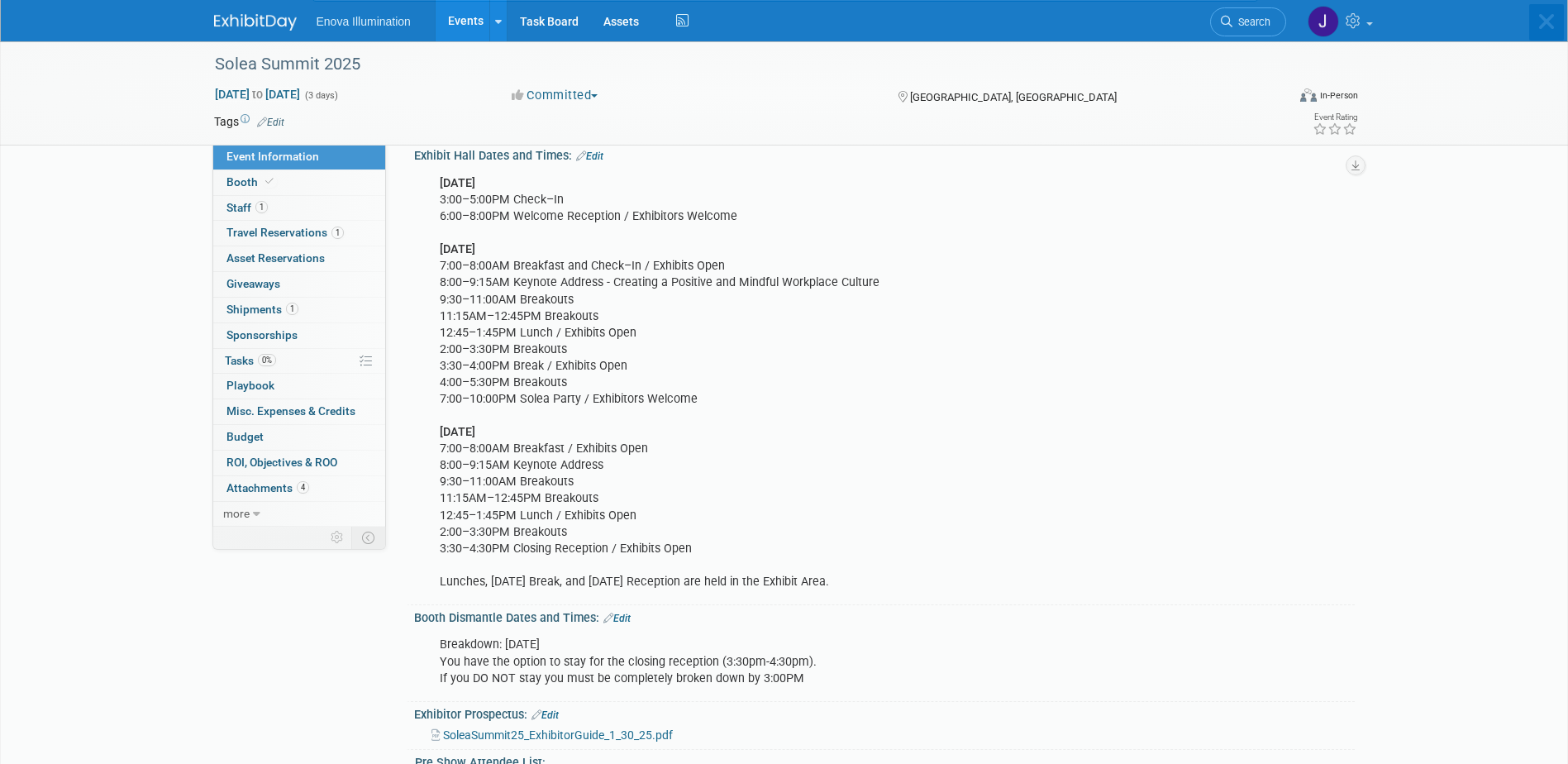
scroll to position [0, 0]
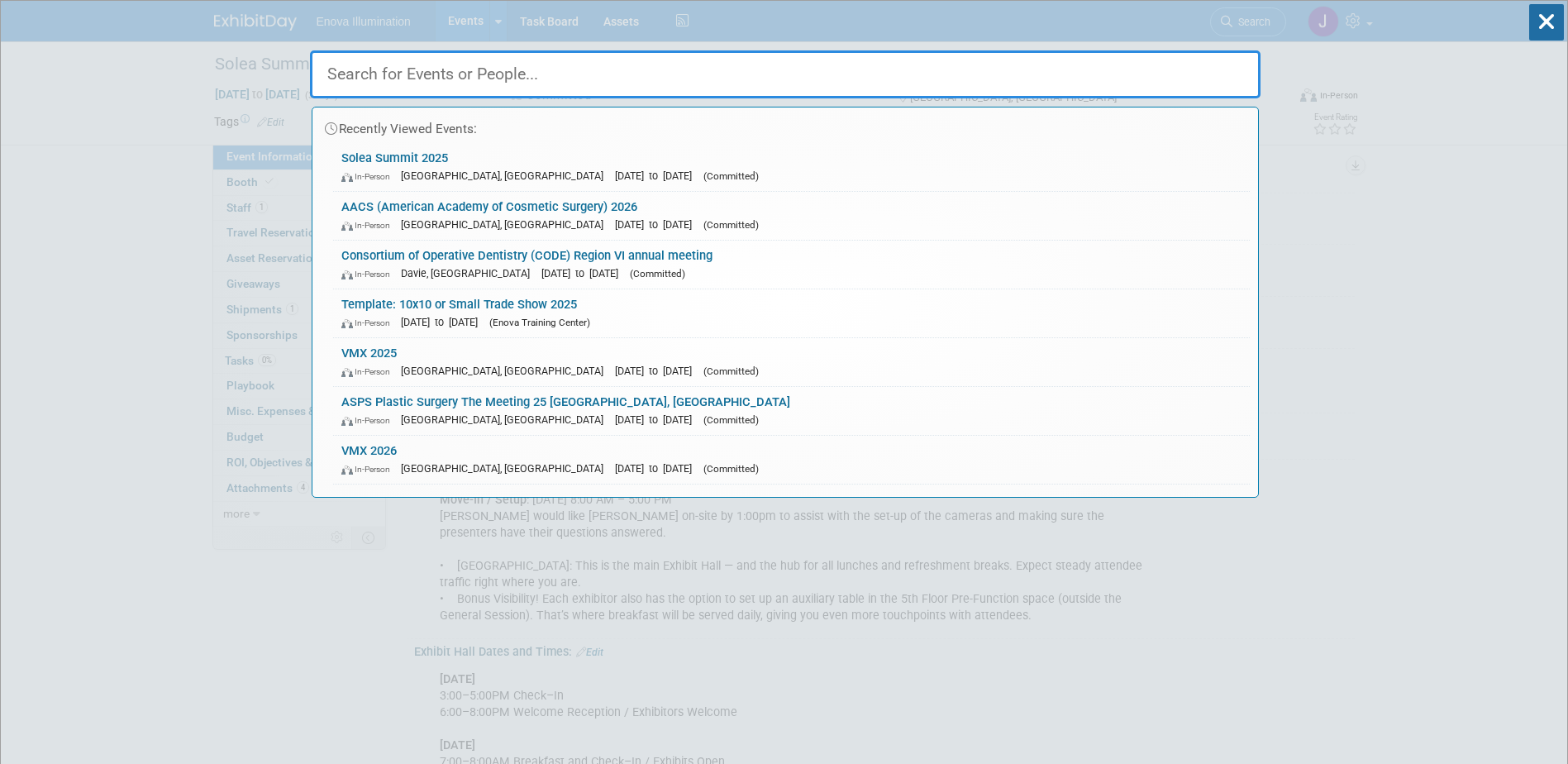
click at [1114, 74] on input "text" at bounding box center [785, 74] width 951 height 48
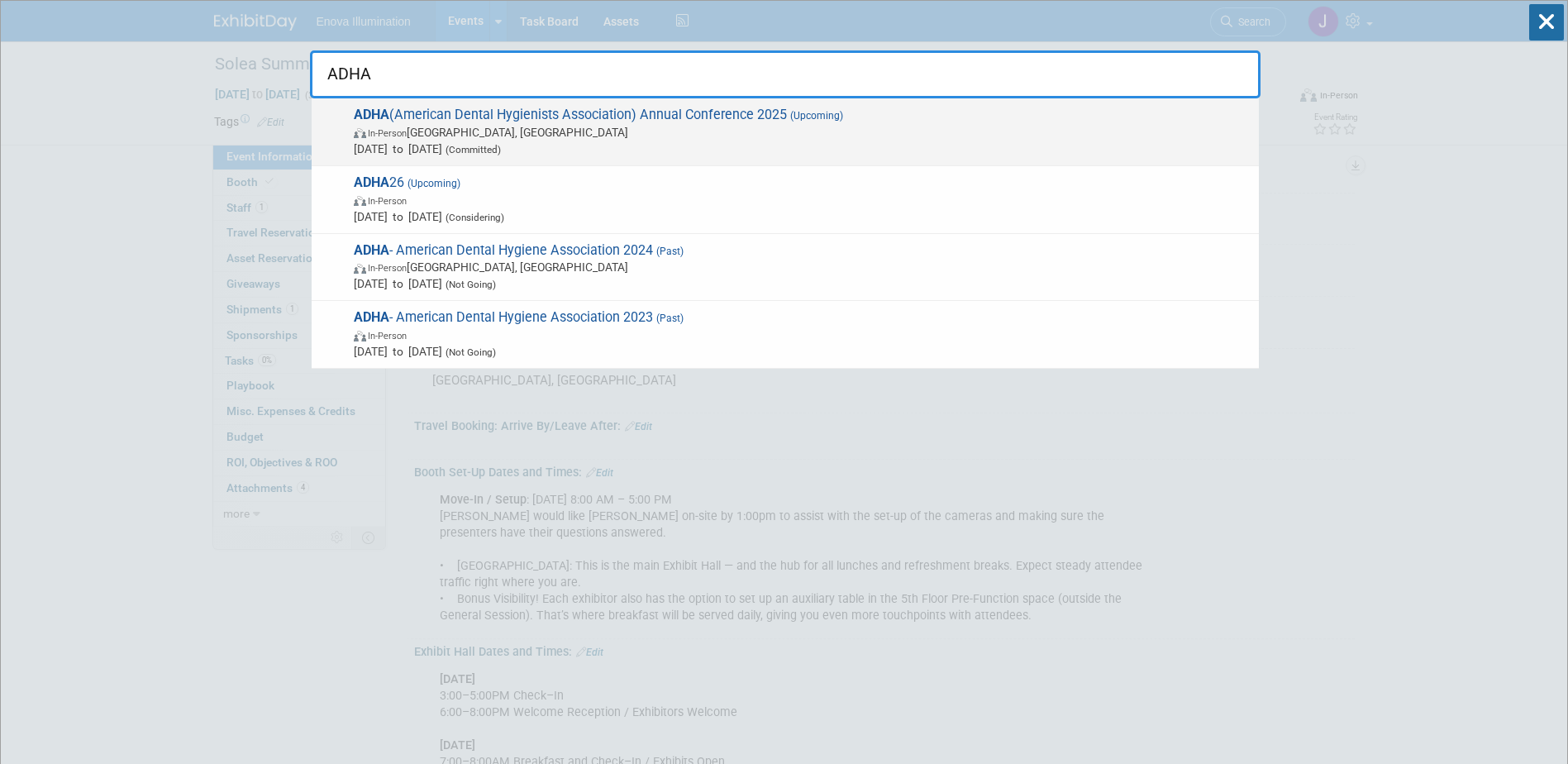
type input "ADHA"
click at [482, 116] on span "ADHA (American Dental Hygienists Association) Annual Conference 2025 (Upcoming)…" at bounding box center [800, 132] width 902 height 50
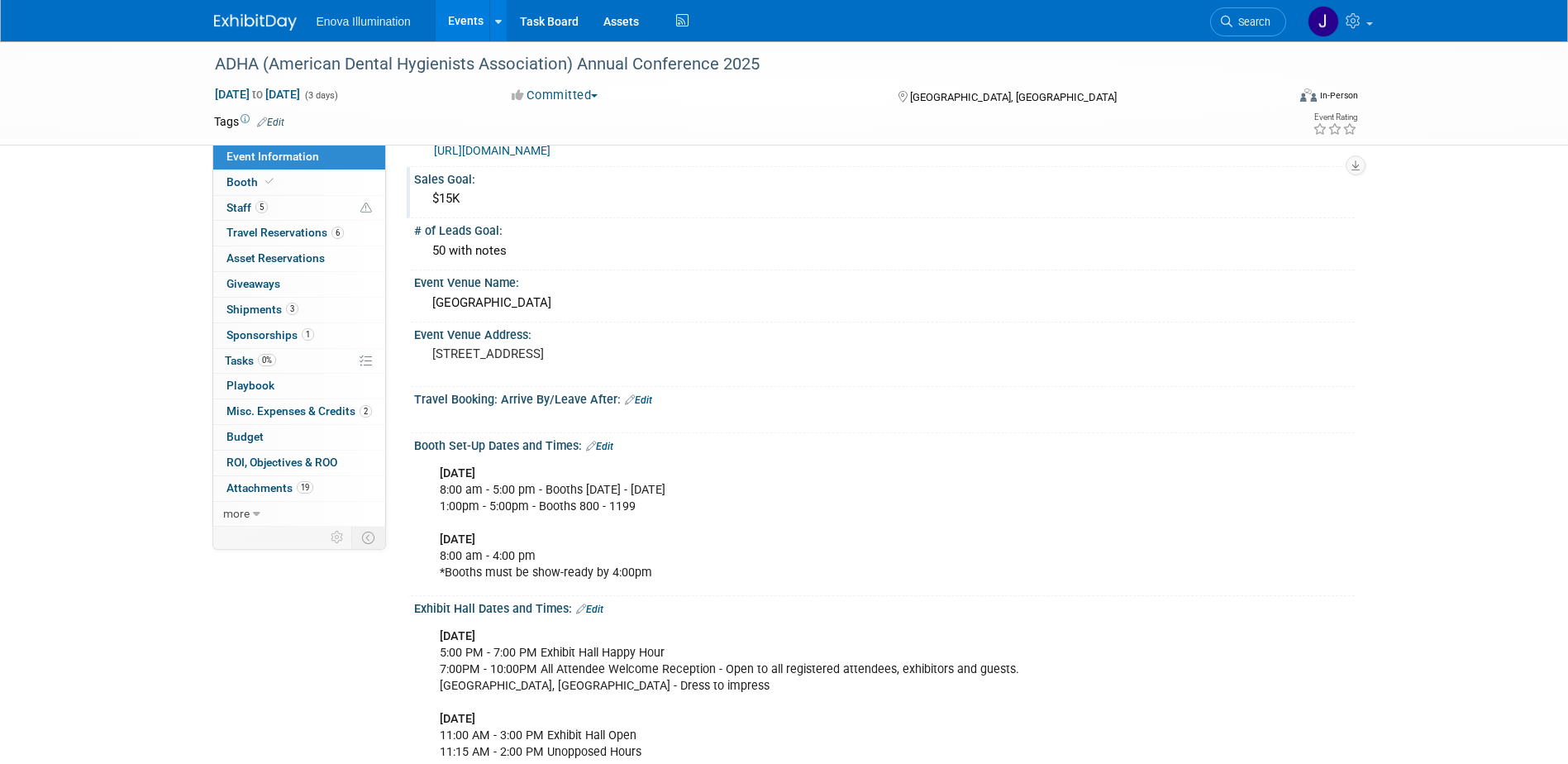
scroll to position [83, 0]
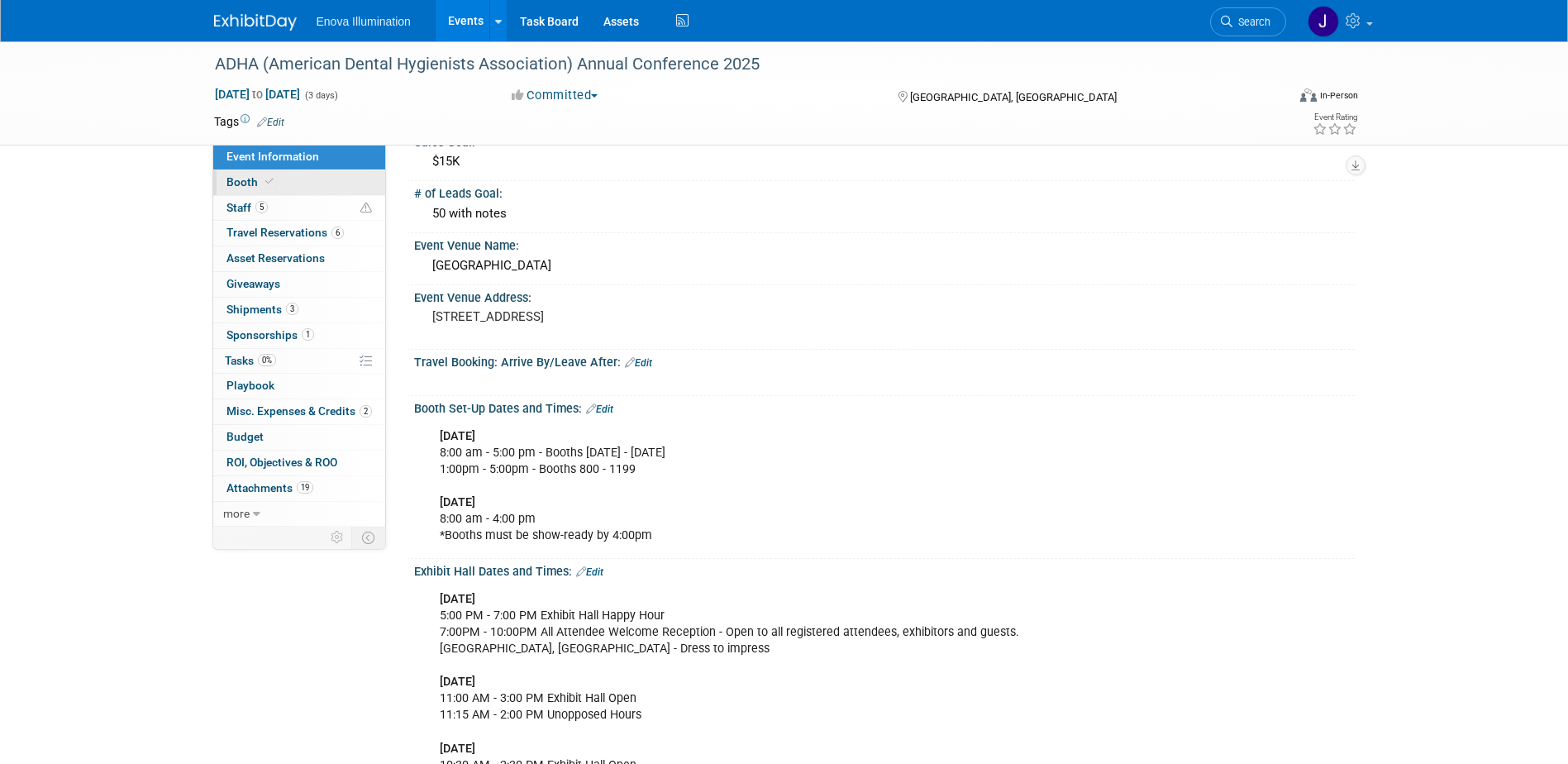
click at [353, 182] on link "Booth" at bounding box center [299, 183] width 172 height 25
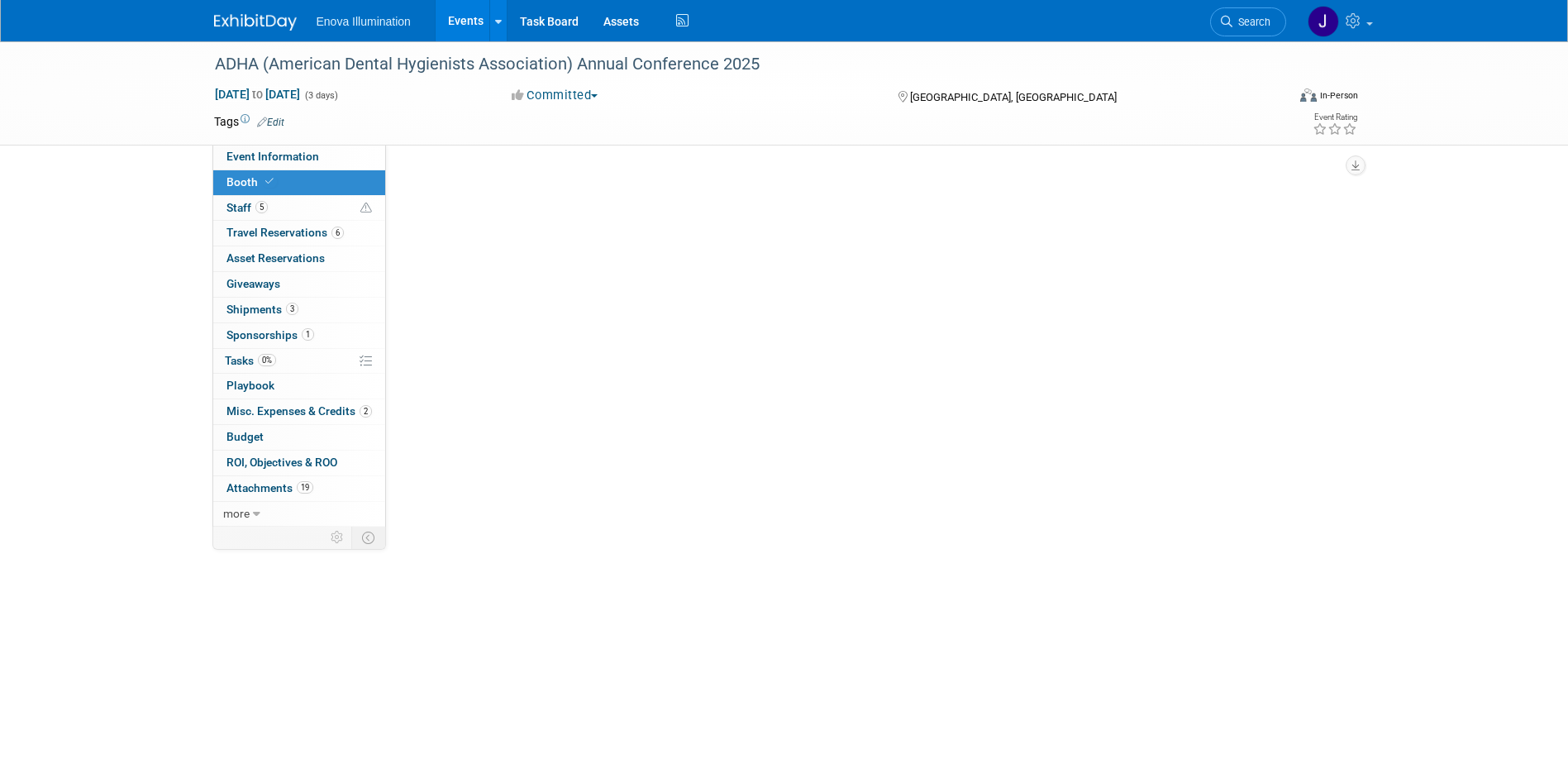
scroll to position [0, 0]
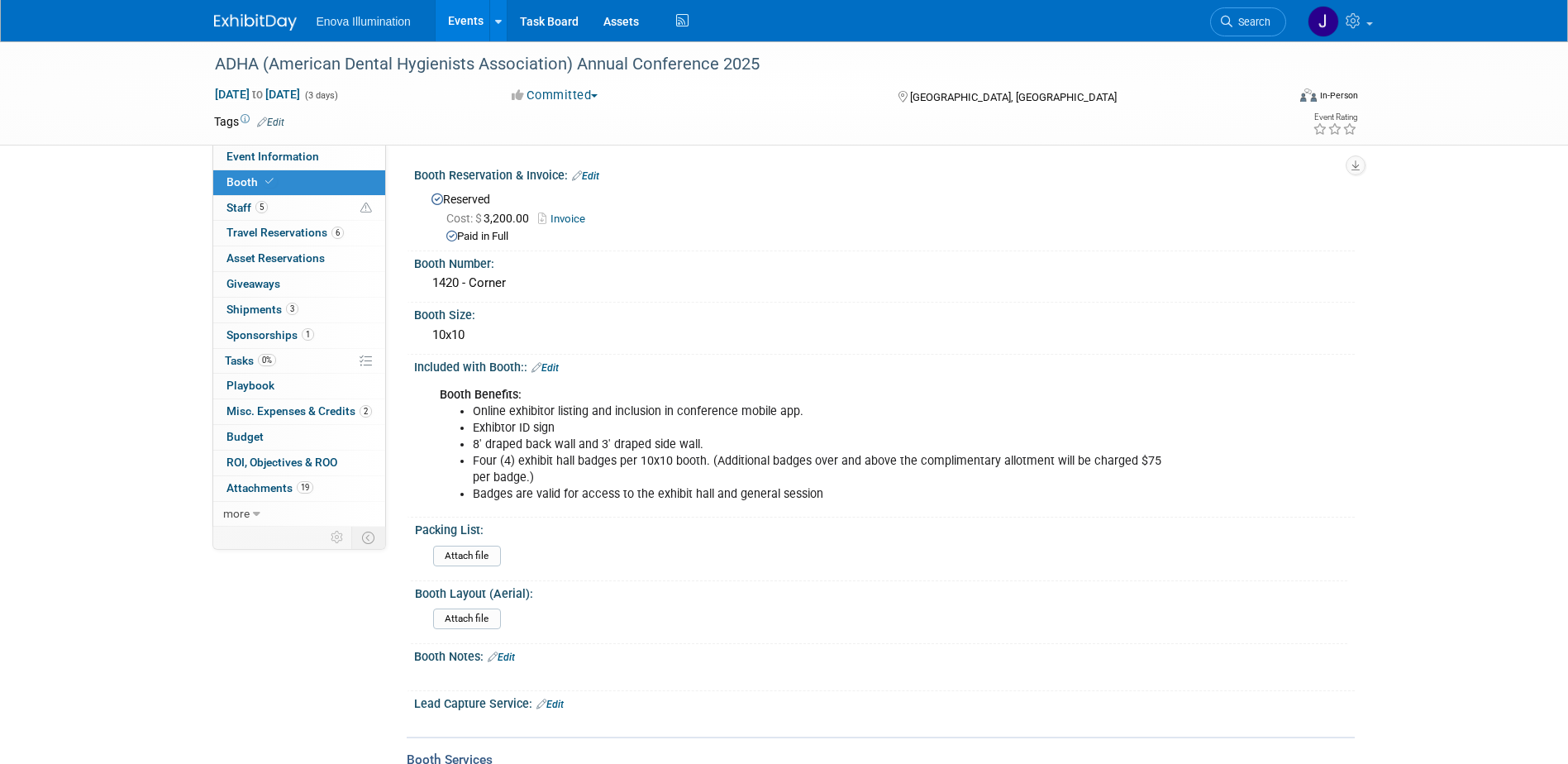
click at [1255, 24] on span "Search" at bounding box center [1251, 22] width 38 height 13
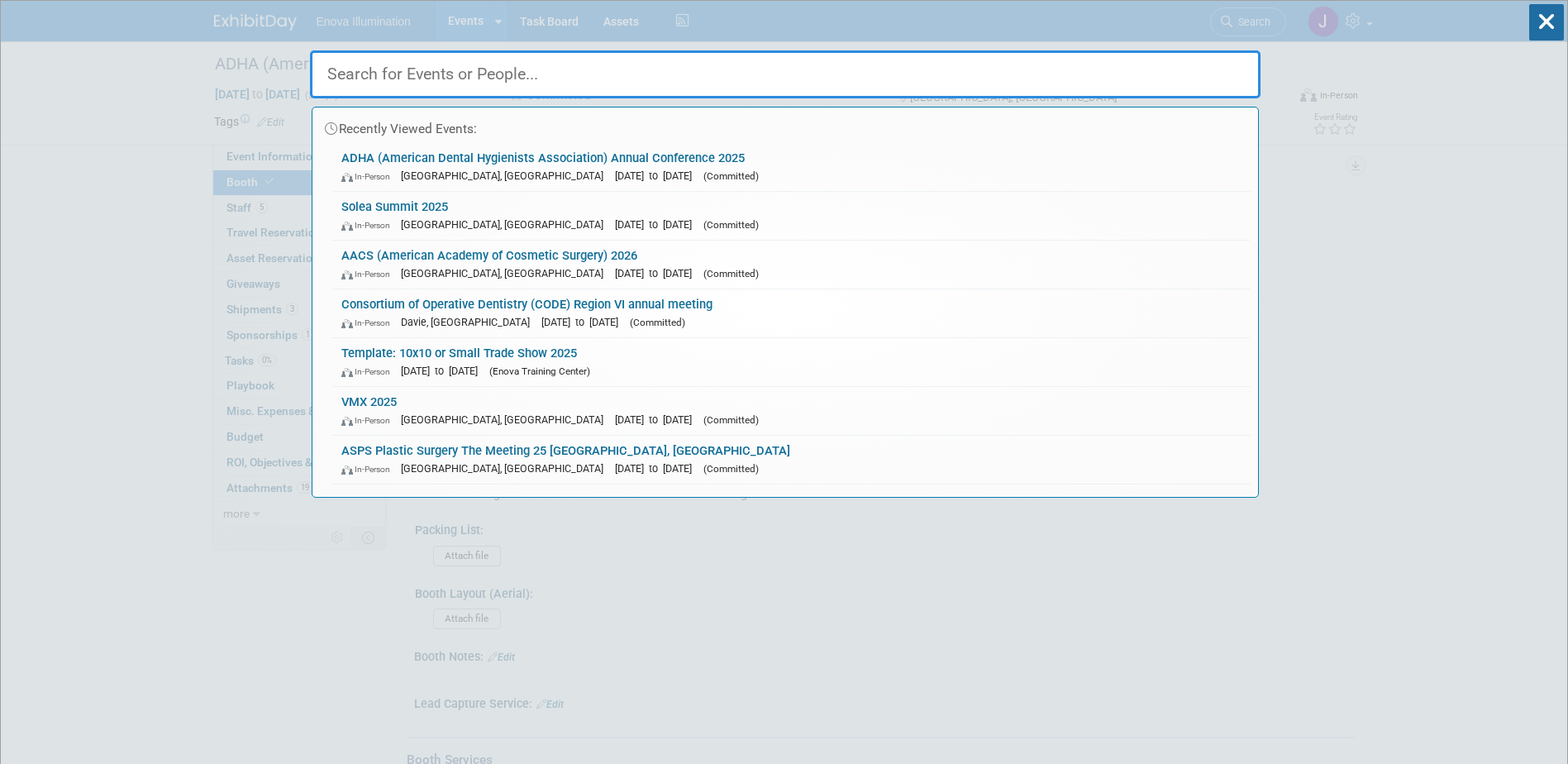
click at [1149, 64] on input "text" at bounding box center [785, 74] width 951 height 48
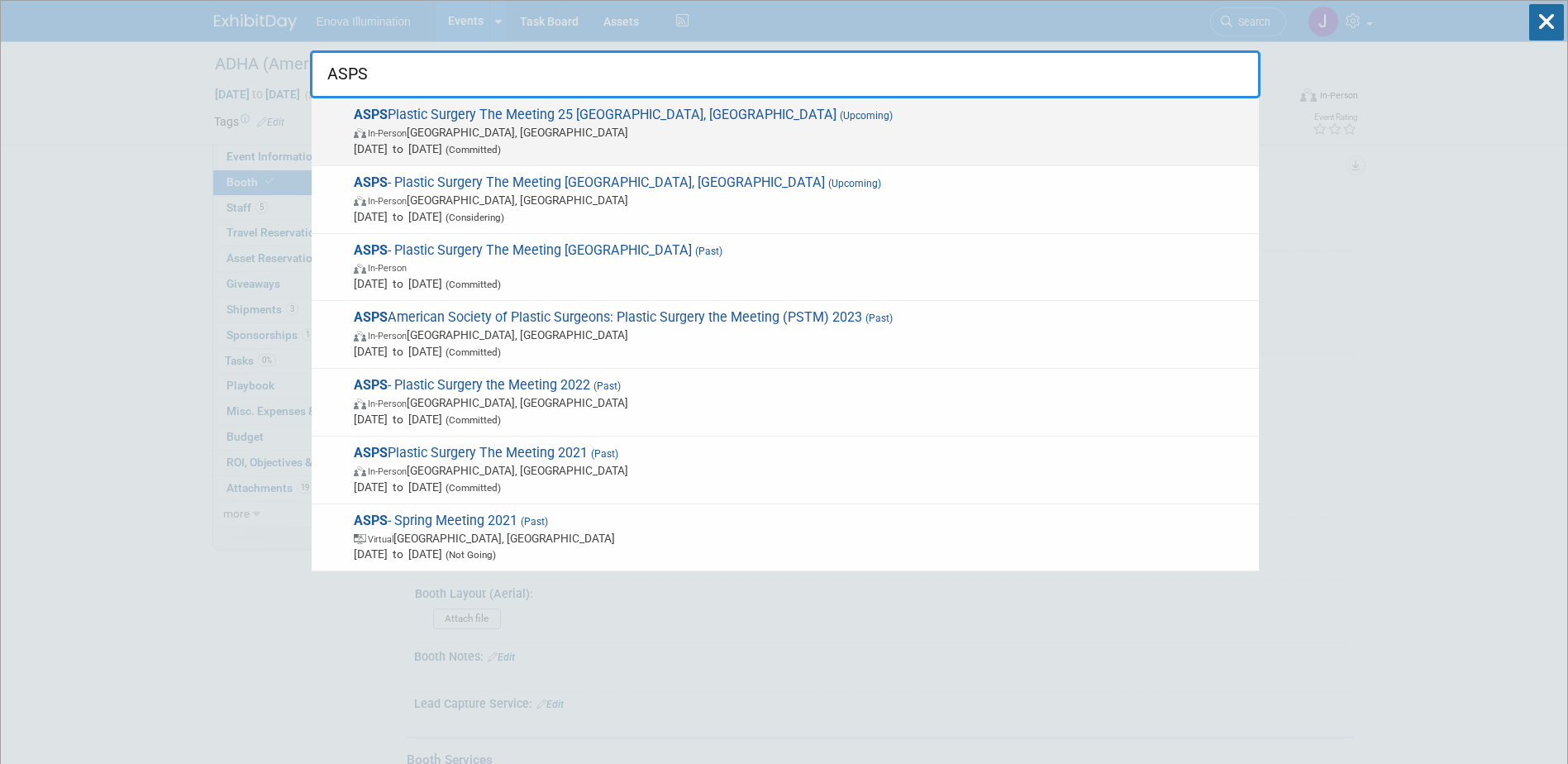
type input "ASPS"
click at [523, 141] on span "Oct 9, 2025 to Oct 12, 2025 (Committed)" at bounding box center [803, 149] width 897 height 17
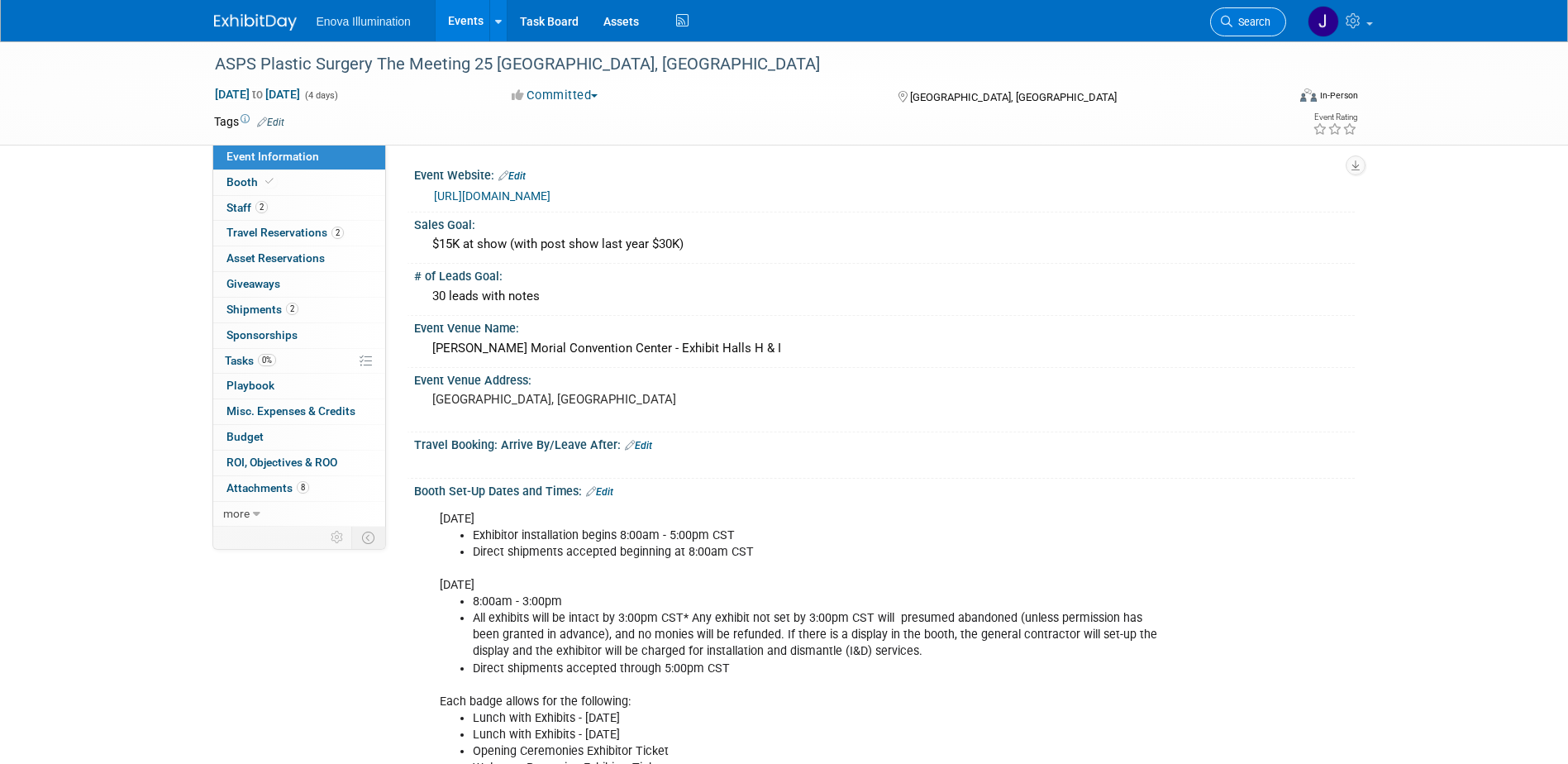
click at [1232, 24] on span "Search" at bounding box center [1251, 22] width 38 height 13
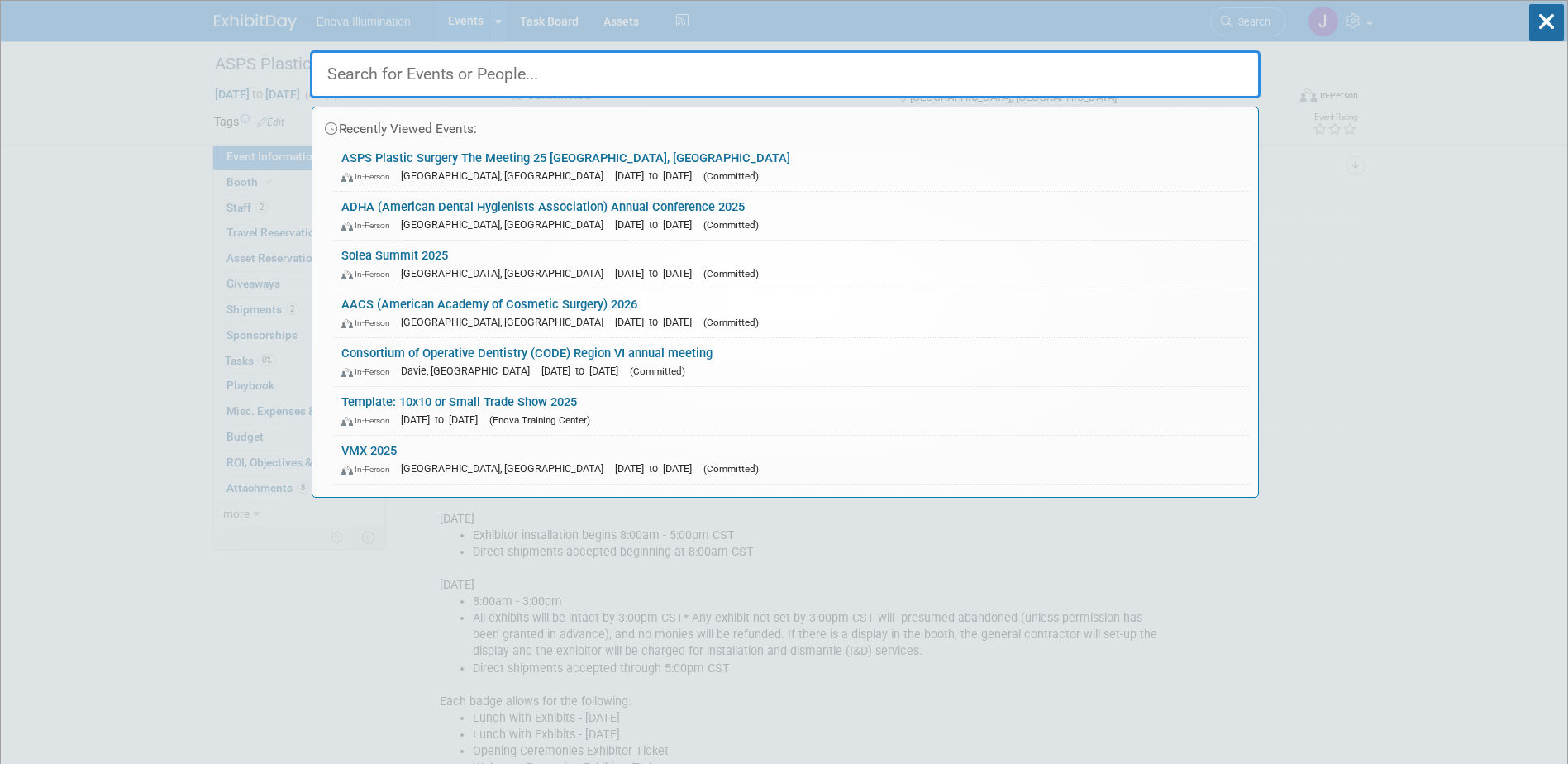
click at [874, 77] on input "text" at bounding box center [785, 74] width 951 height 48
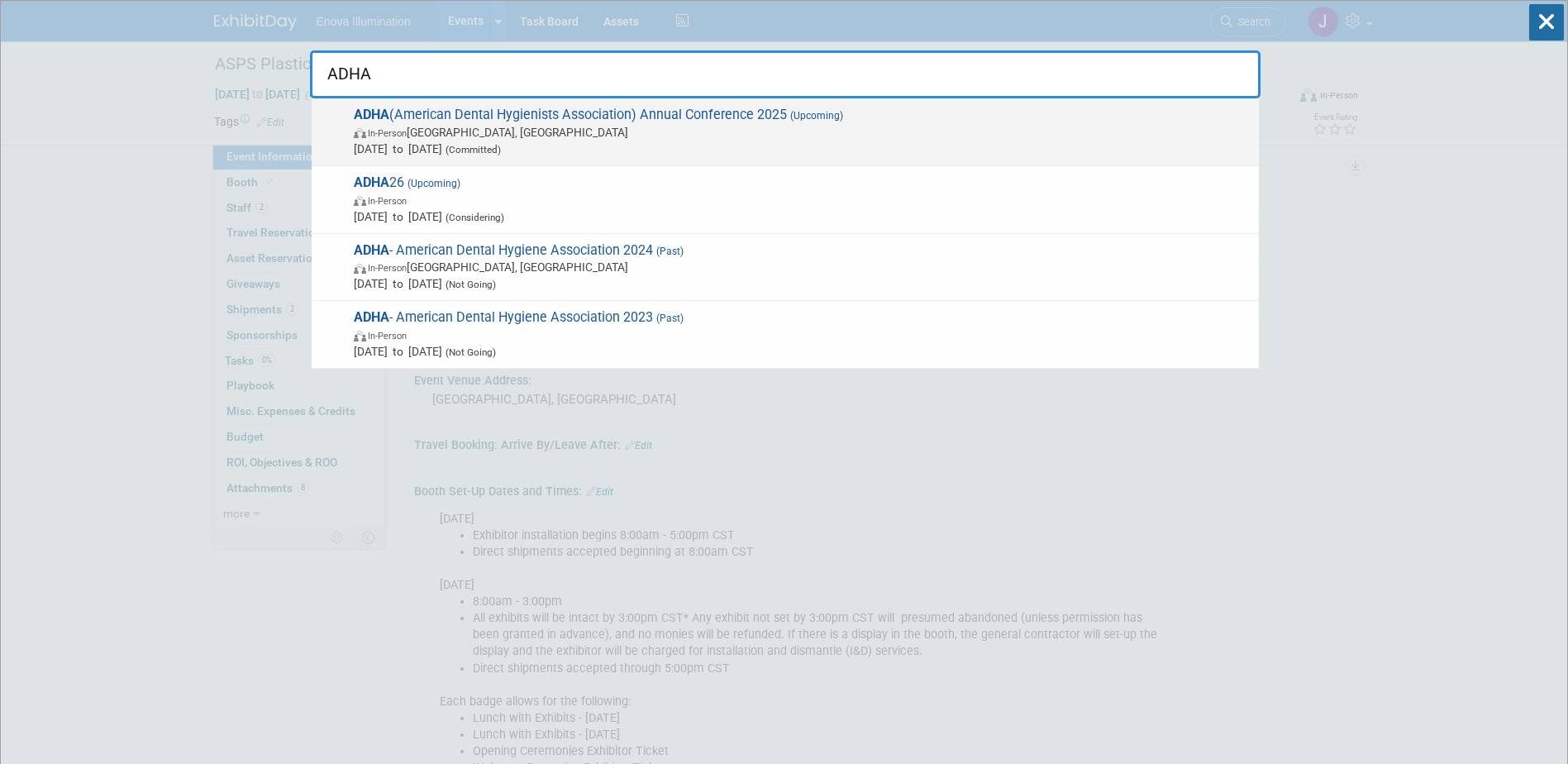
type input "ADHA"
click at [530, 115] on span "ADHA (American Dental Hygienists Association) Annual Conference 2025 (Upcoming)…" at bounding box center [800, 132] width 902 height 50
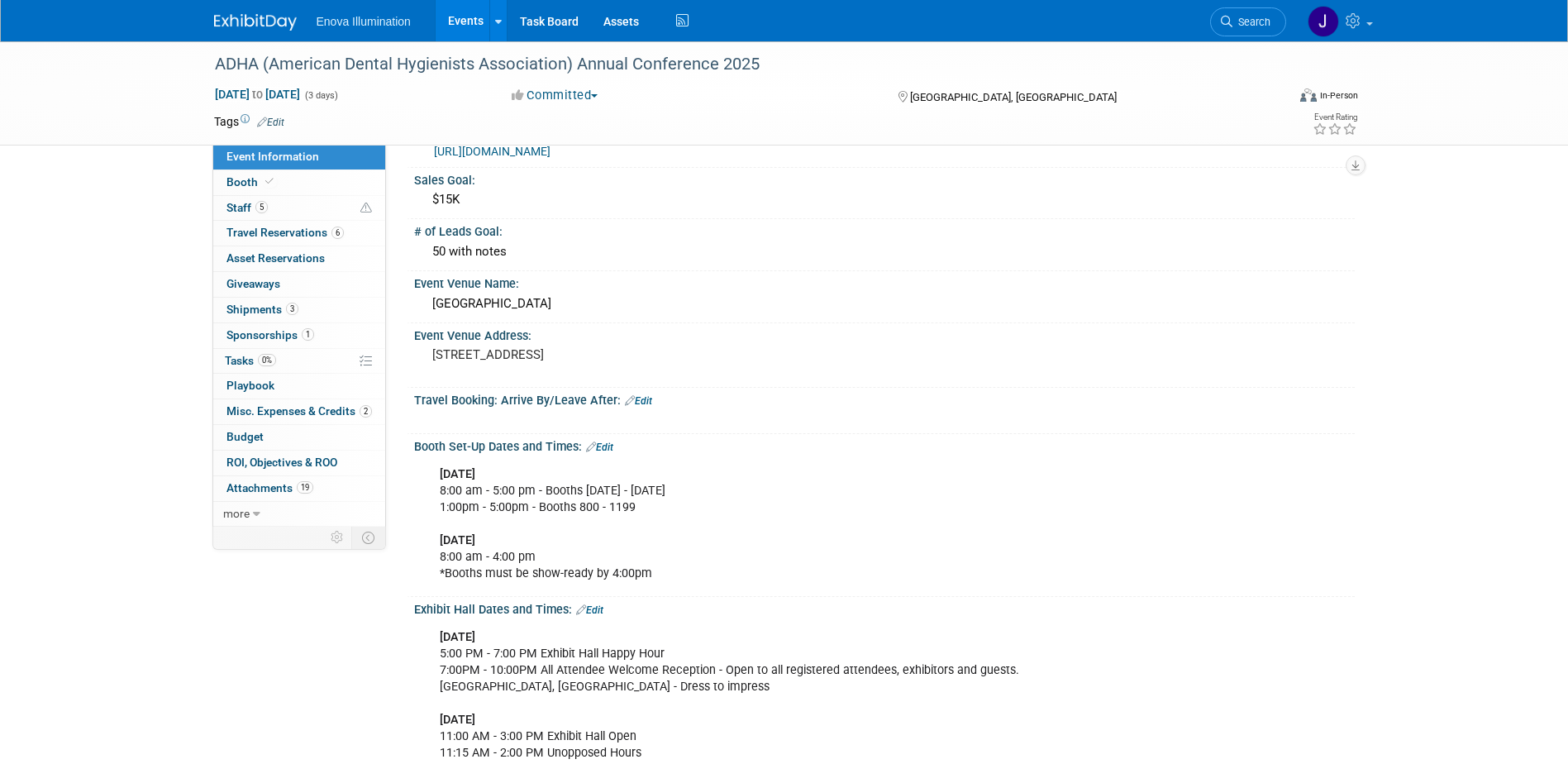
scroll to position [83, 0]
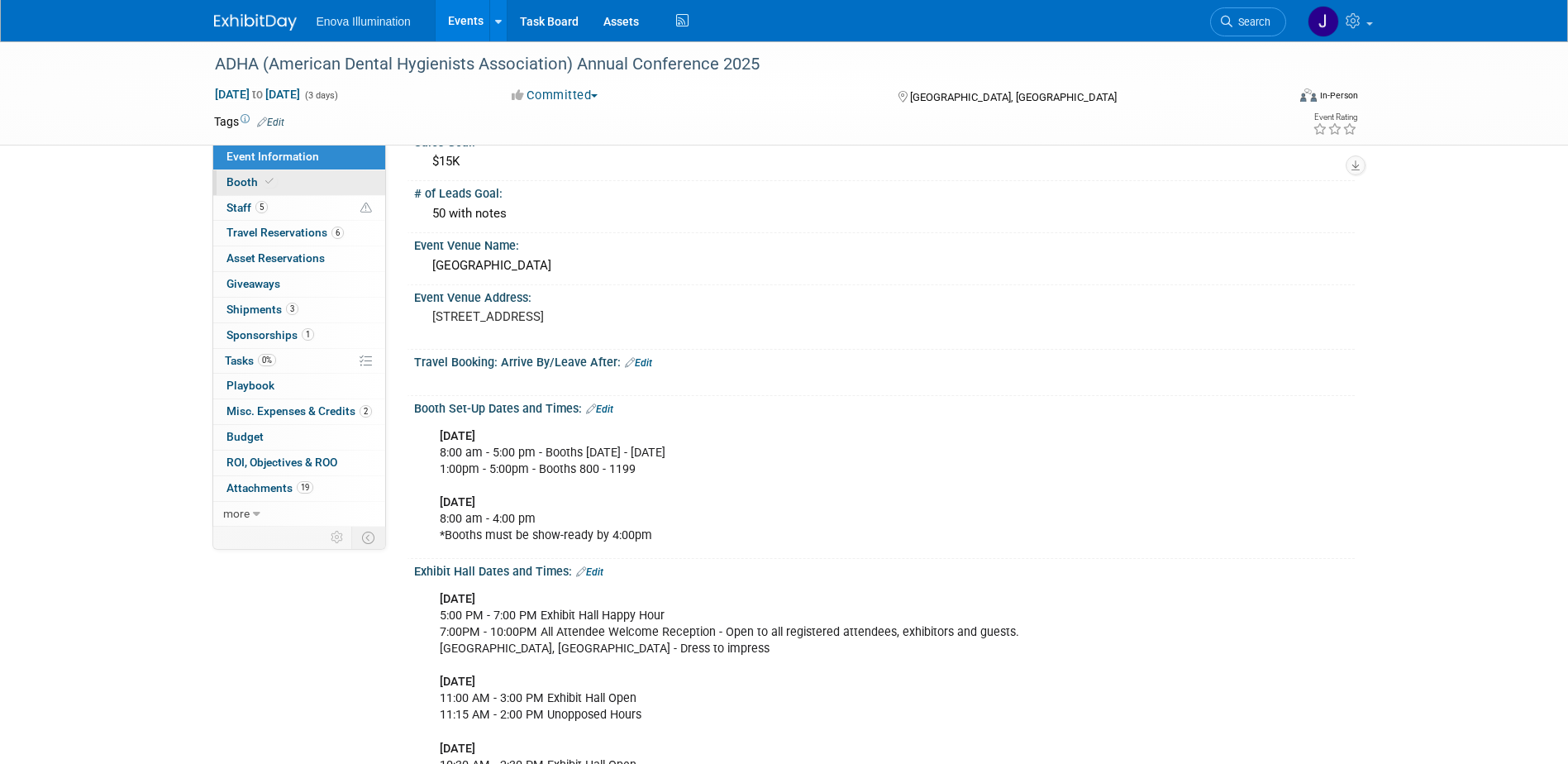
click at [236, 186] on span "Booth" at bounding box center [251, 182] width 50 height 13
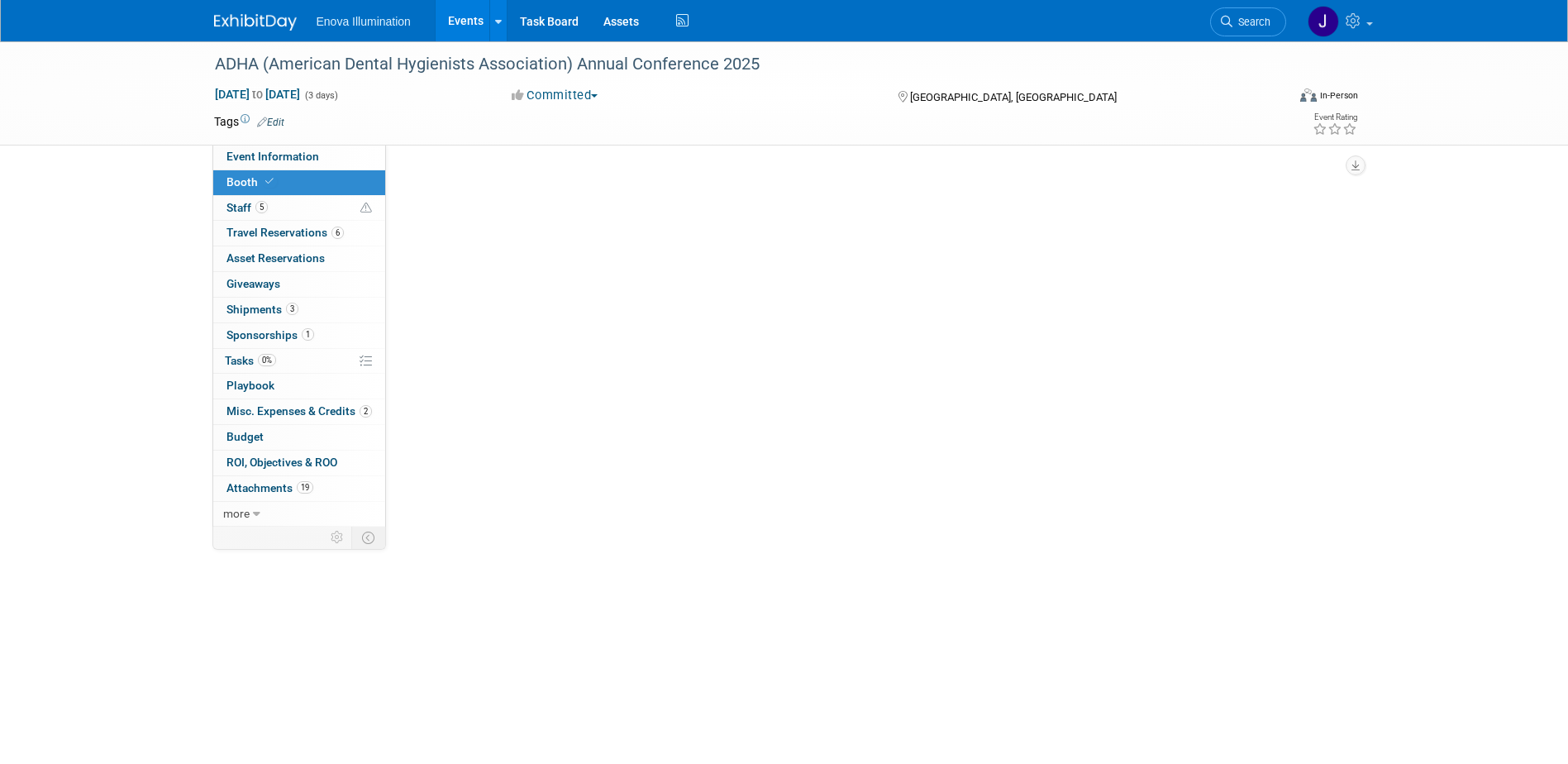
scroll to position [0, 0]
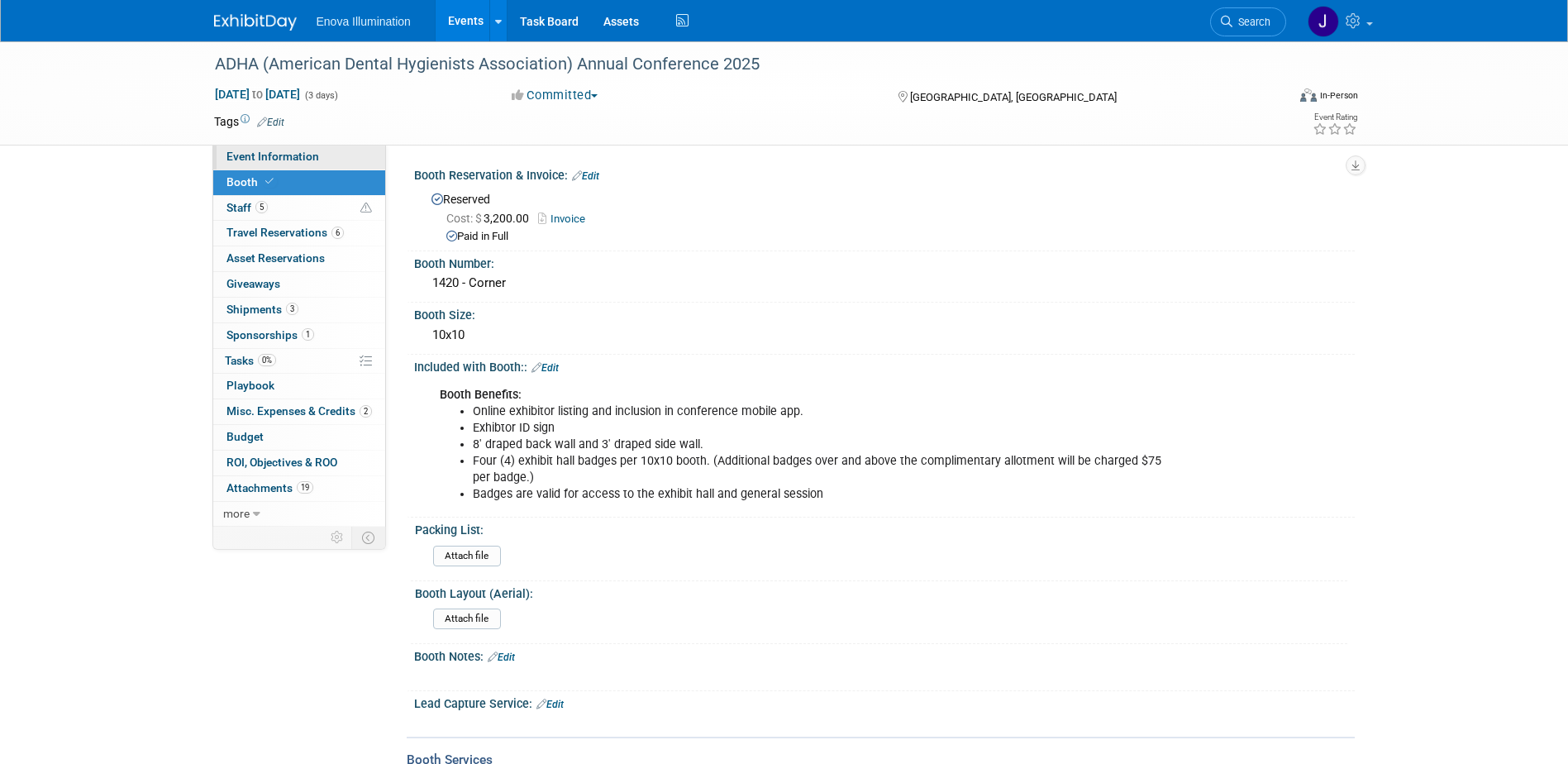
click at [339, 152] on link "Event Information" at bounding box center [299, 157] width 172 height 25
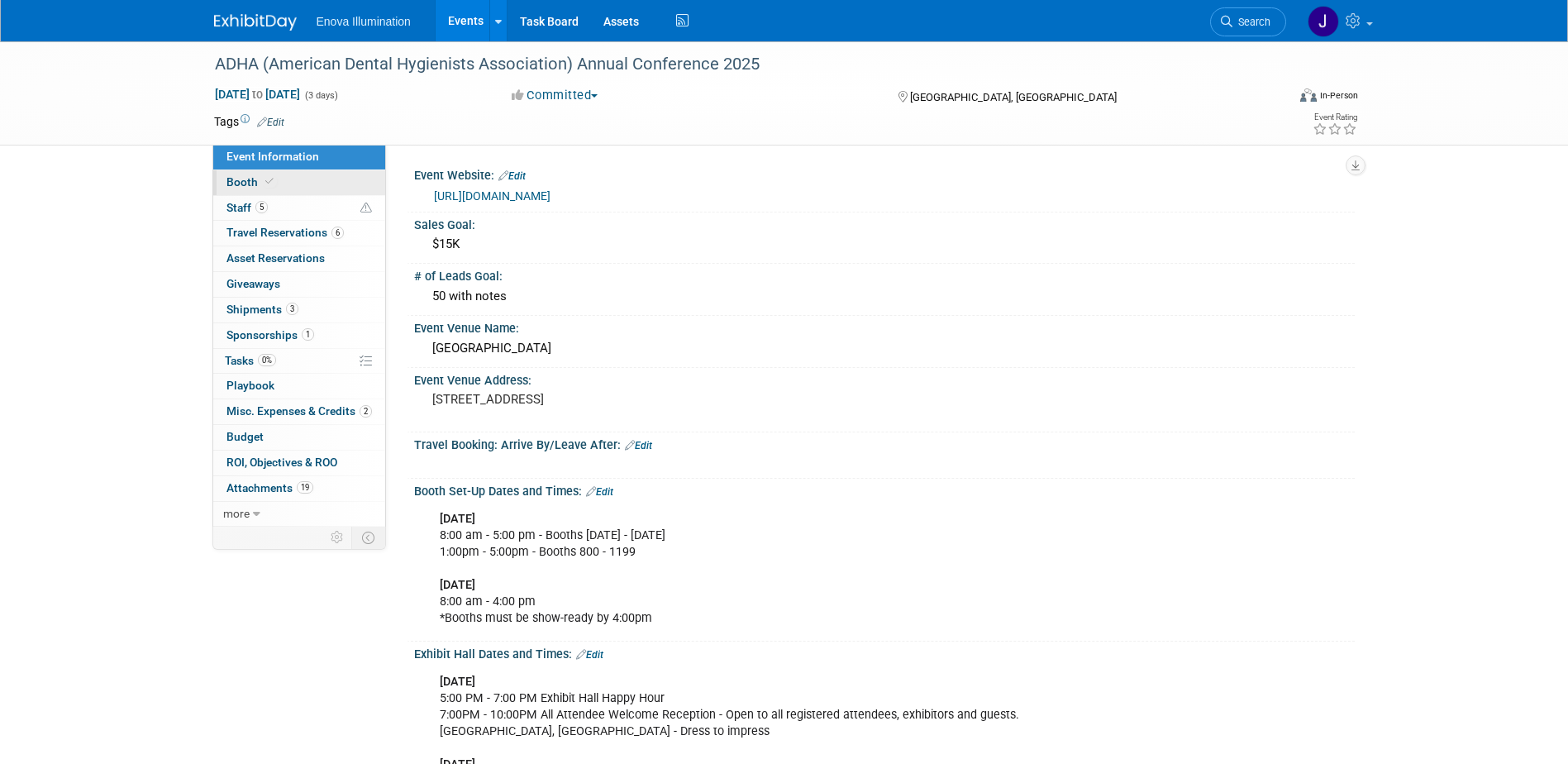
click at [270, 180] on icon at bounding box center [270, 181] width 8 height 9
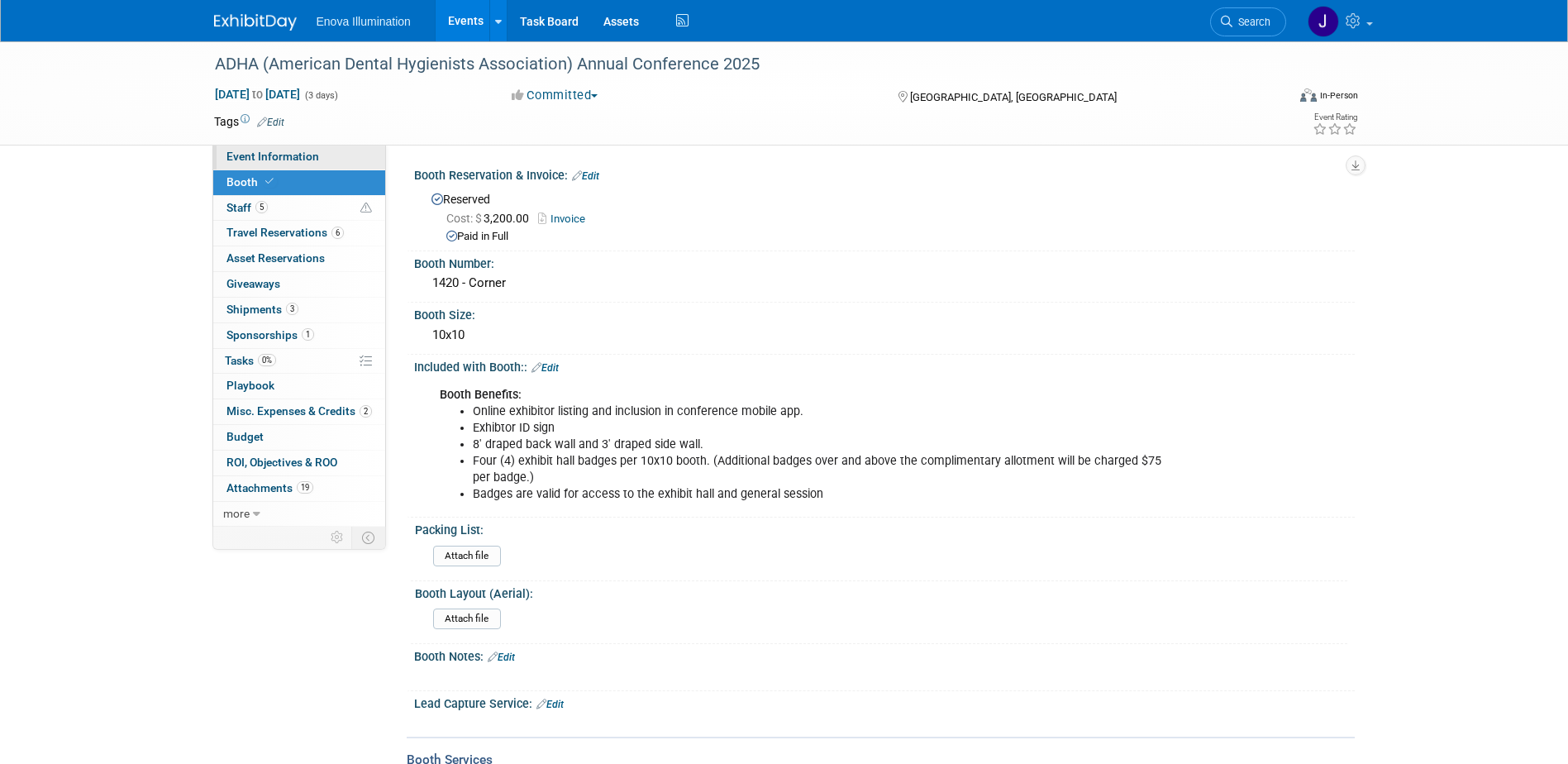
click at [319, 154] on link "Event Information" at bounding box center [299, 157] width 172 height 25
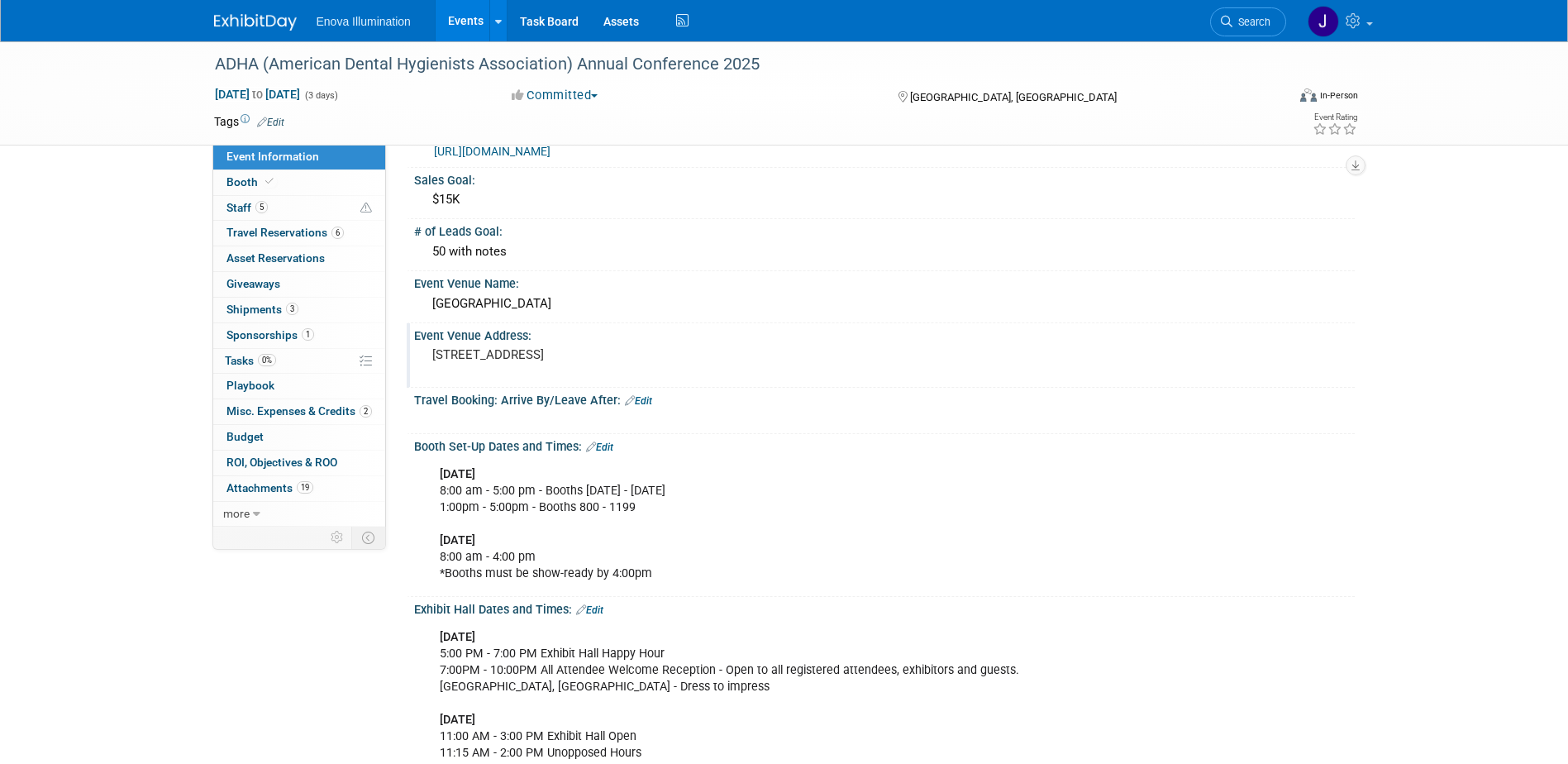
scroll to position [83, 0]
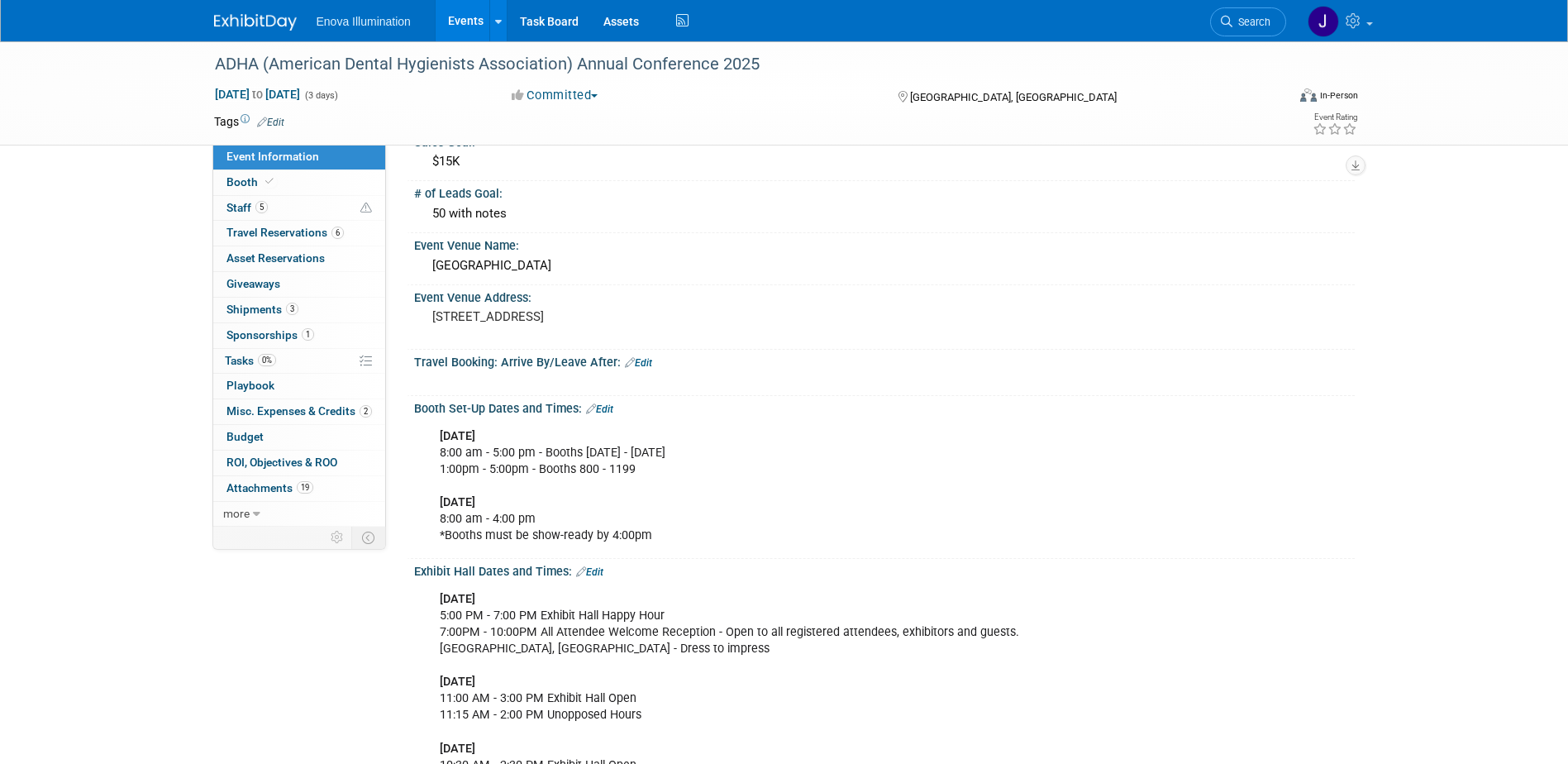
click at [1226, 23] on icon at bounding box center [1227, 22] width 12 height 12
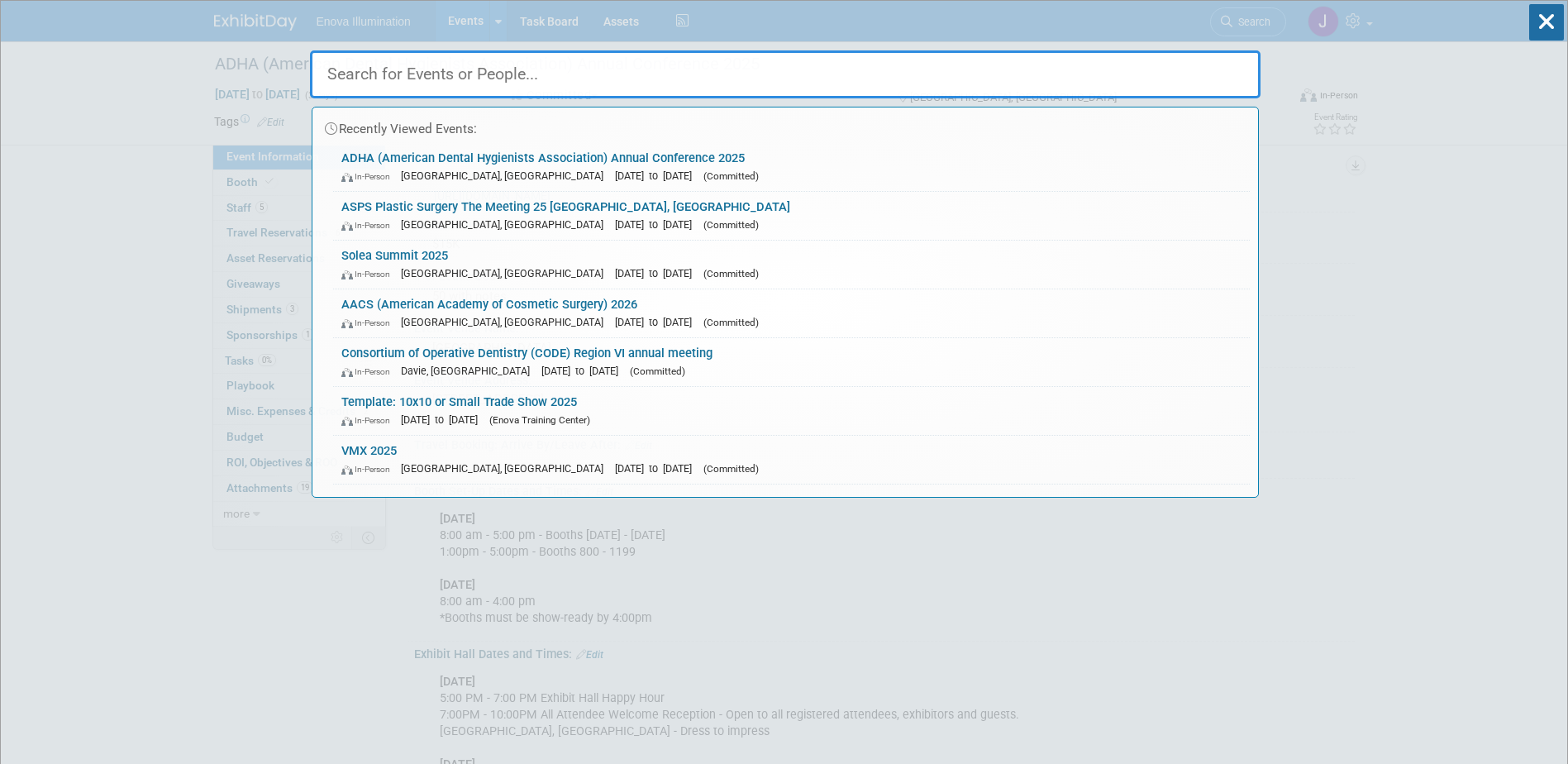
click at [1054, 66] on input "text" at bounding box center [785, 74] width 951 height 48
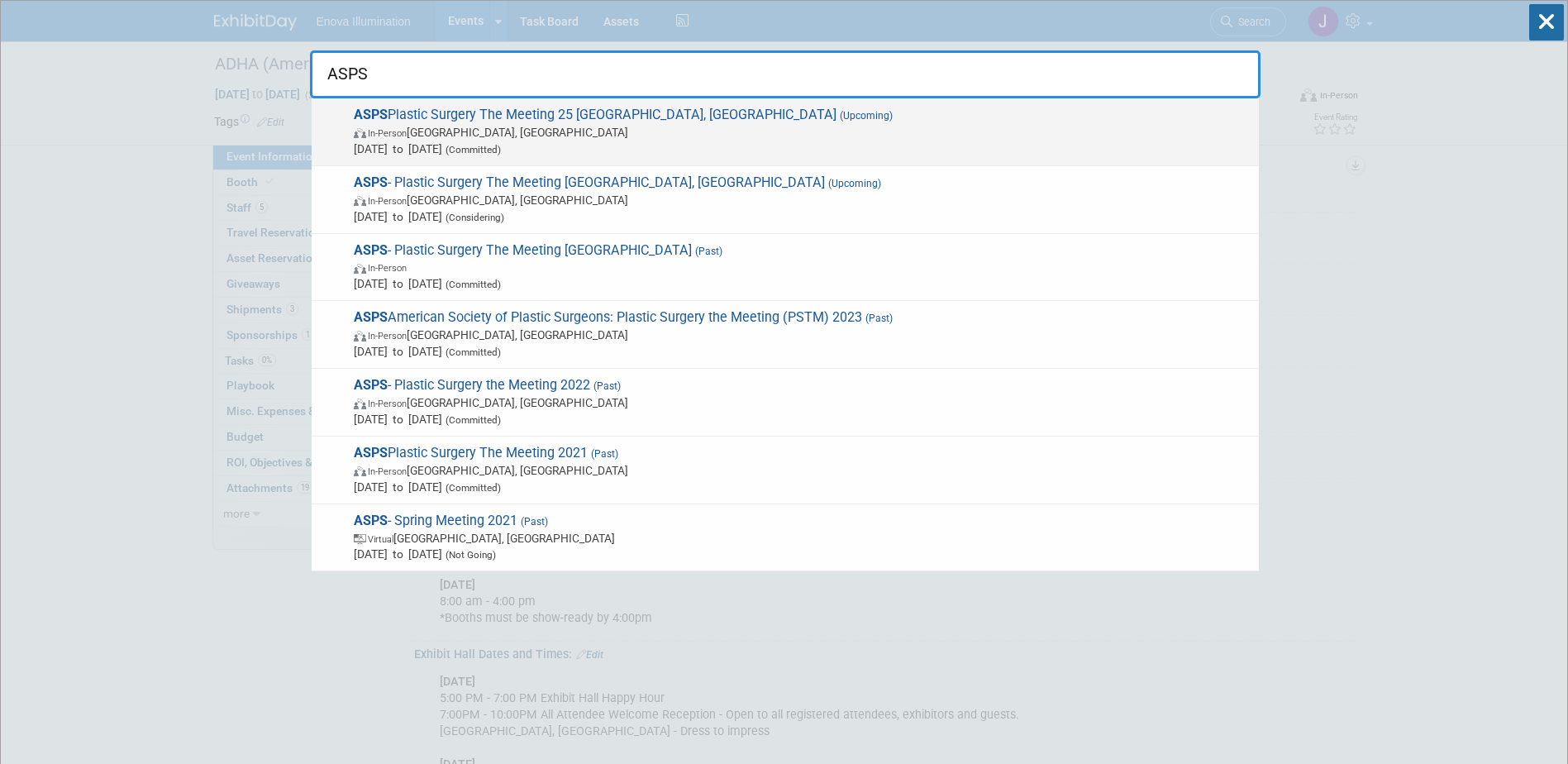
type input "ASPS"
click at [562, 140] on span "[DATE] to [DATE] (Committed)" at bounding box center [803, 149] width 897 height 17
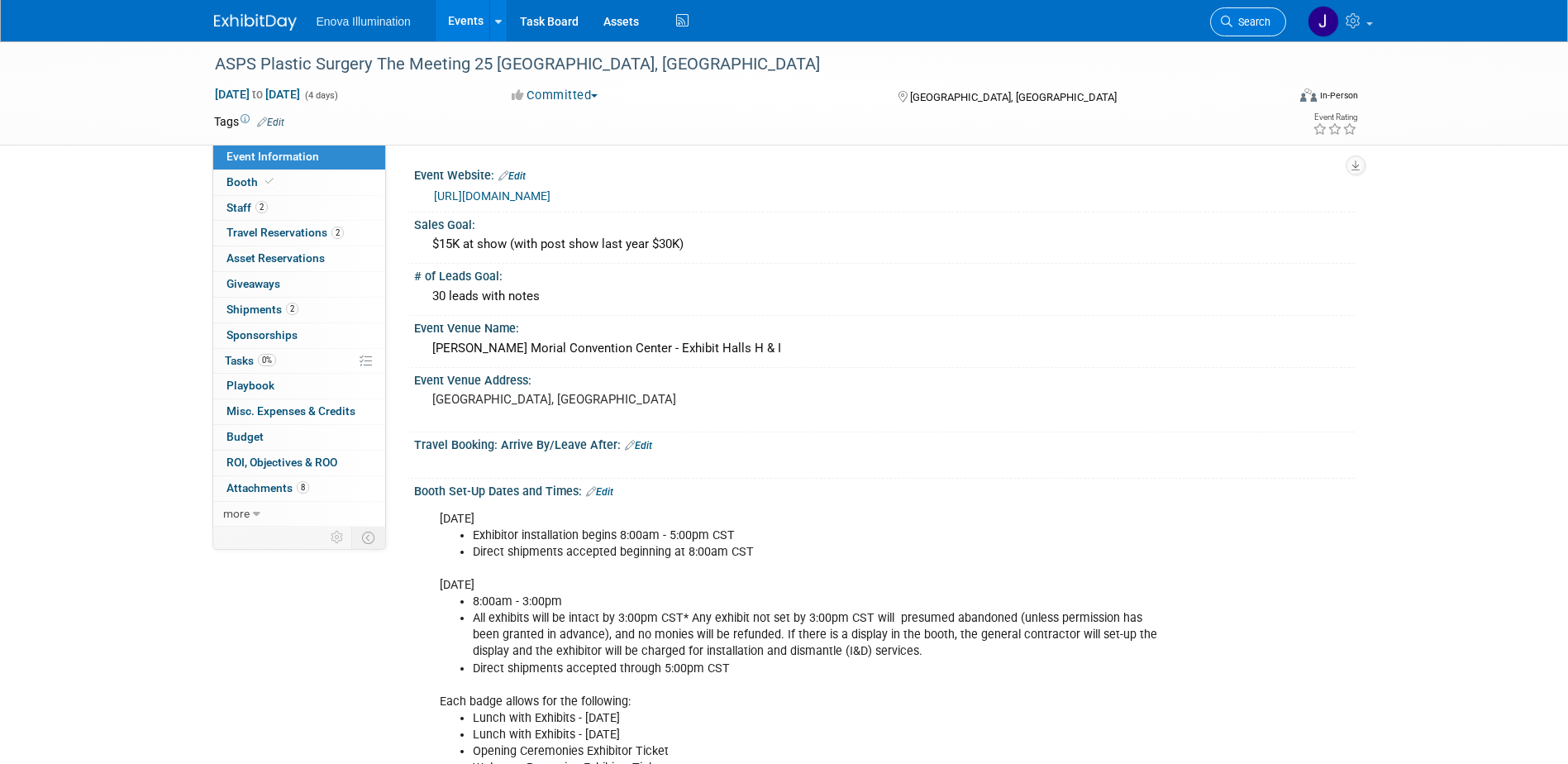
click at [1237, 12] on link "Search" at bounding box center [1248, 22] width 76 height 29
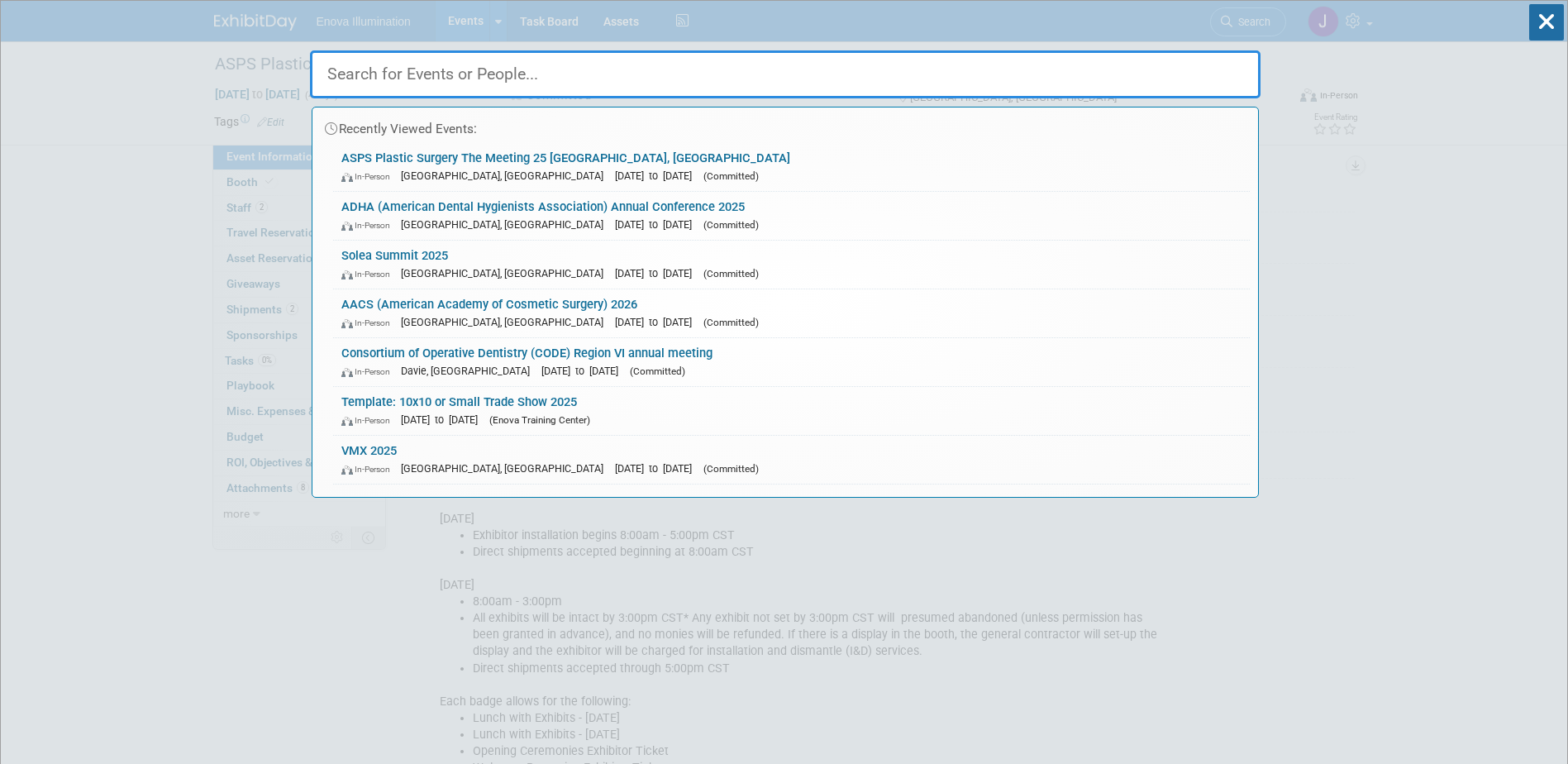
click at [977, 74] on input "text" at bounding box center [785, 74] width 951 height 48
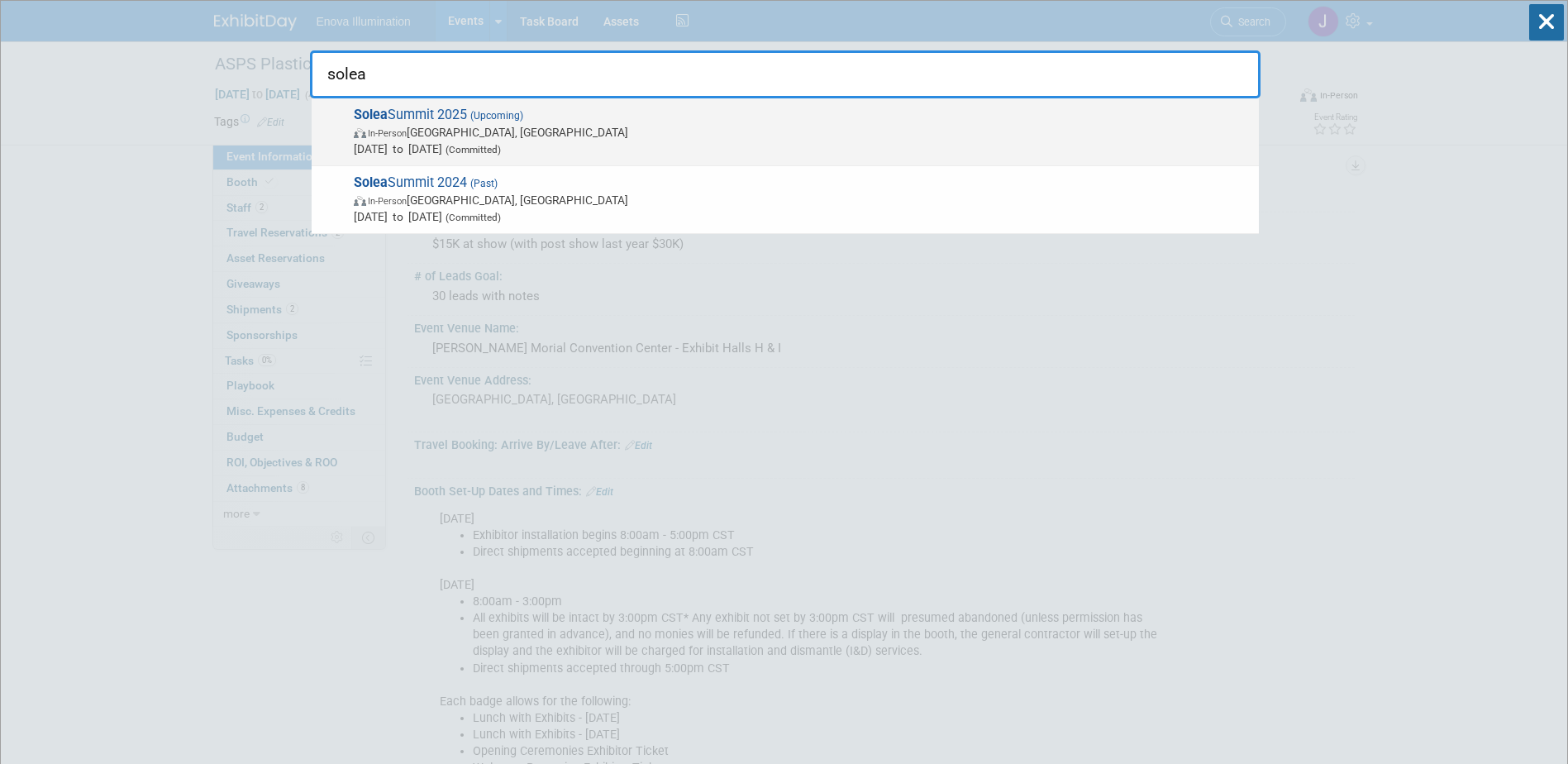
type input "solea"
click at [449, 136] on span "In-Person [GEOGRAPHIC_DATA], [GEOGRAPHIC_DATA]" at bounding box center [803, 132] width 897 height 17
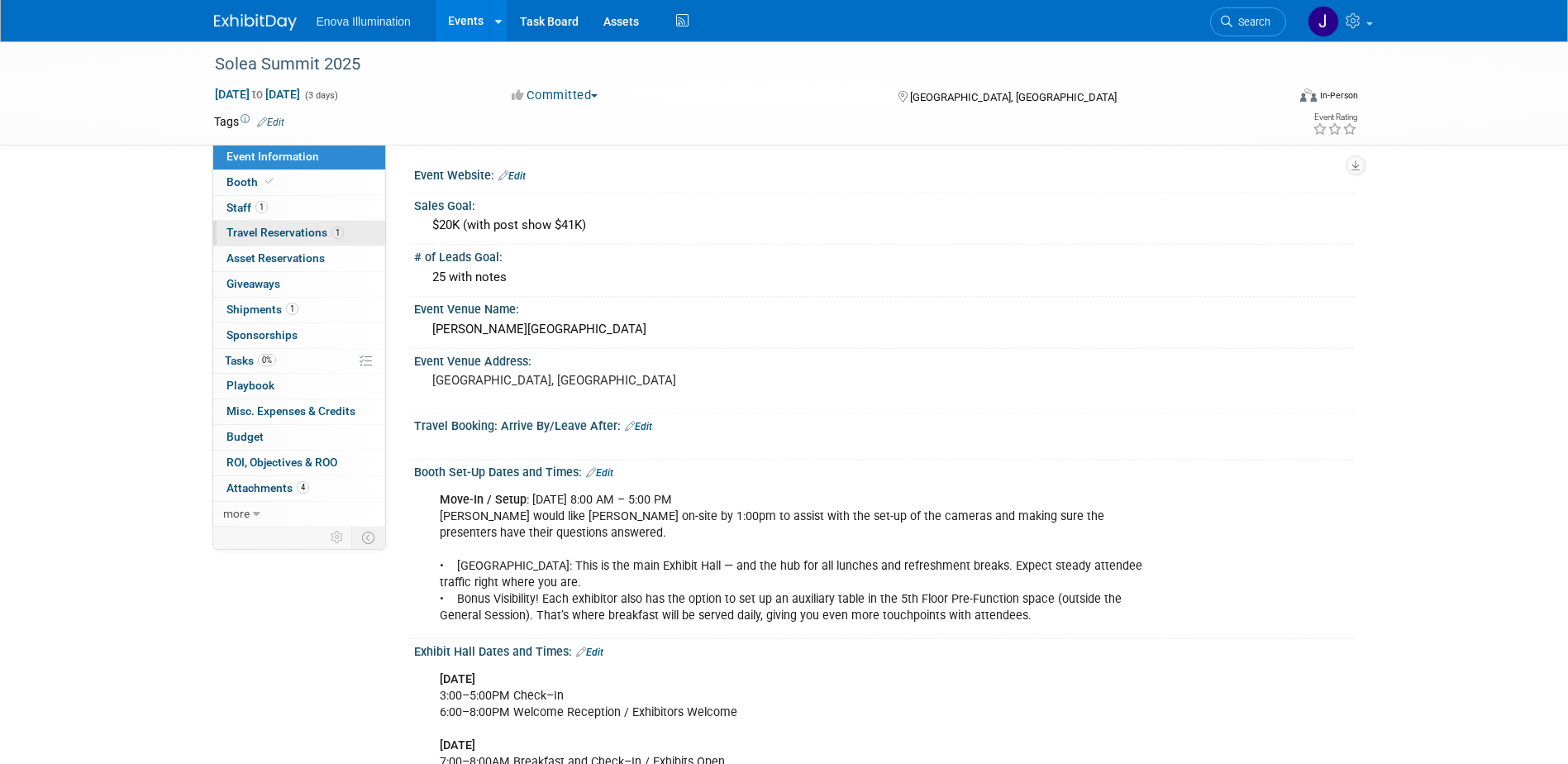
click at [271, 231] on span "Travel Reservations 1" at bounding box center [285, 232] width 118 height 13
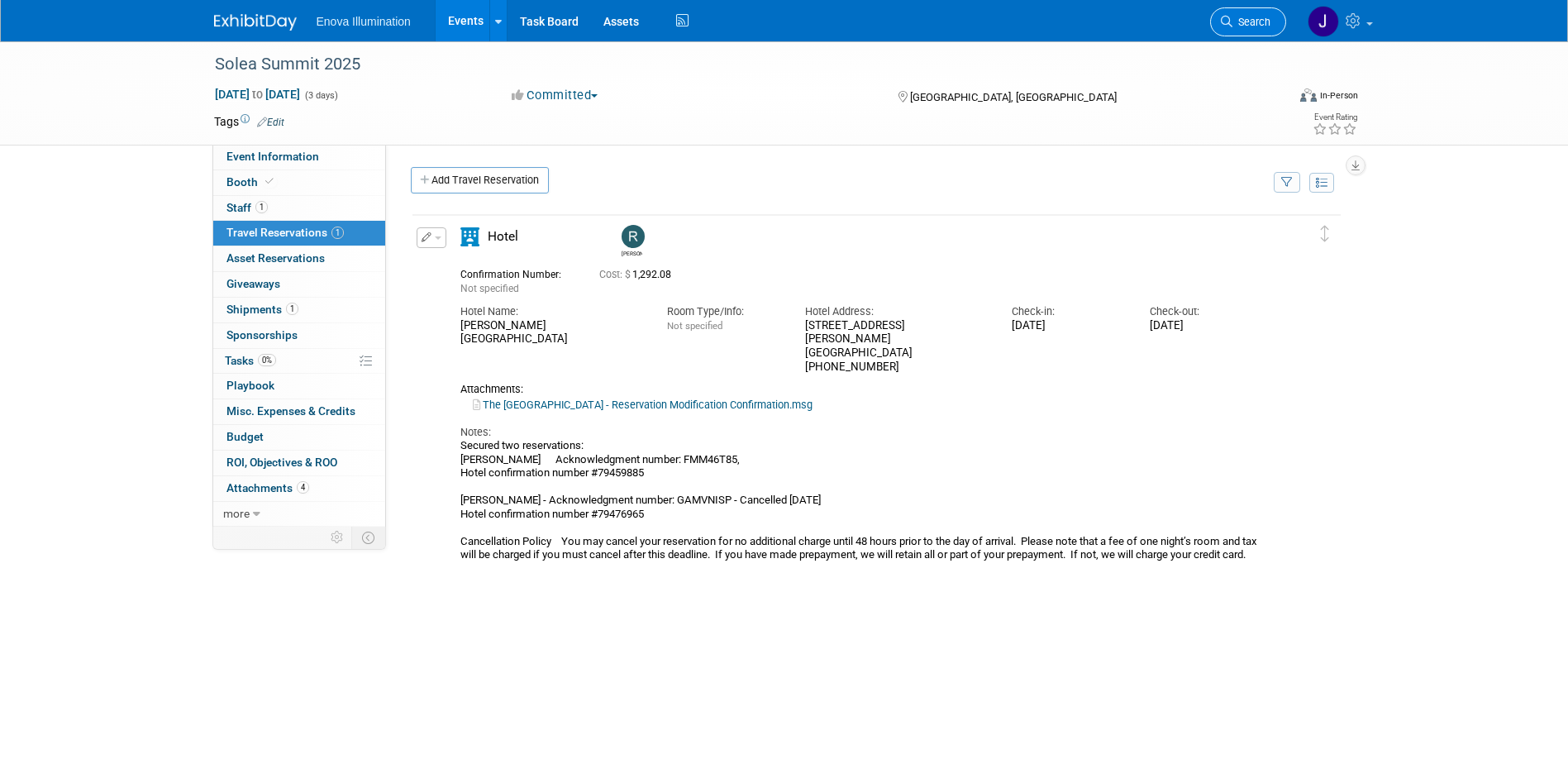
click at [1243, 11] on link "Search" at bounding box center [1248, 22] width 76 height 29
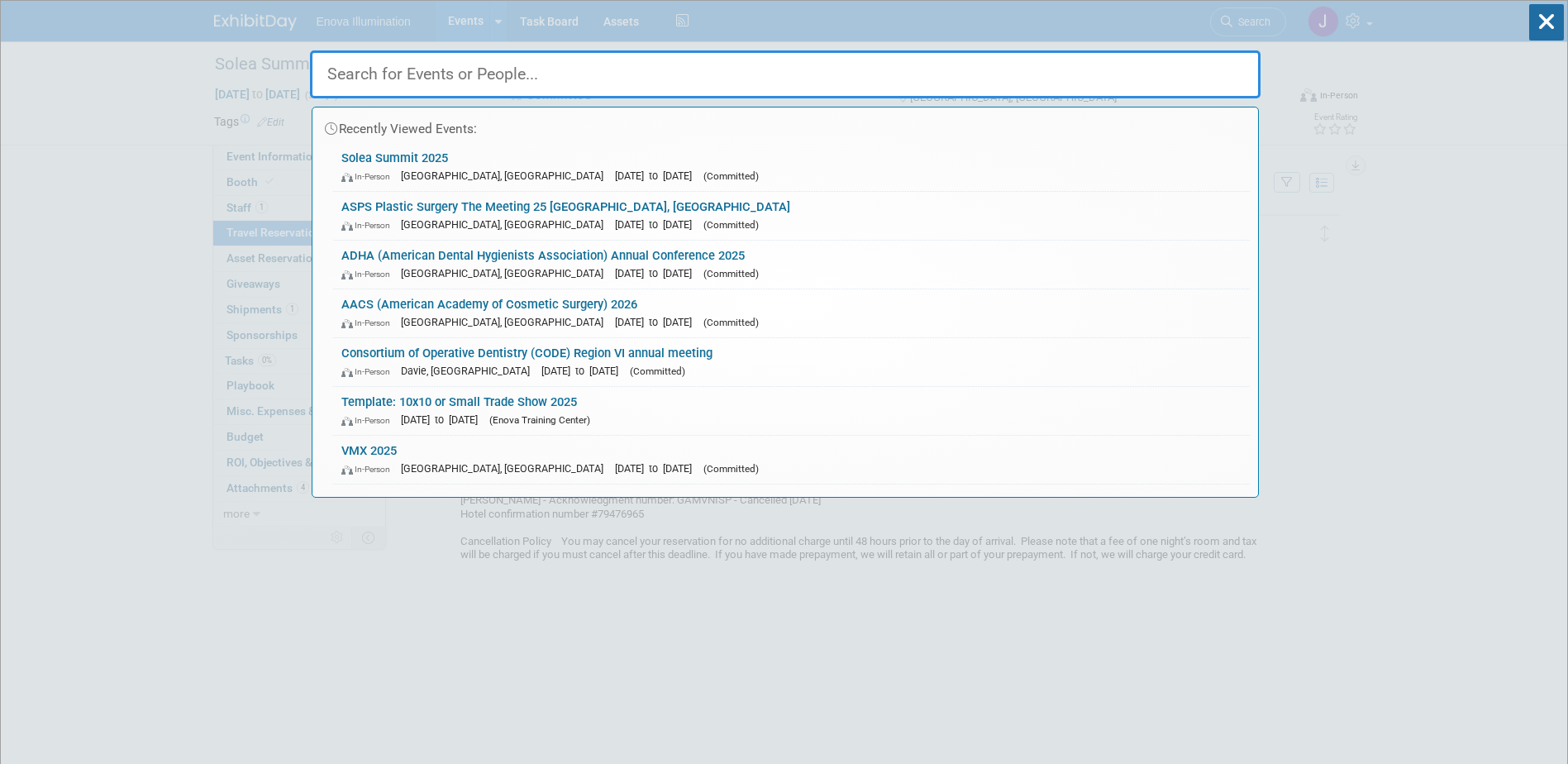
click at [1139, 54] on input "text" at bounding box center [785, 74] width 951 height 48
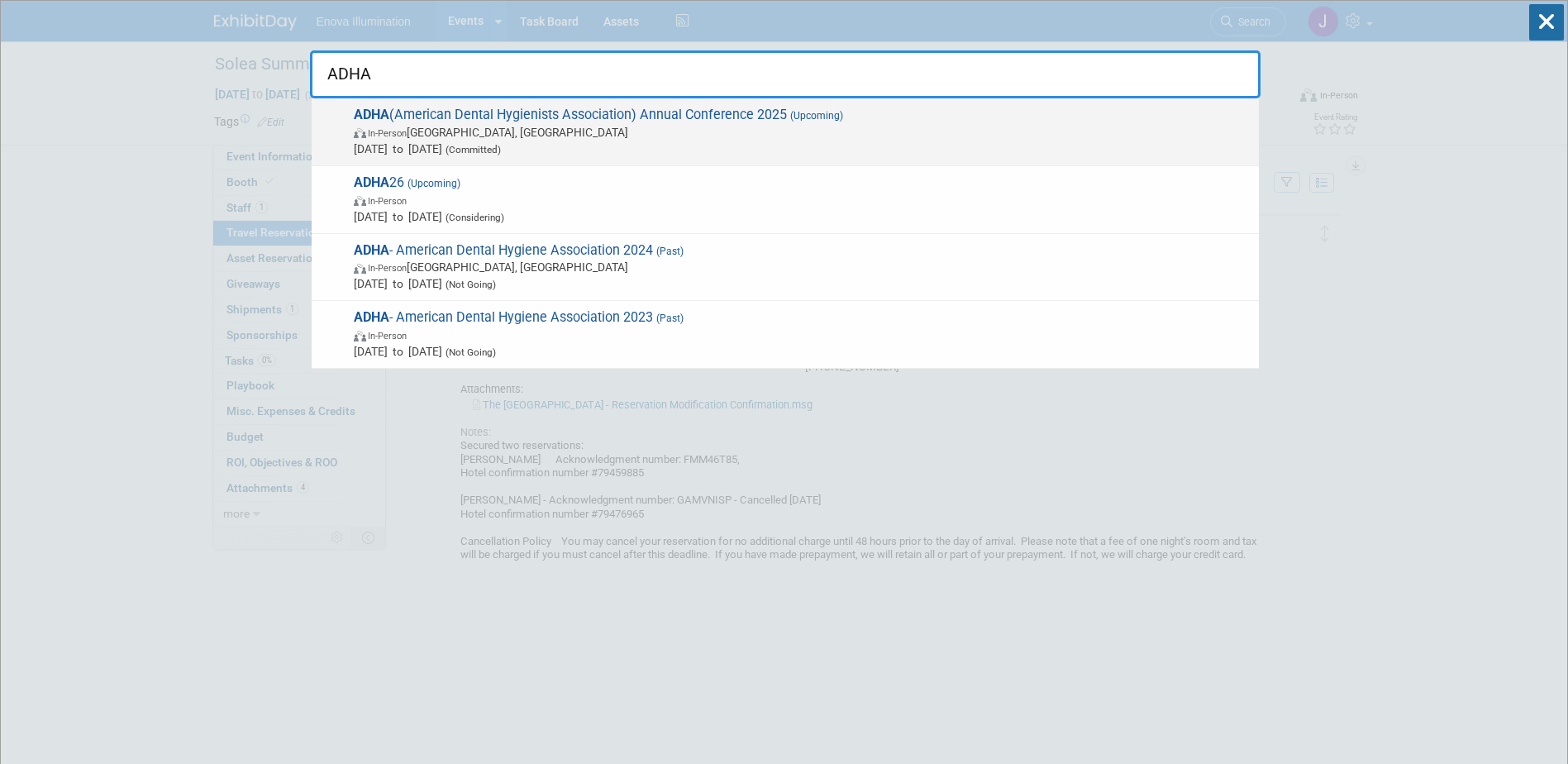
type input "ADHA"
click at [566, 133] on span "In-Person Long Beach, CA" at bounding box center [803, 132] width 897 height 17
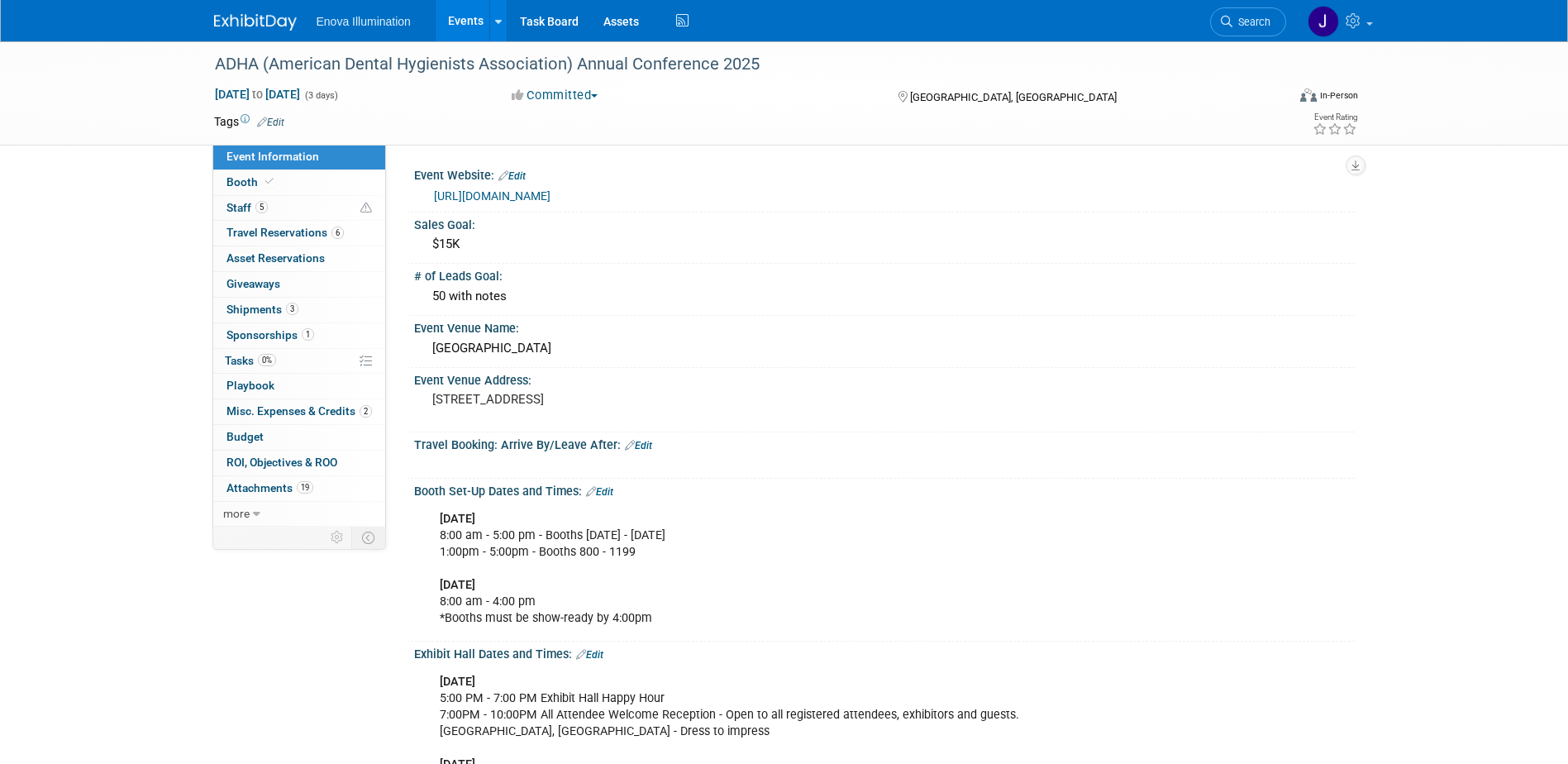
click at [437, 196] on link "[URL][DOMAIN_NAME]" at bounding box center [493, 196] width 117 height 13
click at [1242, 13] on link "Search" at bounding box center [1248, 22] width 76 height 29
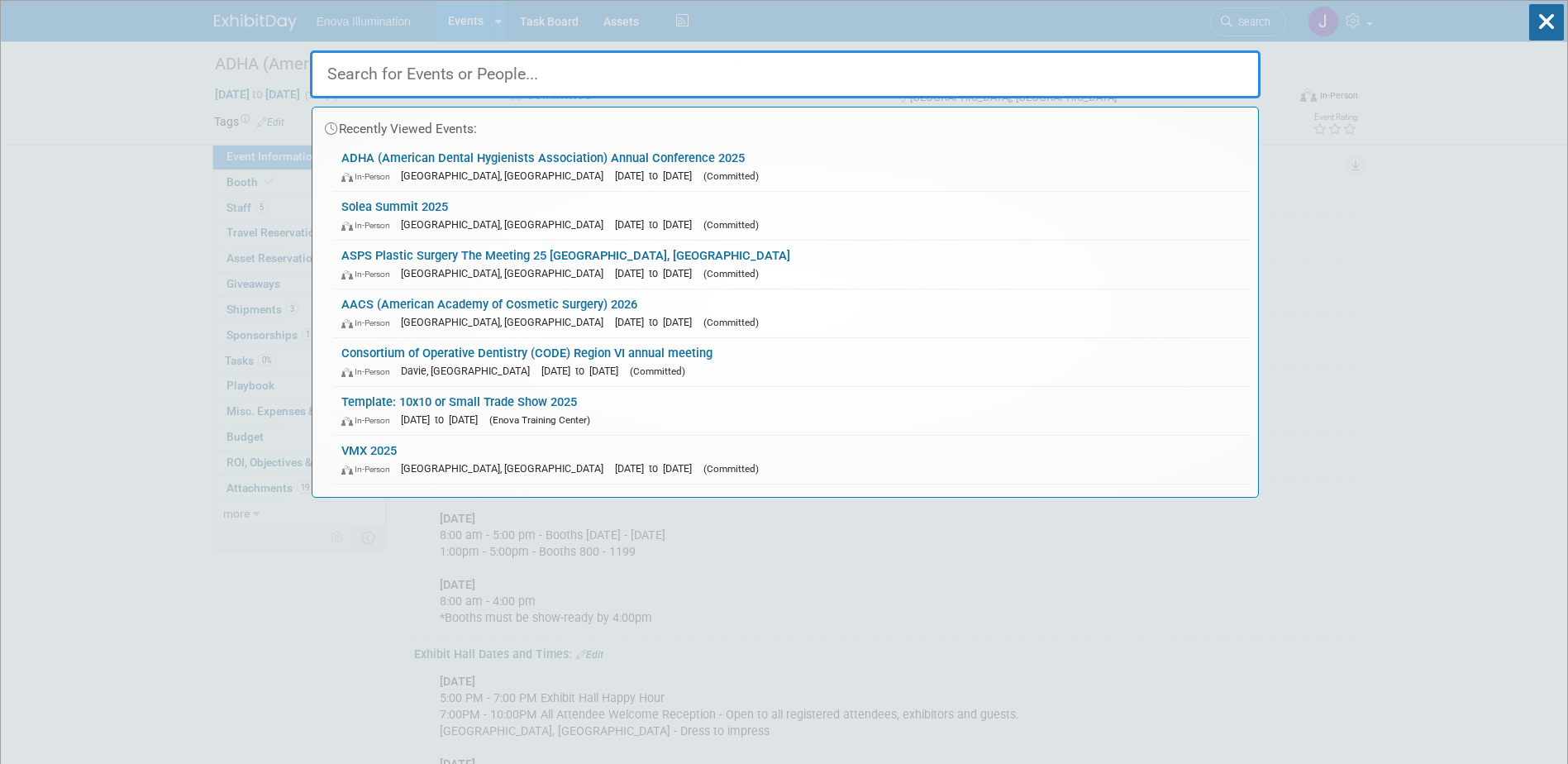
click at [1100, 62] on input "text" at bounding box center [785, 74] width 951 height 48
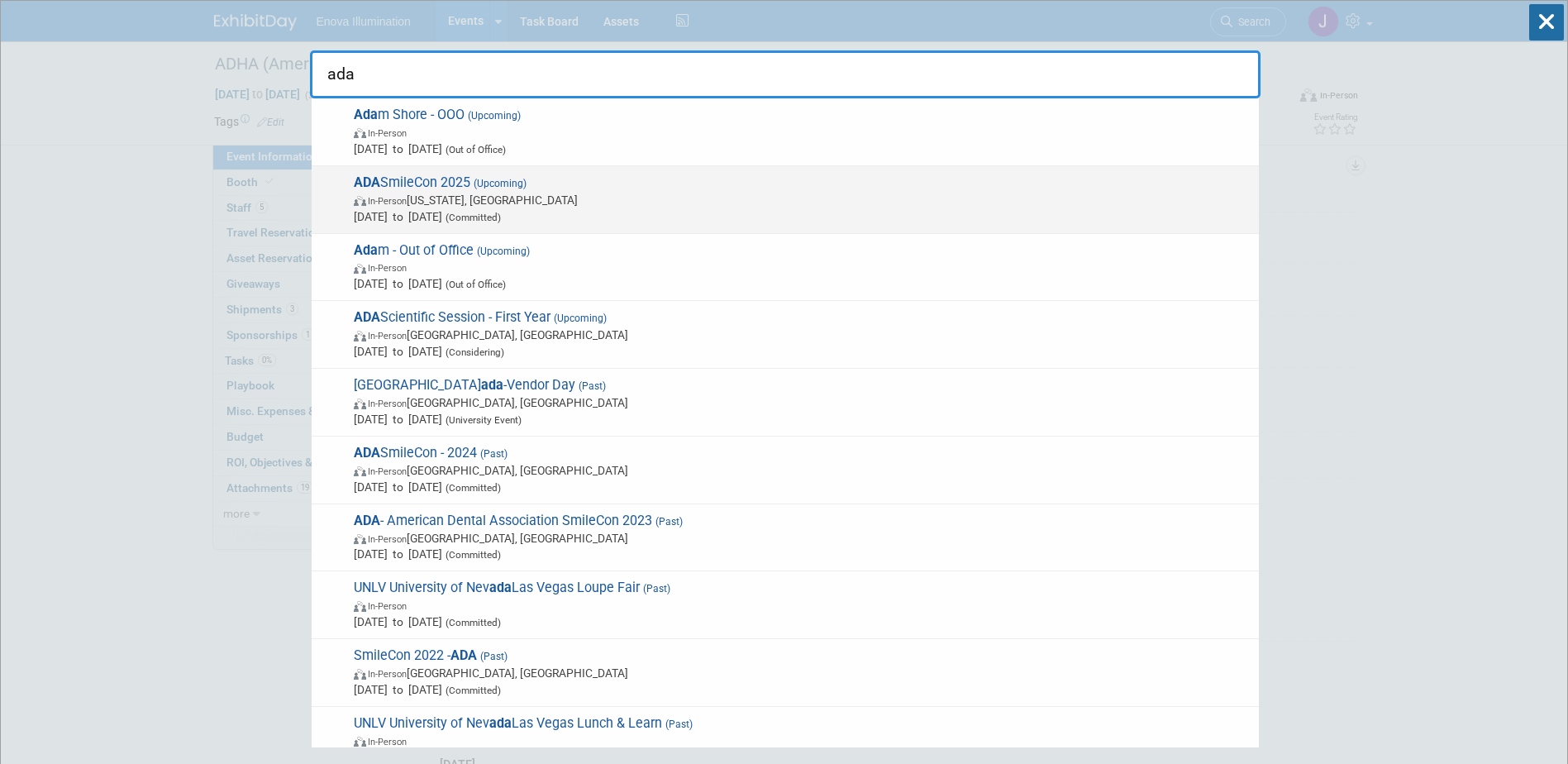
type input "ada"
click at [451, 185] on span "ADA SmileCon 2025 (Upcoming) In-Person Washington, DC Oct 23, 2025 to Oct 25, 2…" at bounding box center [800, 200] width 902 height 50
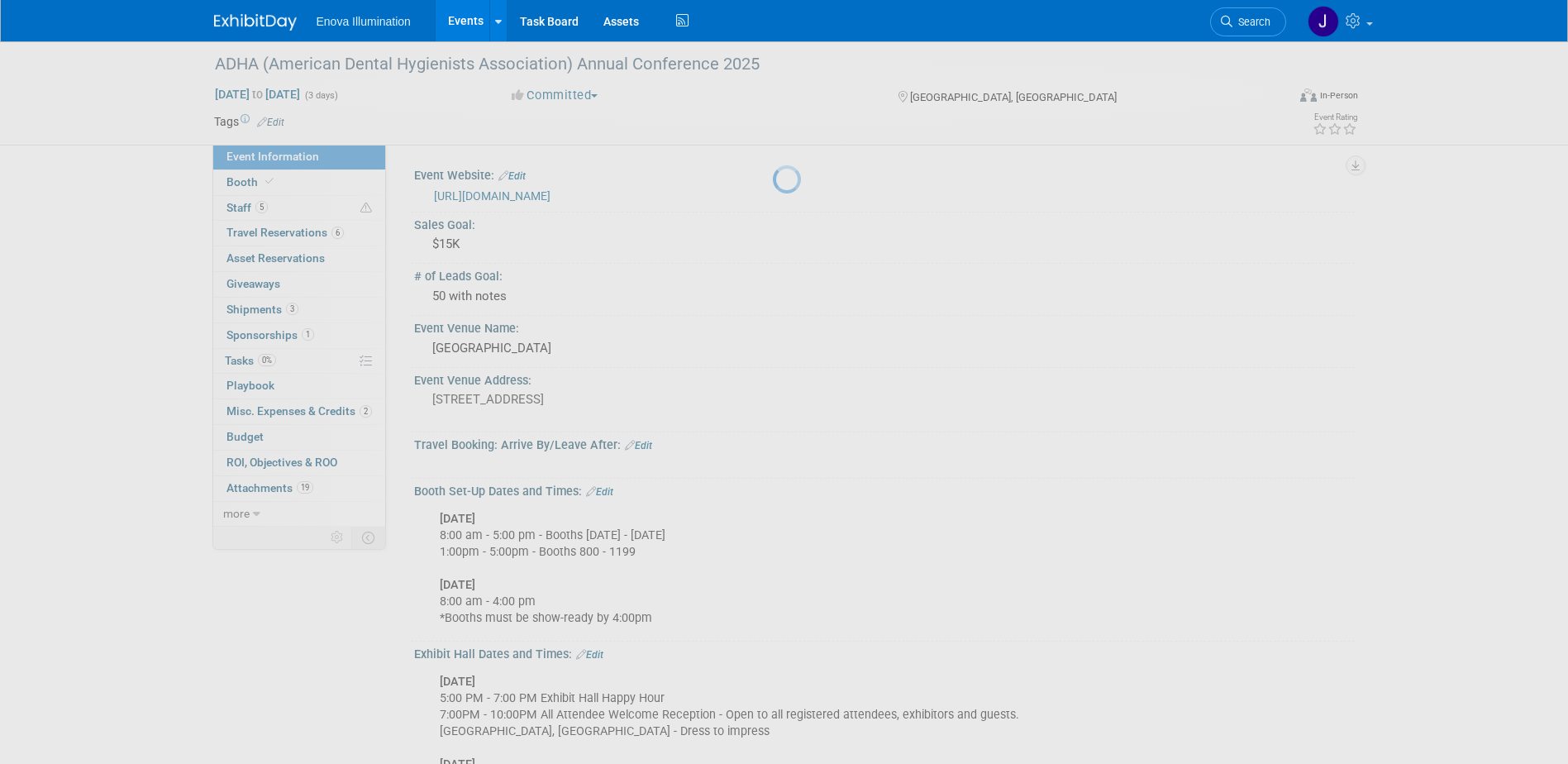
scroll to position [71, 0]
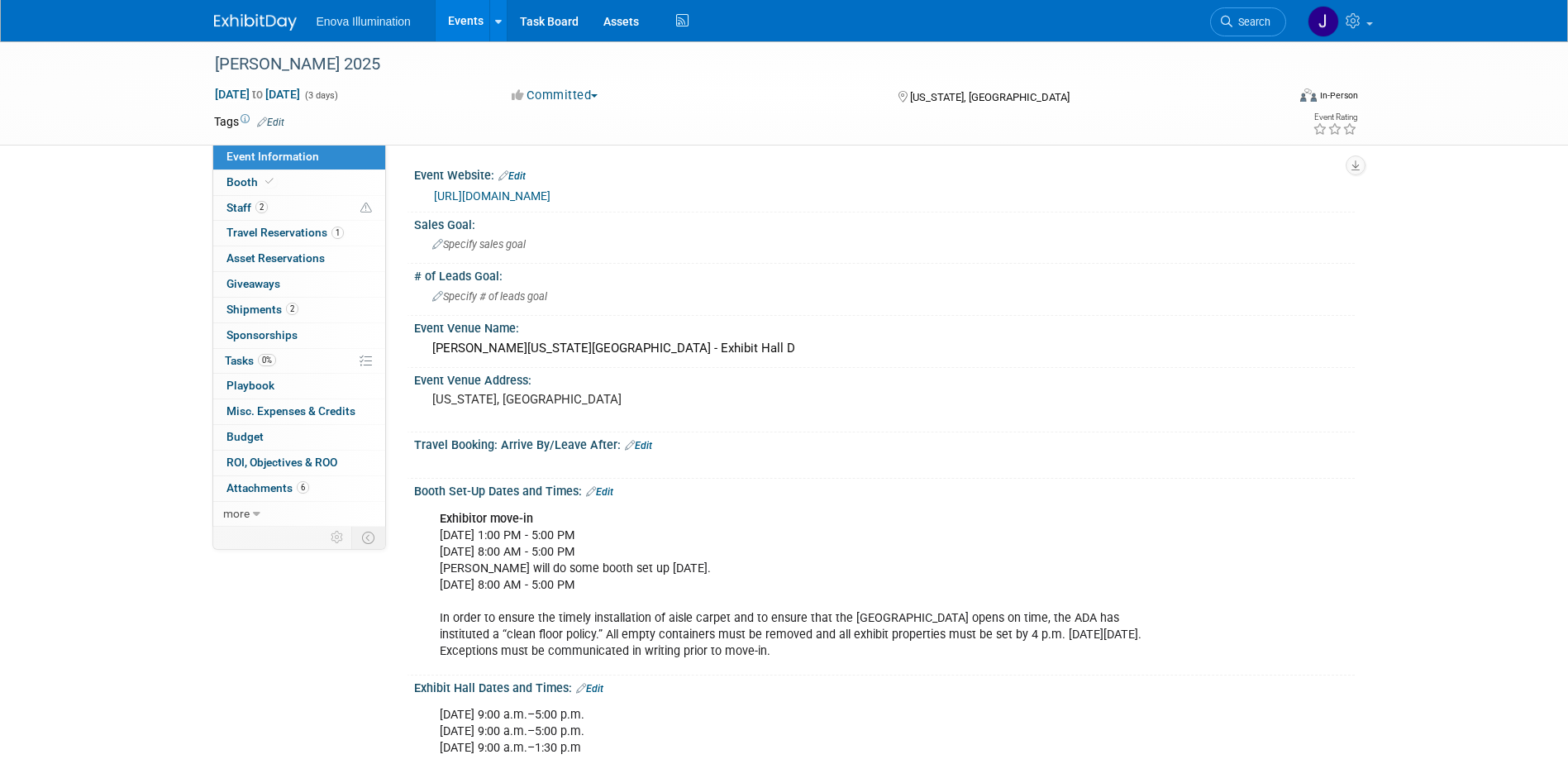
click at [238, 24] on img at bounding box center [255, 23] width 83 height 17
